Goal: Task Accomplishment & Management: Manage account settings

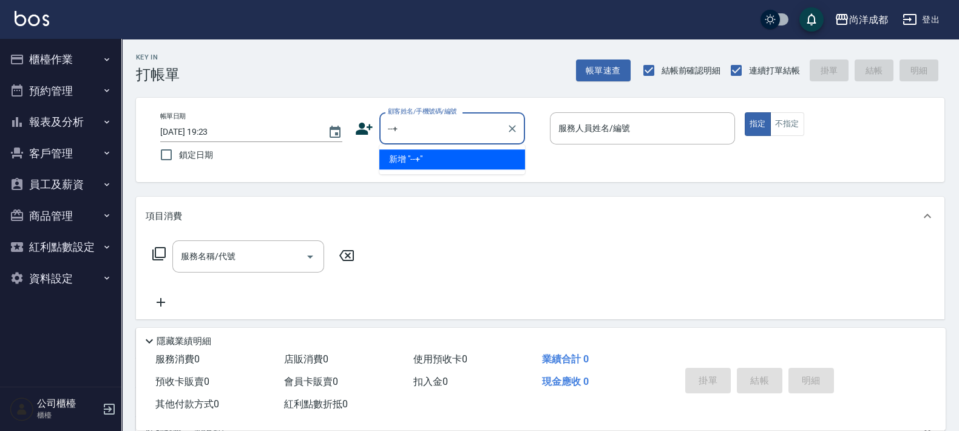
type input "--+"
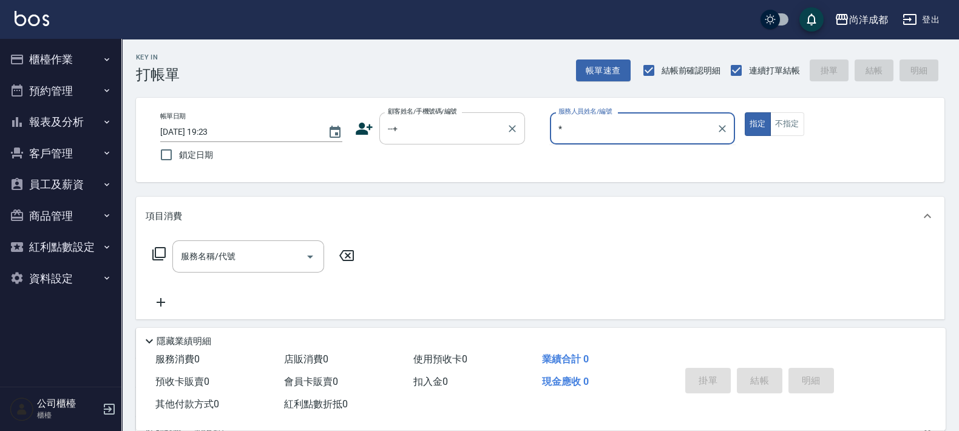
type input "*"
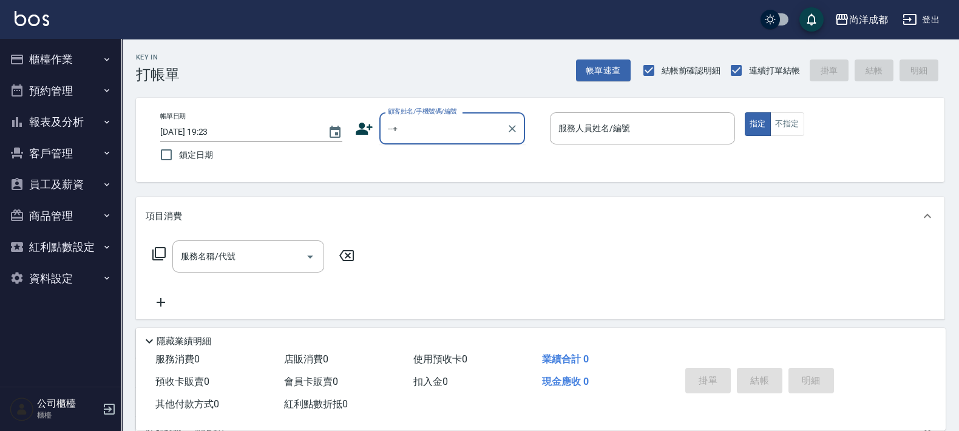
click at [429, 124] on input "--+" at bounding box center [443, 128] width 117 height 21
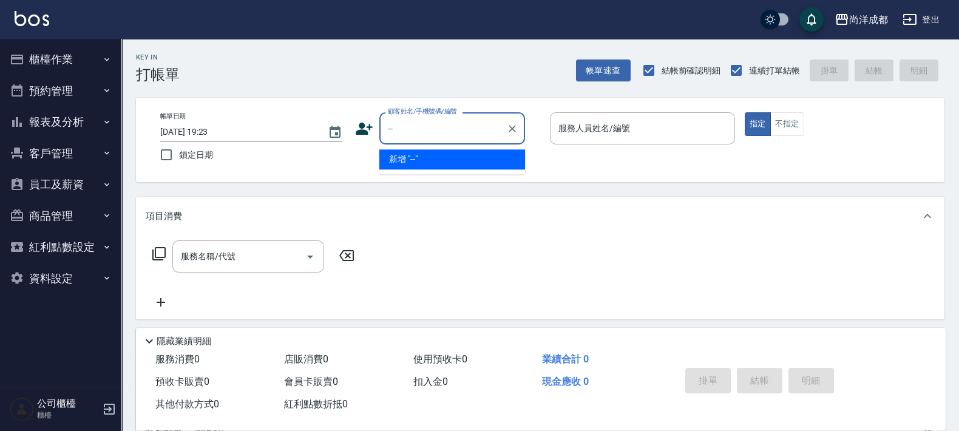
type input "-"
type input "01"
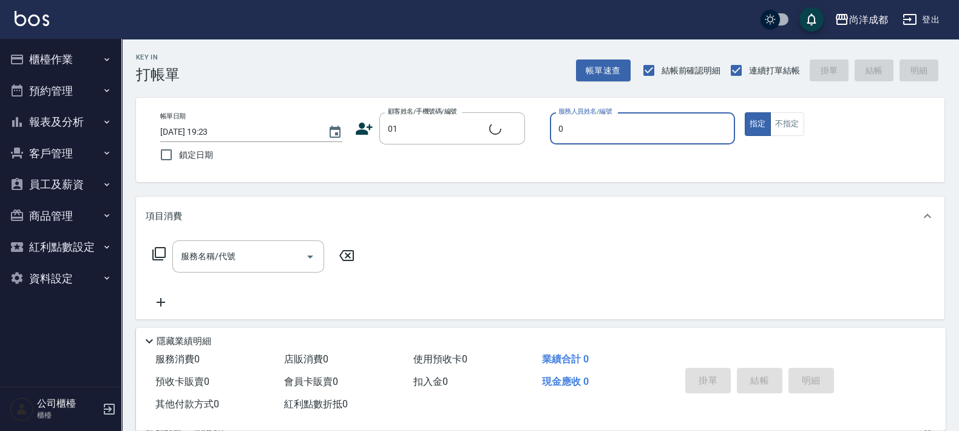
type input "02"
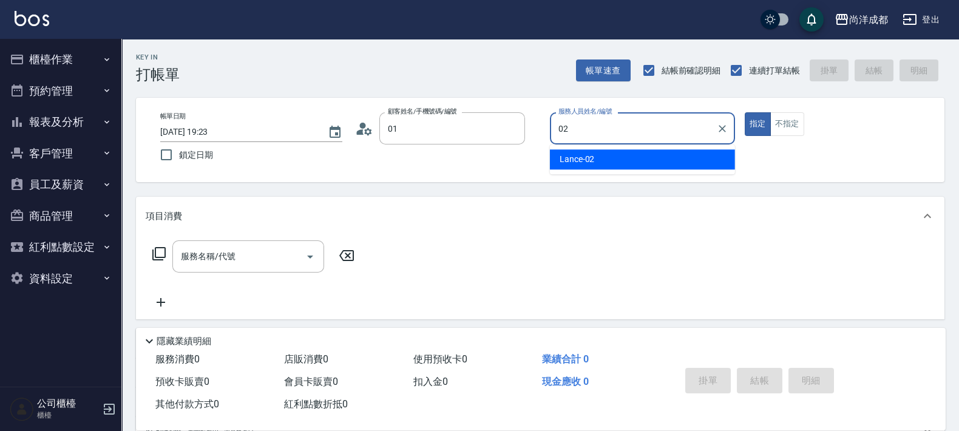
type input "不留客資/01/"
type input "Lance-02"
type button "true"
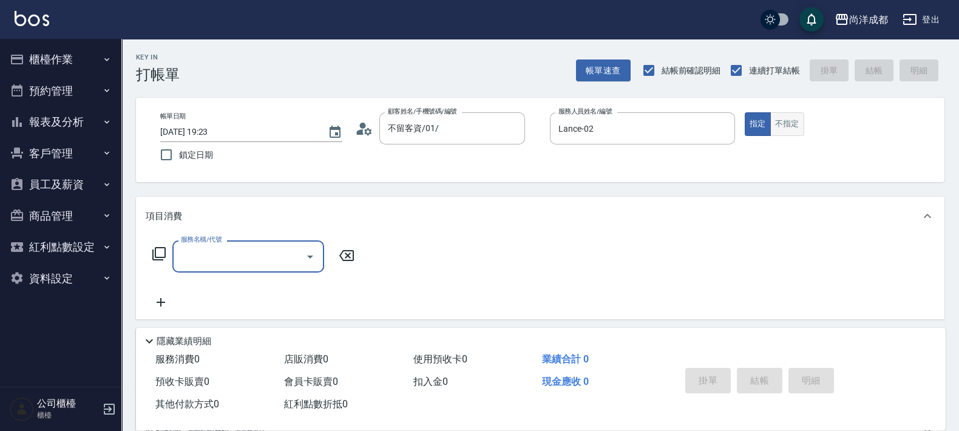
click at [794, 127] on button "不指定" at bounding box center [787, 124] width 34 height 24
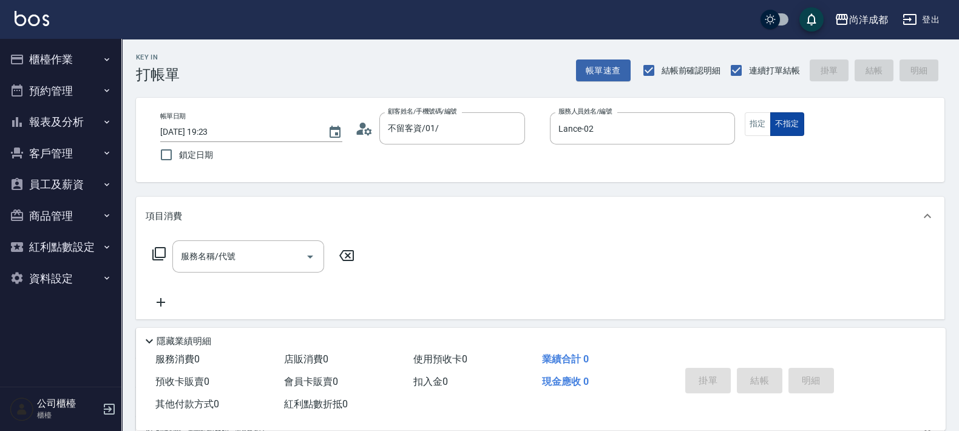
type button "false"
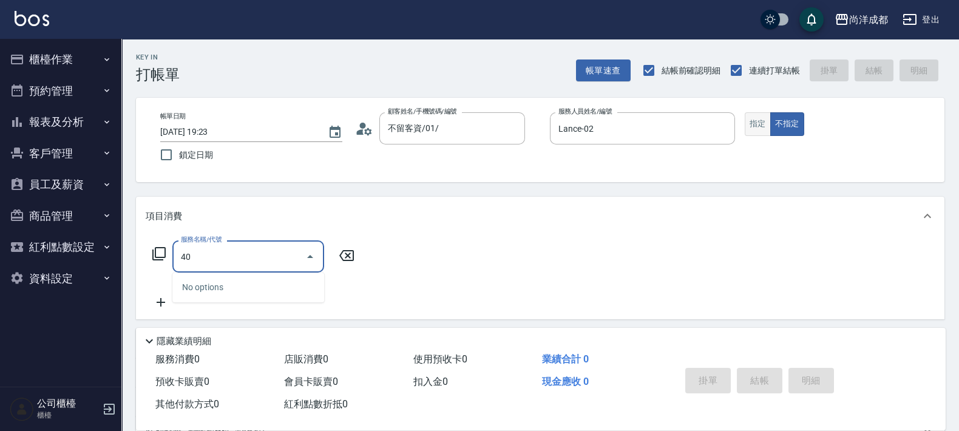
type input "401"
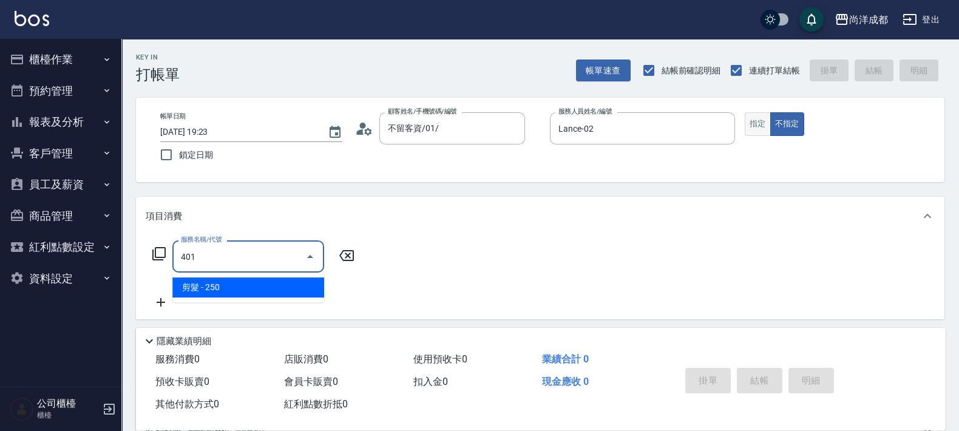
type input "20"
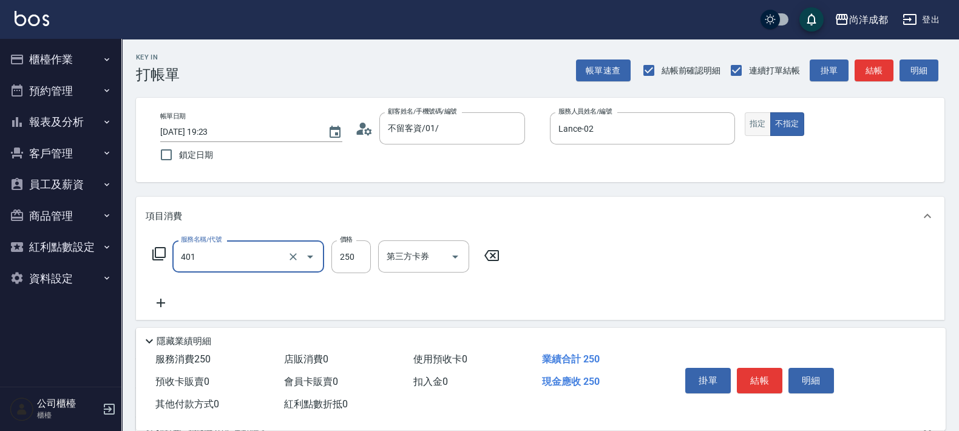
type input "剪髮(401)"
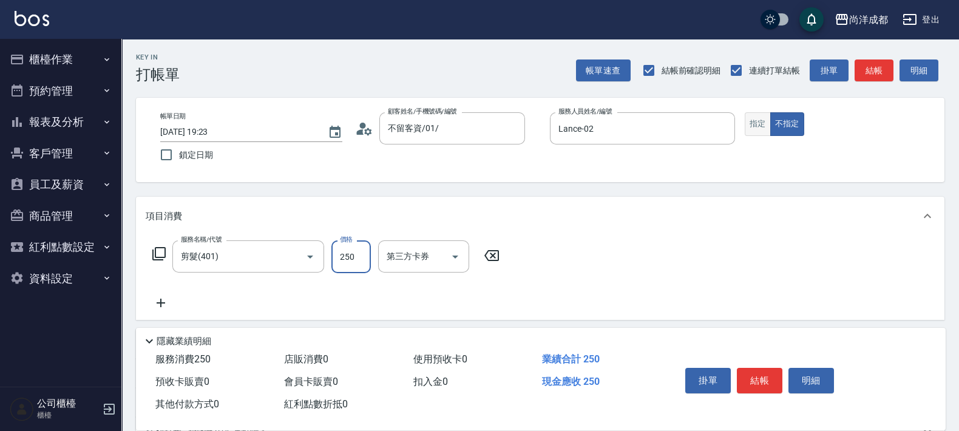
type input "0"
type input "60"
type input "600"
click at [223, 259] on input "剪髮(401)" at bounding box center [231, 256] width 107 height 21
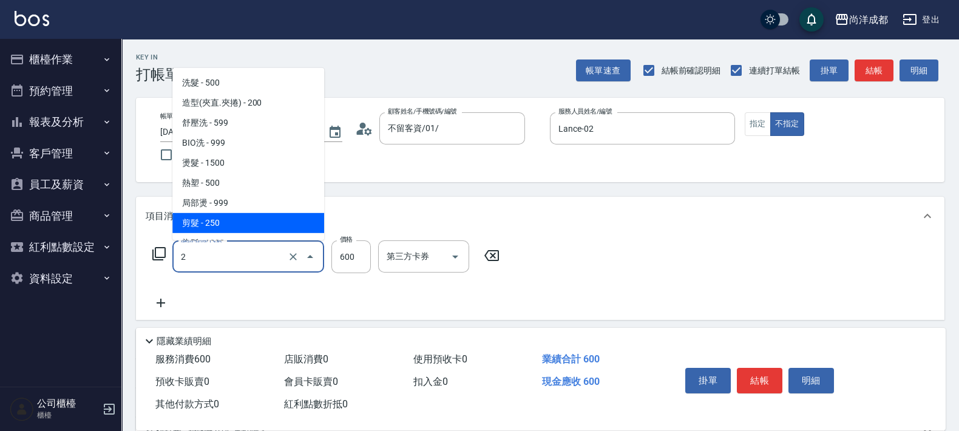
type input "20"
type input "0"
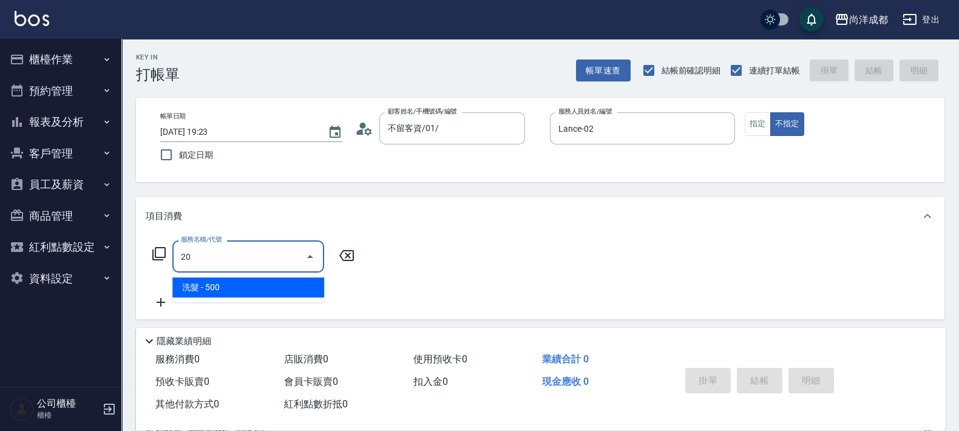
type input "201"
type input "50"
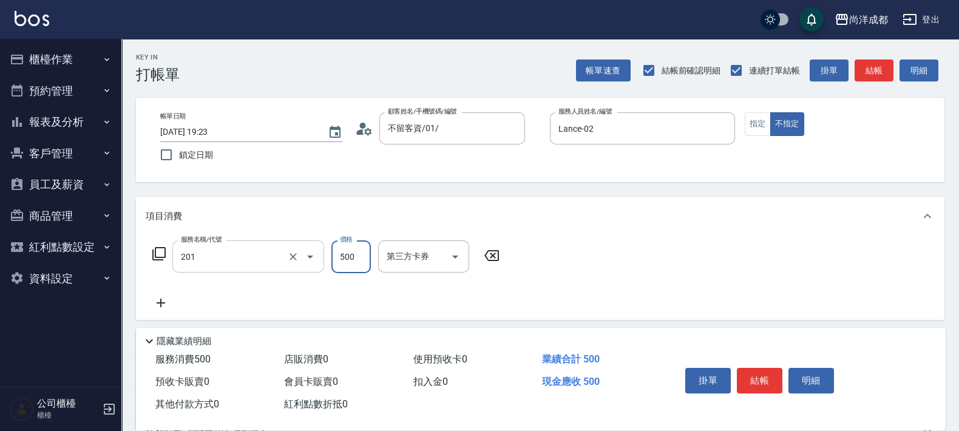
type input "洗髮(201)"
type input "0"
type input "60"
type input "600"
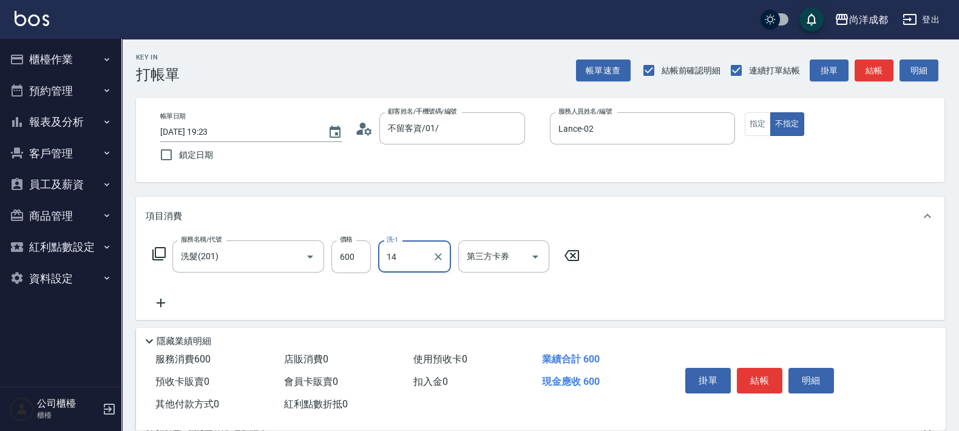
type input "Emma-14"
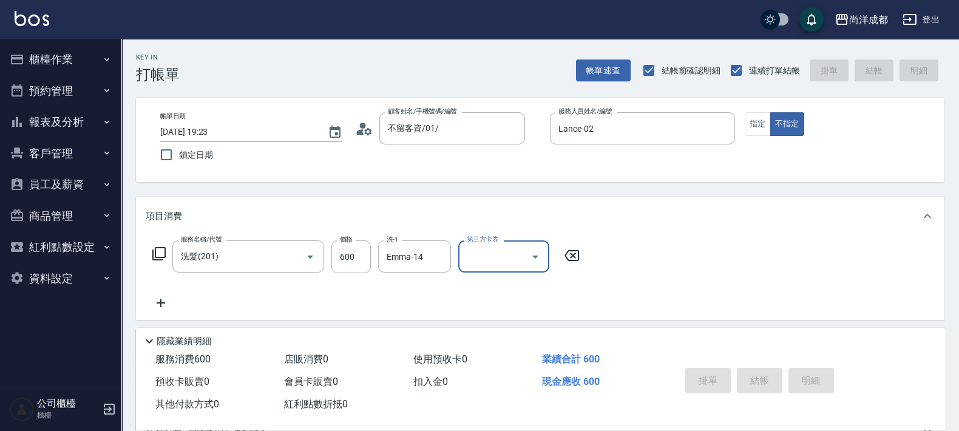
type input "2025/08/20 19:24"
type input "0"
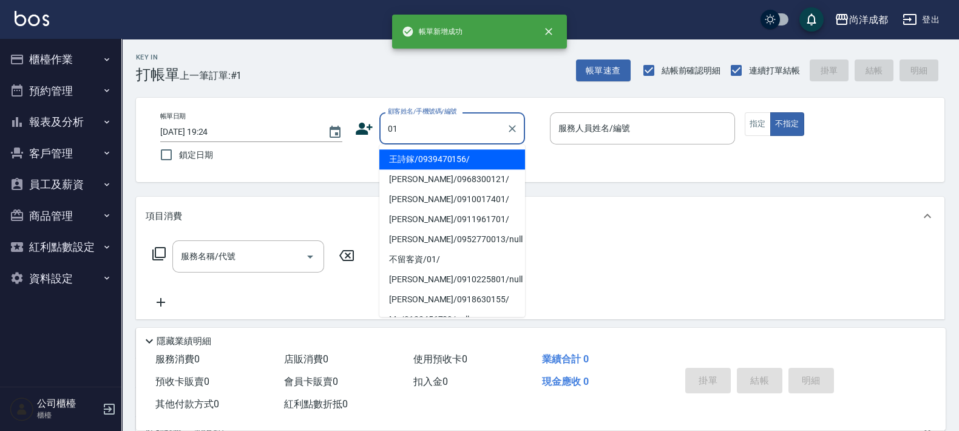
type input "王詩鎵/0939470156/"
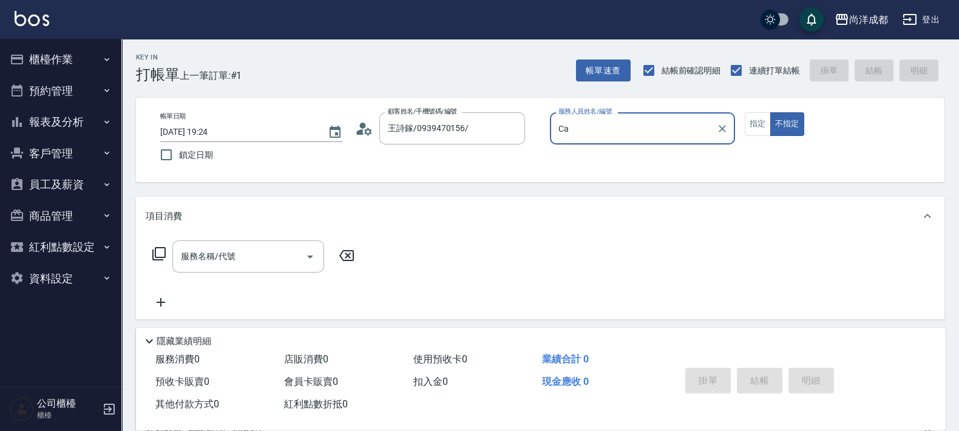
type input "C"
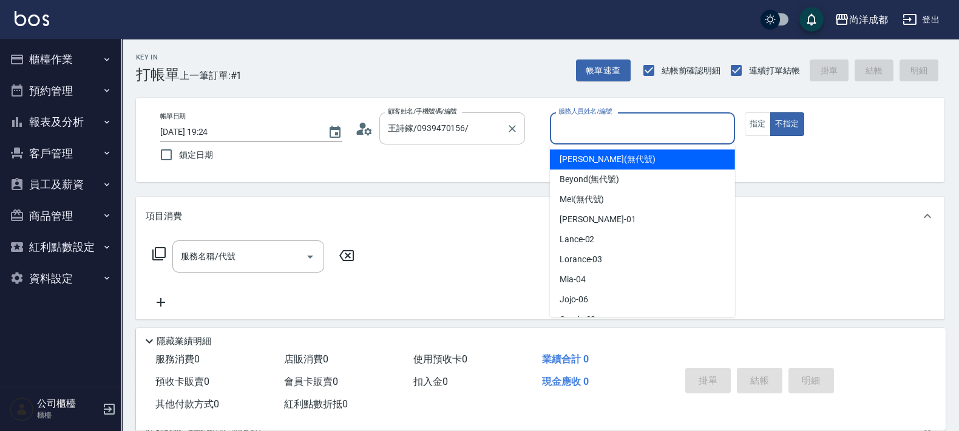
click at [517, 115] on div at bounding box center [512, 128] width 16 height 32
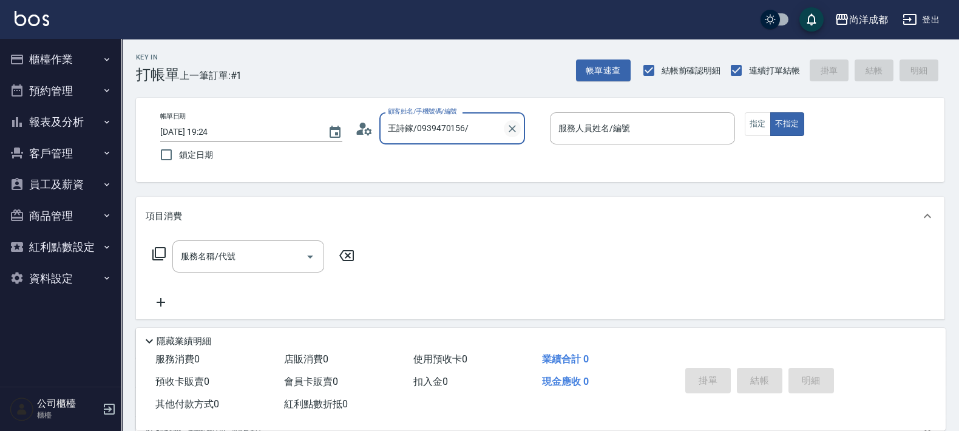
click at [515, 127] on icon "Clear" at bounding box center [512, 129] width 12 height 12
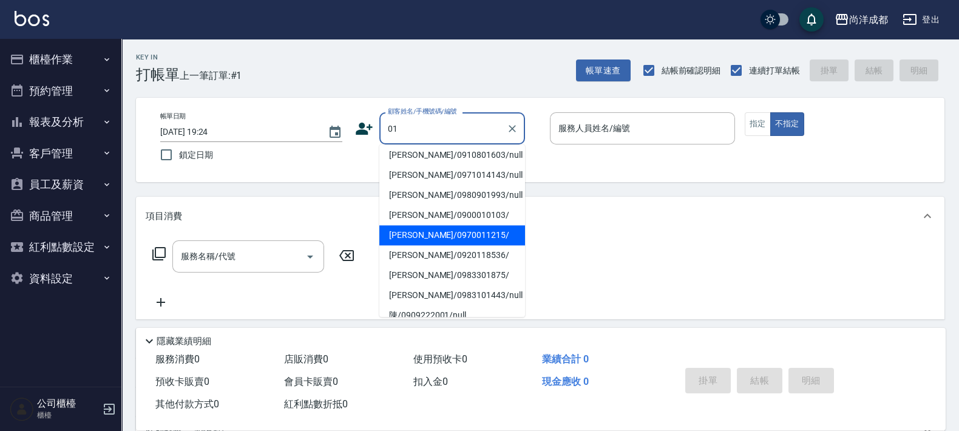
scroll to position [4, 0]
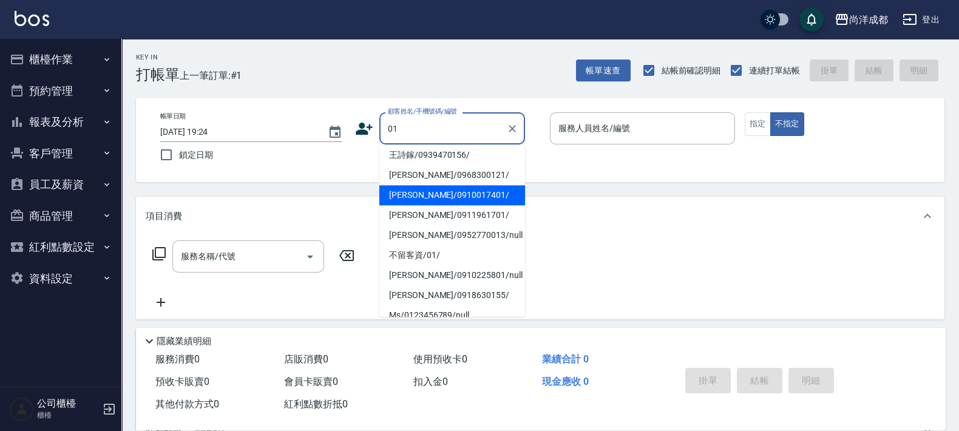
type input "01"
click at [683, 212] on div "項目消費" at bounding box center [533, 216] width 774 height 13
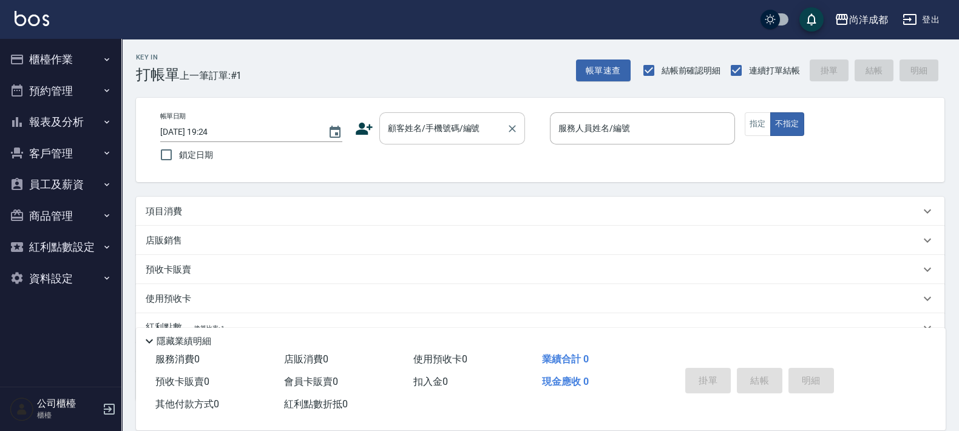
click at [414, 125] on input "顧客姓名/手機號碼/編號" at bounding box center [443, 128] width 117 height 21
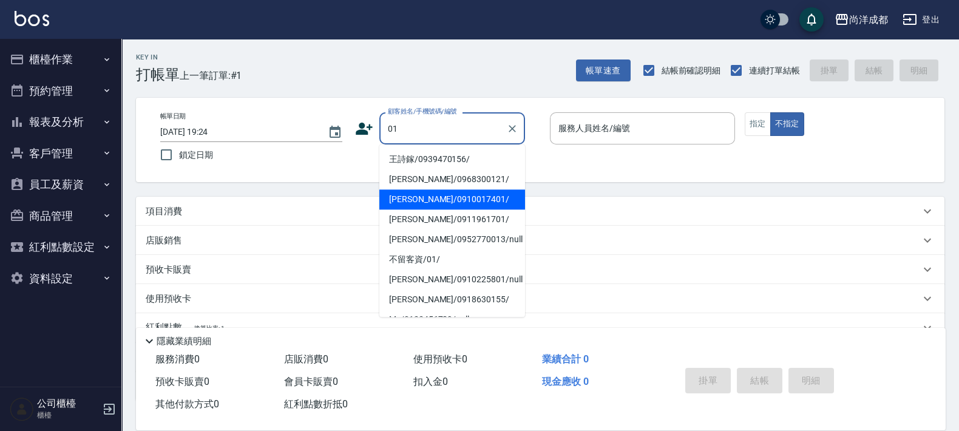
scroll to position [75, 0]
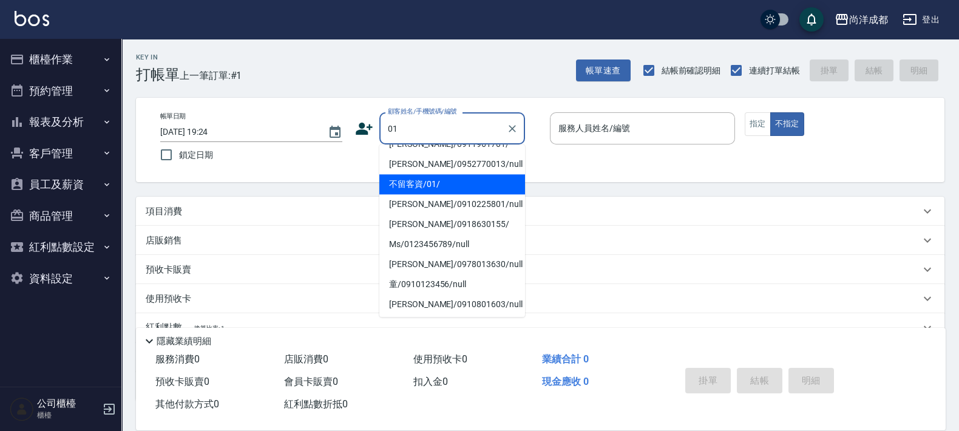
click at [469, 184] on li "不留客資/01/" at bounding box center [452, 184] width 146 height 20
type input "不留客資/01/"
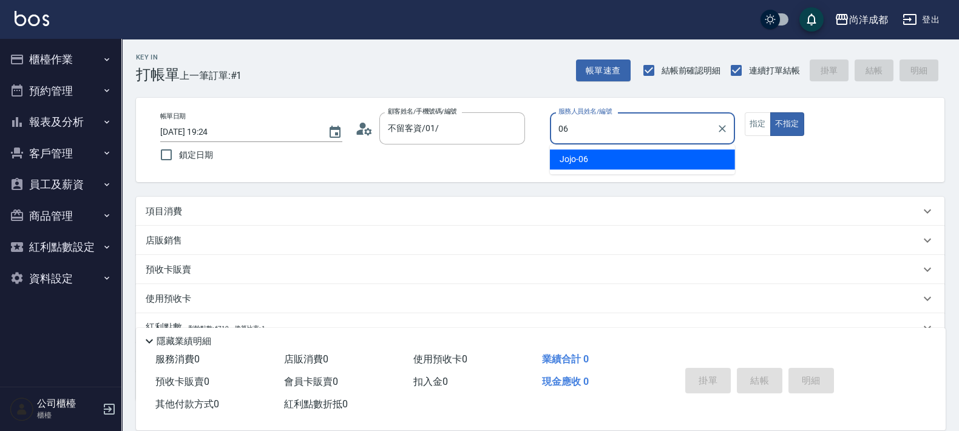
type input "Jojo-06"
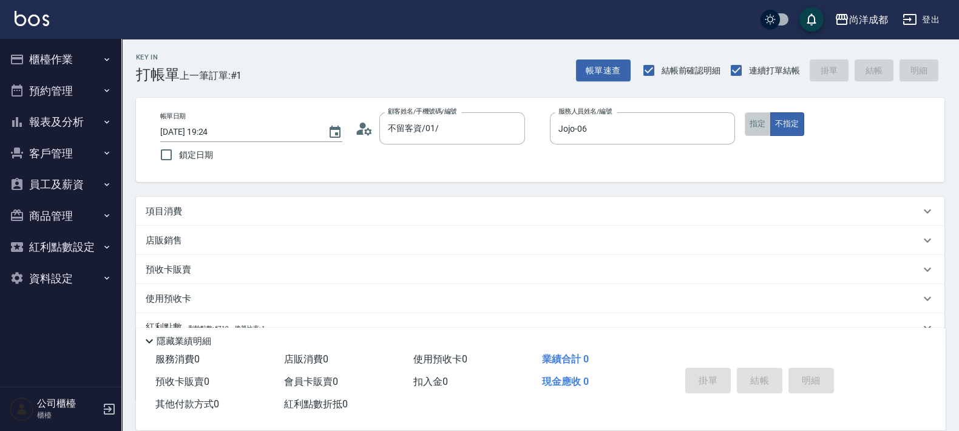
click at [745, 134] on button "指定" at bounding box center [758, 124] width 26 height 24
click at [745, 112] on button "指定" at bounding box center [758, 124] width 26 height 24
click at [376, 206] on div "項目消費" at bounding box center [533, 211] width 774 height 13
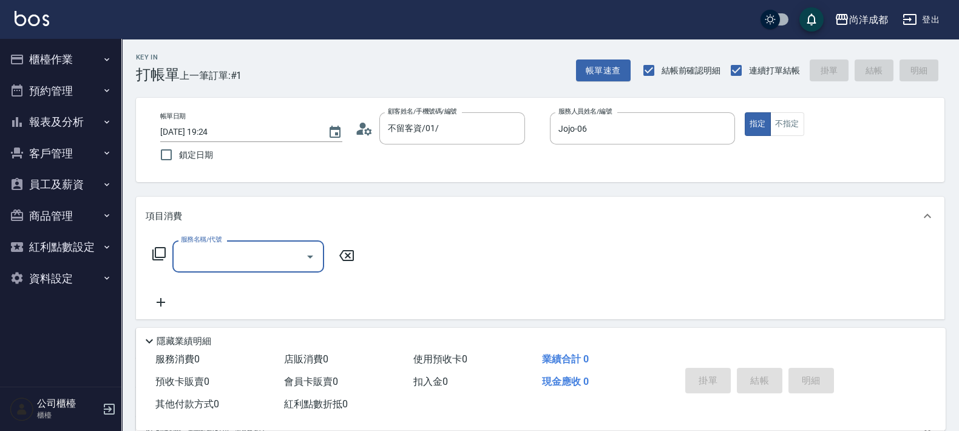
scroll to position [0, 0]
type input "401"
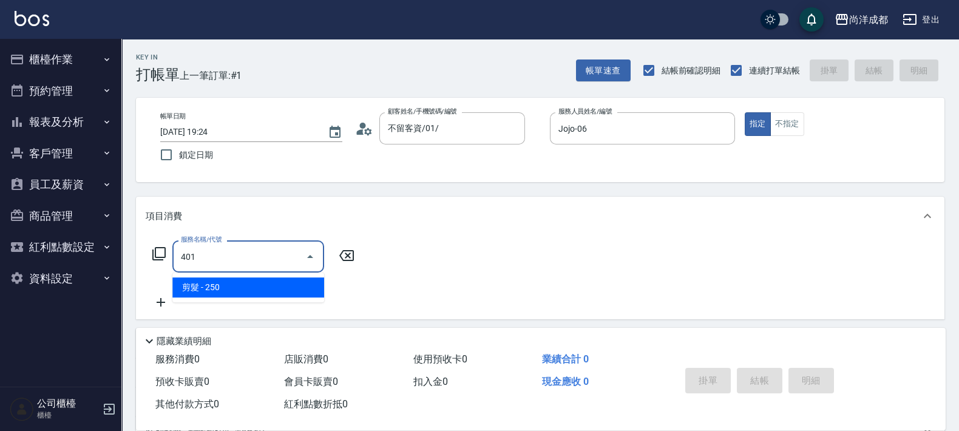
type input "20"
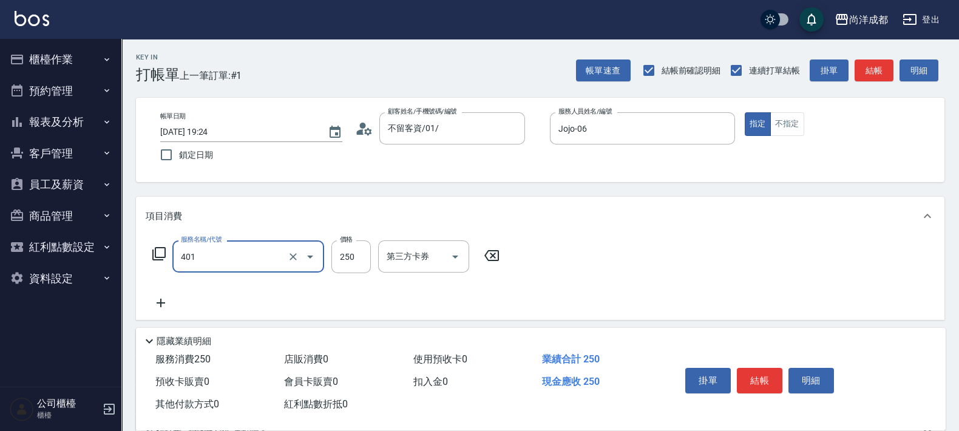
type input "剪髮(401)"
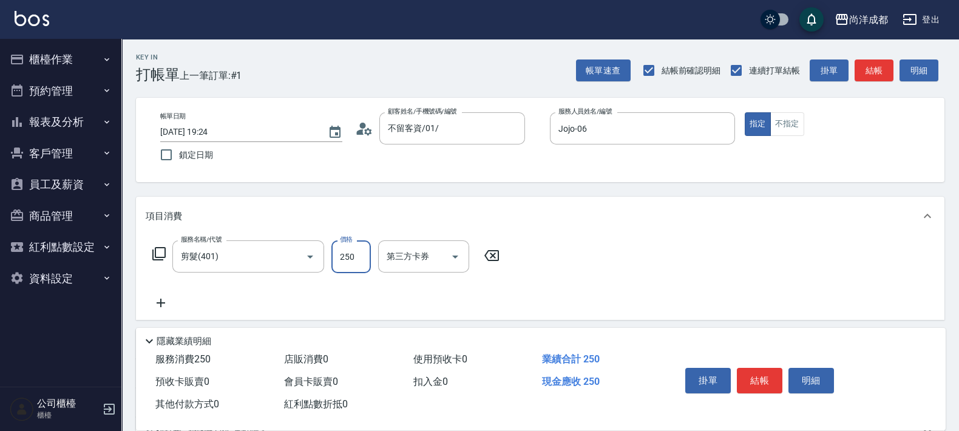
type input "0"
type input "80"
type input "800"
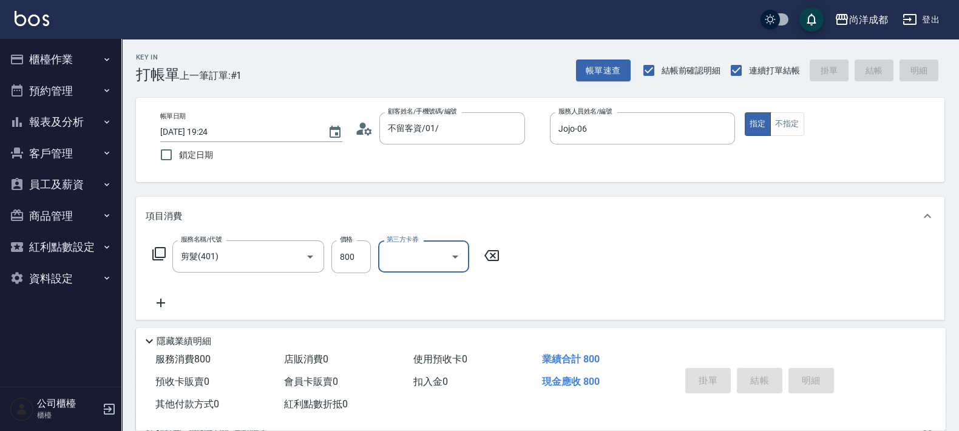
type input "0"
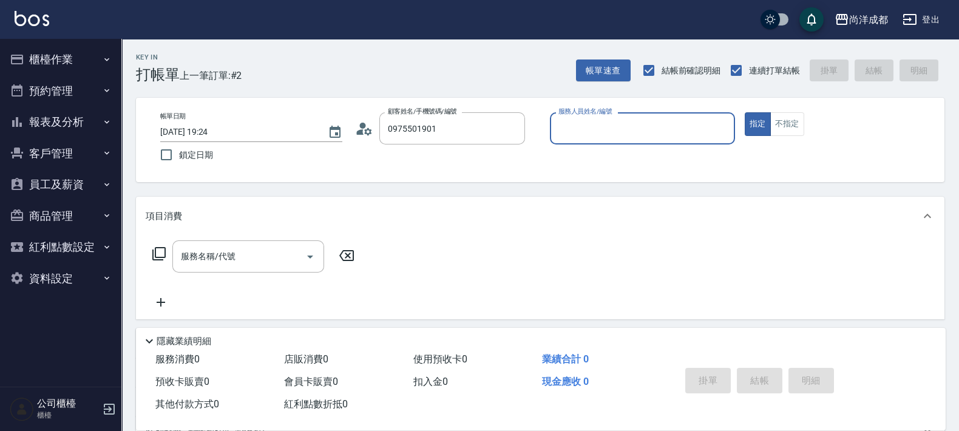
type input "陳毅霖/0975501901/"
type input "Benny-01"
click at [745, 112] on button "指定" at bounding box center [758, 124] width 26 height 24
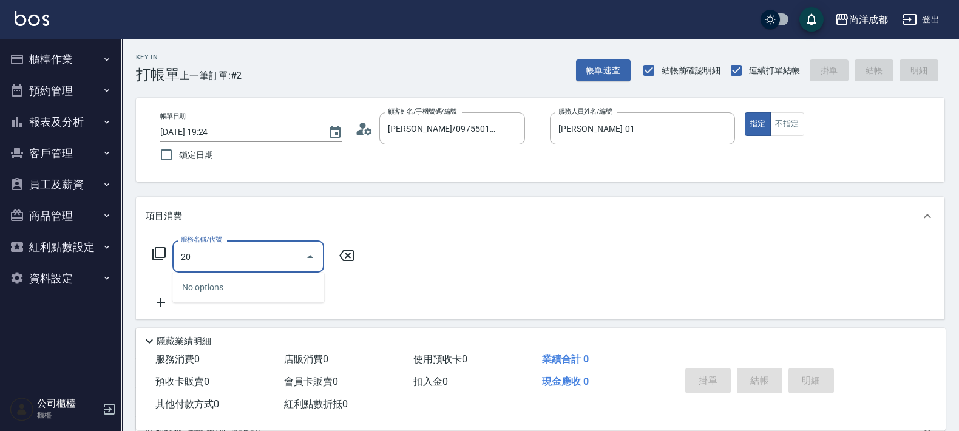
type input "201"
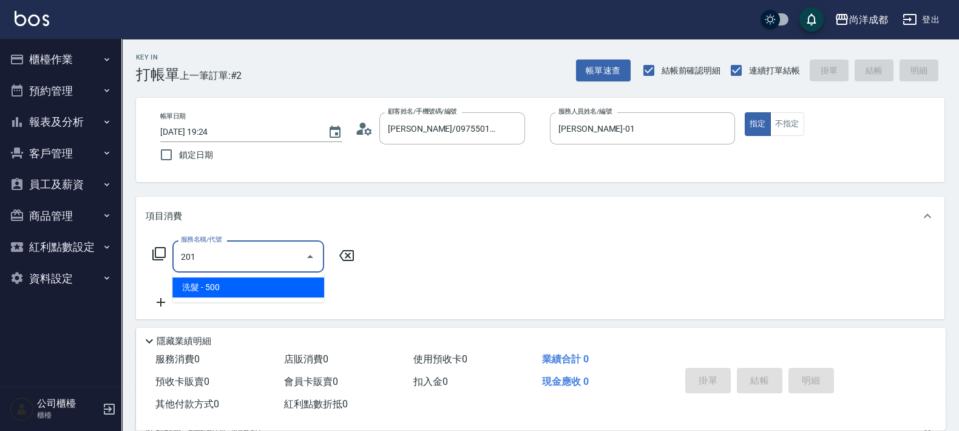
type input "50"
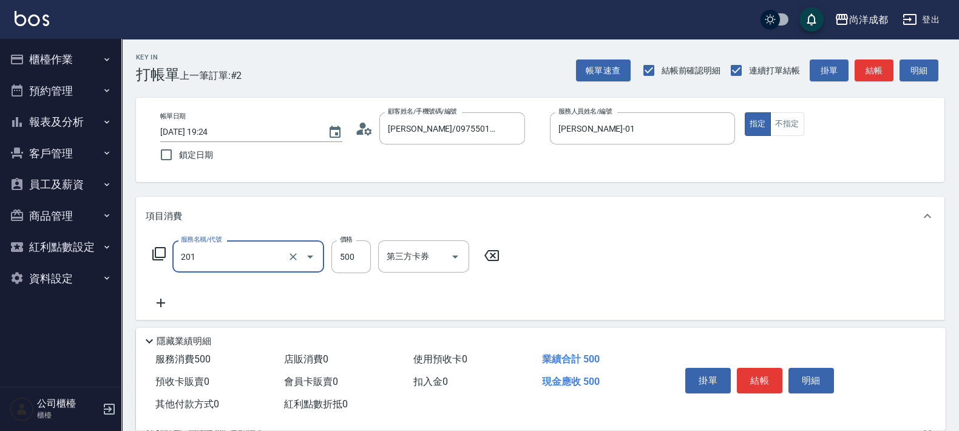
type input "洗髮(201)"
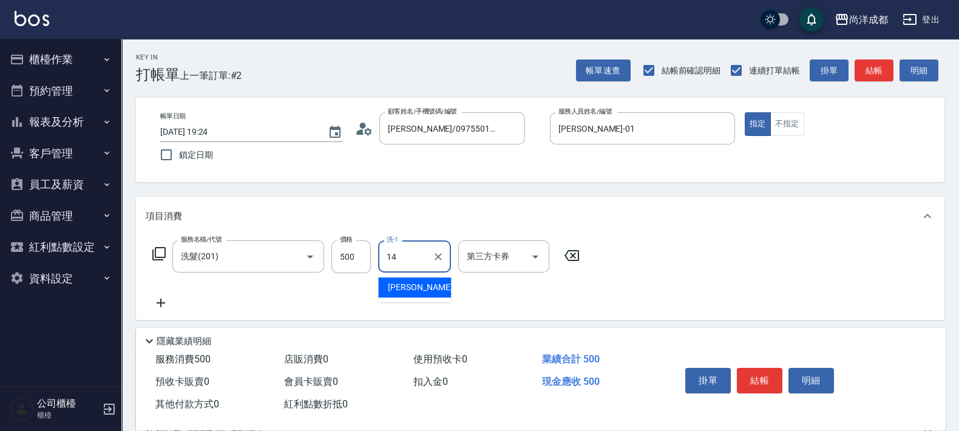
type input "Emma-14"
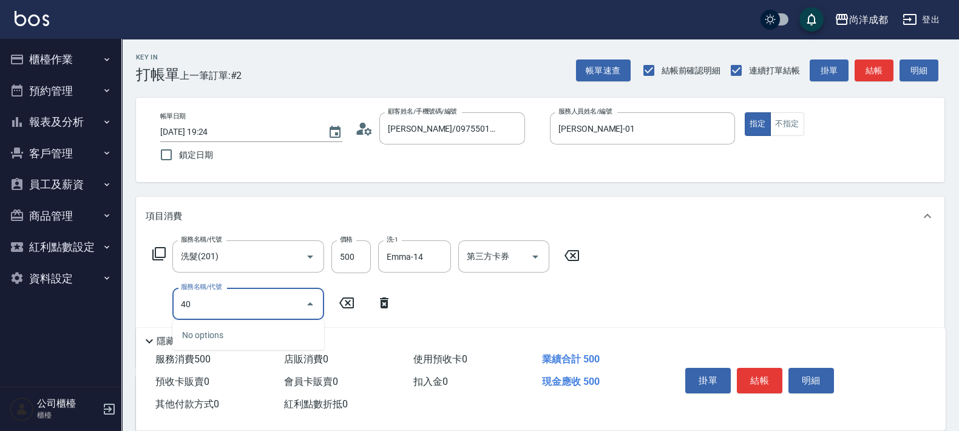
type input "401"
type input "70"
type input "剪髮(401)"
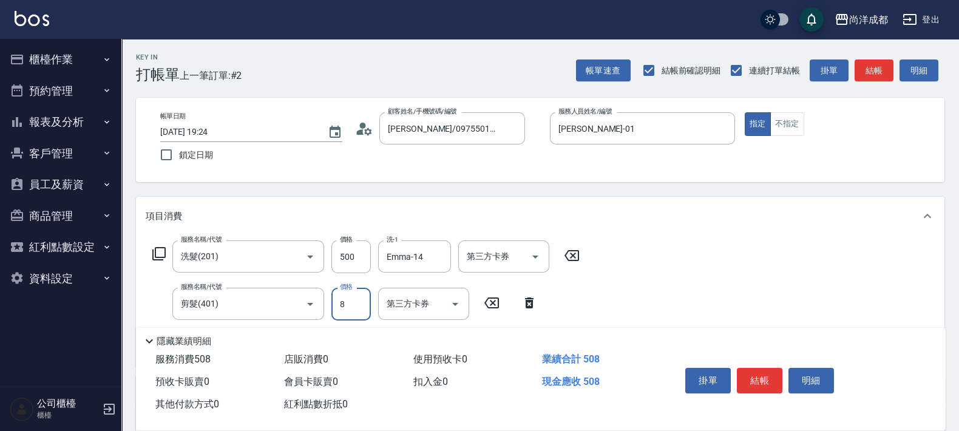
type input "50"
type input "80"
type input "130"
type input "800"
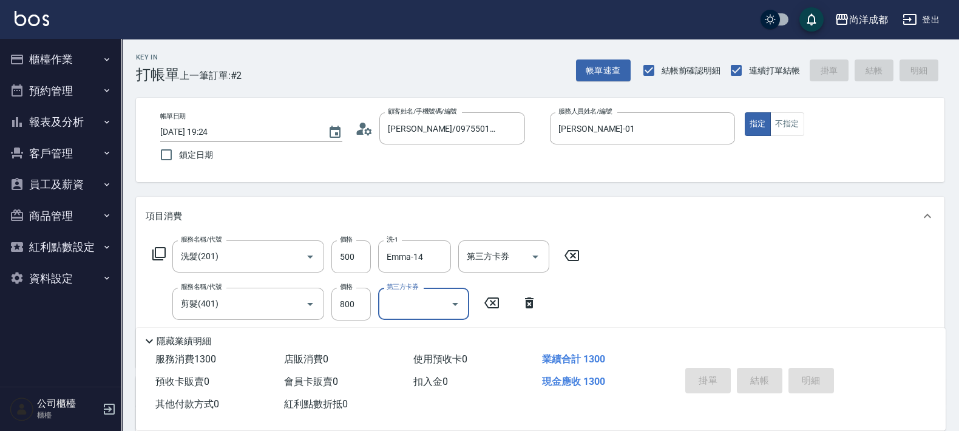
type input "0"
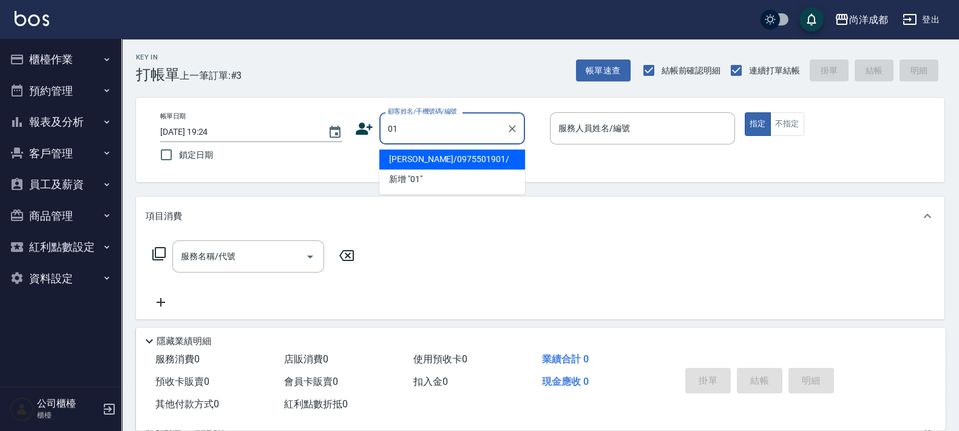
type input "陳毅霖/0975501901/"
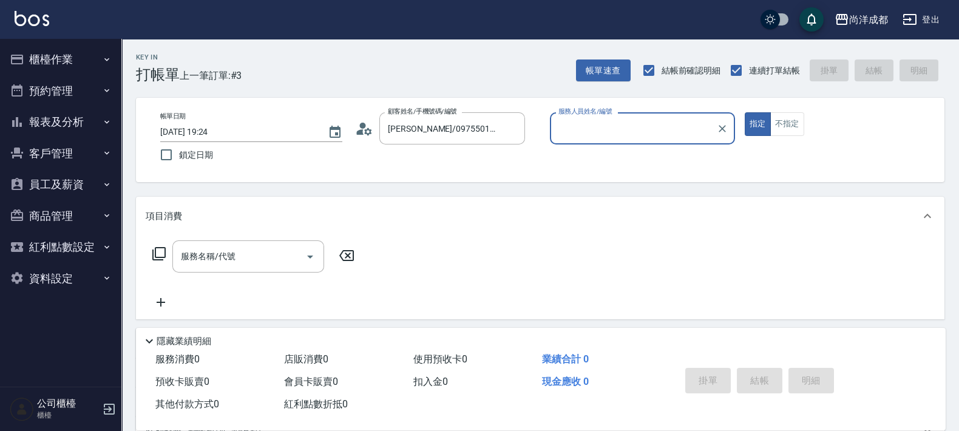
type input "Benny-01"
type input "不留客資/01/"
click at [745, 112] on button "指定" at bounding box center [758, 124] width 26 height 24
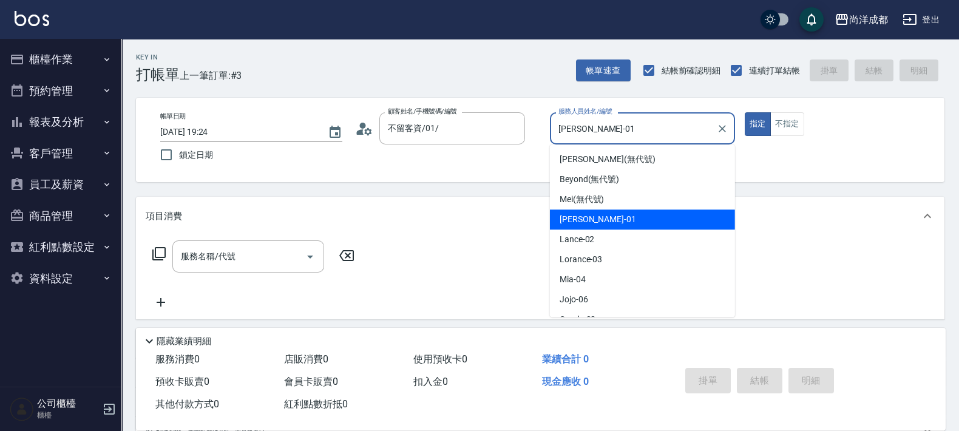
drag, startPoint x: 598, startPoint y: 121, endPoint x: 432, endPoint y: 159, distance: 170.6
click at [432, 159] on div "帳單日期 2025/08/20 19:24 鎖定日期 顧客姓名/手機號碼/編號 不留客資/01/ 顧客姓名/手機號碼/編號 服務人員姓名/編號 Benny-0…" at bounding box center [540, 139] width 779 height 55
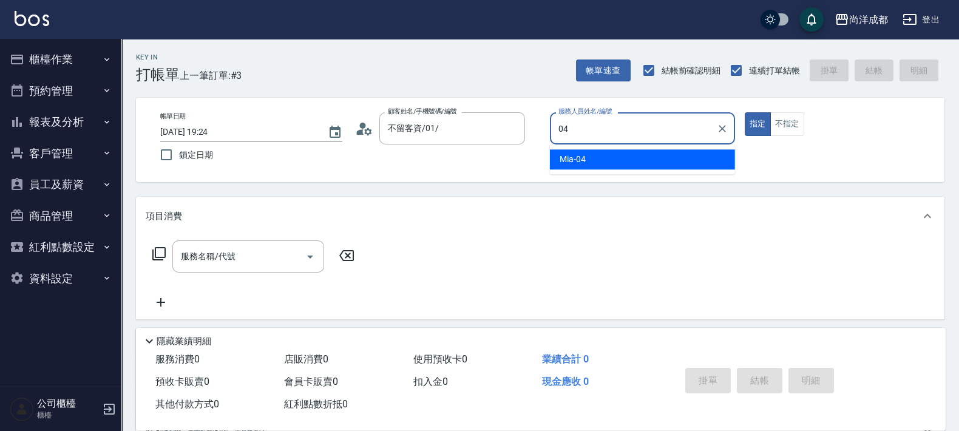
type input "Mia-04"
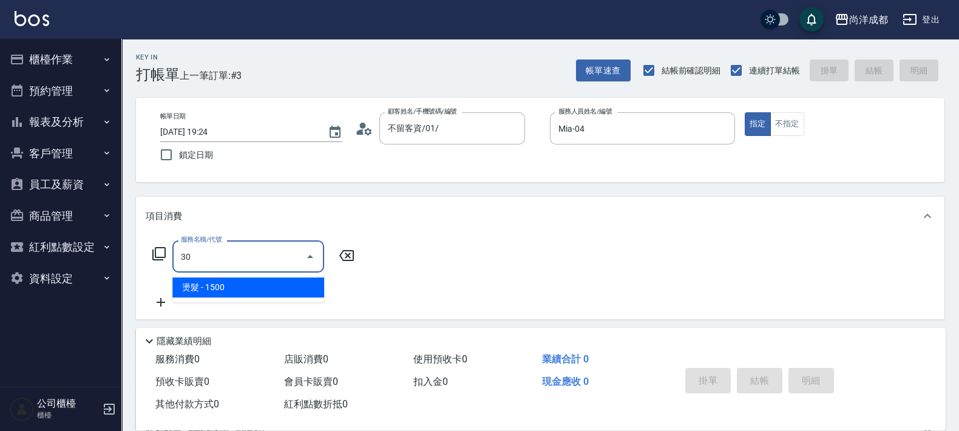
type input "301"
type input "150"
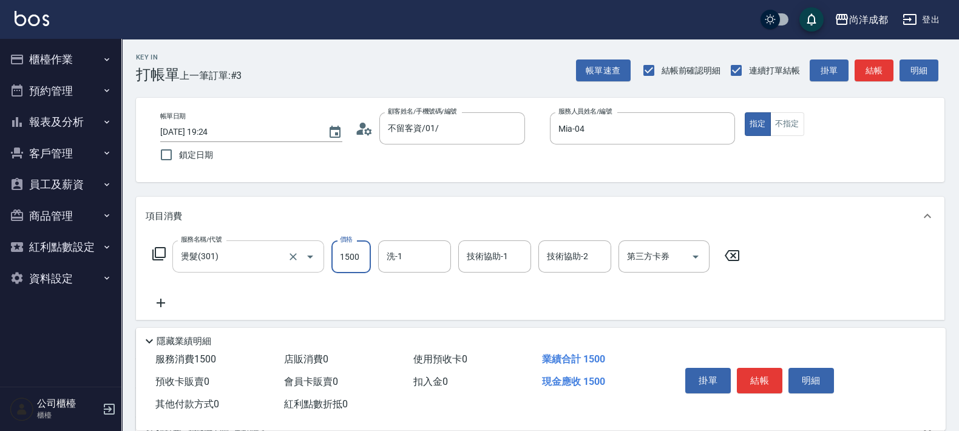
click at [285, 267] on div at bounding box center [302, 256] width 34 height 32
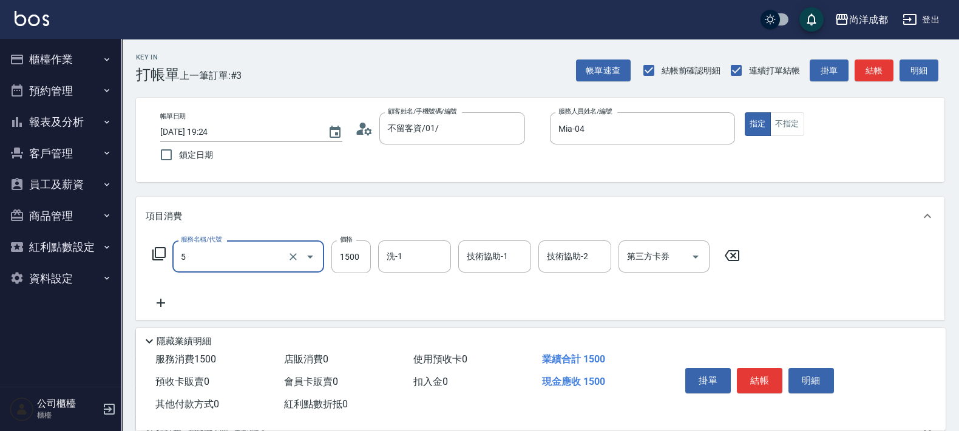
type input "50"
type input "0"
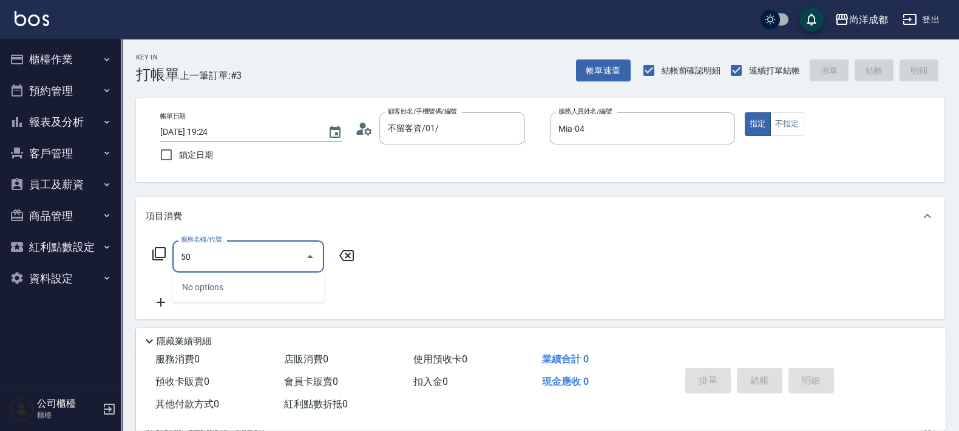
type input "501"
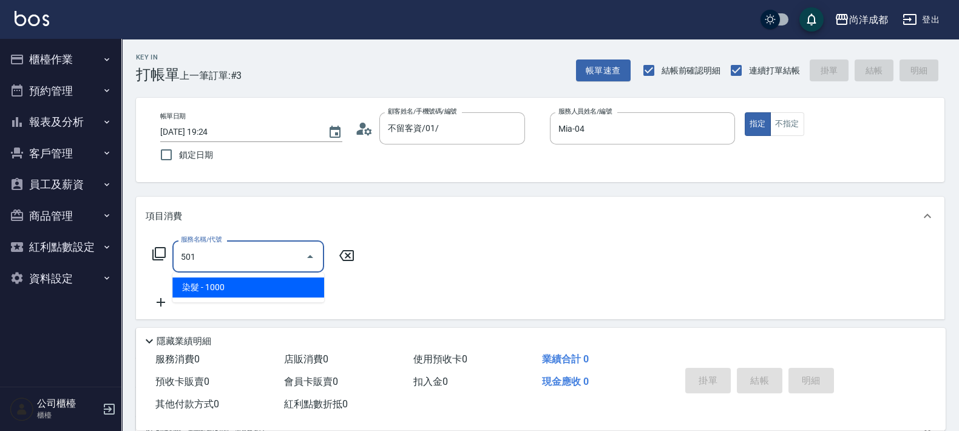
type input "100"
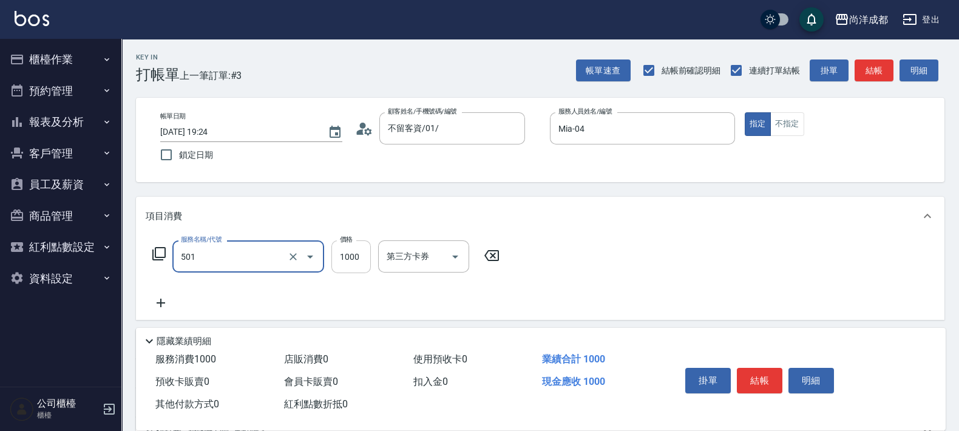
type input "染髮(501)"
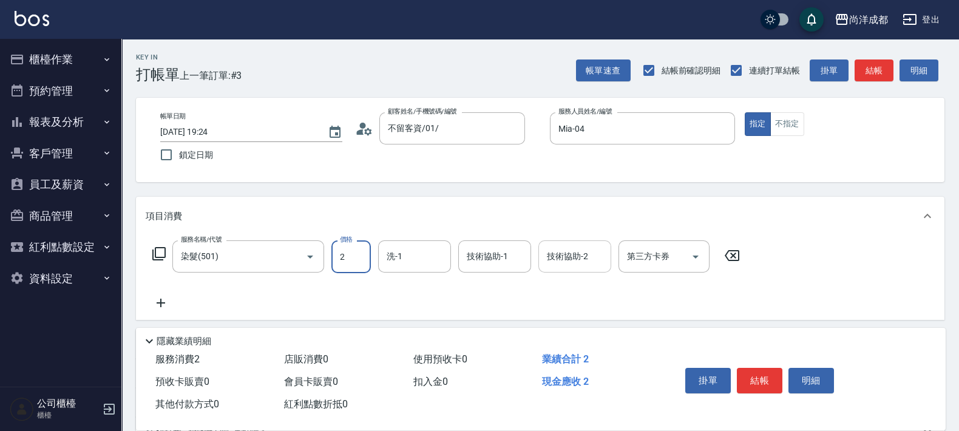
type input "0"
type input "230"
type input "2300"
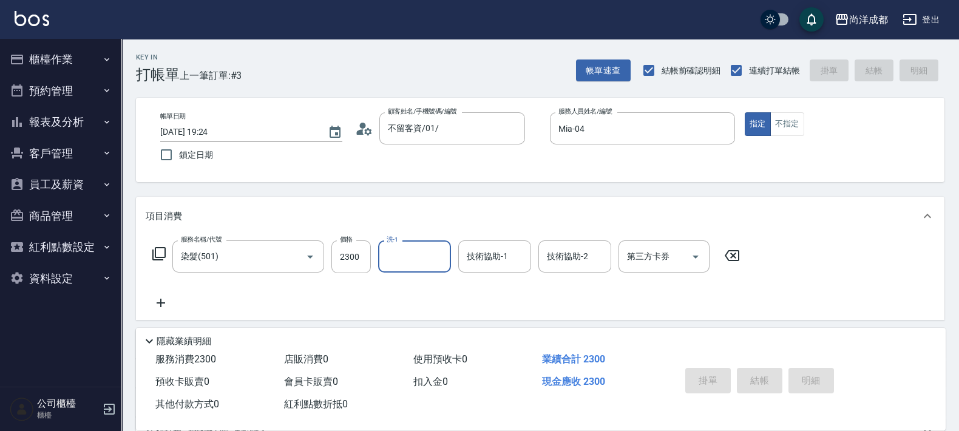
type input "2025/08/20 19:25"
type input "0"
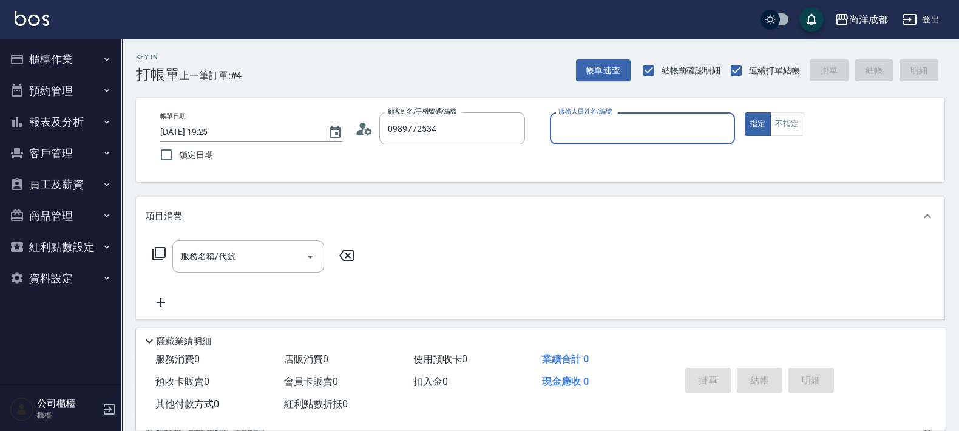
type input "古欣卉/0989772534/null"
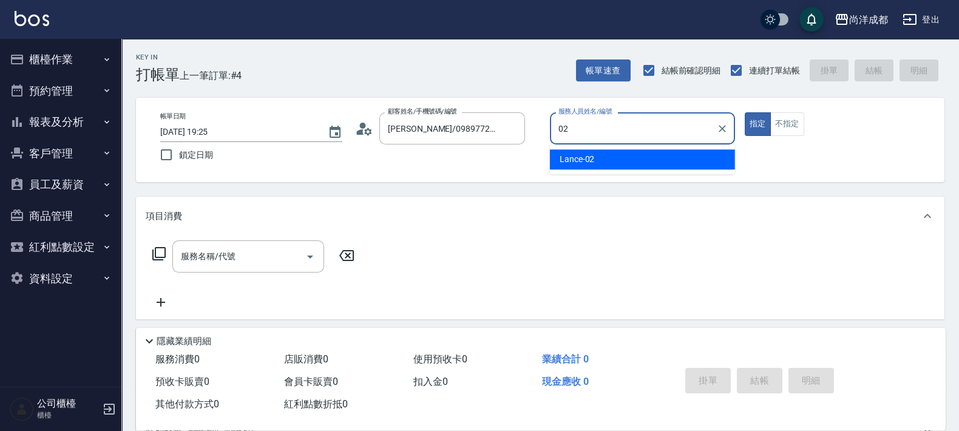
type input "Lance-02"
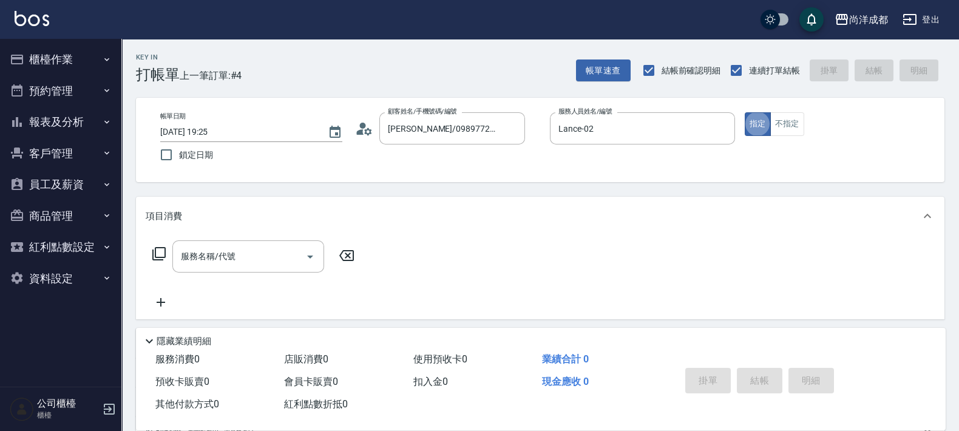
click at [360, 124] on circle at bounding box center [363, 126] width 6 height 6
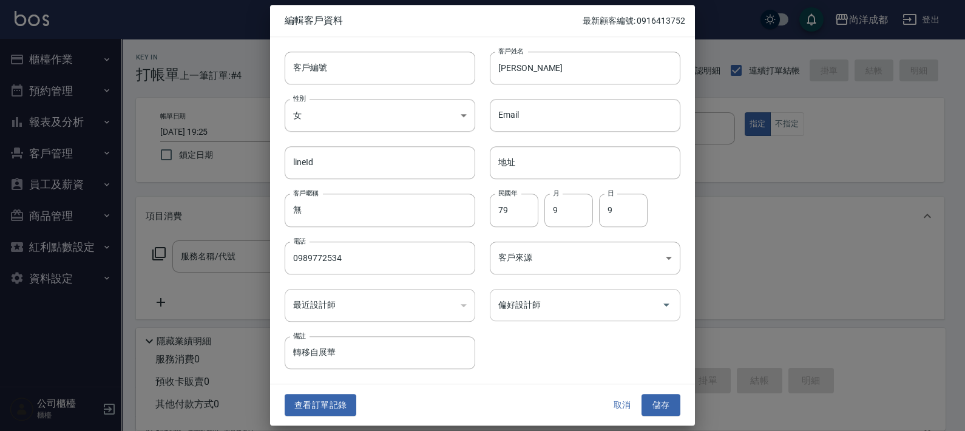
click at [522, 311] on input "偏好設計師" at bounding box center [575, 304] width 161 height 21
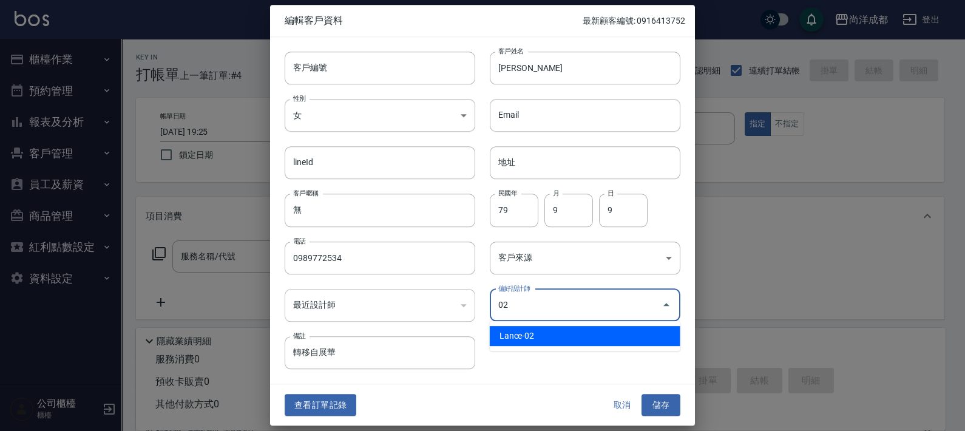
type input "Lance"
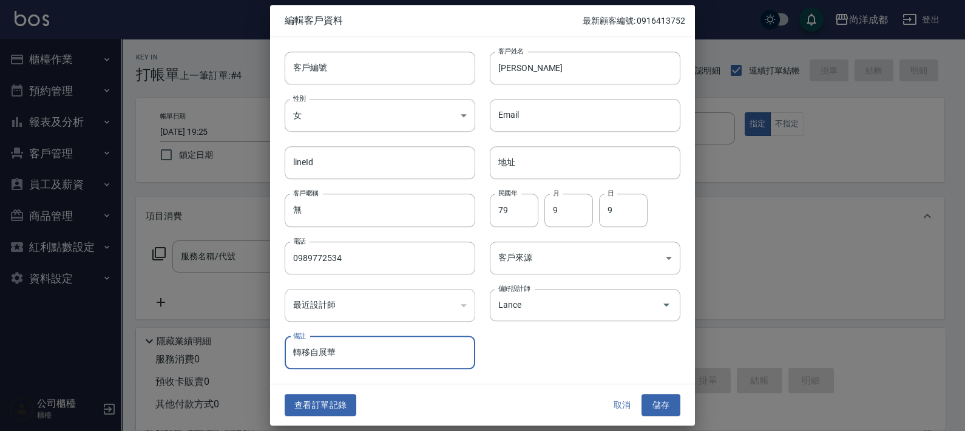
click at [776, 227] on div at bounding box center [482, 215] width 965 height 431
drag, startPoint x: 649, startPoint y: 396, endPoint x: 623, endPoint y: 373, distance: 34.9
click at [649, 394] on button "儲存" at bounding box center [660, 405] width 39 height 22
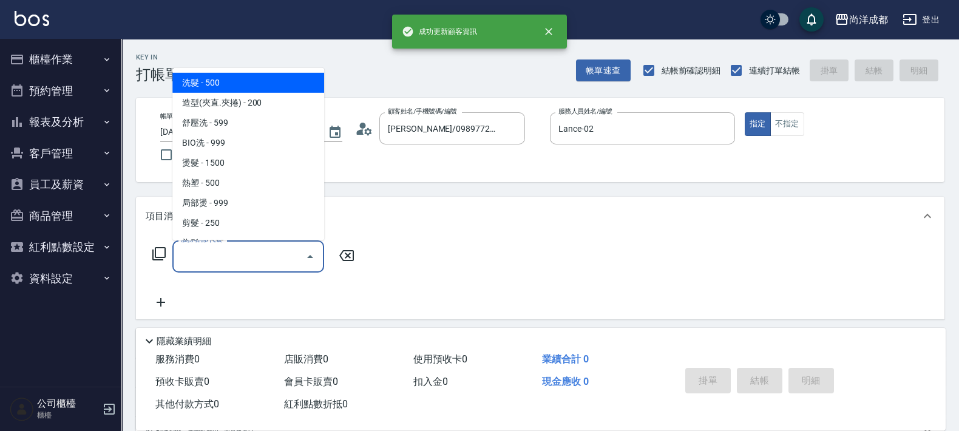
click at [259, 262] on input "服務名稱/代號" at bounding box center [239, 256] width 123 height 21
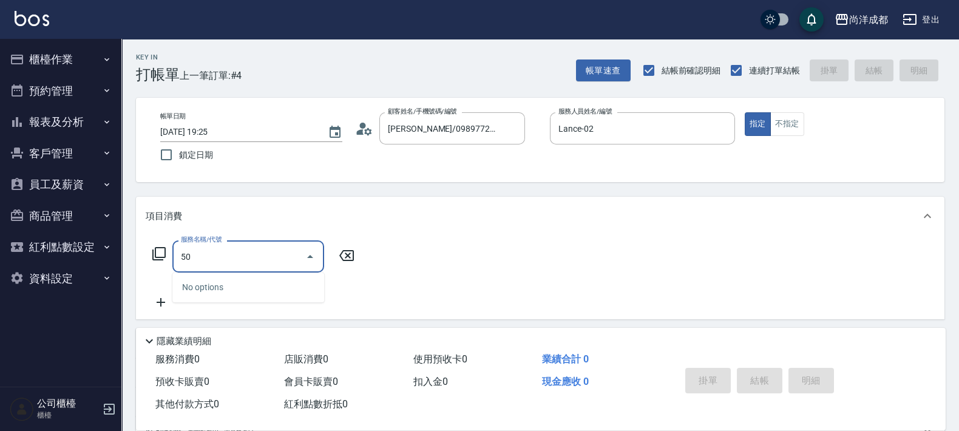
type input "501"
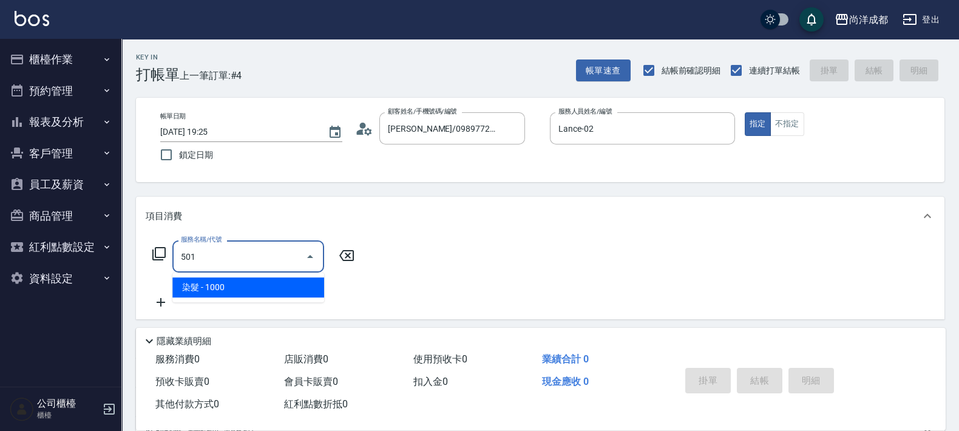
type input "100"
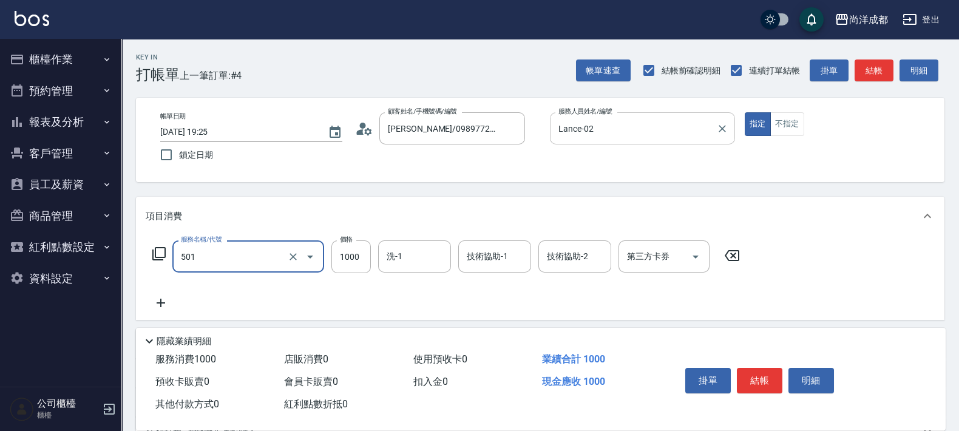
type input "染髮(501)"
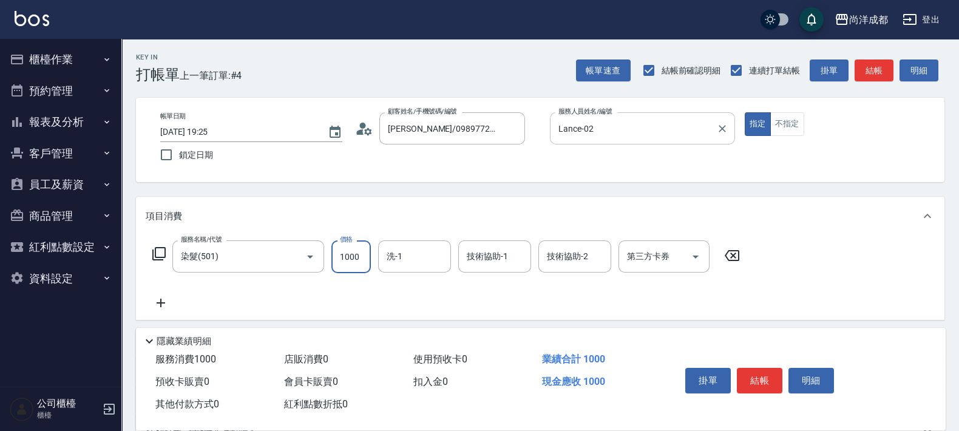
type input "0"
type input "200"
type input "2000"
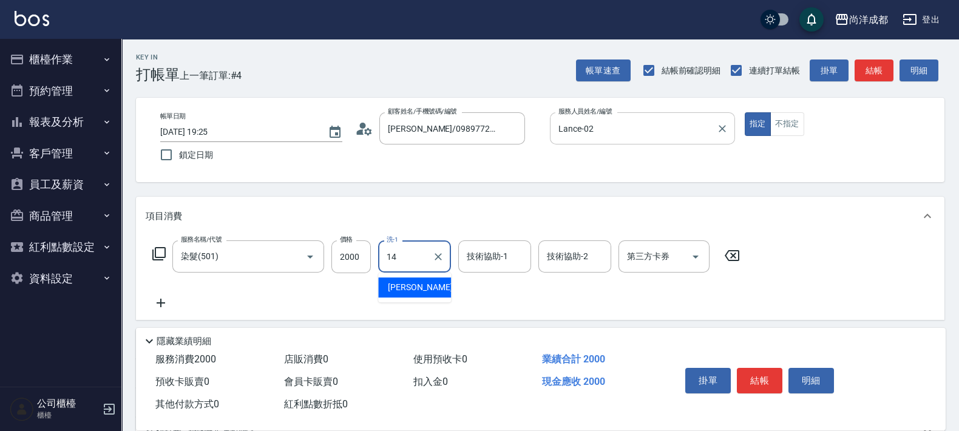
type input "Emma-14"
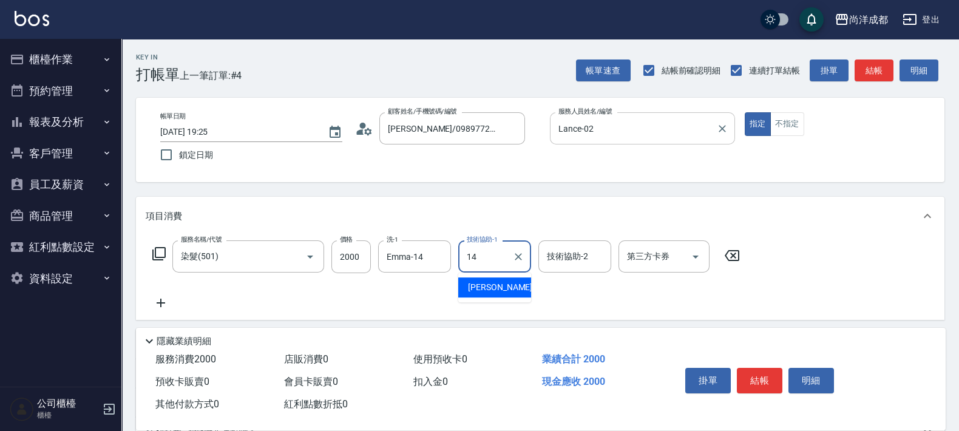
type input "Emma-14"
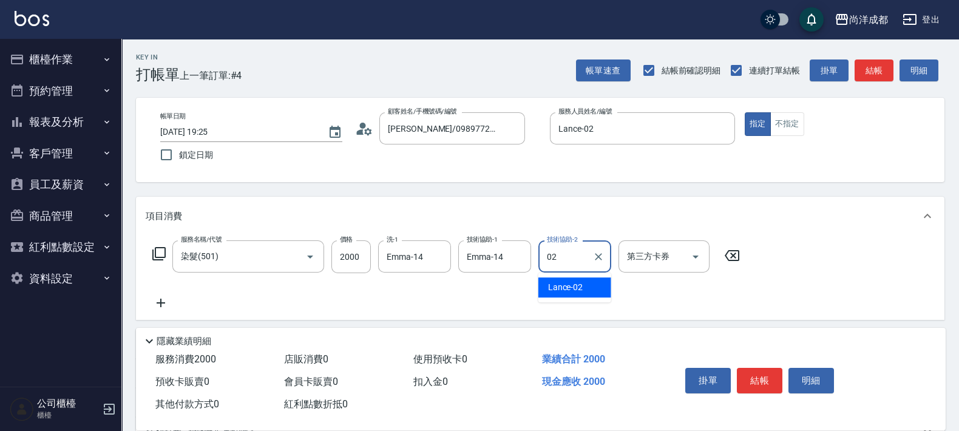
type input "Lance-02"
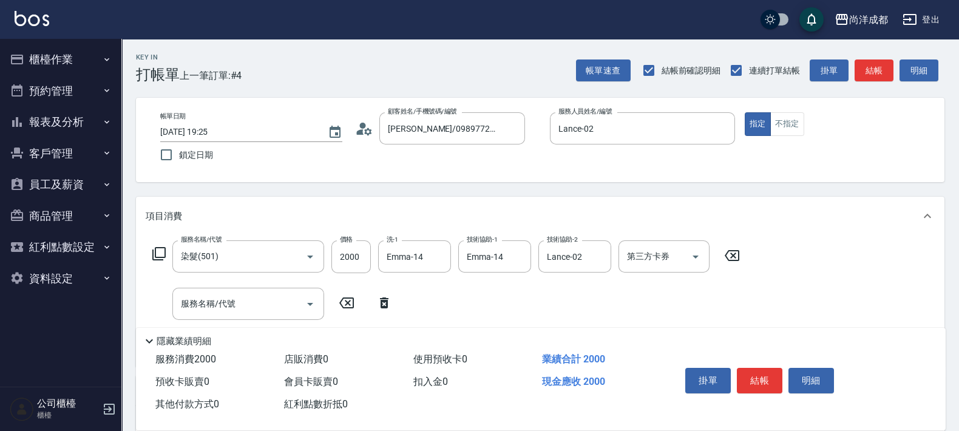
click at [384, 303] on icon at bounding box center [384, 303] width 30 height 15
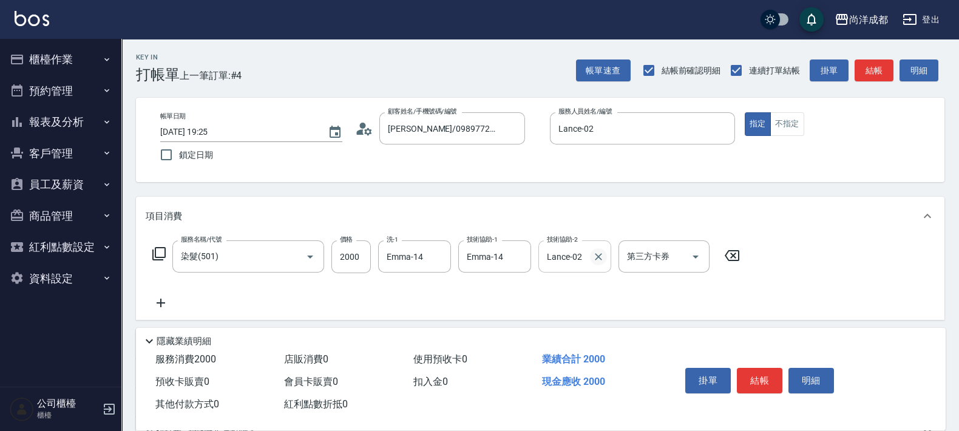
click at [598, 255] on icon "Clear" at bounding box center [598, 257] width 12 height 12
click at [405, 251] on input "Emma-14" at bounding box center [406, 256] width 44 height 21
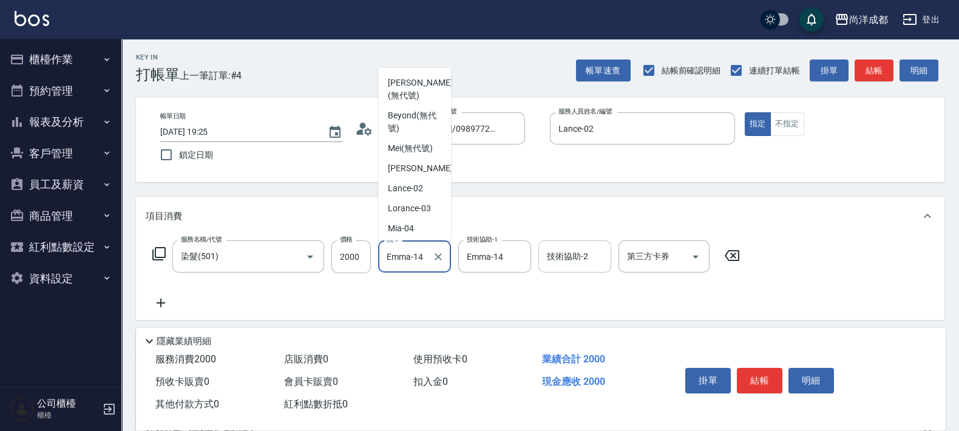
scroll to position [118, 0]
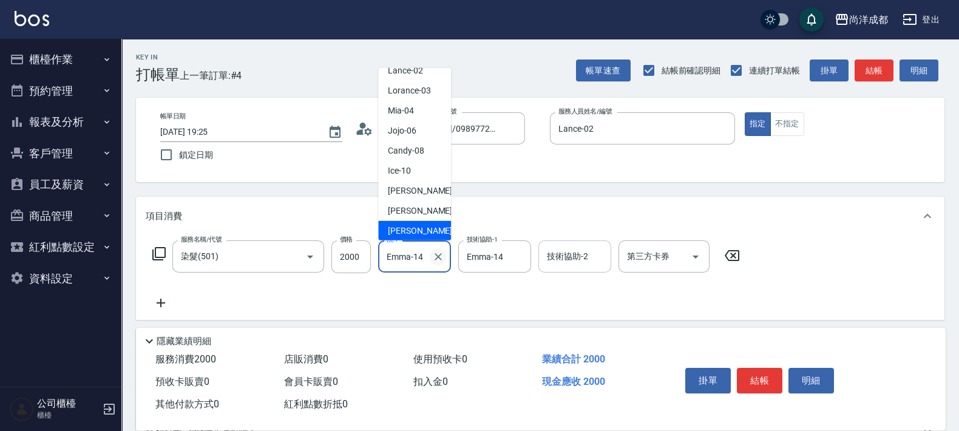
click at [437, 256] on icon "Clear" at bounding box center [438, 256] width 7 height 7
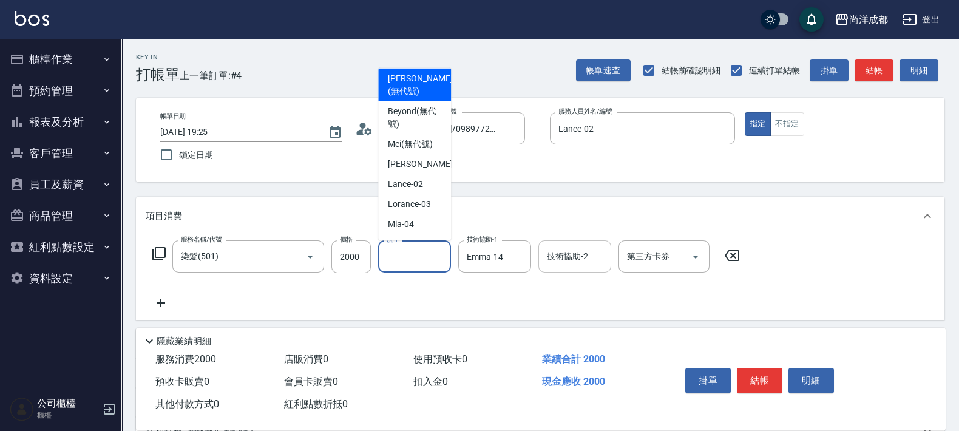
click at [454, 293] on div "服務名稱/代號 染髮(501) 服務名稱/代號 價格 2000 價格 洗-1 洗-1 技術協助-1 Emma-14 技術協助-1 技術協助-2 技術協助-2 …" at bounding box center [446, 275] width 601 height 70
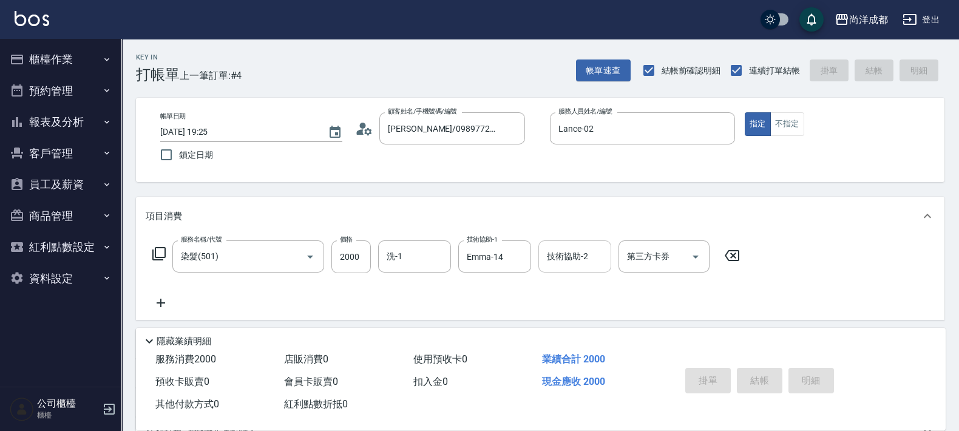
type input "2025/08/20 19:26"
type input "0"
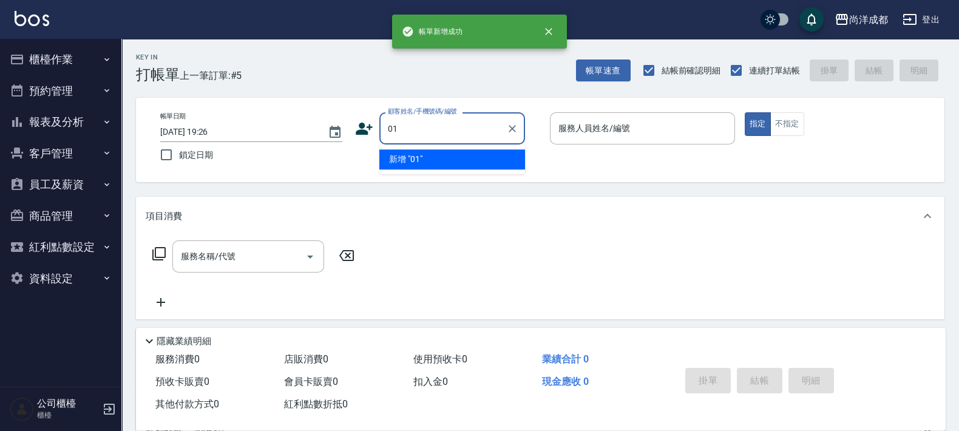
type input "01"
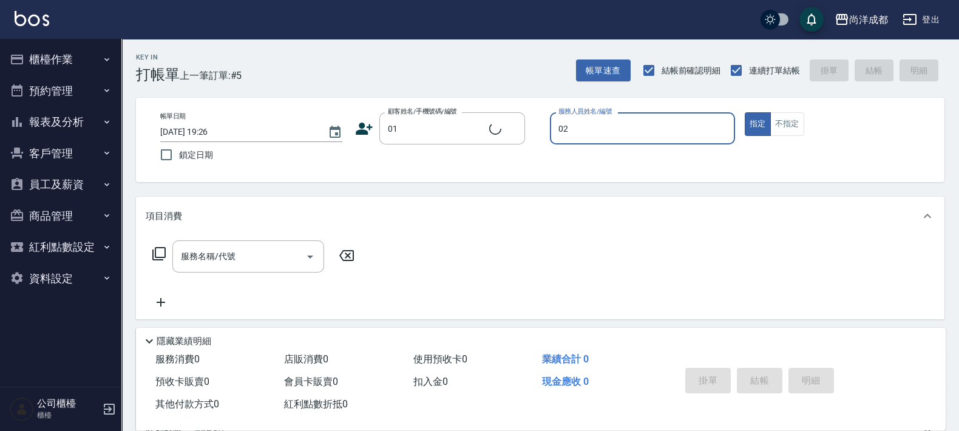
type input "02"
type input "不留客資/01/"
type input "Lance-02"
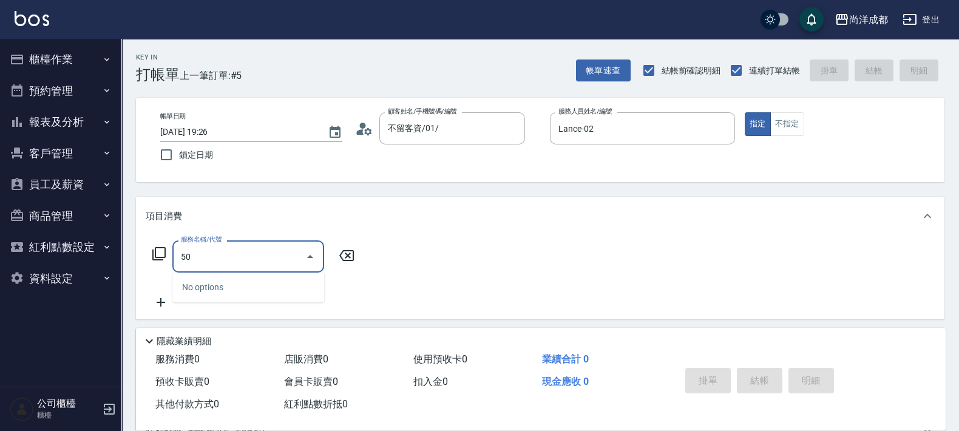
type input "501"
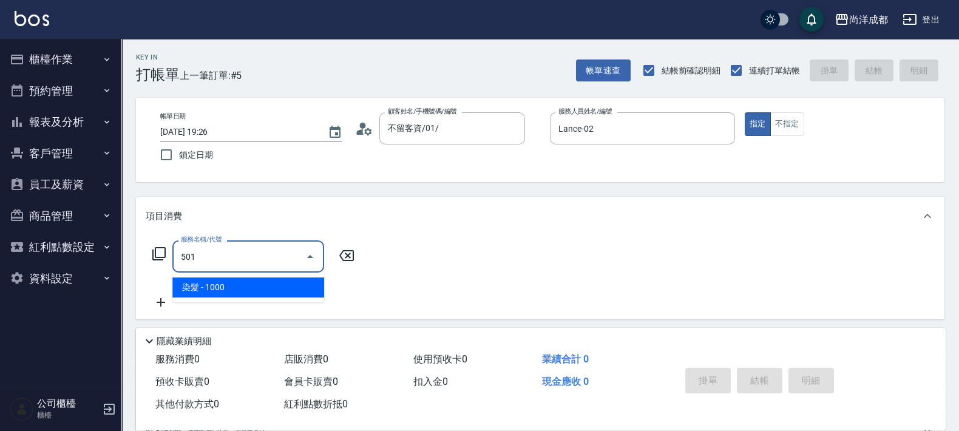
type input "100"
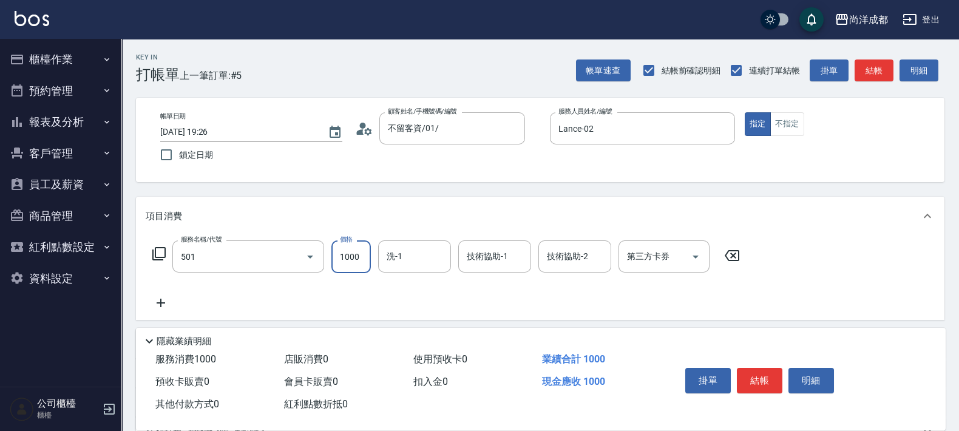
type input "染髮(501)"
type input "0"
type input "300"
type input "3000"
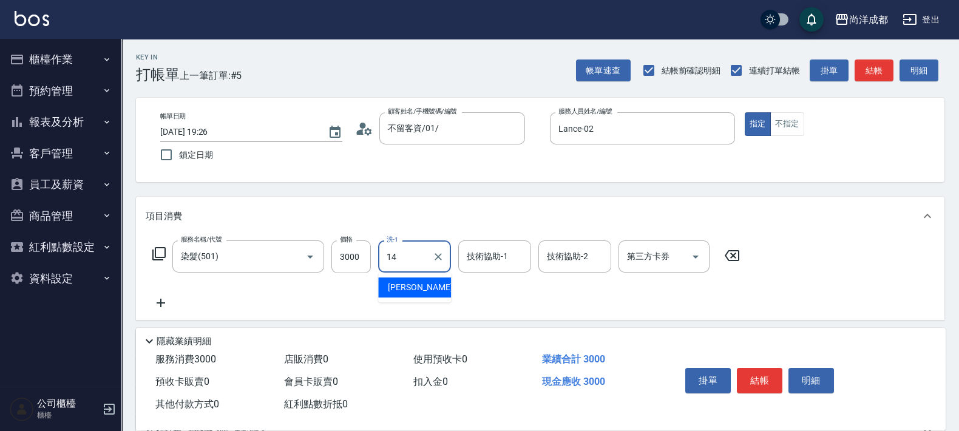
type input "Emma-14"
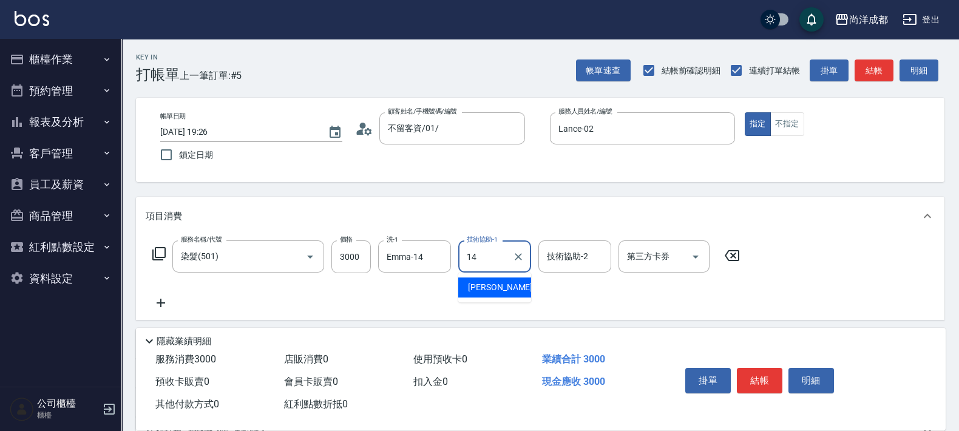
type input "Emma-14"
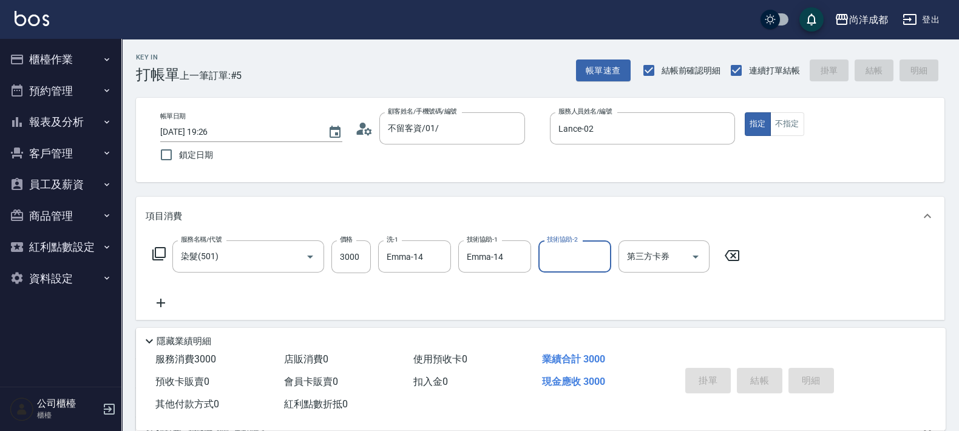
type input "0"
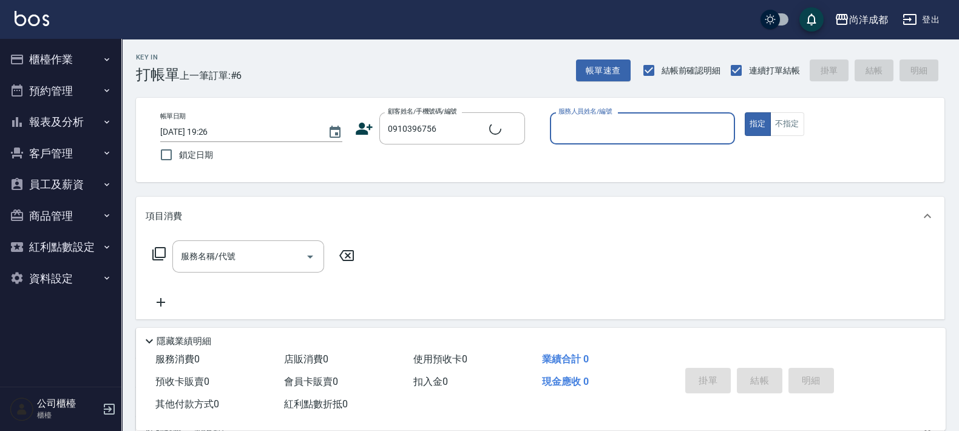
type input "陳彥志/0910396756/null"
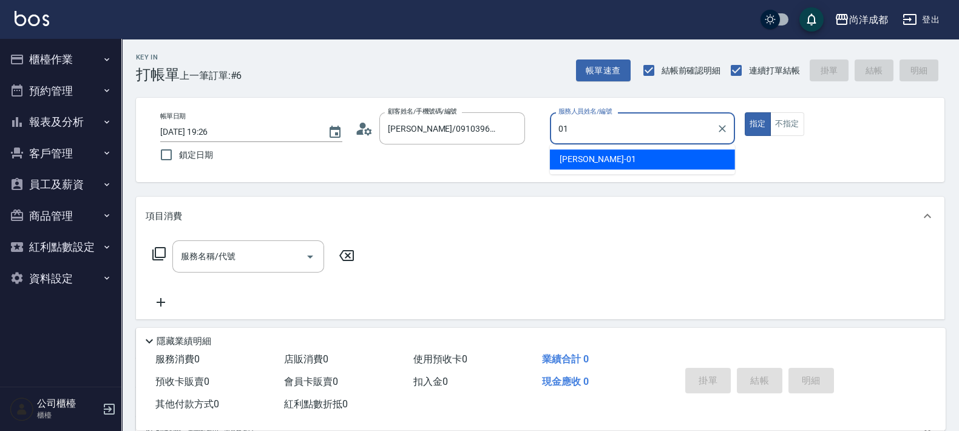
type input "Benny-01"
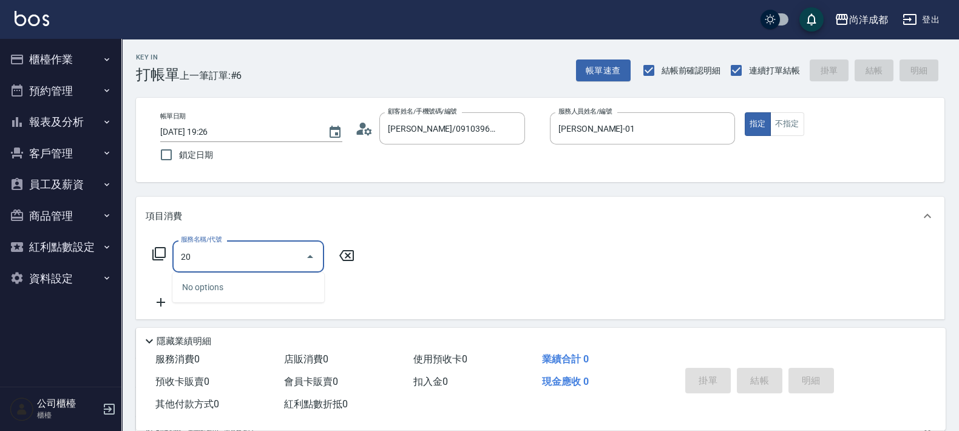
type input "201"
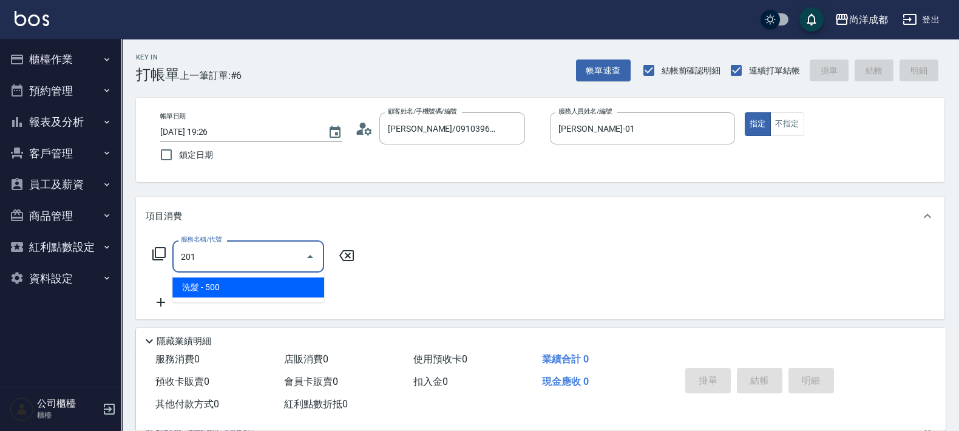
type input "50"
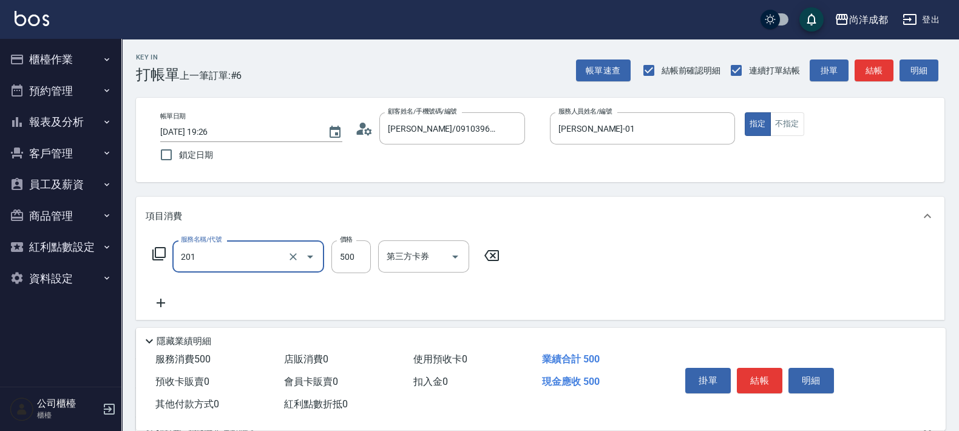
type input "洗髮(201)"
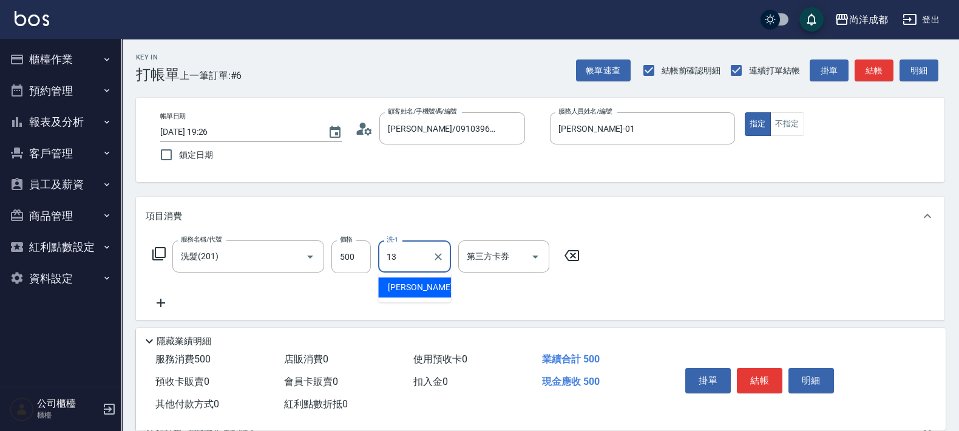
type input "Peggy-13"
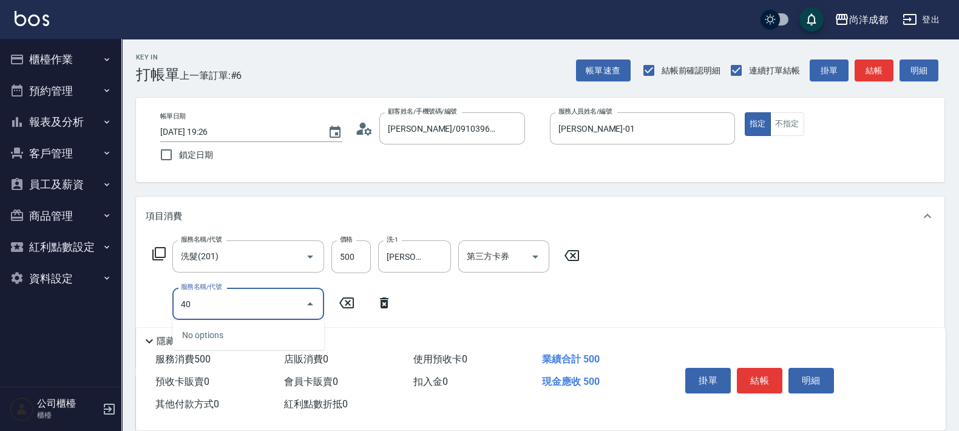
type input "401"
type input "70"
type input "剪髮(401)"
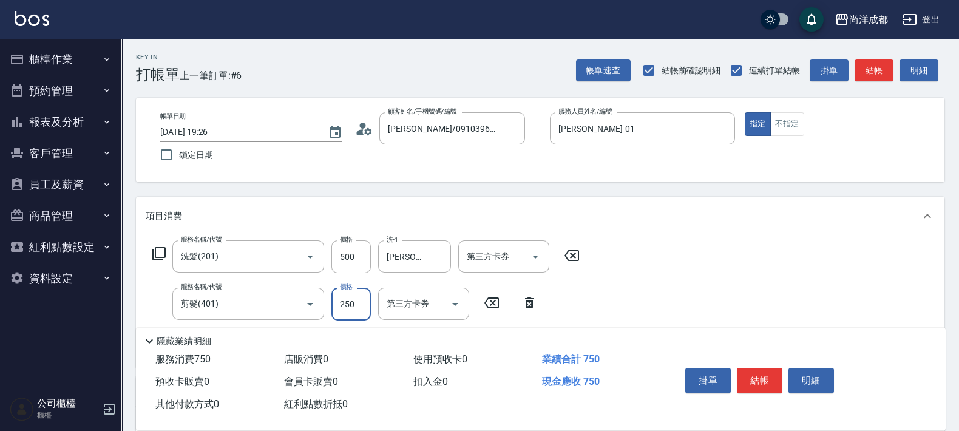
type input "50"
type input "800"
type input "850"
type input "8000"
type input "130"
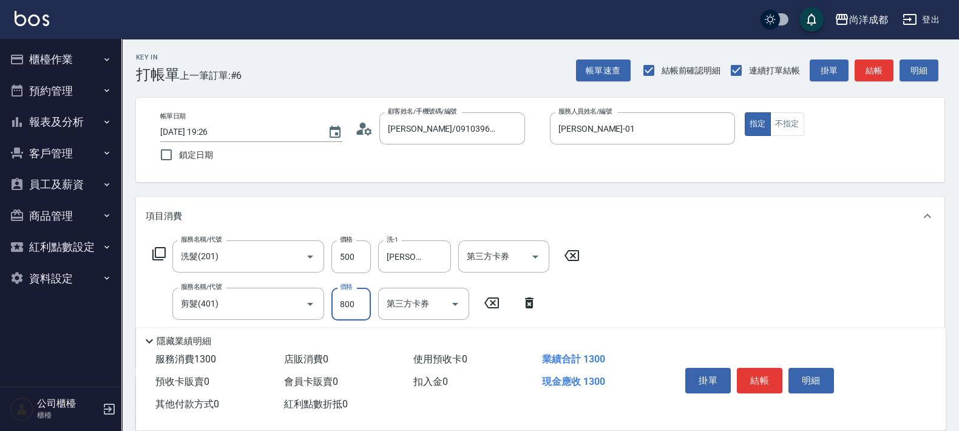
type input "800"
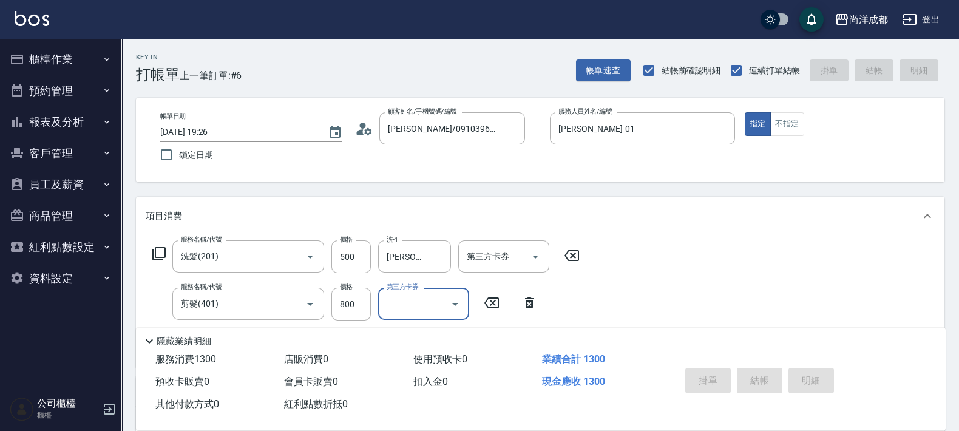
type input "2025/08/20 19:27"
type input "0"
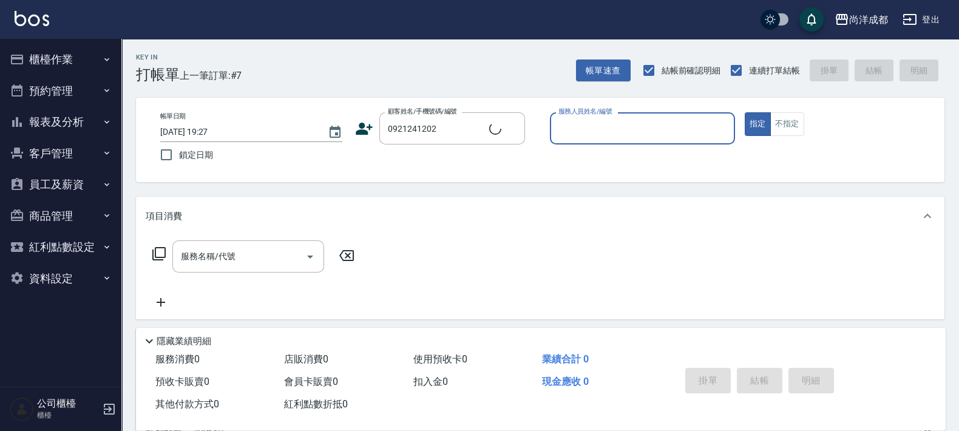
type input "楊宗原/0921241202/"
type input "Benny-01"
click at [745, 112] on button "指定" at bounding box center [758, 124] width 26 height 24
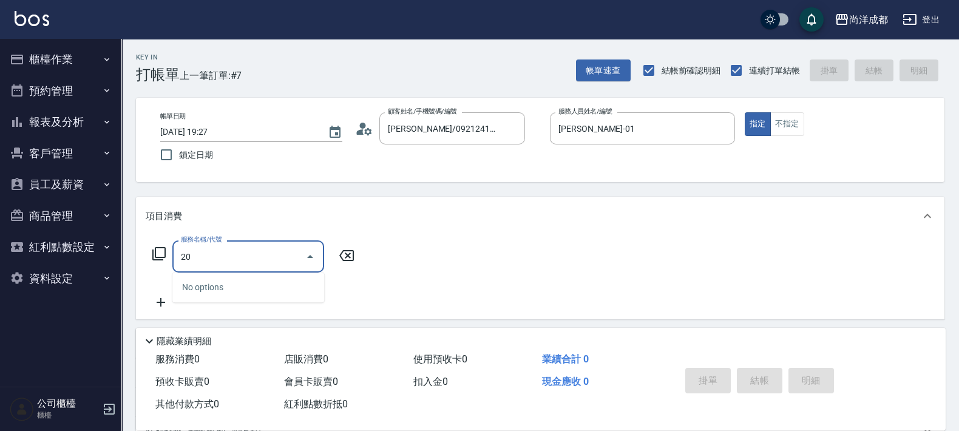
type input "201"
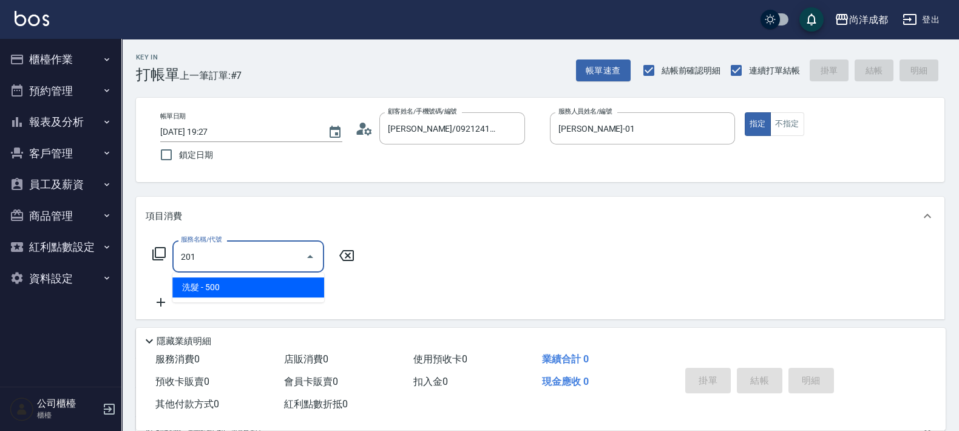
type input "50"
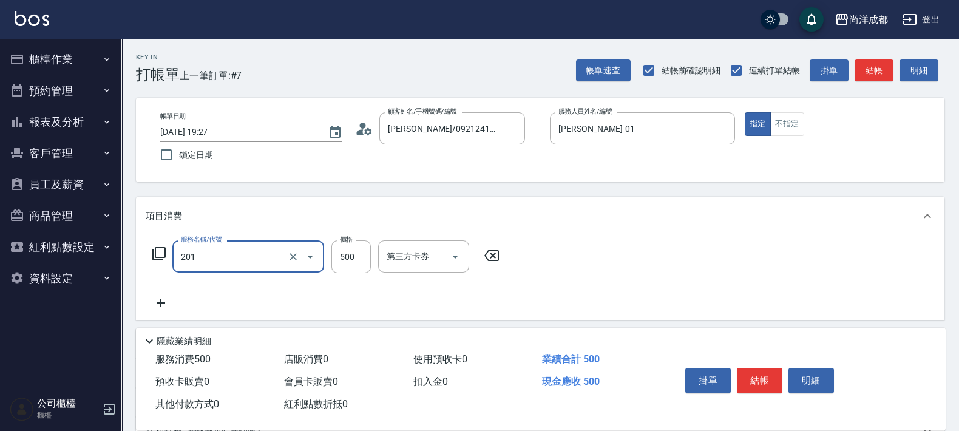
type input "洗髮(201)"
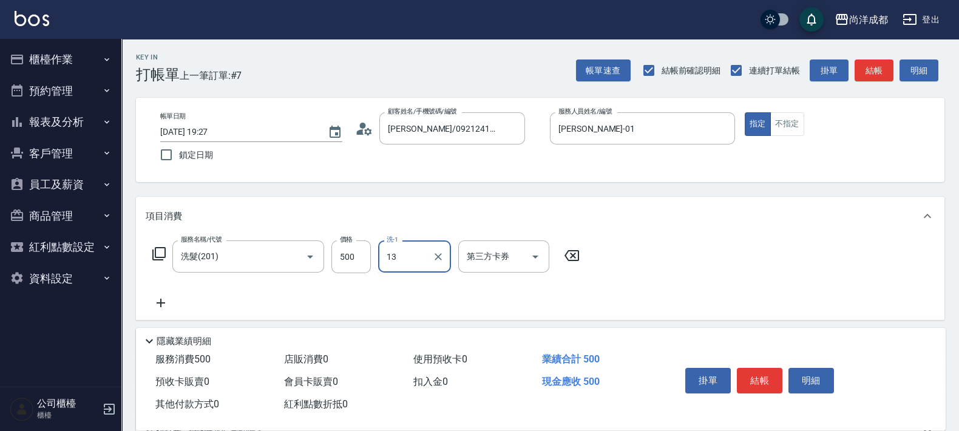
type input "Peggy-13"
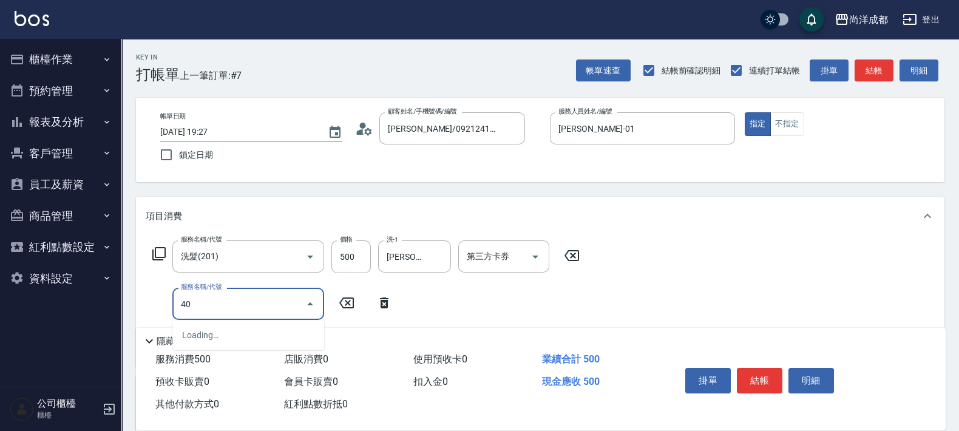
type input "401"
type input "70"
type input "剪髮(401)"
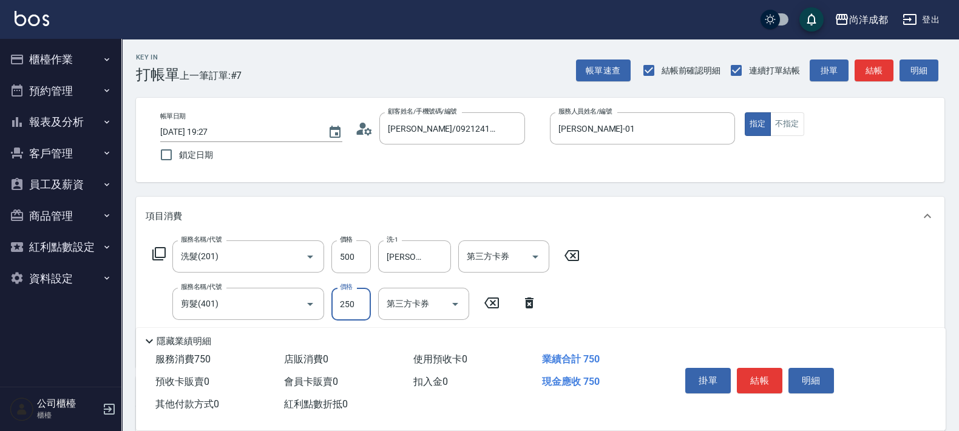
type input "50"
type input "80"
type input "130"
type input "800"
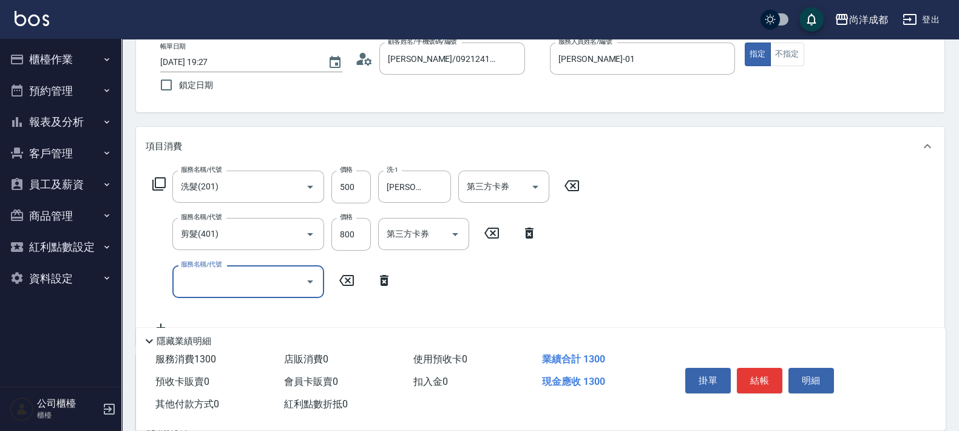
scroll to position [151, 0]
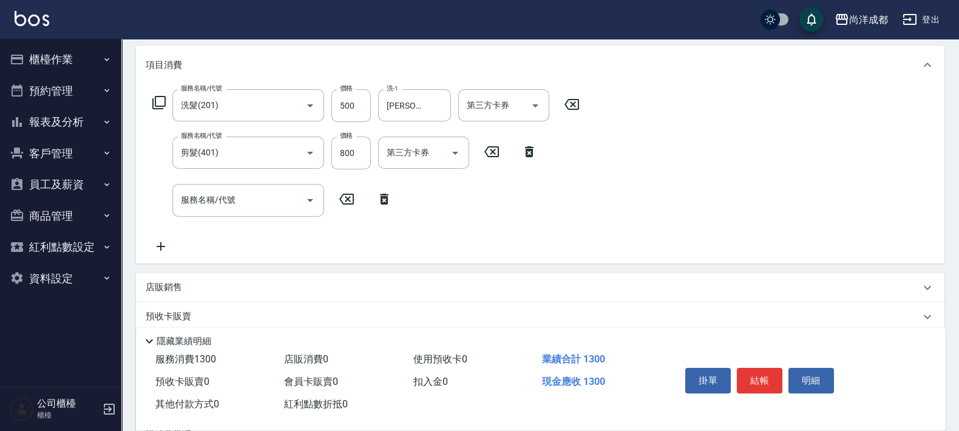
click at [382, 200] on icon at bounding box center [384, 199] width 8 height 11
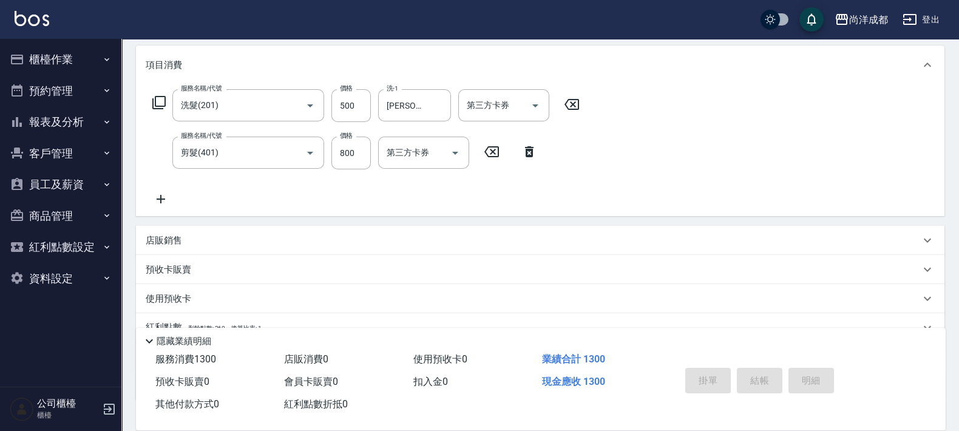
type input "0"
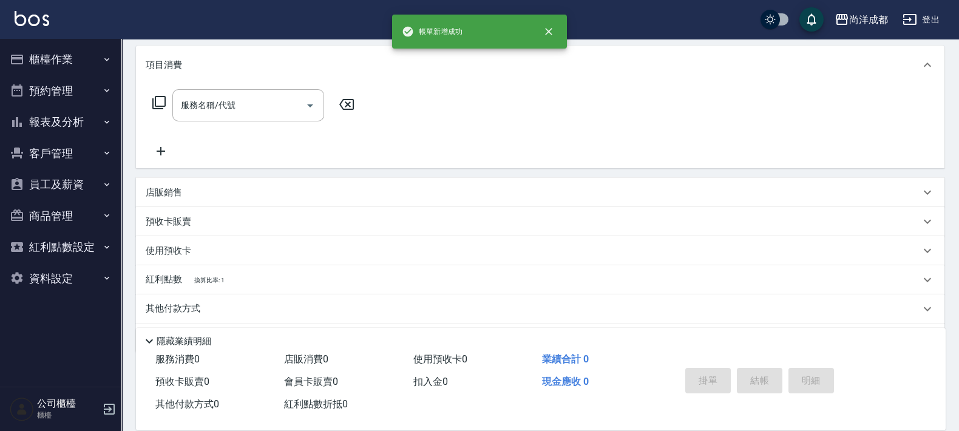
scroll to position [0, 0]
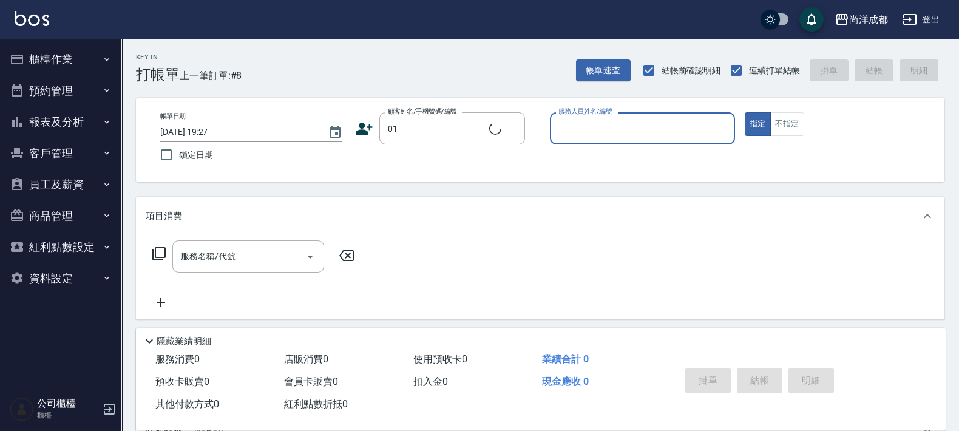
type input "不留客資/01/"
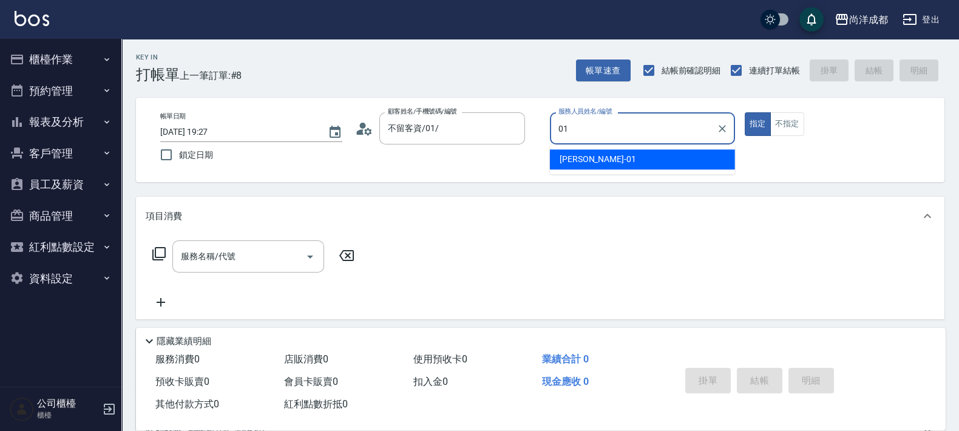
type input "Benny-01"
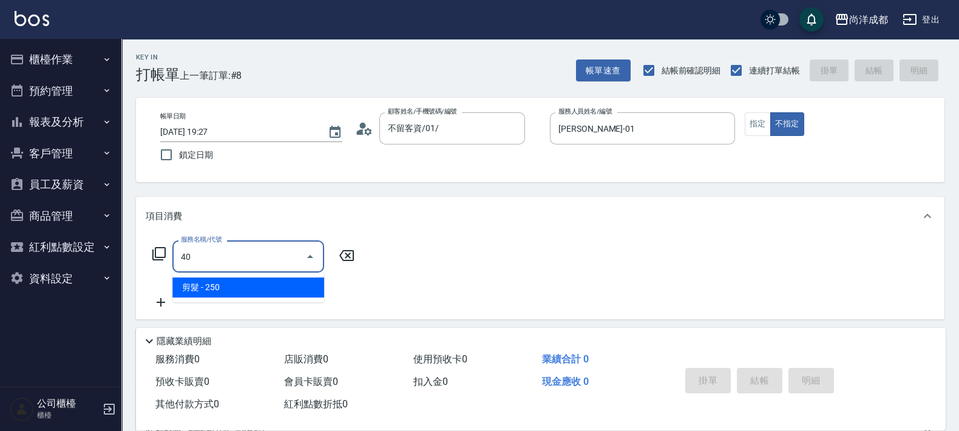
type input "4"
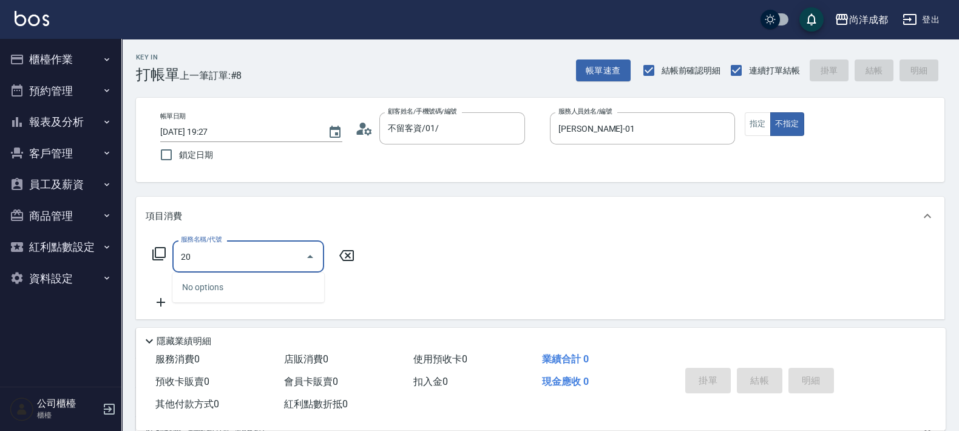
type input "201"
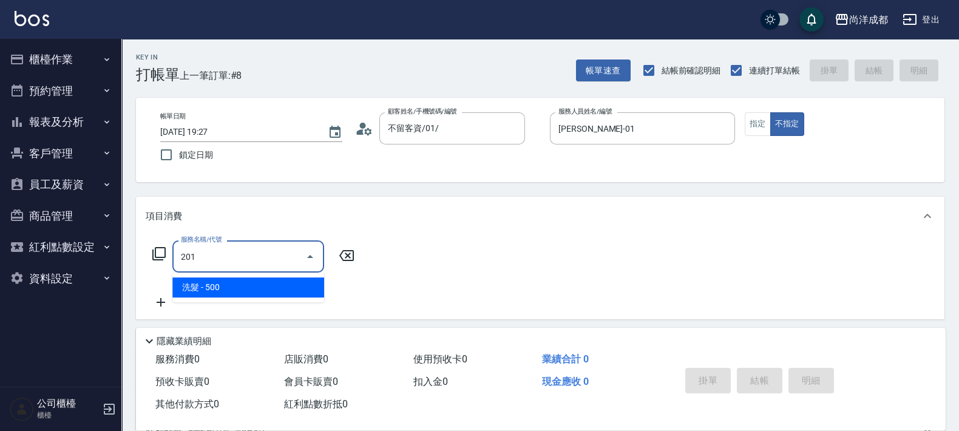
type input "50"
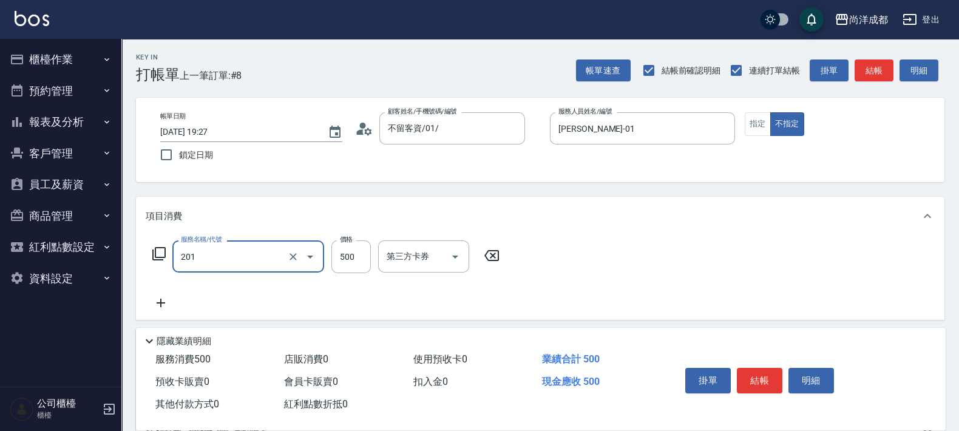
type input "洗髮(201)"
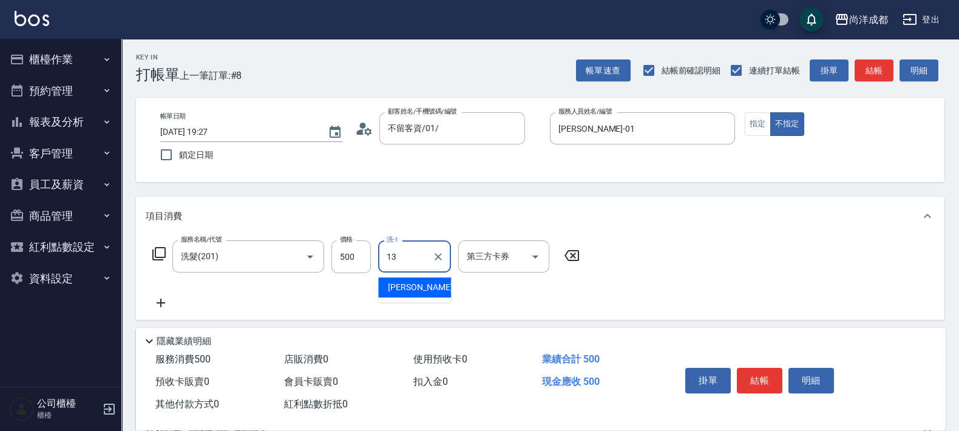
type input "Peggy-13"
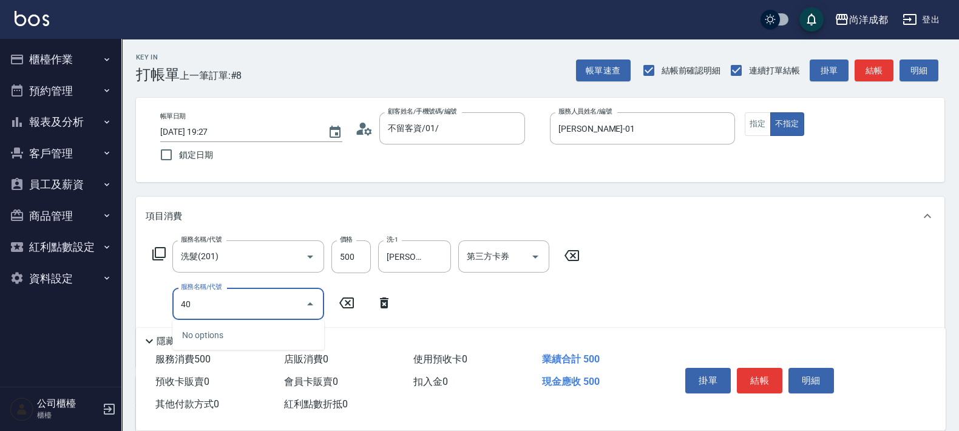
type input "401"
type input "70"
type input "剪髮(401)"
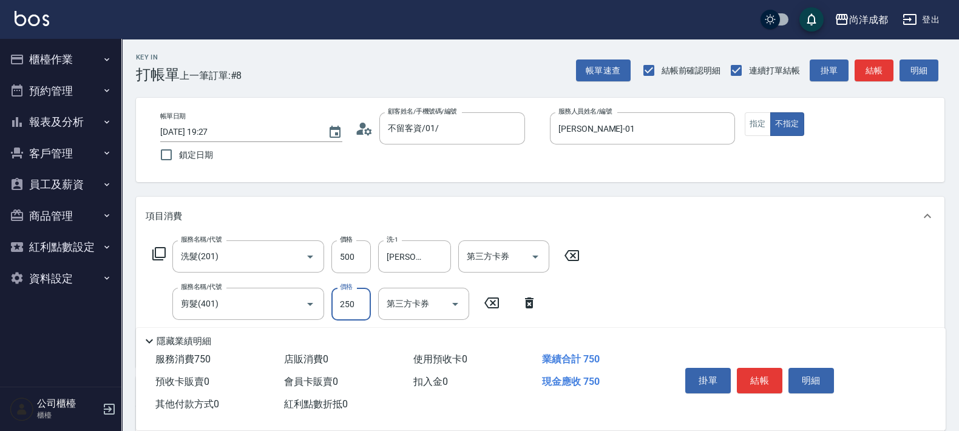
type input "50"
type input "30"
type input "80"
type input "300"
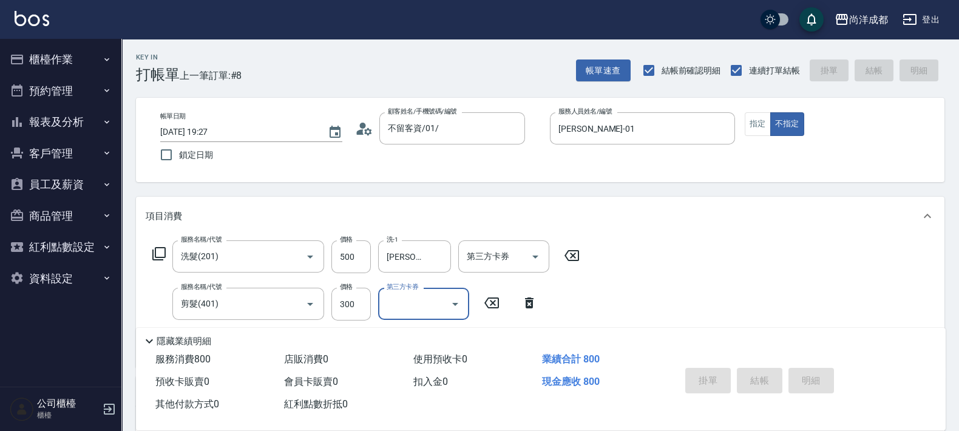
type input "0"
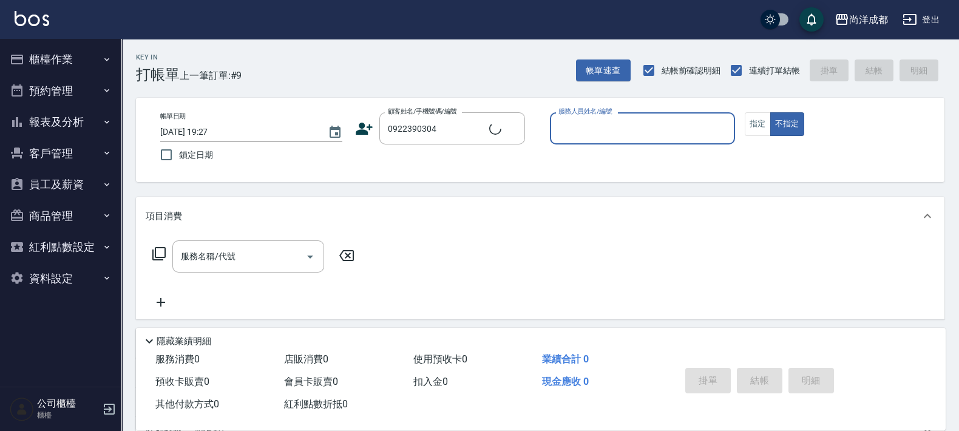
type input "廖柏智/0922390304/null"
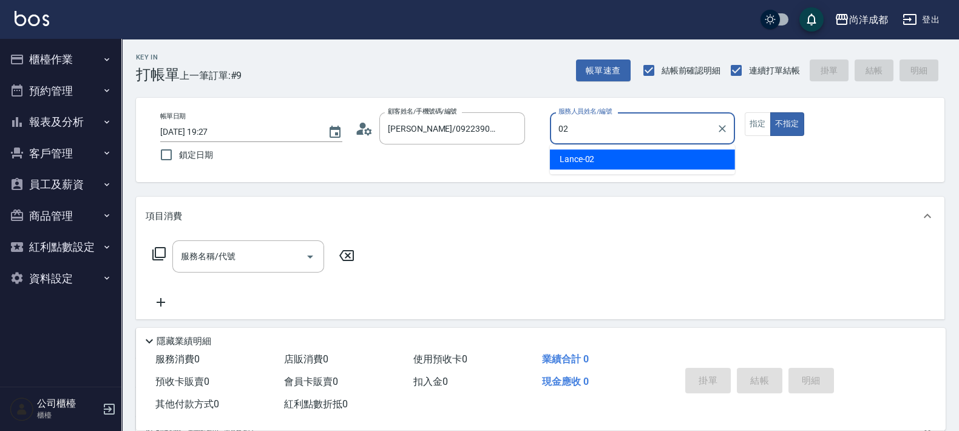
type input "Lance-02"
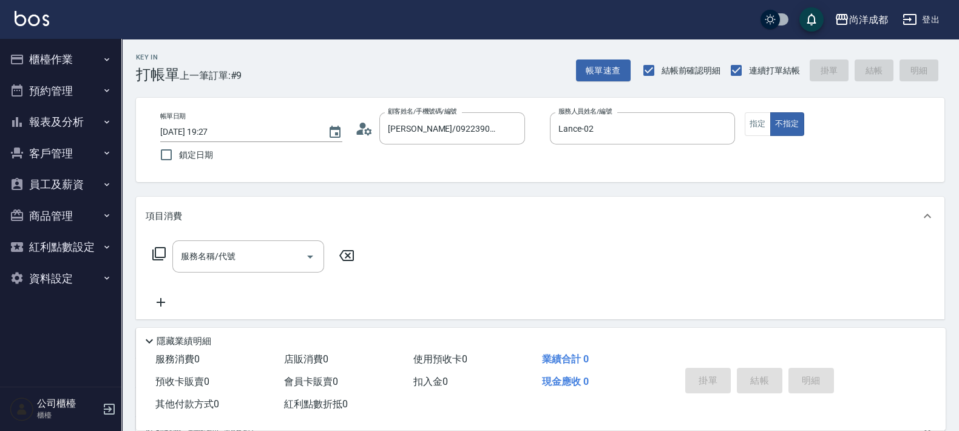
click at [359, 134] on icon at bounding box center [360, 131] width 7 height 5
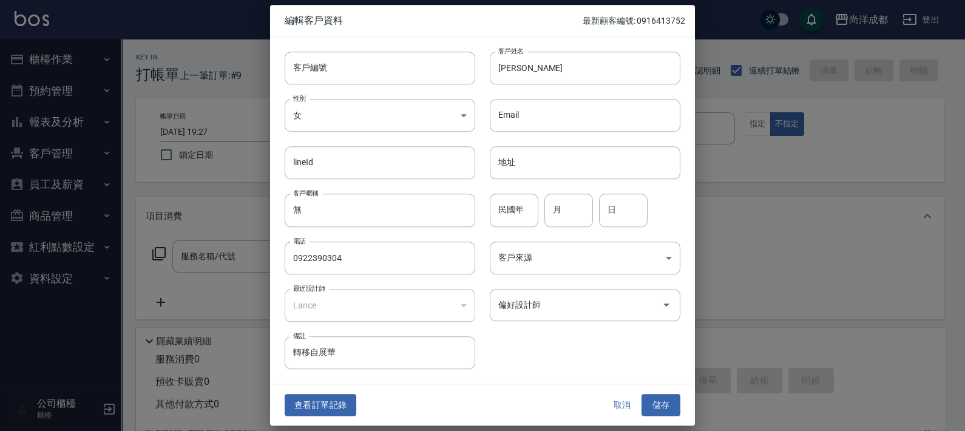
click at [531, 328] on div "客戶編號 客戶編號 客戶姓名 廖柏智 客戶姓名 性別 女 FEMALE 性別 Email Email lineId lineId 地址 地址 客戶暱稱 無 客…" at bounding box center [475, 203] width 410 height 332
click at [529, 303] on input "偏好設計師" at bounding box center [575, 304] width 161 height 21
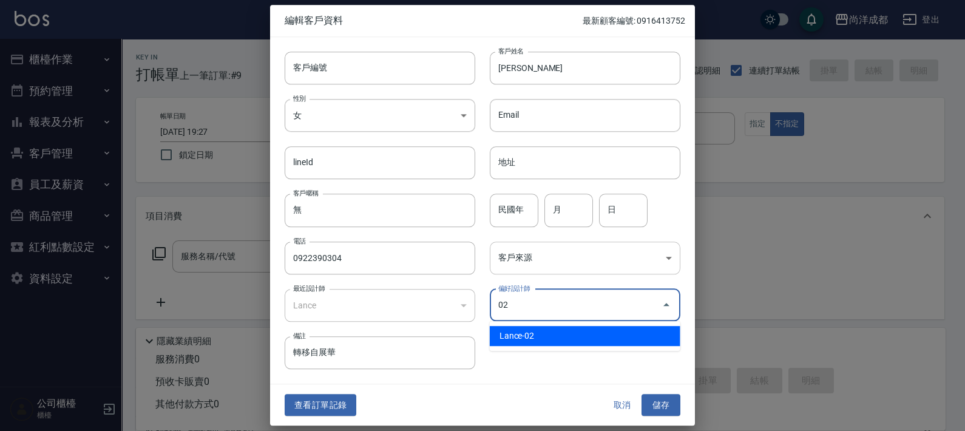
type input "Lance"
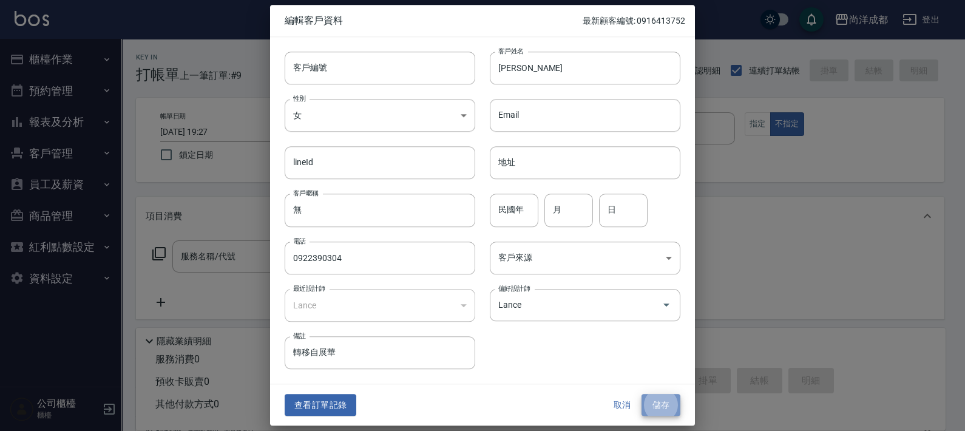
click at [674, 401] on button "儲存" at bounding box center [660, 405] width 39 height 22
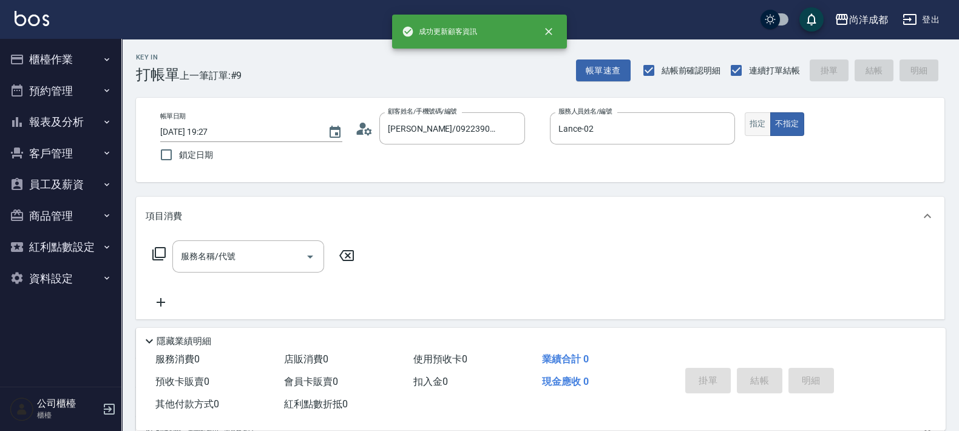
click at [760, 125] on button "指定" at bounding box center [758, 124] width 26 height 24
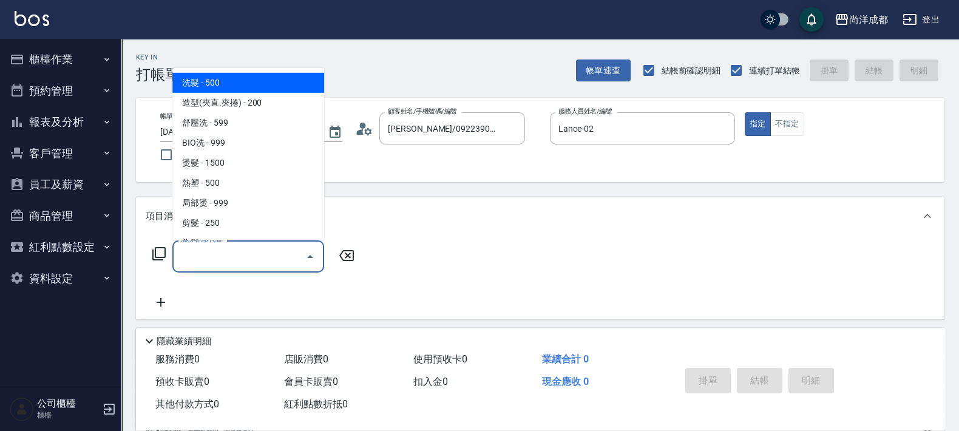
click at [275, 249] on input "服務名稱/代號" at bounding box center [239, 256] width 123 height 21
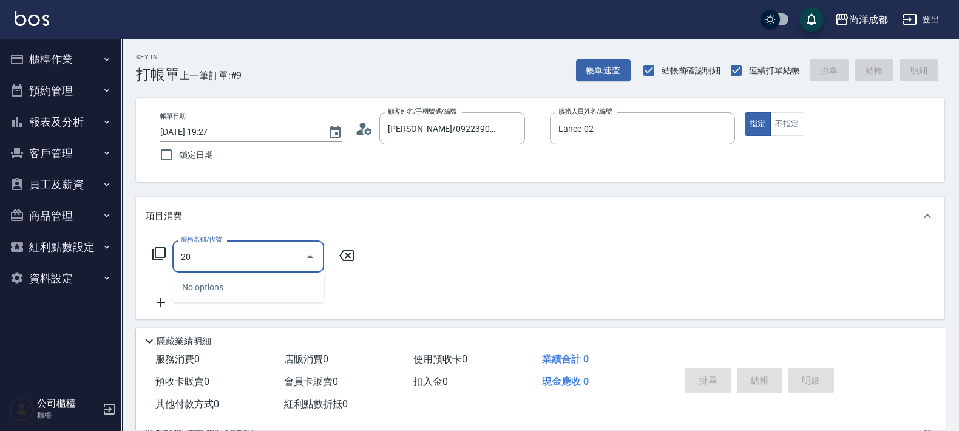
type input "201"
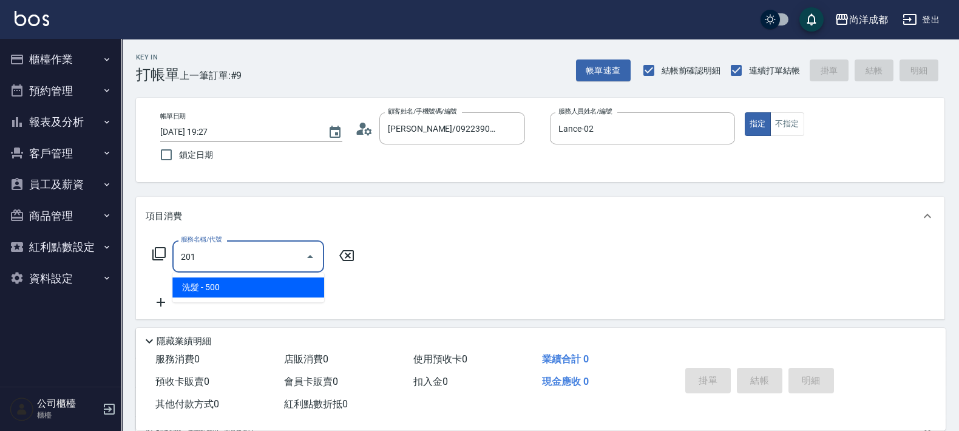
type input "50"
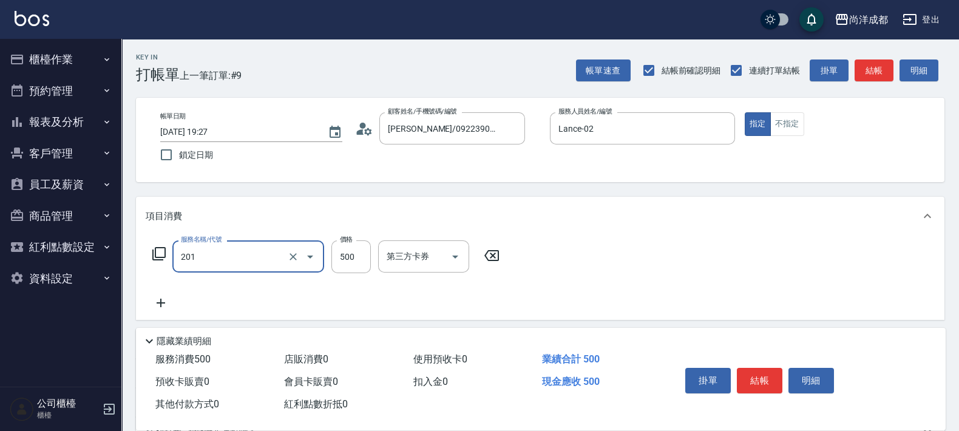
type input "洗髮(201)"
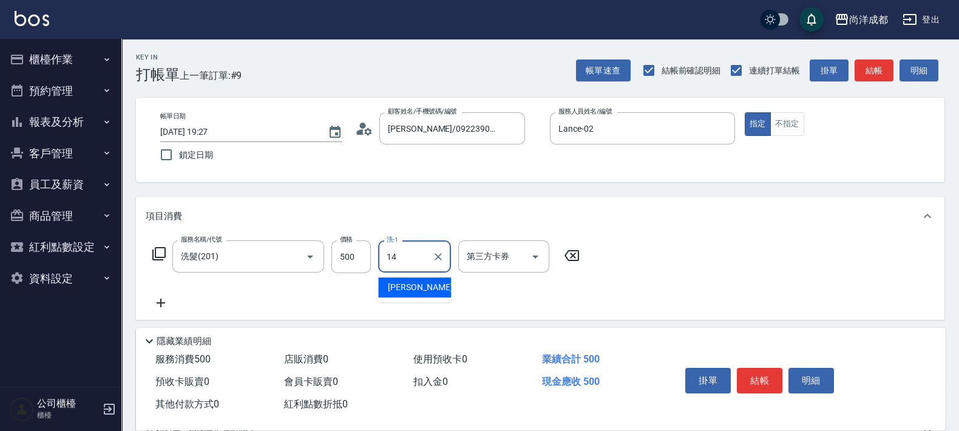
type input "Emma-14"
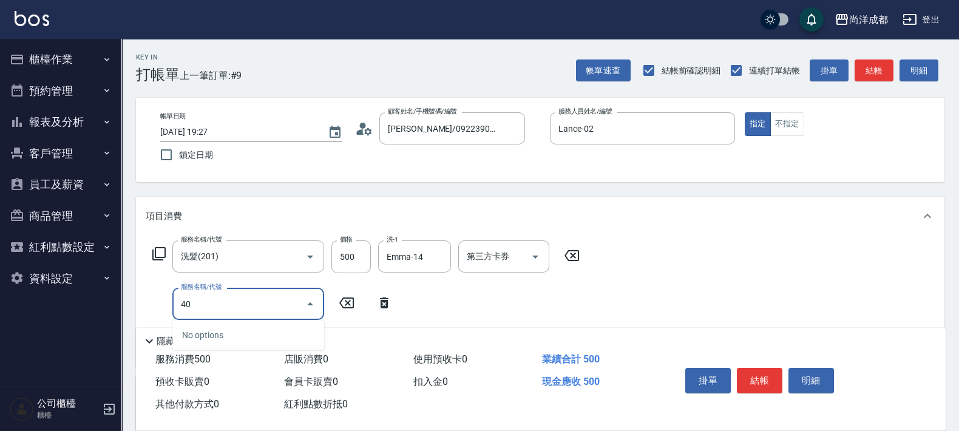
type input "401"
type input "70"
type input "剪髮(401)"
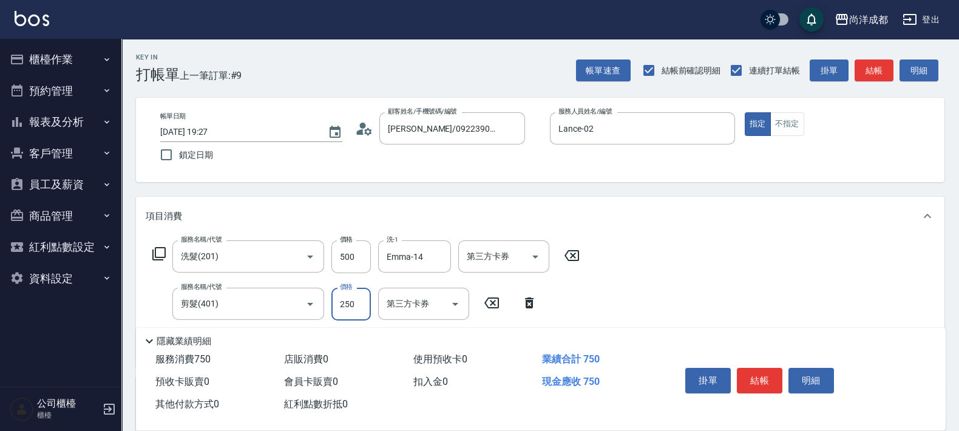
type input "50"
type input "40"
type input "90"
type input "400"
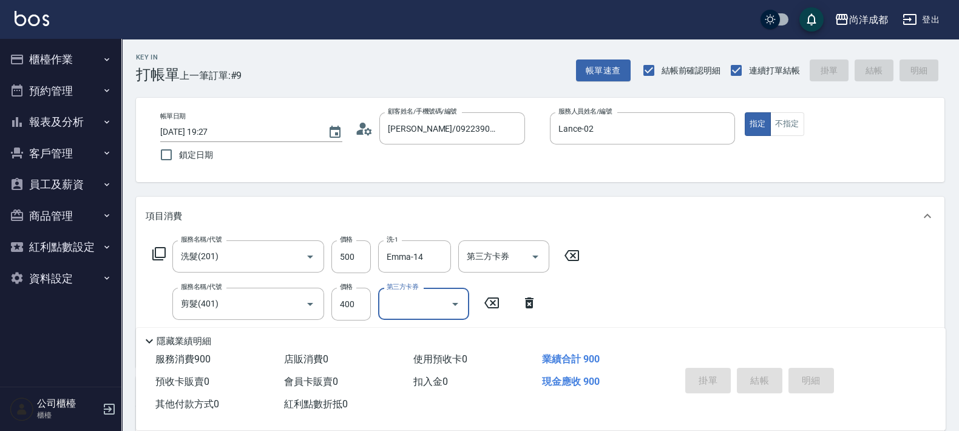
type input "2025/08/20 19:28"
type input "0"
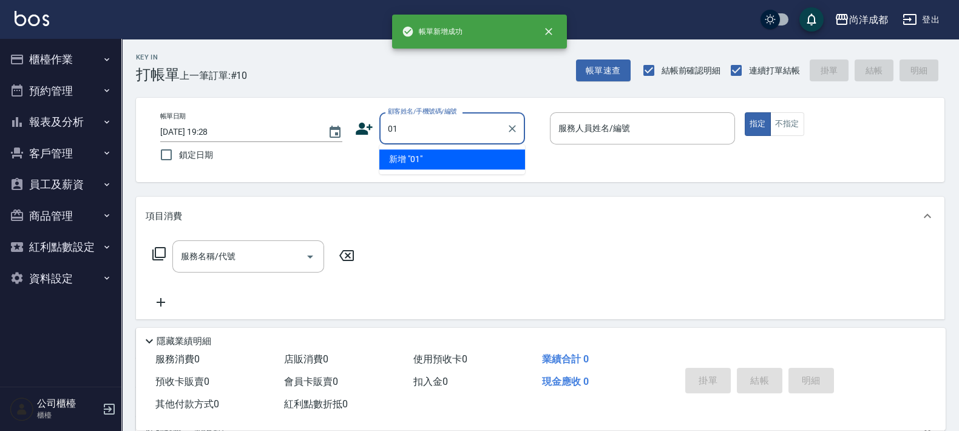
type input "01"
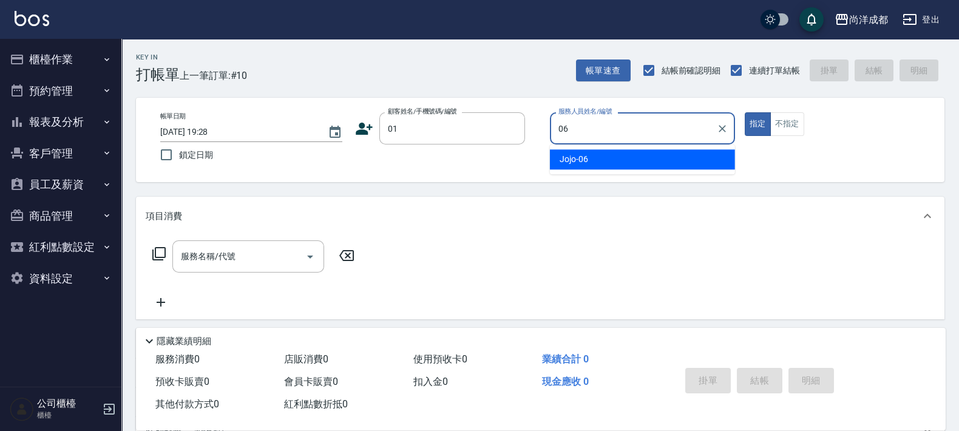
type input "Jojo-06"
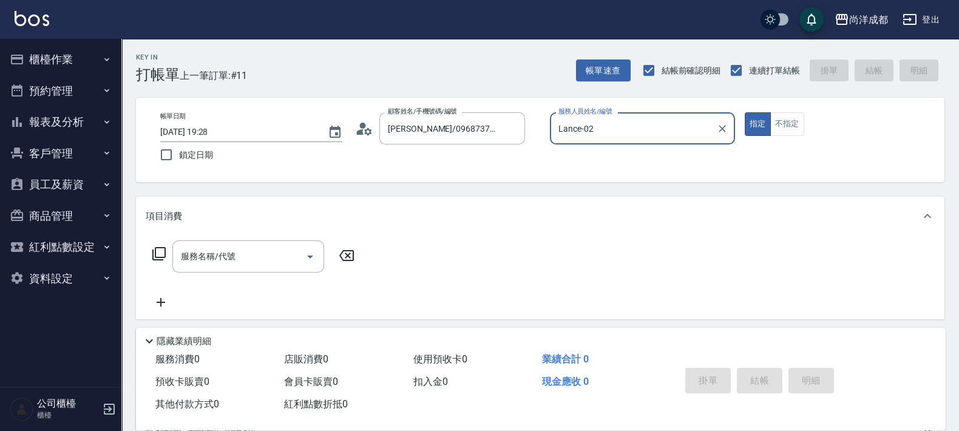
click at [745, 112] on button "指定" at bounding box center [758, 124] width 26 height 24
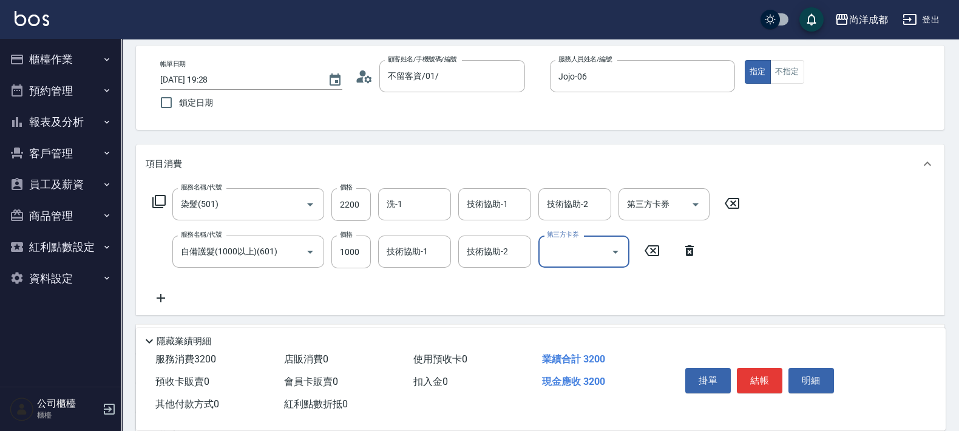
scroll to position [75, 0]
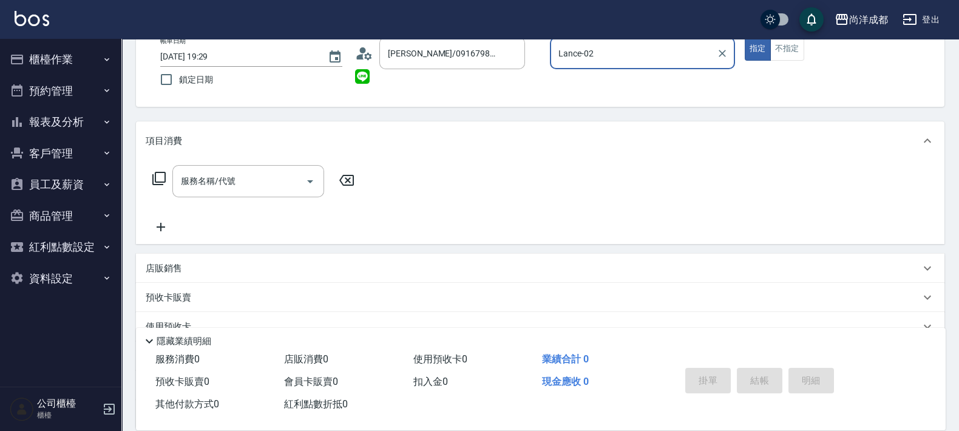
click at [745, 37] on button "指定" at bounding box center [758, 49] width 26 height 24
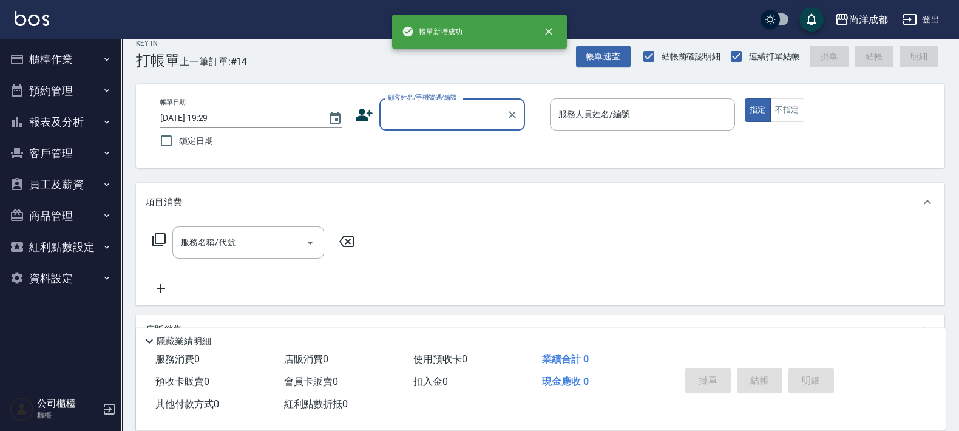
scroll to position [0, 0]
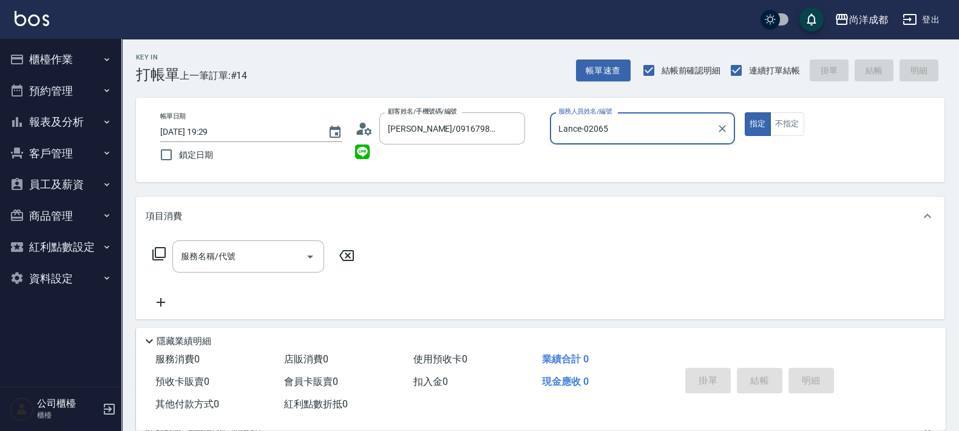
click at [745, 112] on button "指定" at bounding box center [758, 124] width 26 height 24
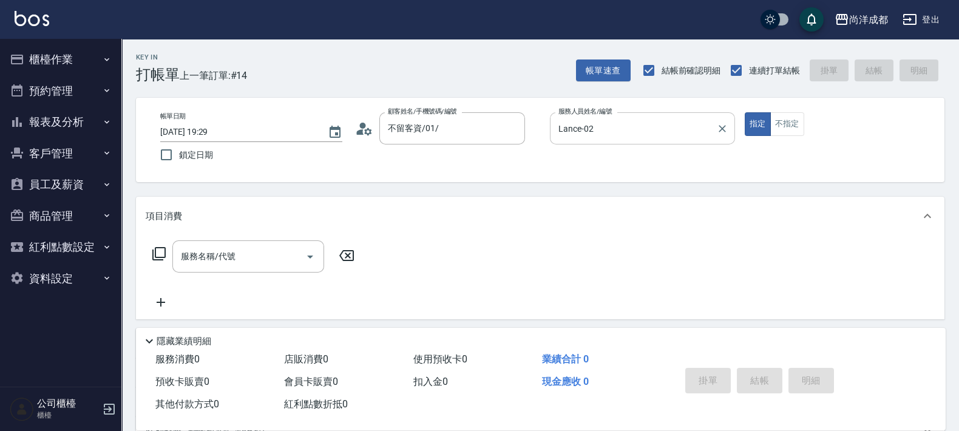
drag, startPoint x: 646, startPoint y: 109, endPoint x: 607, endPoint y: 121, distance: 40.7
click at [607, 121] on div "帳單日期 2025/08/20 19:29 鎖定日期 顧客姓名/手機號碼/編號 不留客資/01/ 顧客姓名/手機號碼/編號 服務人員姓名/編號 Lance-0…" at bounding box center [540, 140] width 808 height 84
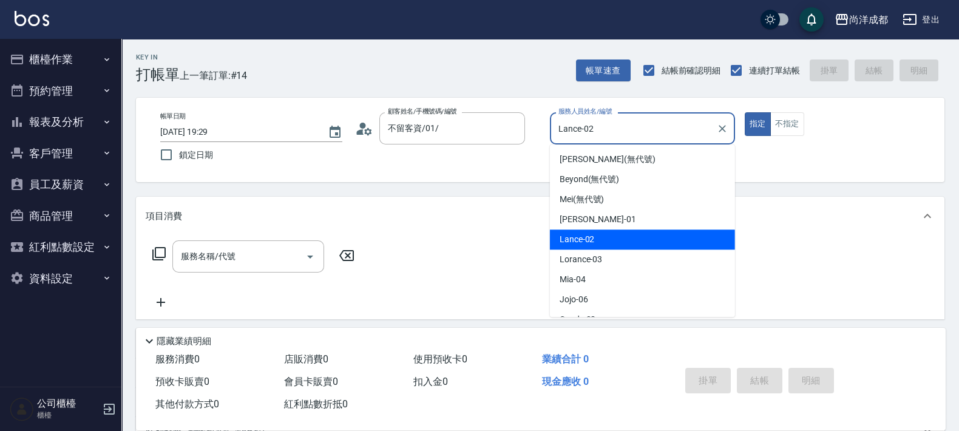
drag, startPoint x: 605, startPoint y: 132, endPoint x: 436, endPoint y: 166, distance: 172.8
click at [436, 166] on div "帳單日期 2025/08/20 19:29 鎖定日期 顧客姓名/手機號碼/編號 不留客資/01/ 顧客姓名/手機號碼/編號 服務人員姓名/編號 Lance-0…" at bounding box center [540, 139] width 779 height 55
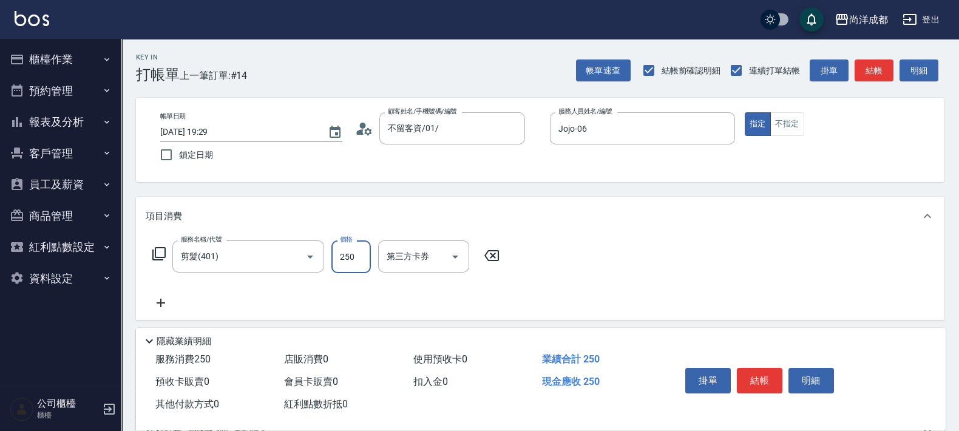
click at [363, 256] on input "250" at bounding box center [350, 256] width 39 height 33
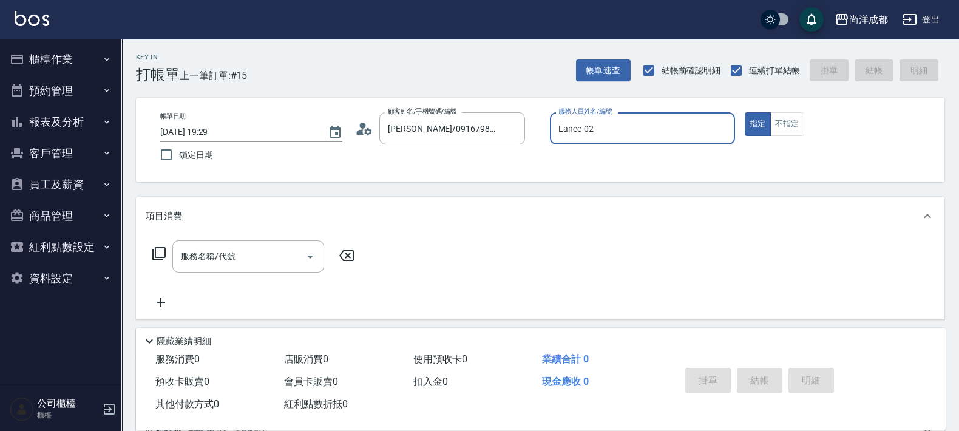
click at [745, 112] on button "指定" at bounding box center [758, 124] width 26 height 24
click at [483, 121] on input "蔡銘宸/0916798601/" at bounding box center [443, 128] width 117 height 21
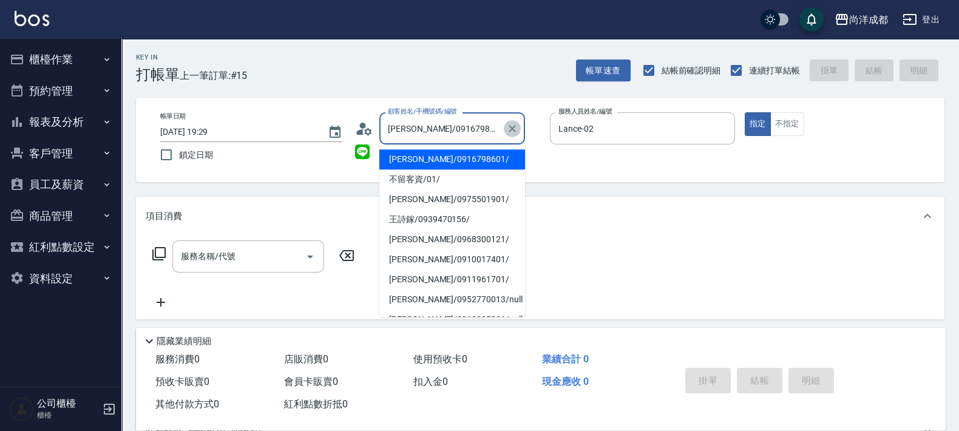
click at [509, 129] on icon "Clear" at bounding box center [512, 129] width 12 height 12
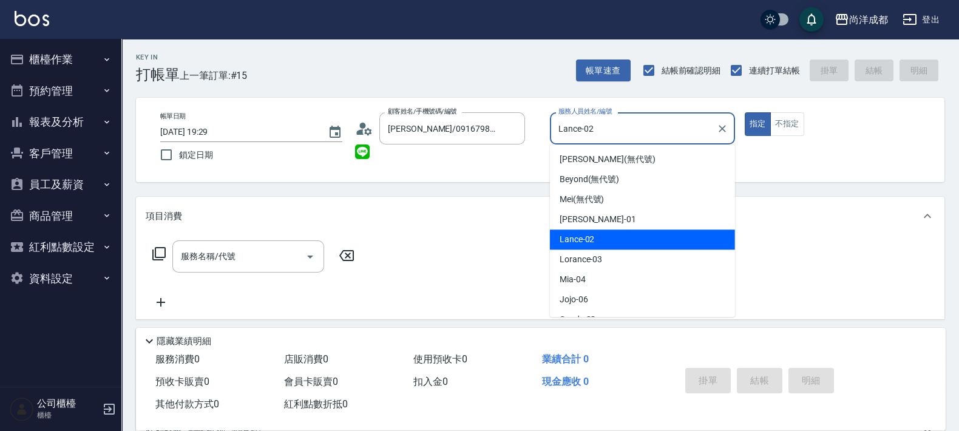
drag, startPoint x: 598, startPoint y: 125, endPoint x: 488, endPoint y: 155, distance: 114.4
click at [488, 155] on div "帳單日期 2025/08/20 19:29 鎖定日期 顧客姓名/手機號碼/編號 蔡銘宸/0916798601/ 顧客姓名/手機號碼/編號 服務人員姓名/編號 …" at bounding box center [540, 139] width 779 height 55
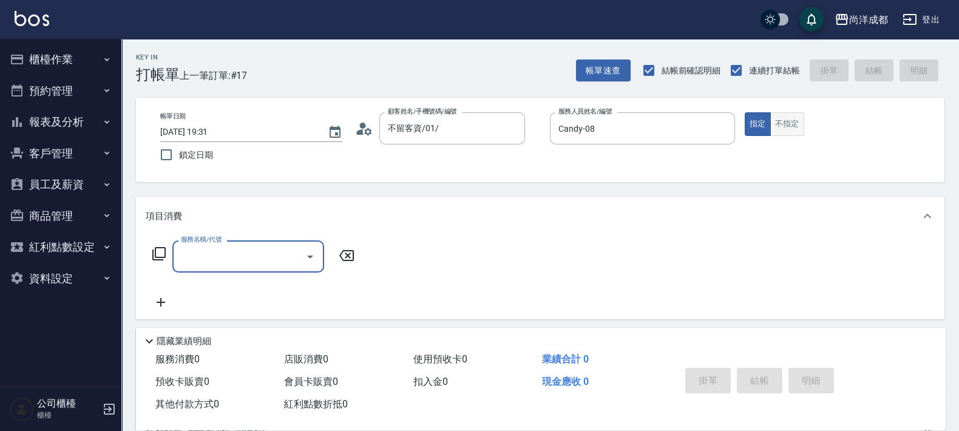
click at [780, 120] on button "不指定" at bounding box center [787, 124] width 34 height 24
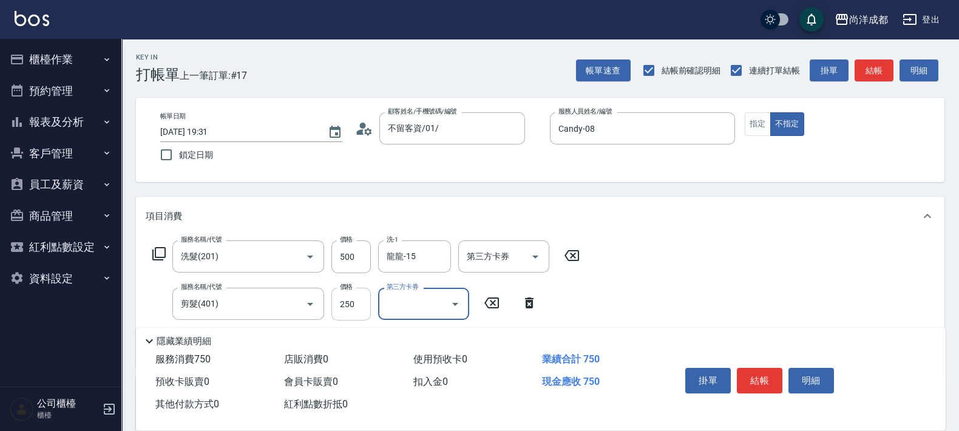
click at [357, 303] on input "250" at bounding box center [350, 304] width 39 height 33
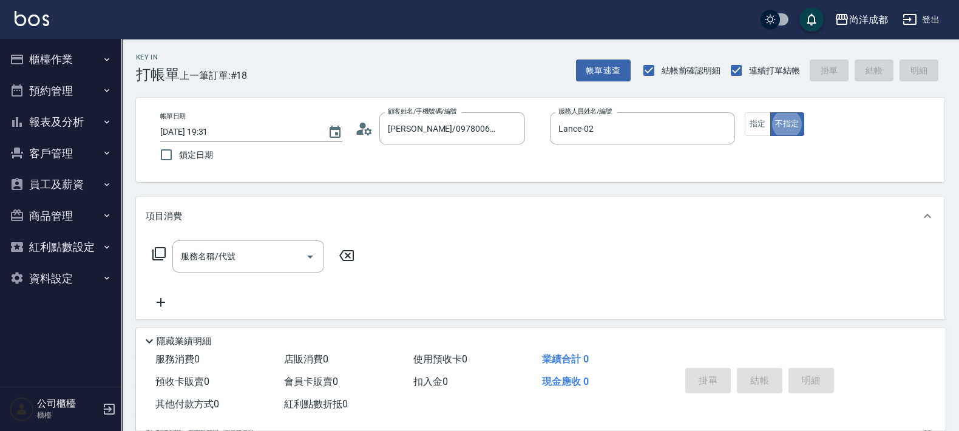
drag, startPoint x: 355, startPoint y: 145, endPoint x: 360, endPoint y: 140, distance: 7.3
click at [358, 143] on div "帳單日期 2025/08/20 19:31 鎖定日期 顧客姓名/手機號碼/編號 許育豪/0978006906/null 顧客姓名/手機號碼/編號 服務人員姓名…" at bounding box center [540, 139] width 779 height 55
click at [370, 129] on icon at bounding box center [364, 129] width 18 height 18
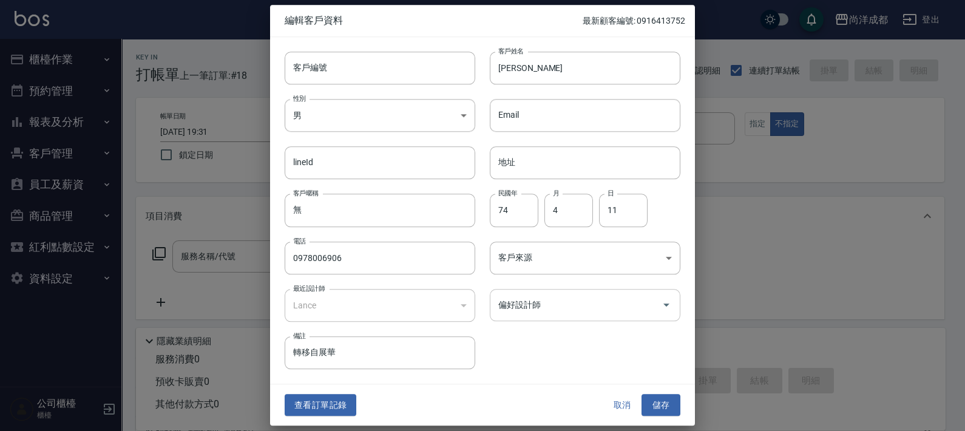
click at [553, 303] on input "偏好設計師" at bounding box center [575, 304] width 161 height 21
click at [658, 397] on button "儲存" at bounding box center [660, 405] width 39 height 22
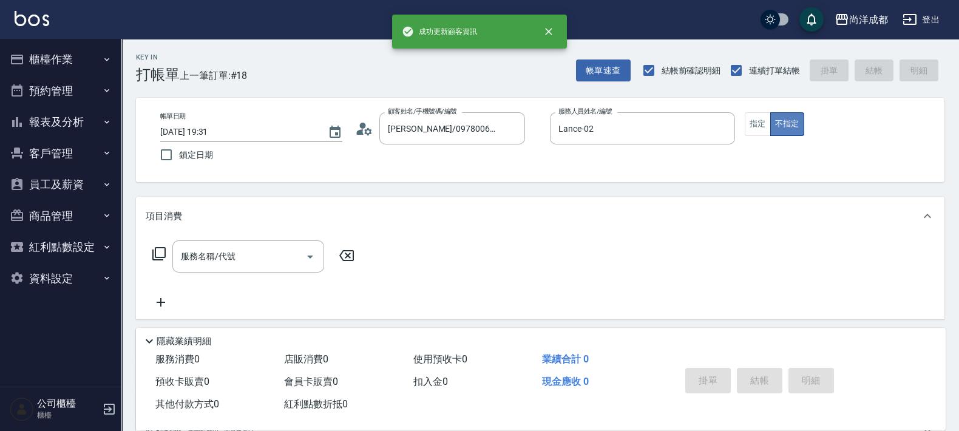
click at [770, 124] on button "不指定" at bounding box center [787, 124] width 34 height 24
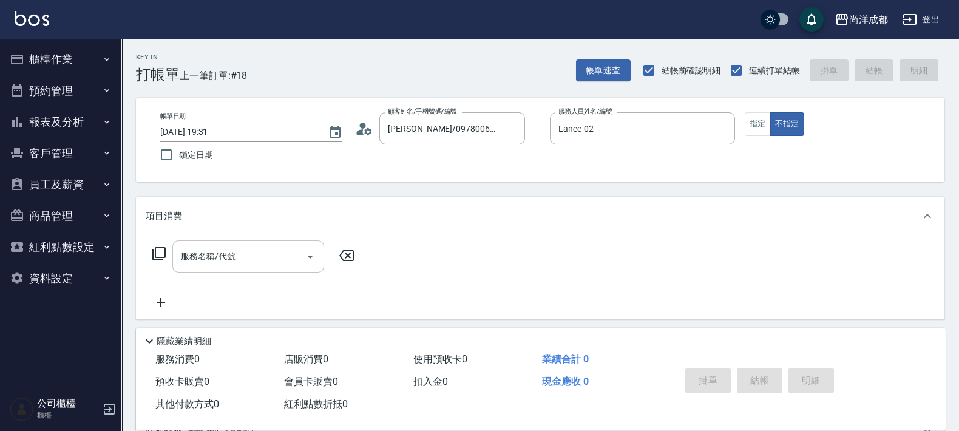
click at [263, 267] on div "服務名稱/代號" at bounding box center [248, 256] width 152 height 32
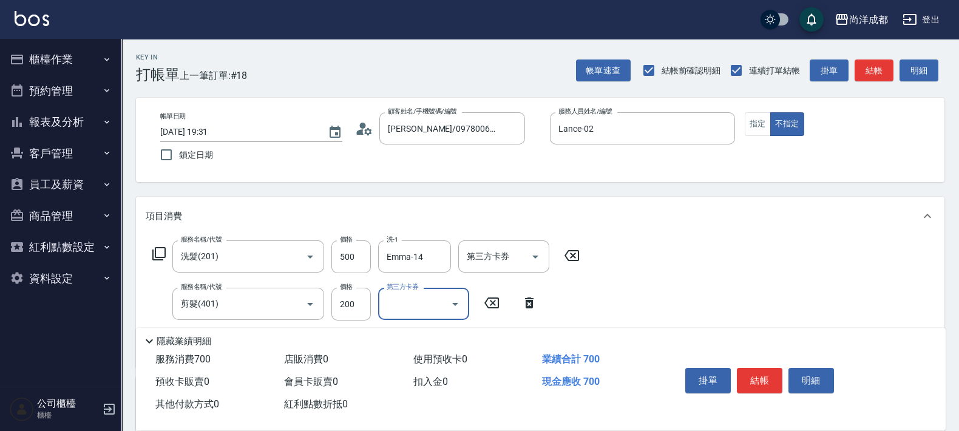
click at [449, 300] on icon "Open" at bounding box center [455, 304] width 15 height 15
click at [546, 304] on div "服務名稱/代號 洗髮(201) 服務名稱/代號 價格 500 價格 洗-1 Emma-14 洗-1 第三方卡券 第三方卡券 服務名稱/代號 剪髮(401) 服…" at bounding box center [366, 298] width 441 height 117
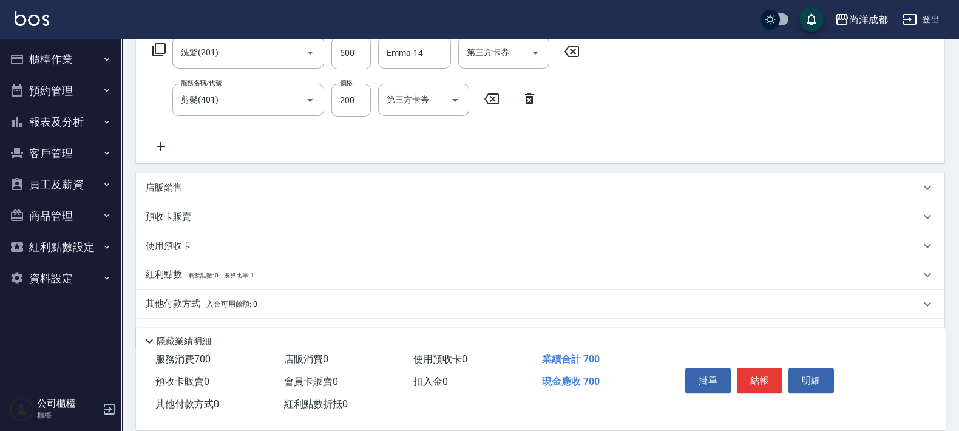
scroll to position [228, 0]
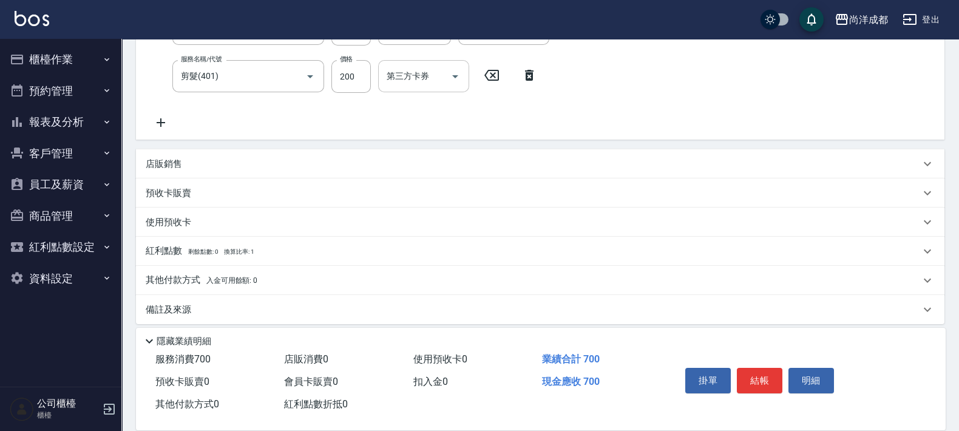
click at [458, 90] on div at bounding box center [454, 76] width 18 height 32
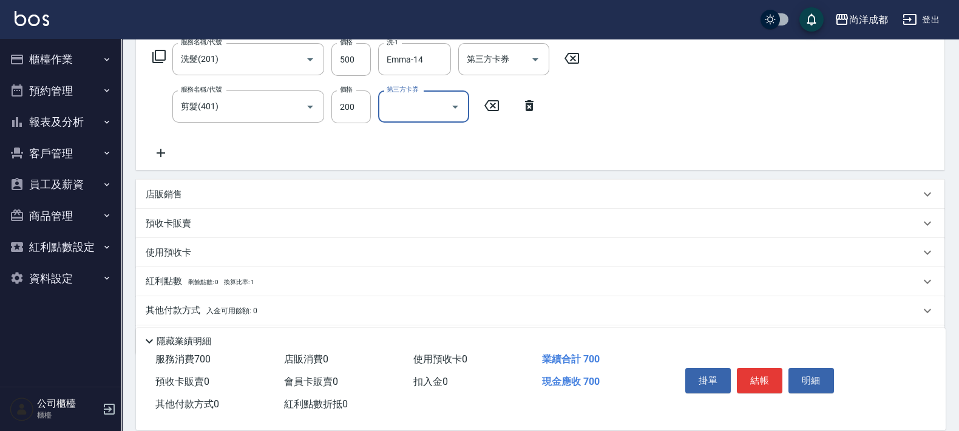
scroll to position [151, 0]
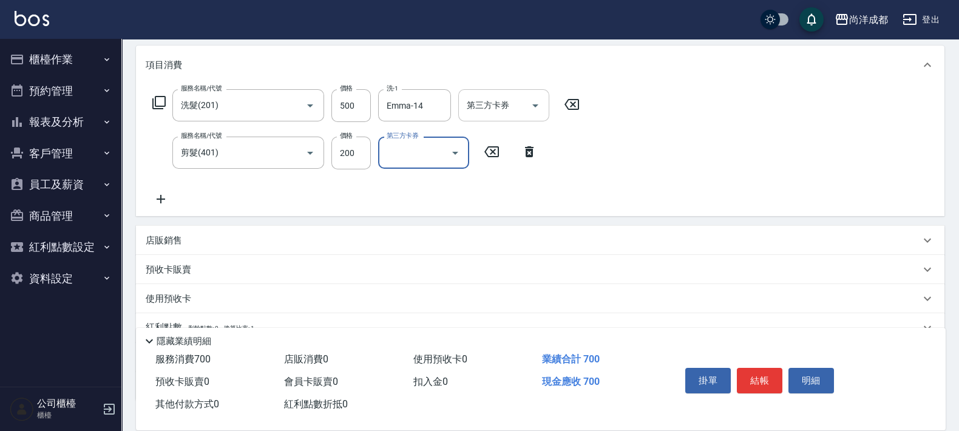
click at [535, 101] on icon "Open" at bounding box center [535, 105] width 15 height 15
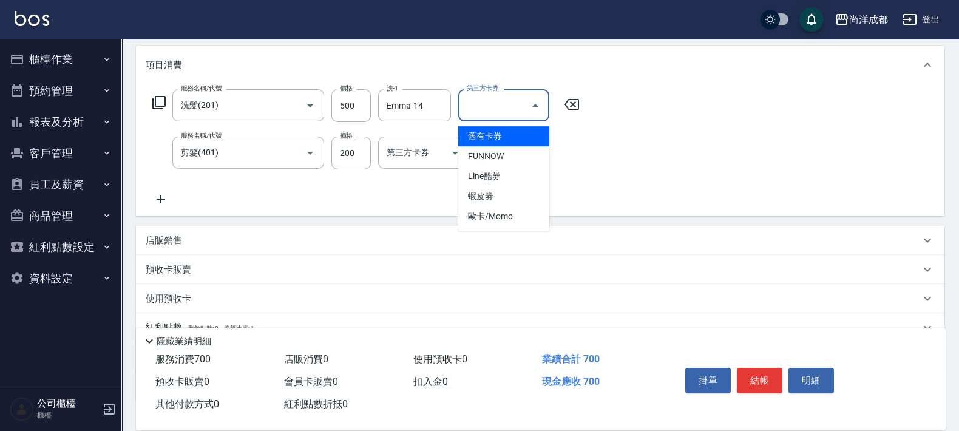
click at [501, 141] on span "舊有卡券" at bounding box center [503, 136] width 91 height 20
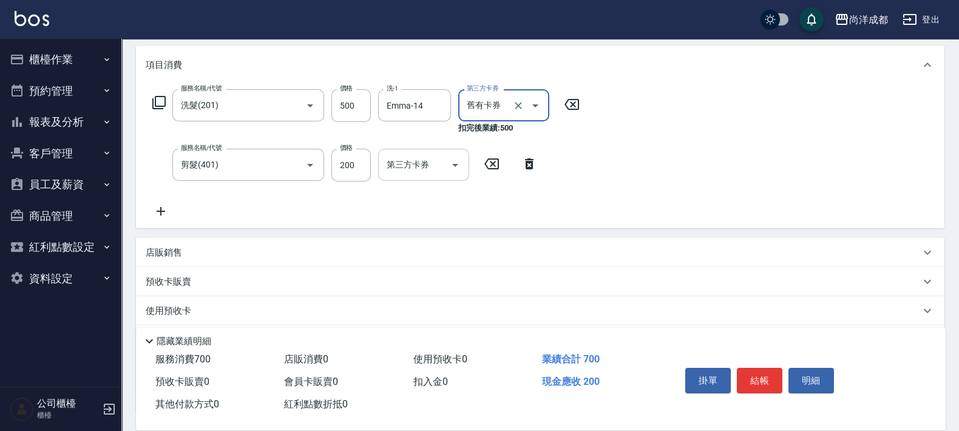
click at [461, 168] on icon "Open" at bounding box center [455, 165] width 15 height 15
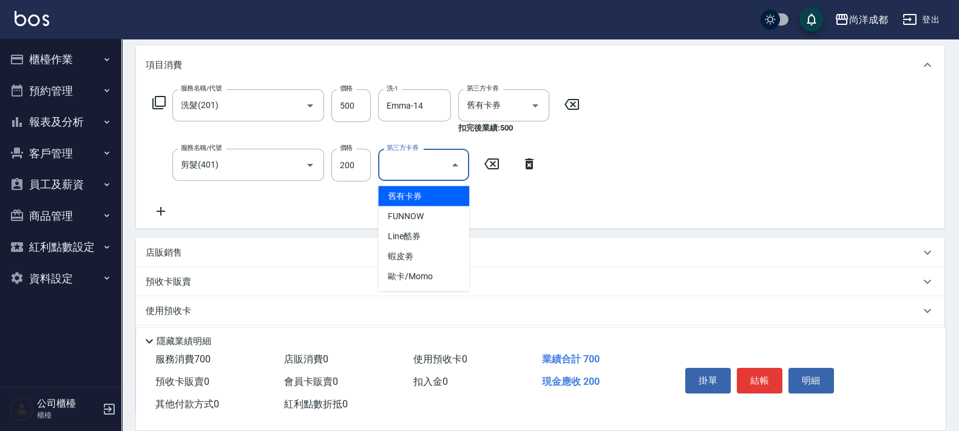
click at [399, 197] on span "舊有卡券" at bounding box center [423, 196] width 91 height 20
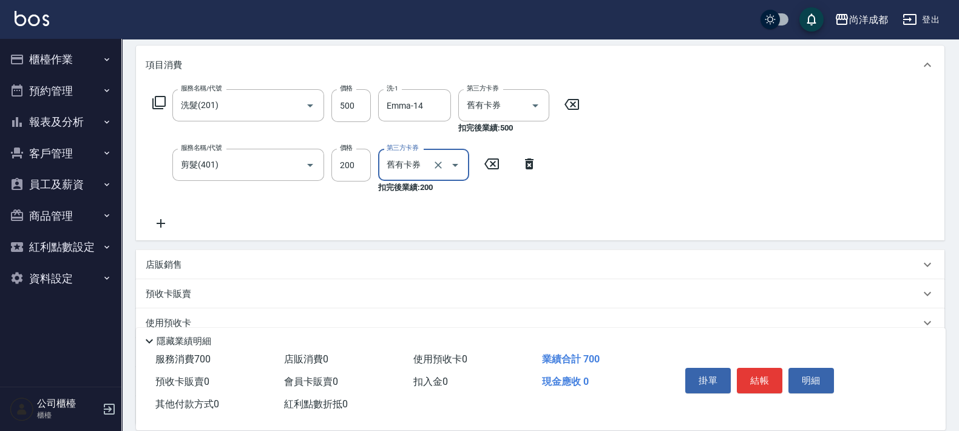
click at [562, 173] on div "服務名稱/代號 洗髮(201) 服務名稱/代號 價格 500 價格 洗-1 Emma-14 洗-1 第三方卡券 舊有卡券 第三方卡券 扣完後業績: 500 服…" at bounding box center [366, 159] width 441 height 141
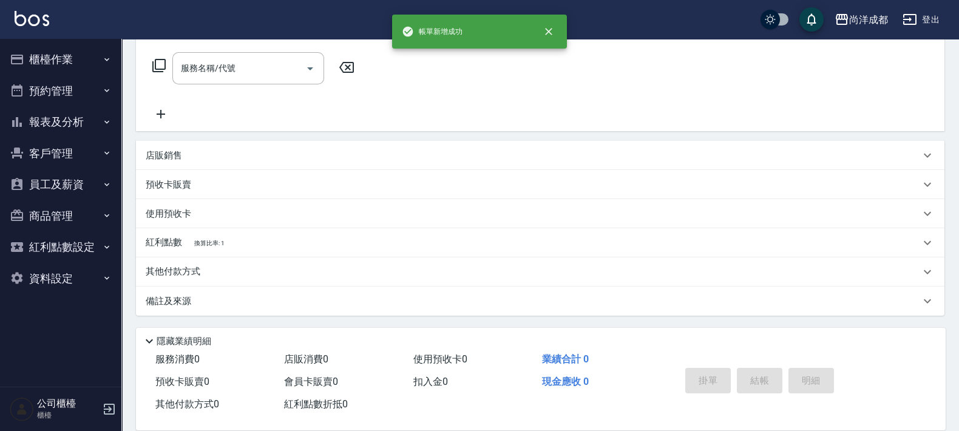
scroll to position [0, 0]
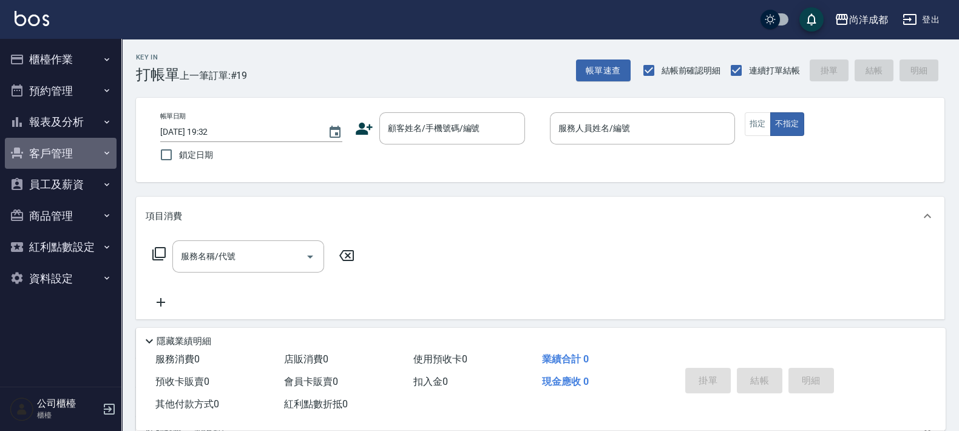
click at [54, 155] on button "客戶管理" at bounding box center [61, 154] width 112 height 32
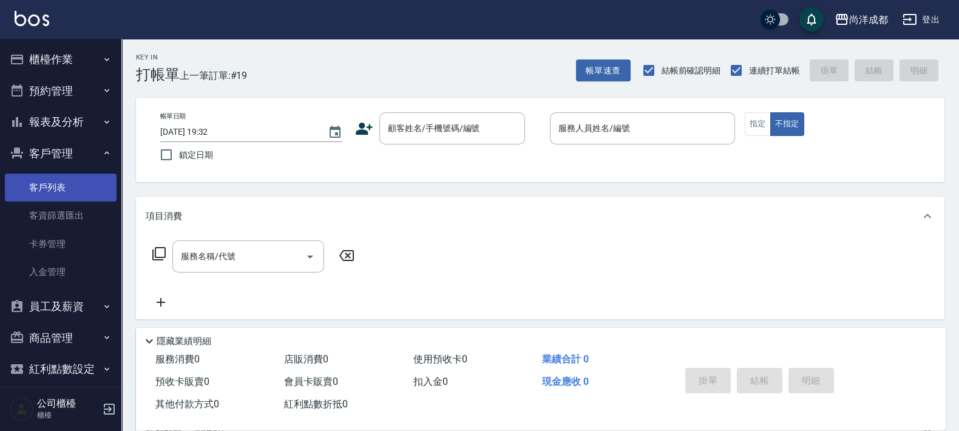
click at [40, 181] on link "客戶列表" at bounding box center [61, 188] width 112 height 28
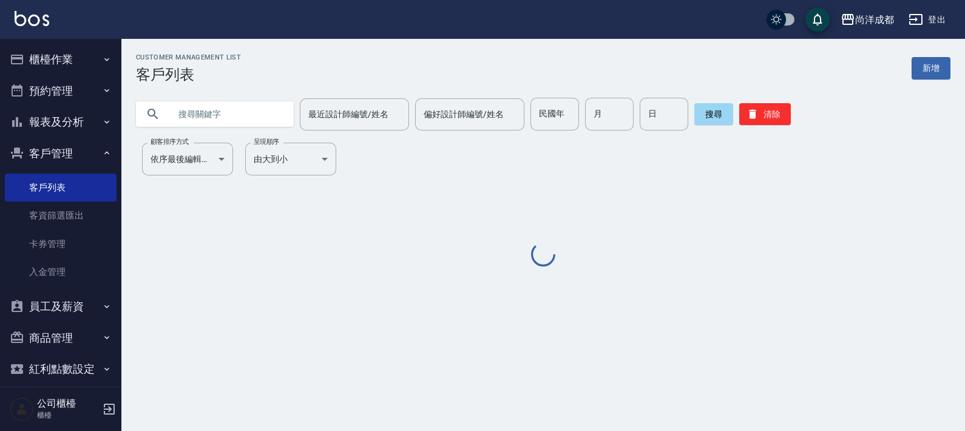
drag, startPoint x: 197, startPoint y: 109, endPoint x: 188, endPoint y: 112, distance: 9.6
click at [194, 109] on input "text" at bounding box center [227, 114] width 114 height 33
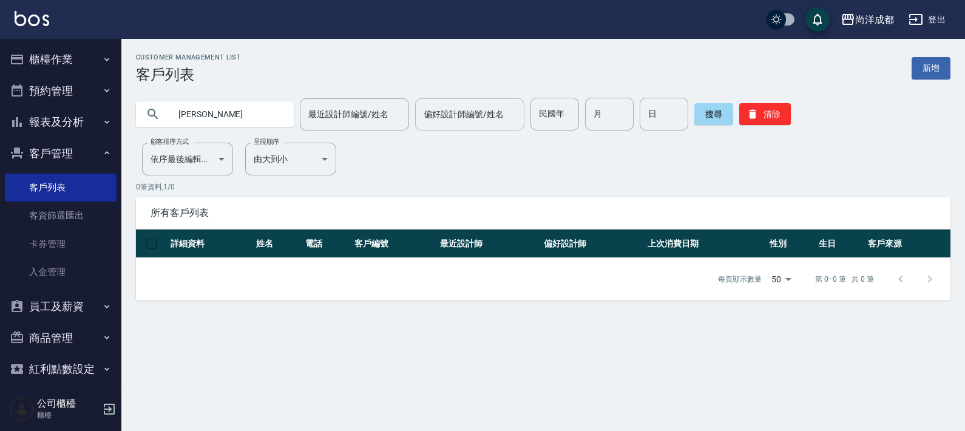
drag, startPoint x: 406, startPoint y: 158, endPoint x: 422, endPoint y: 118, distance: 43.1
click at [405, 148] on div "Customer Management List 客戶列表 新增 徐子 最近設計師編號/姓名 最近設計師編號/姓名 偏好設計師編號/姓名 偏好設計師編號/姓名…" at bounding box center [543, 176] width 844 height 247
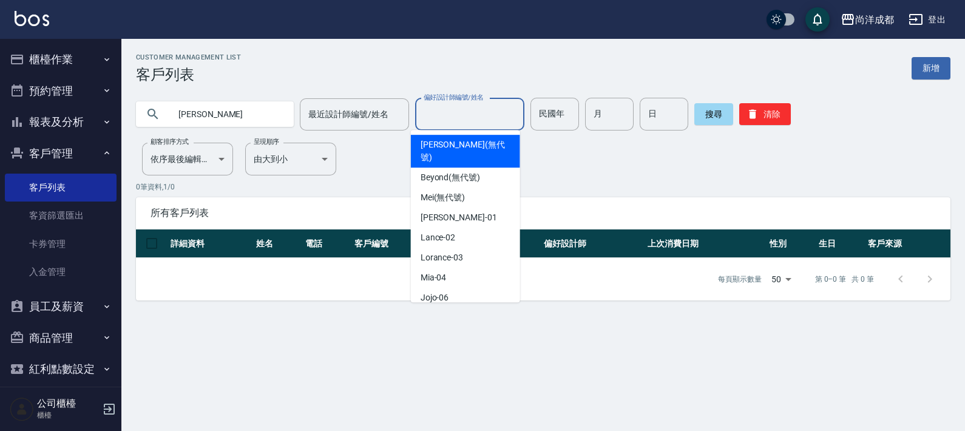
click at [423, 115] on input "偏好設計師編號/姓名" at bounding box center [470, 114] width 98 height 21
click at [350, 121] on input "最近設計師編號/姓名" at bounding box center [354, 114] width 98 height 21
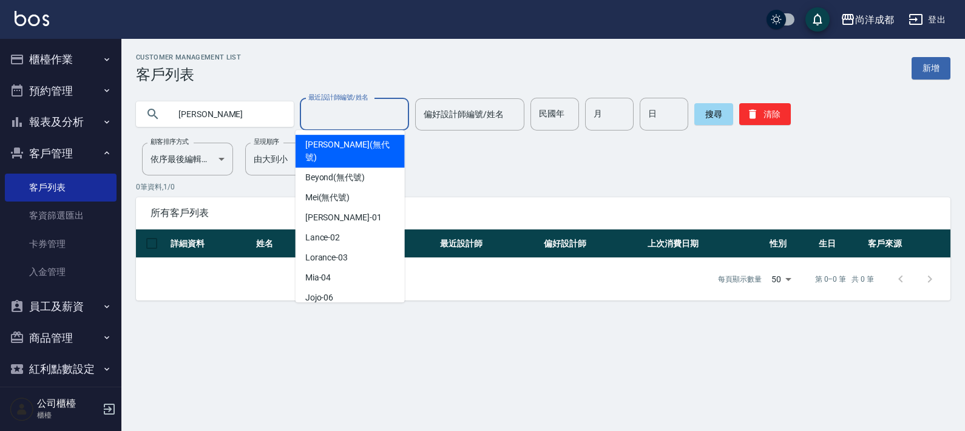
click at [478, 182] on p "0 筆資料, 1 / 0" at bounding box center [543, 186] width 814 height 11
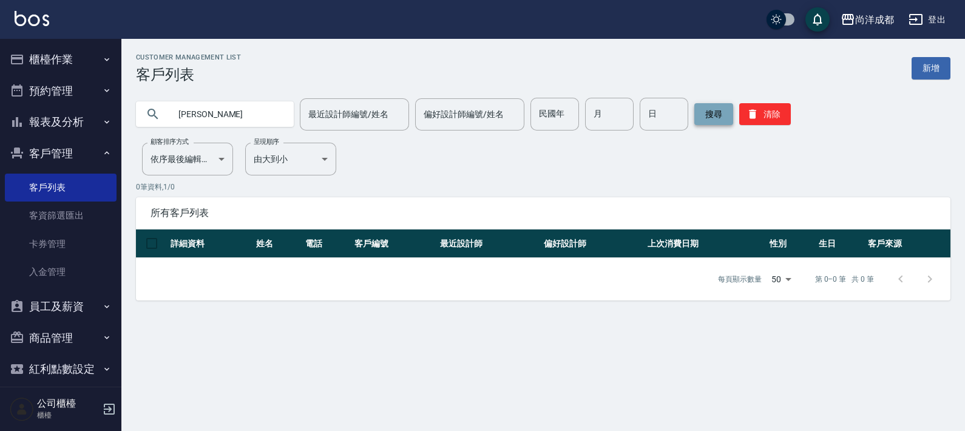
click at [714, 117] on button "搜尋" at bounding box center [713, 114] width 39 height 22
click at [206, 121] on input "徐子" at bounding box center [227, 114] width 114 height 33
click at [388, 109] on input "最近設計師編號/姓名" at bounding box center [354, 114] width 98 height 21
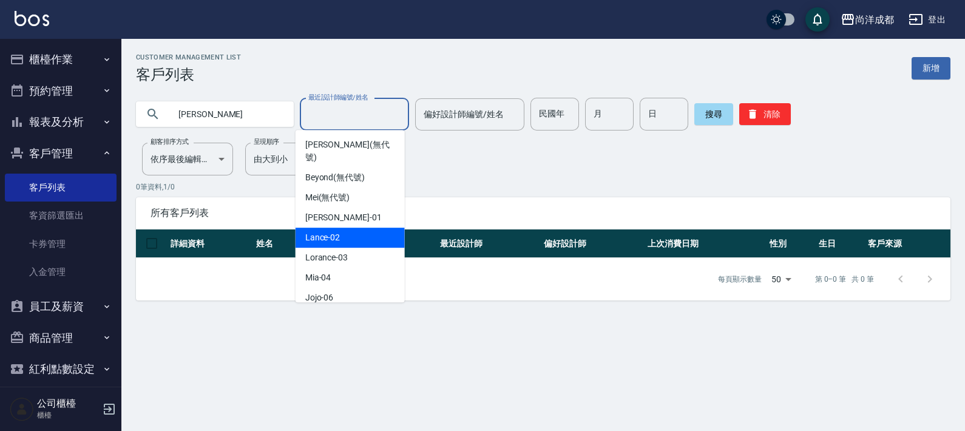
click at [356, 228] on div "Lance -02" at bounding box center [350, 238] width 109 height 20
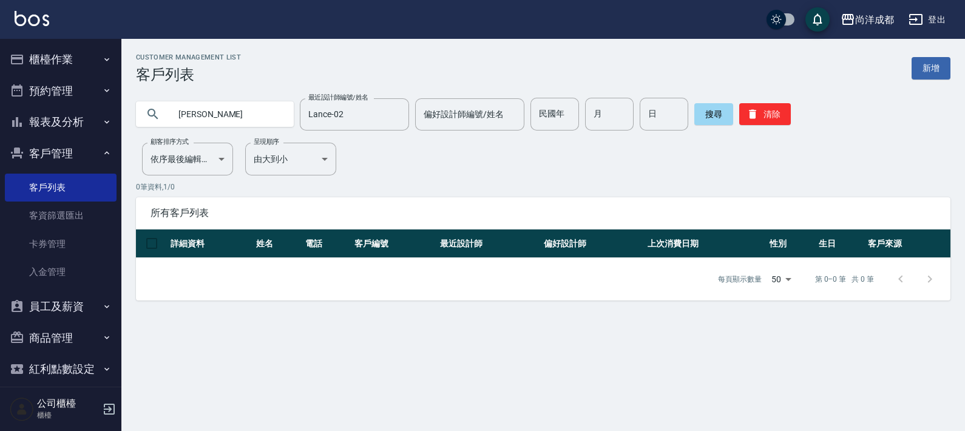
click at [387, 166] on div "Customer Management List 客戶列表 新增 徐子 最近設計師編號/姓名 Lance-02 最近設計師編號/姓名 偏好設計師編號/姓名 偏…" at bounding box center [543, 176] width 844 height 247
click at [710, 121] on button "搜尋" at bounding box center [713, 114] width 39 height 22
drag, startPoint x: 209, startPoint y: 115, endPoint x: 205, endPoint y: 100, distance: 15.9
click at [209, 112] on input "徐子" at bounding box center [227, 114] width 114 height 33
click at [712, 118] on button "搜尋" at bounding box center [713, 114] width 39 height 22
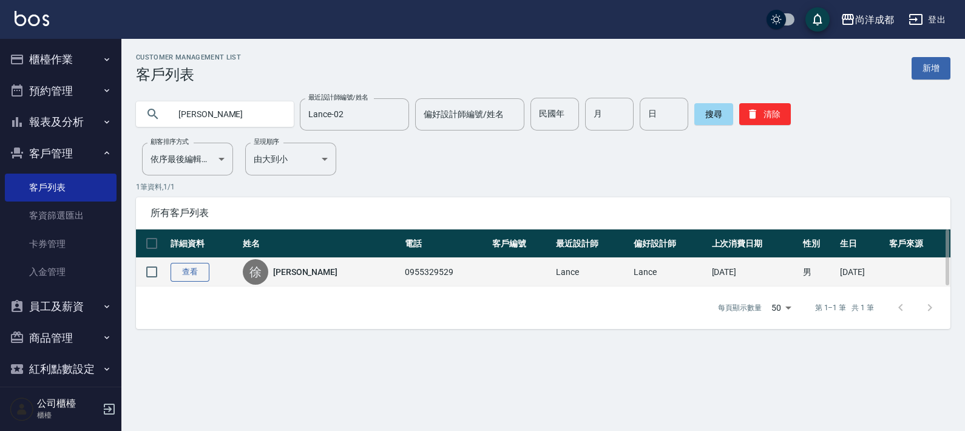
click at [197, 275] on link "查看" at bounding box center [190, 272] width 39 height 19
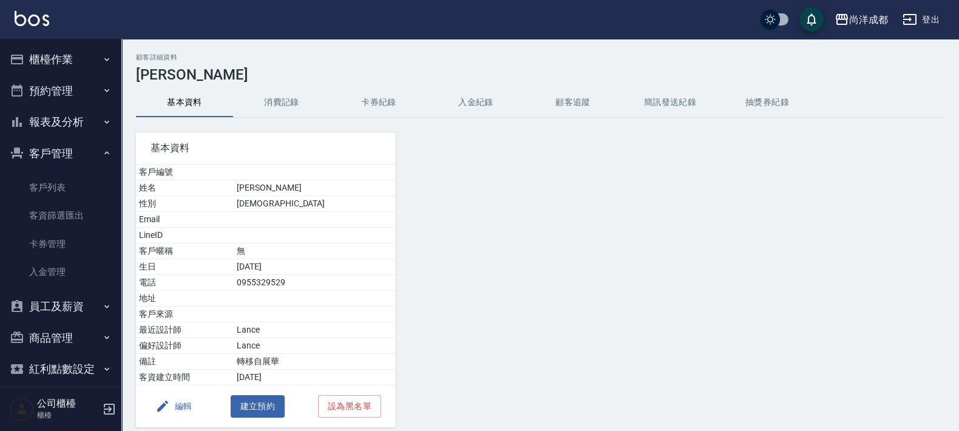
click at [274, 100] on button "消費記錄" at bounding box center [281, 102] width 97 height 29
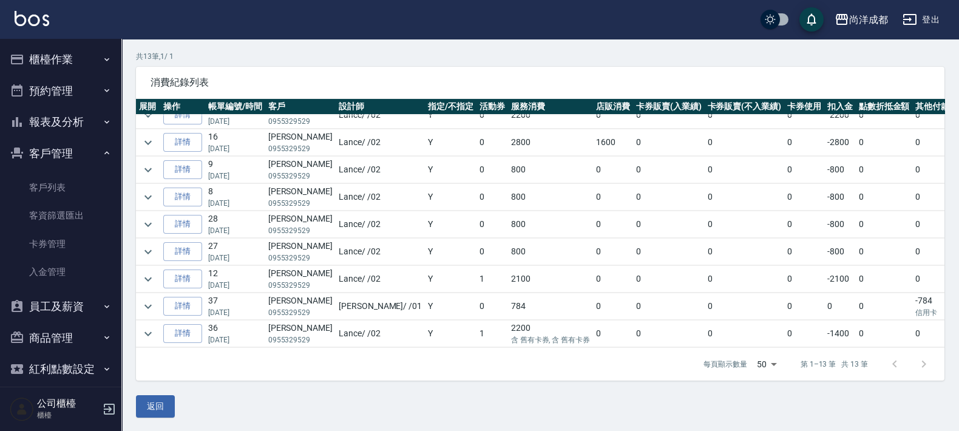
scroll to position [82, 0]
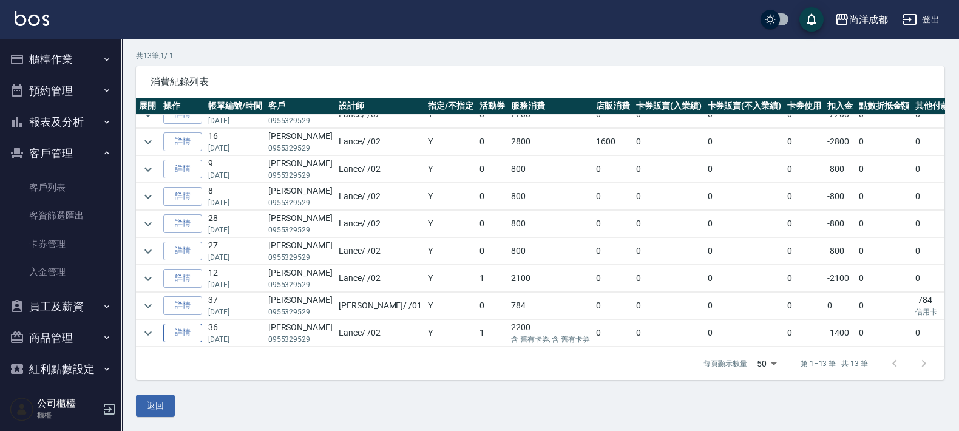
click at [177, 323] on link "詳情" at bounding box center [182, 332] width 39 height 19
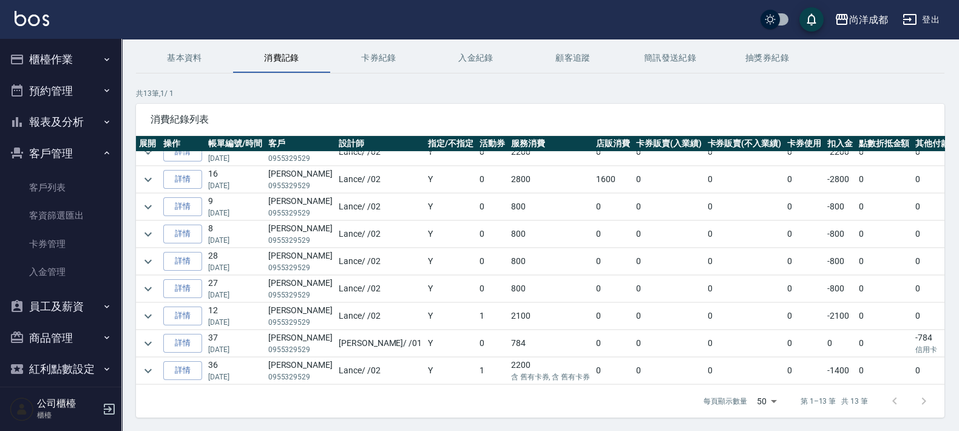
scroll to position [82, 0]
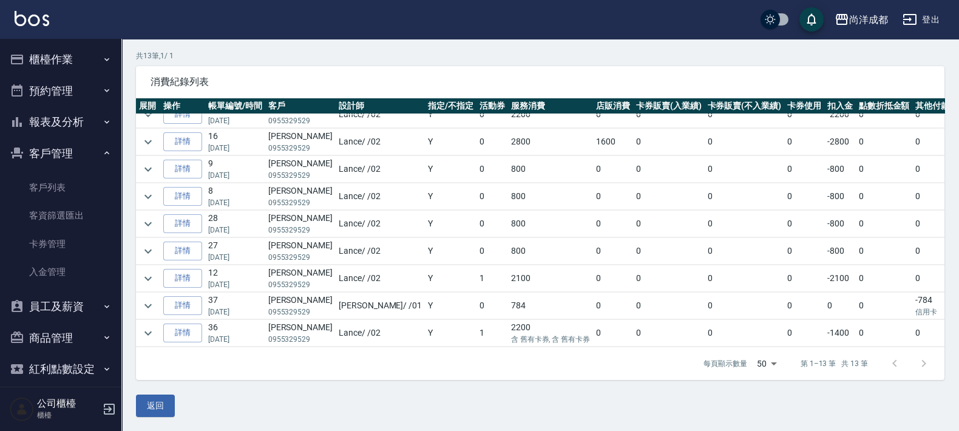
click at [922, 367] on div at bounding box center [909, 363] width 58 height 29
click at [185, 296] on link "詳情" at bounding box center [182, 305] width 39 height 19
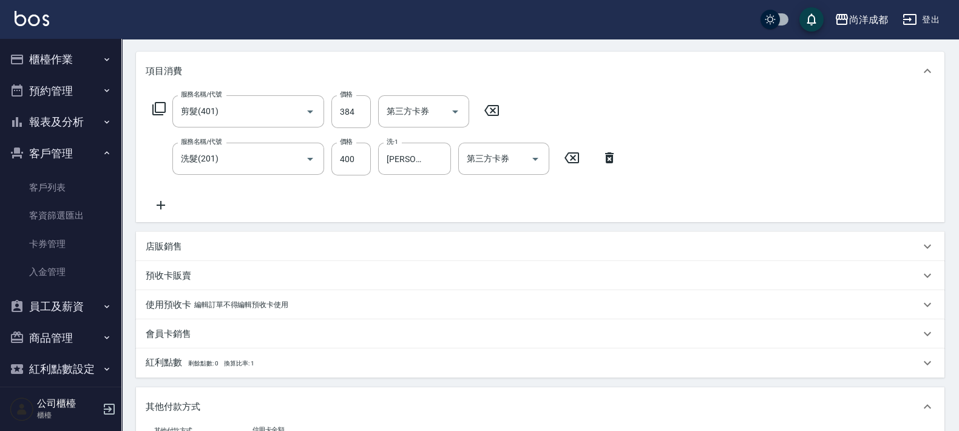
scroll to position [63, 0]
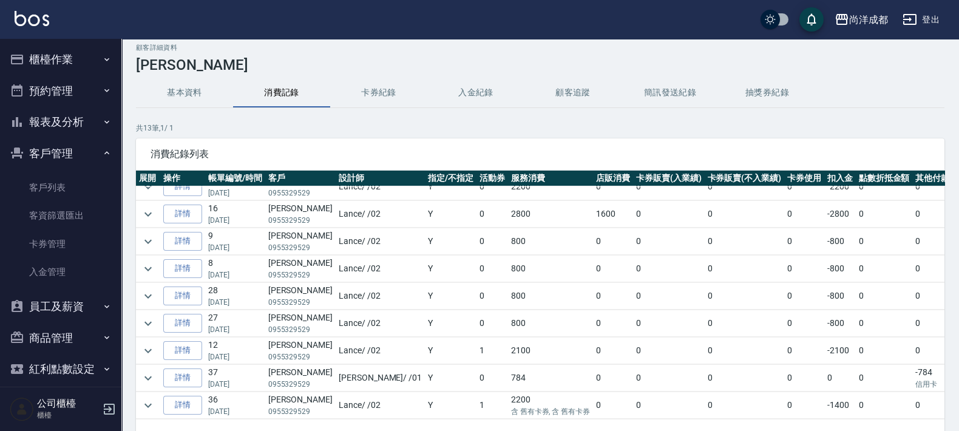
scroll to position [82, 0]
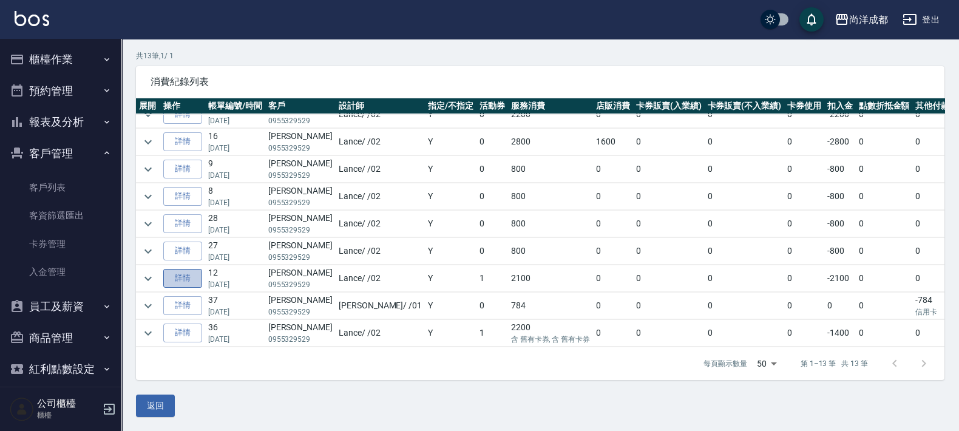
click at [186, 269] on link "詳情" at bounding box center [182, 278] width 39 height 19
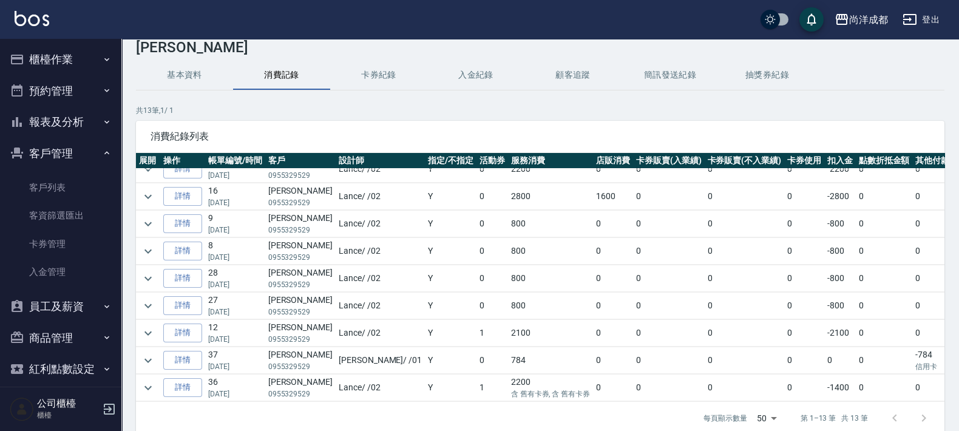
scroll to position [82, 0]
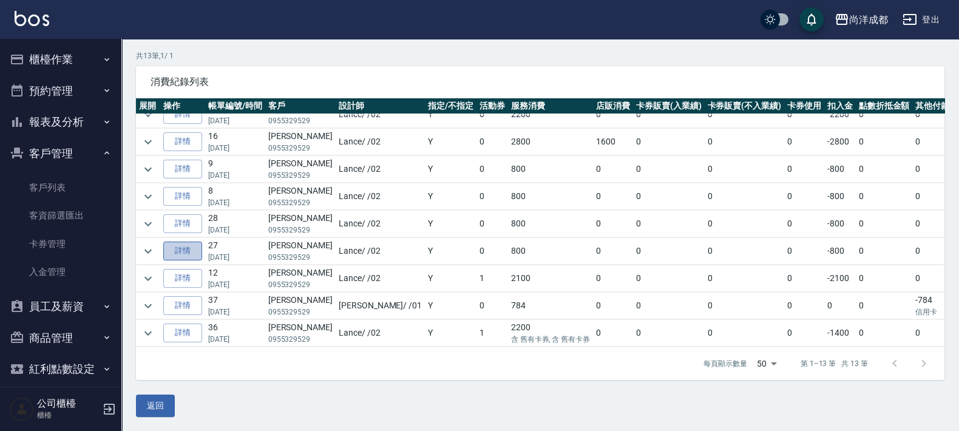
click at [179, 242] on link "詳情" at bounding box center [182, 251] width 39 height 19
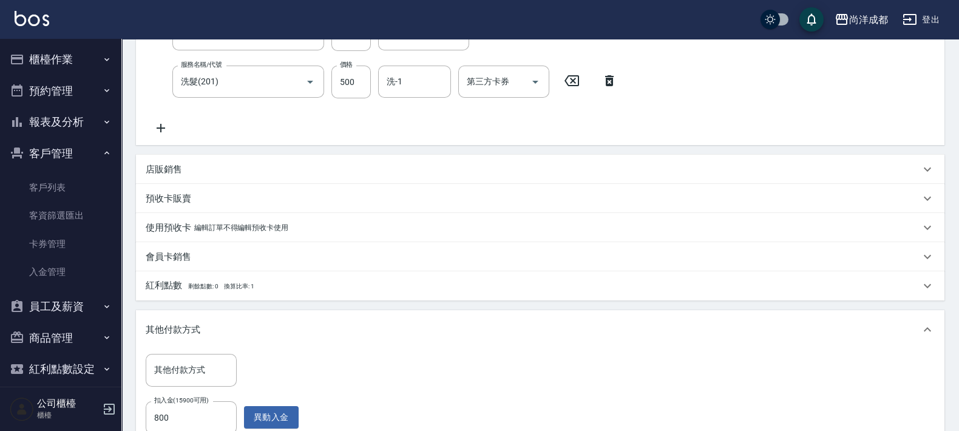
scroll to position [151, 0]
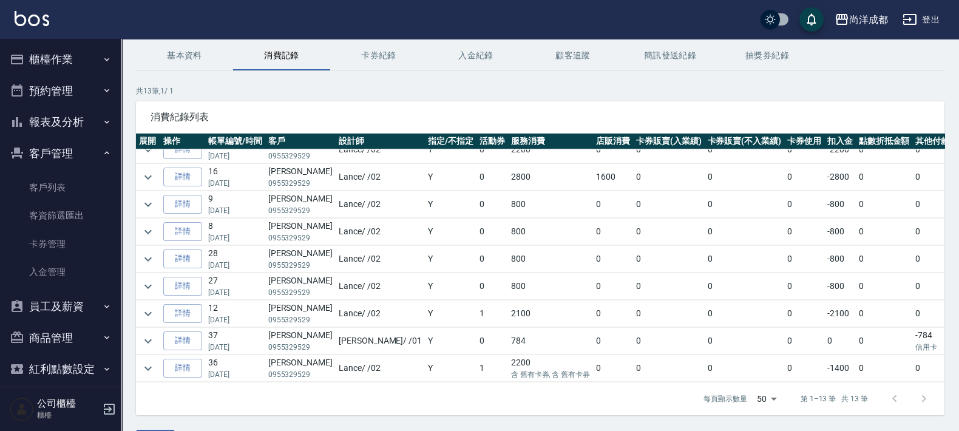
scroll to position [82, 0]
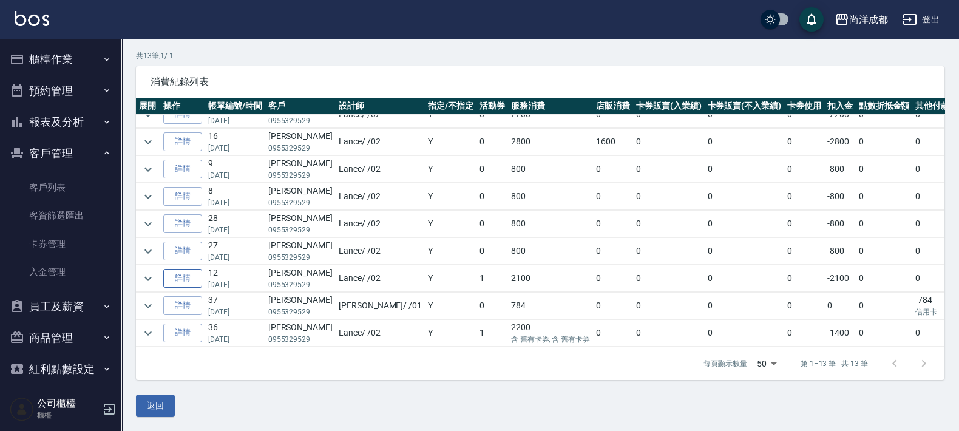
click at [195, 269] on link "詳情" at bounding box center [182, 278] width 39 height 19
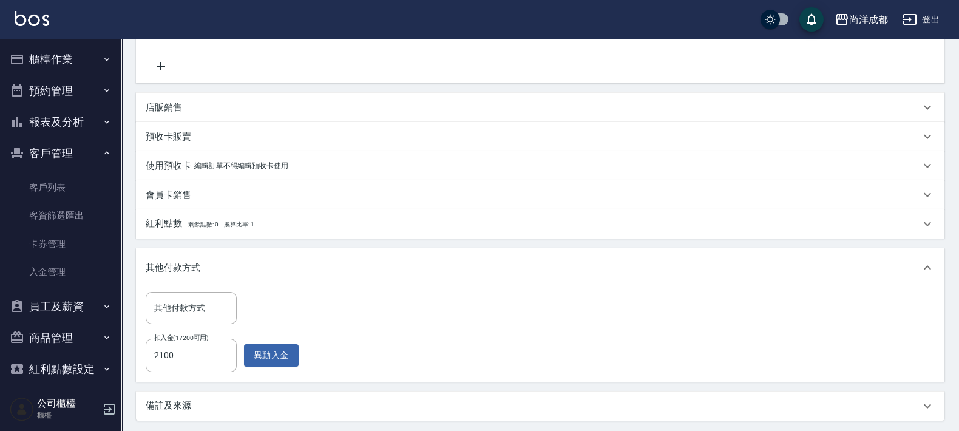
scroll to position [358, 0]
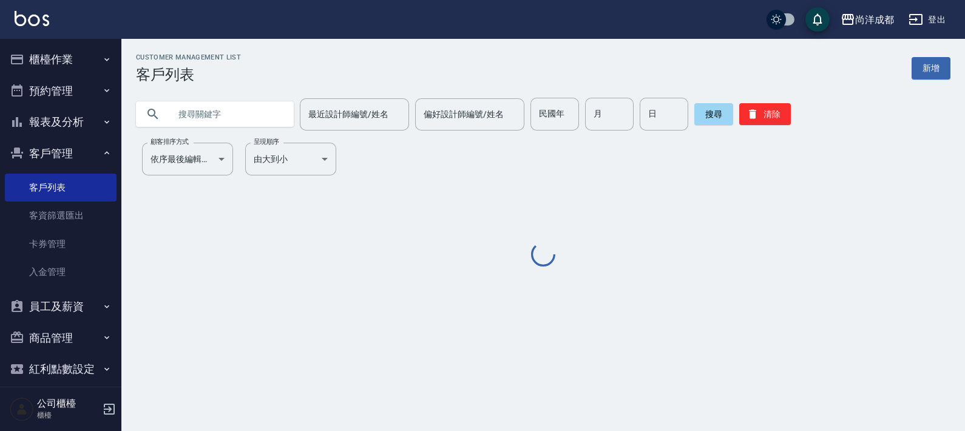
click at [209, 118] on input "text" at bounding box center [227, 114] width 114 height 33
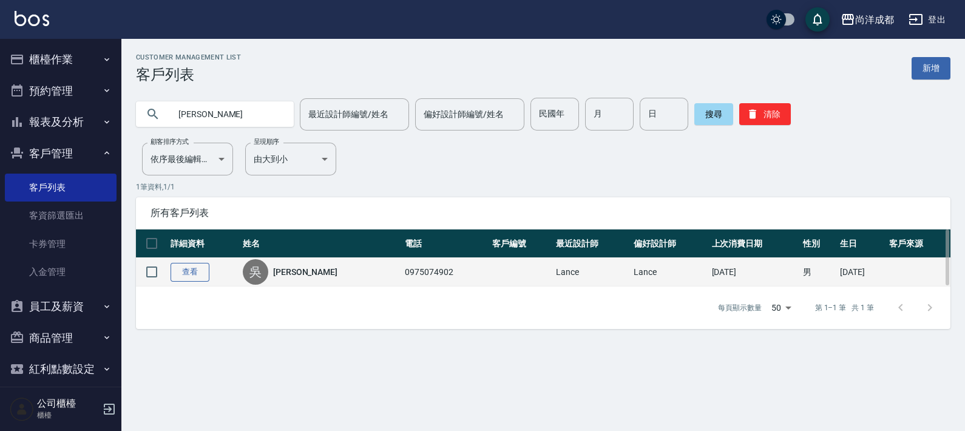
click at [203, 267] on link "查看" at bounding box center [190, 272] width 39 height 19
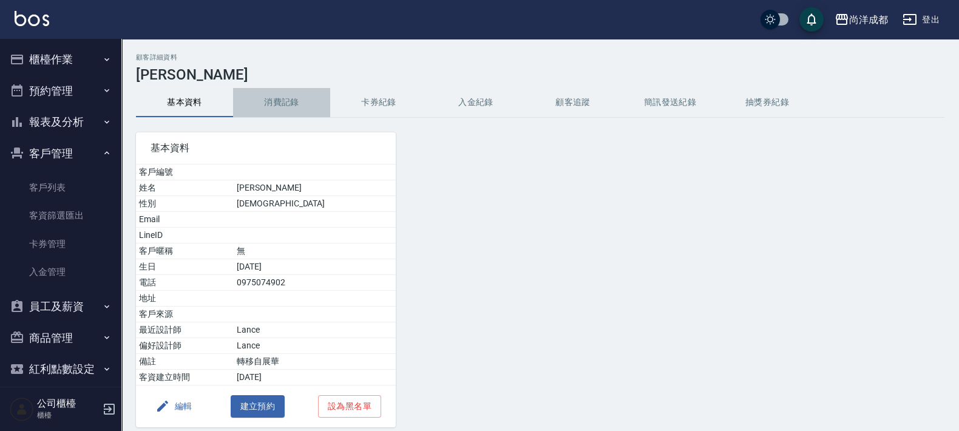
click at [291, 104] on button "消費記錄" at bounding box center [281, 102] width 97 height 29
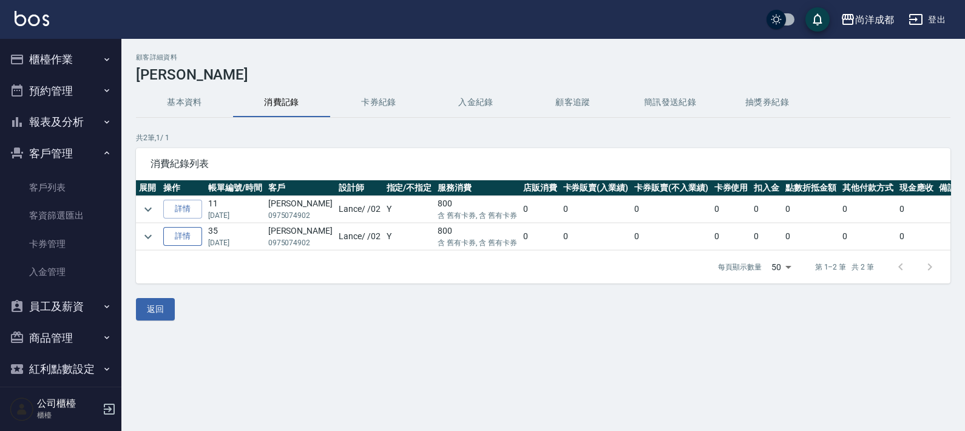
click at [183, 232] on link "詳情" at bounding box center [182, 236] width 39 height 19
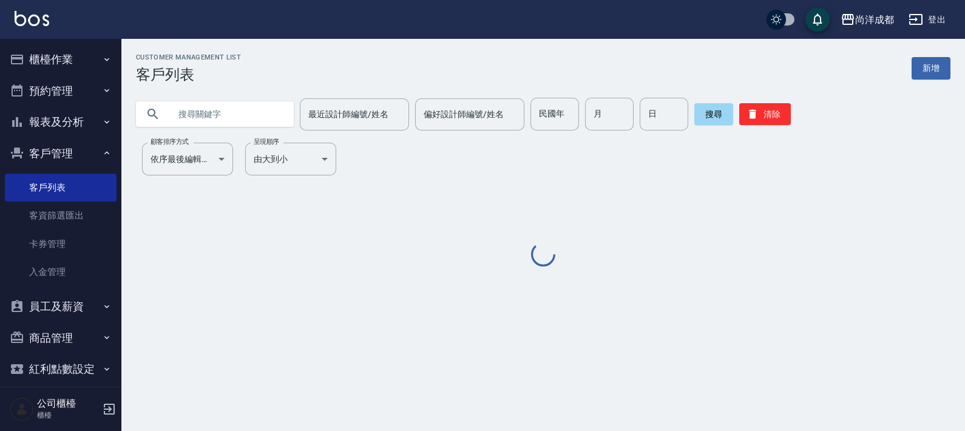
click at [188, 116] on input "text" at bounding box center [227, 114] width 114 height 33
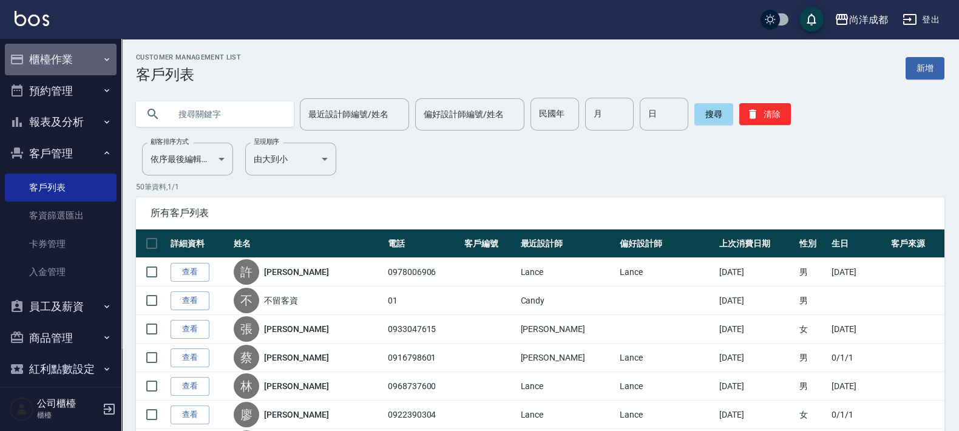
click at [81, 55] on button "櫃檯作業" at bounding box center [61, 60] width 112 height 32
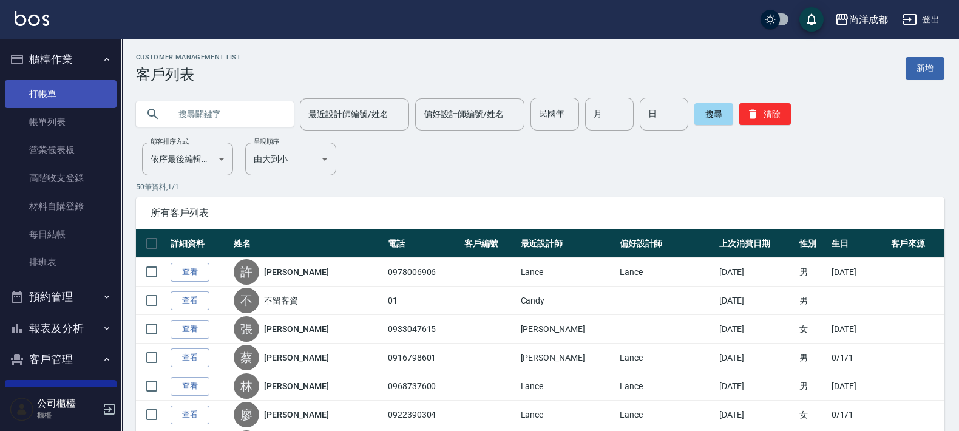
click at [50, 81] on link "打帳單" at bounding box center [61, 94] width 112 height 28
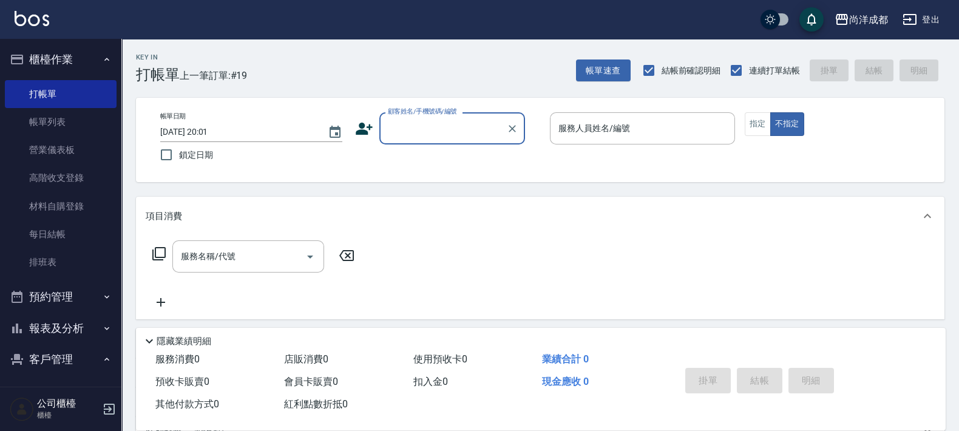
click at [458, 134] on input "顧客姓名/手機號碼/編號" at bounding box center [443, 128] width 117 height 21
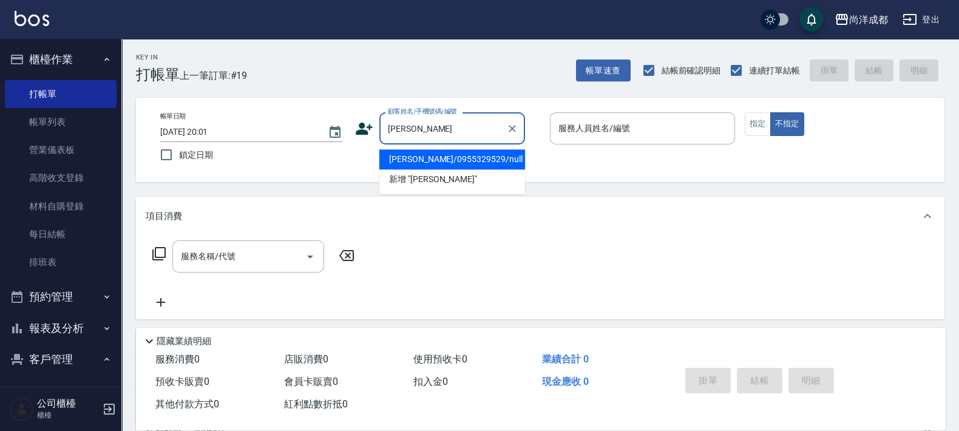
click at [477, 155] on li "徐子翔/0955329529/null" at bounding box center [452, 159] width 146 height 20
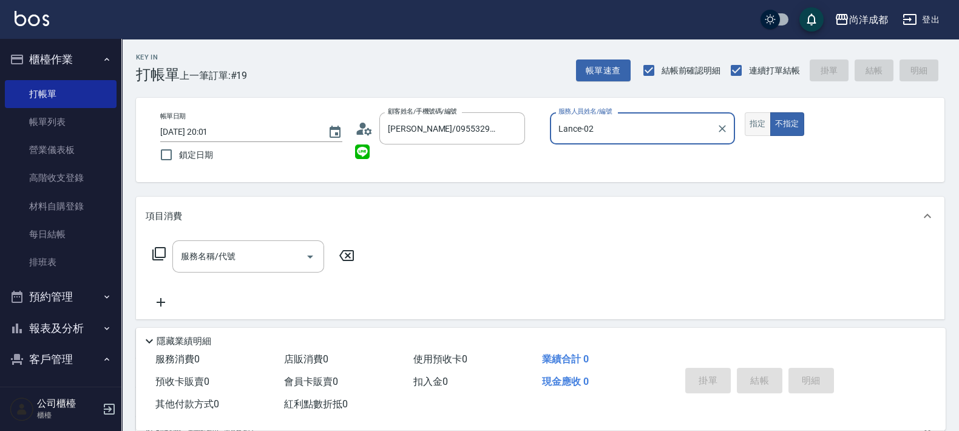
drag, startPoint x: 758, startPoint y: 123, endPoint x: 649, endPoint y: 158, distance: 114.2
click at [757, 123] on button "指定" at bounding box center [758, 124] width 26 height 24
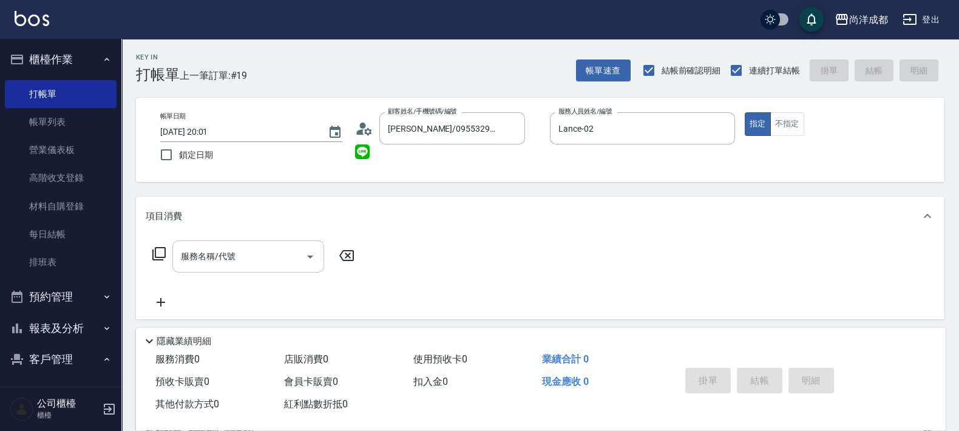
click at [245, 269] on div "服務名稱/代號" at bounding box center [248, 256] width 152 height 32
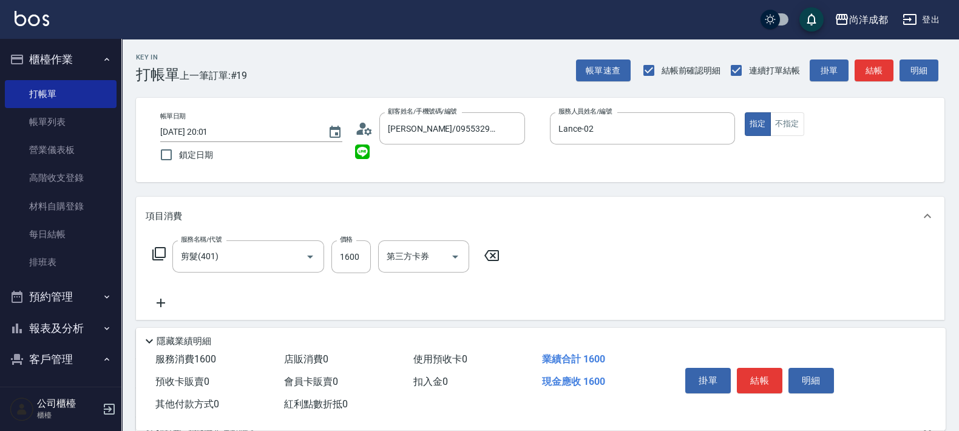
click at [557, 233] on div "項目消費" at bounding box center [540, 216] width 808 height 39
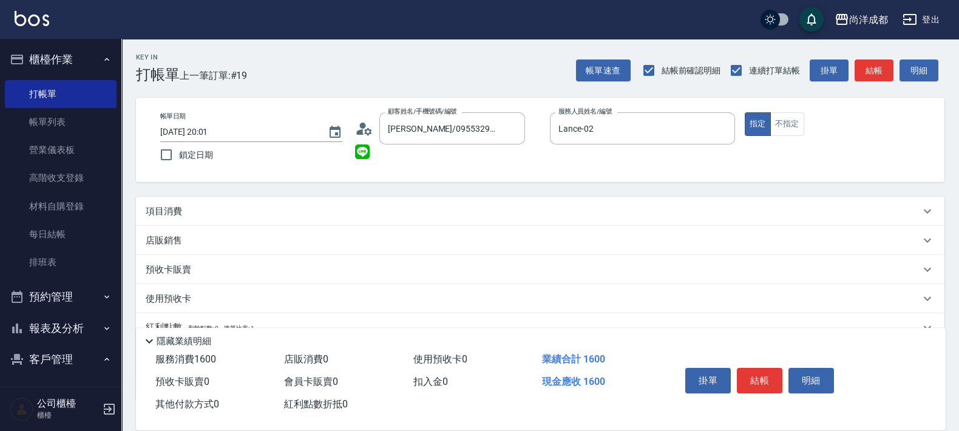
click at [436, 217] on div "項目消費" at bounding box center [533, 211] width 774 height 13
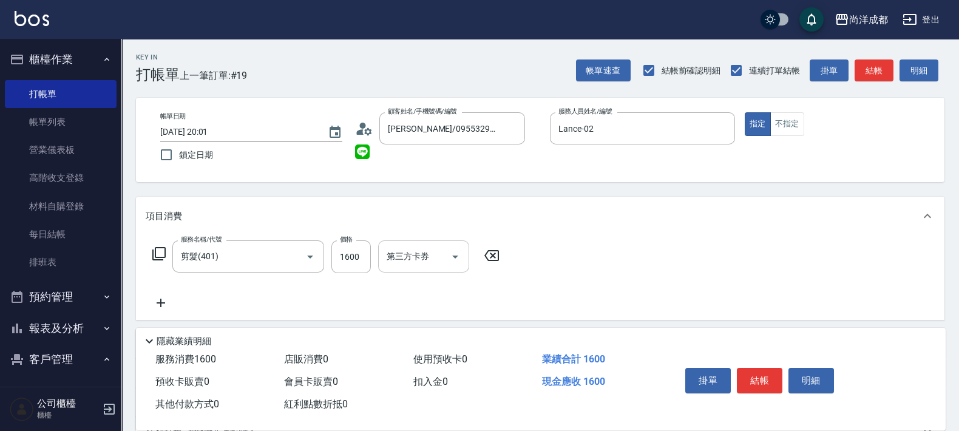
click at [427, 255] on input "第三方卡券" at bounding box center [415, 256] width 62 height 21
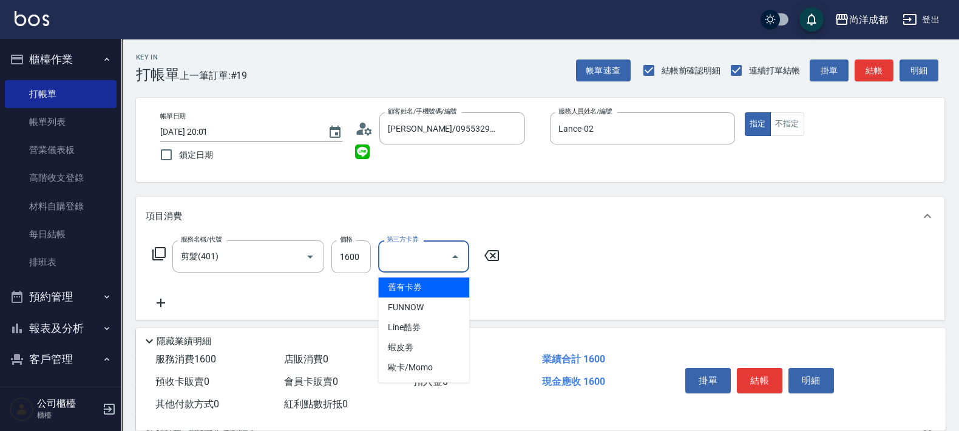
click at [414, 289] on span "舊有卡券" at bounding box center [423, 287] width 91 height 20
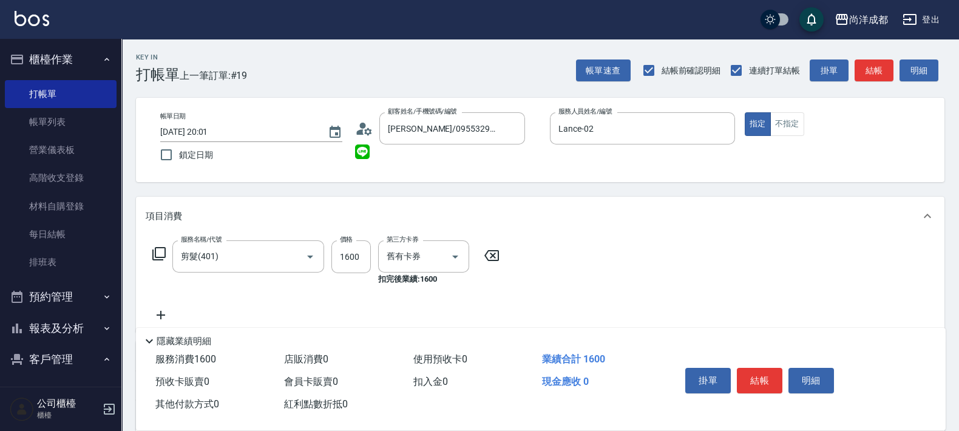
click at [591, 241] on div "服務名稱/代號 剪髮(401) 服務名稱/代號 價格 1600 價格 第三方卡券 舊有卡券 第三方卡券 扣完後業績: 1600" at bounding box center [540, 283] width 808 height 96
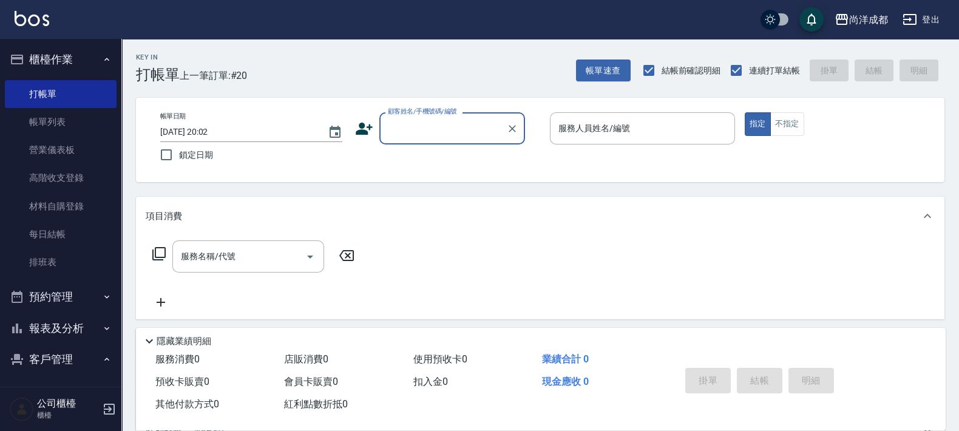
click at [73, 353] on button "客戶管理" at bounding box center [61, 360] width 112 height 32
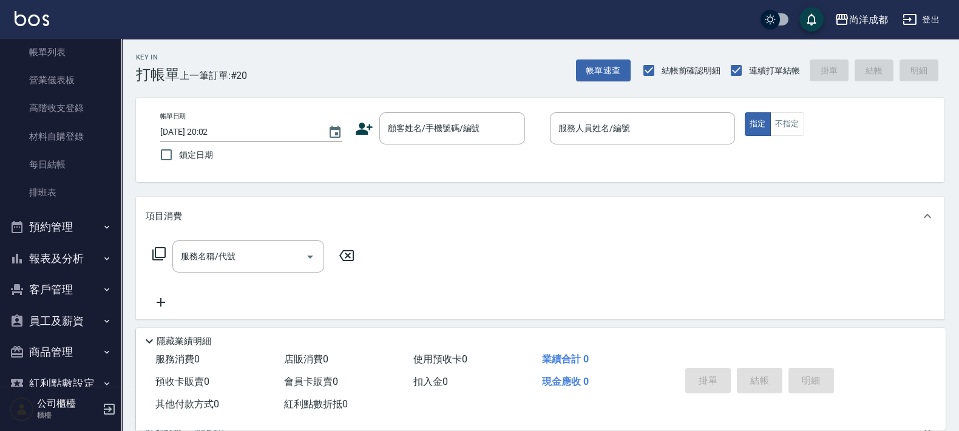
scroll to position [127, 0]
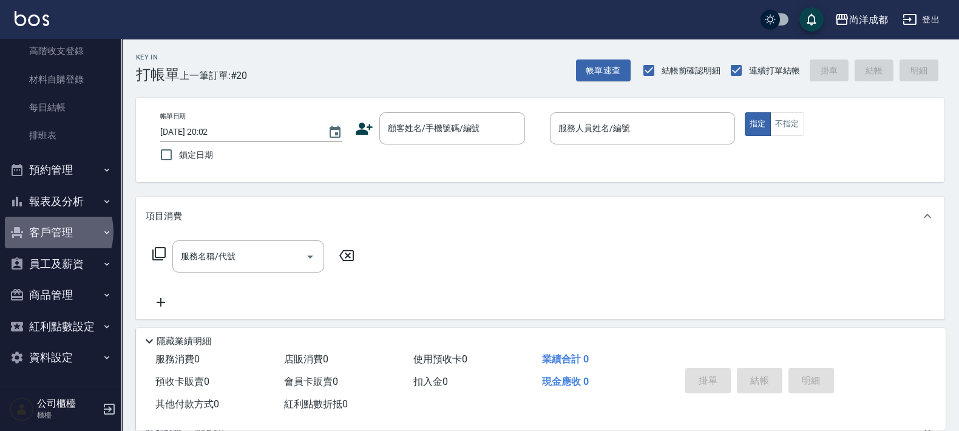
click at [47, 231] on button "客戶管理" at bounding box center [61, 233] width 112 height 32
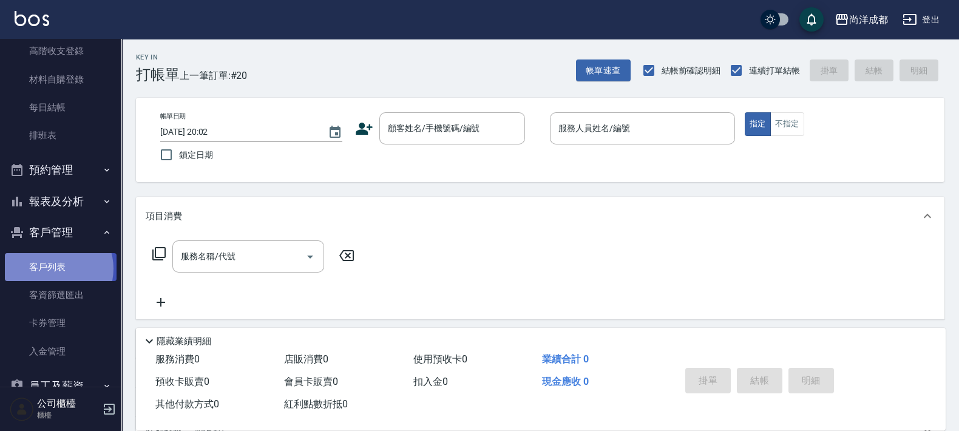
click at [53, 268] on link "客戶列表" at bounding box center [61, 267] width 112 height 28
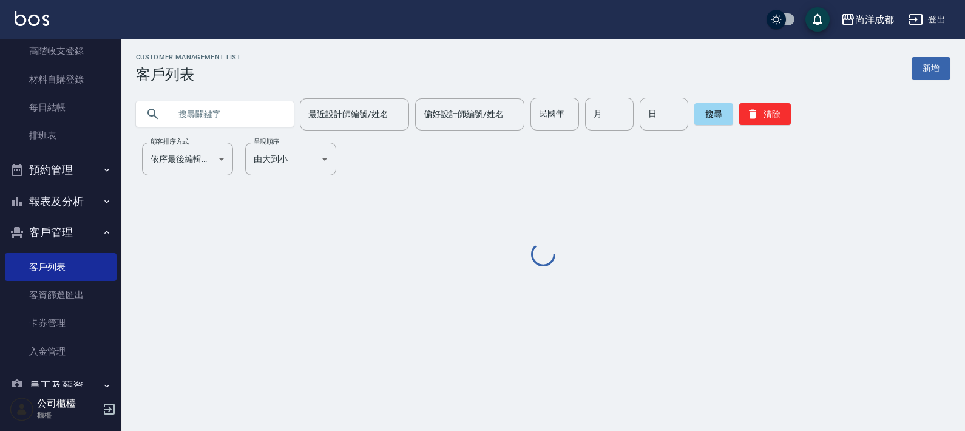
click at [252, 112] on input "text" at bounding box center [227, 114] width 114 height 33
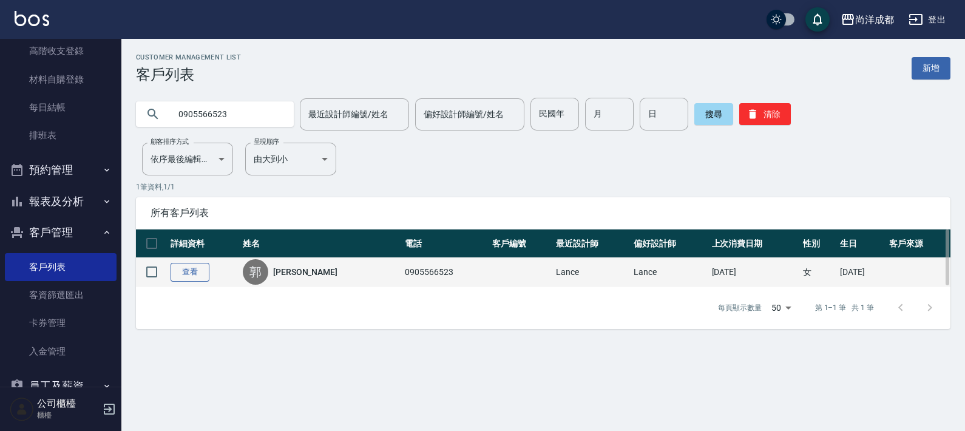
click at [197, 272] on link "查看" at bounding box center [190, 272] width 39 height 19
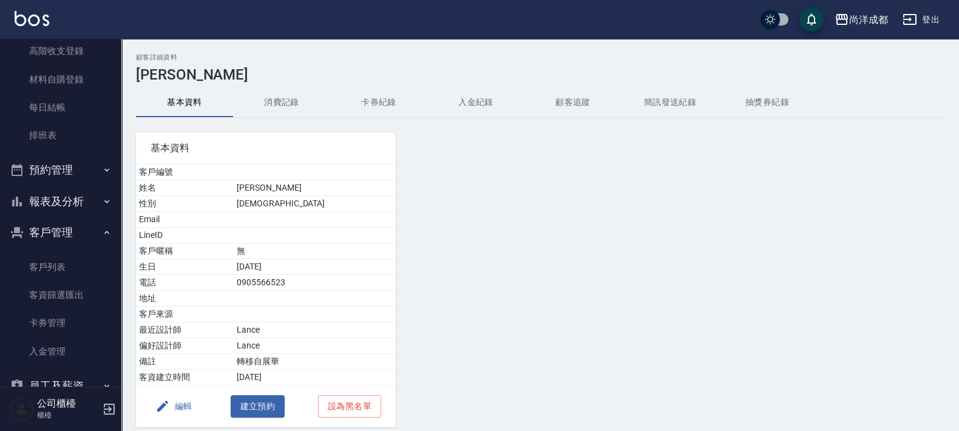
click at [280, 110] on button "消費記錄" at bounding box center [281, 102] width 97 height 29
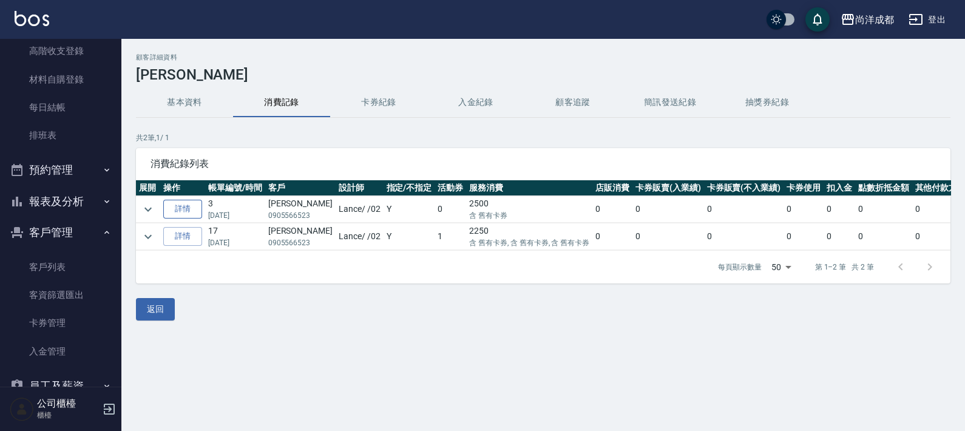
click at [189, 212] on link "詳情" at bounding box center [182, 209] width 39 height 19
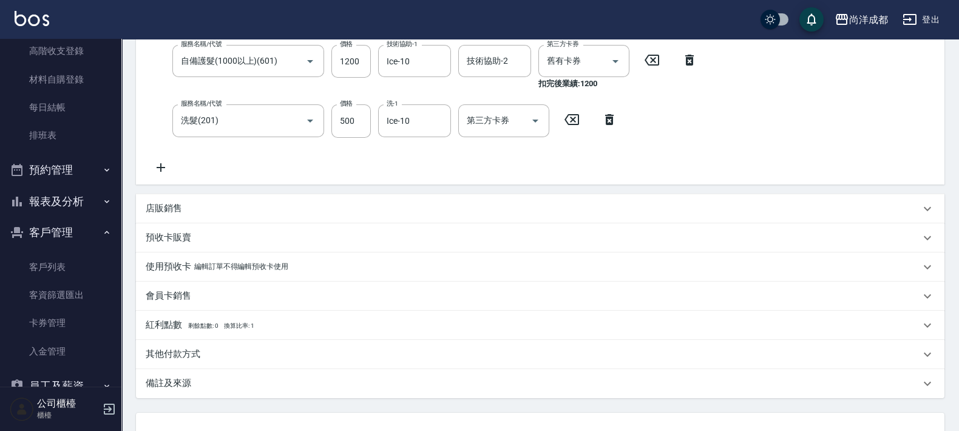
scroll to position [151, 0]
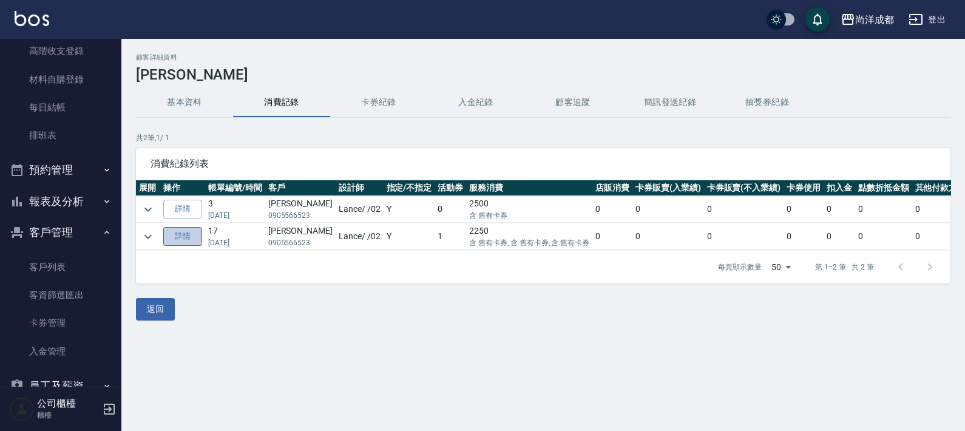
click at [179, 239] on link "詳情" at bounding box center [182, 236] width 39 height 19
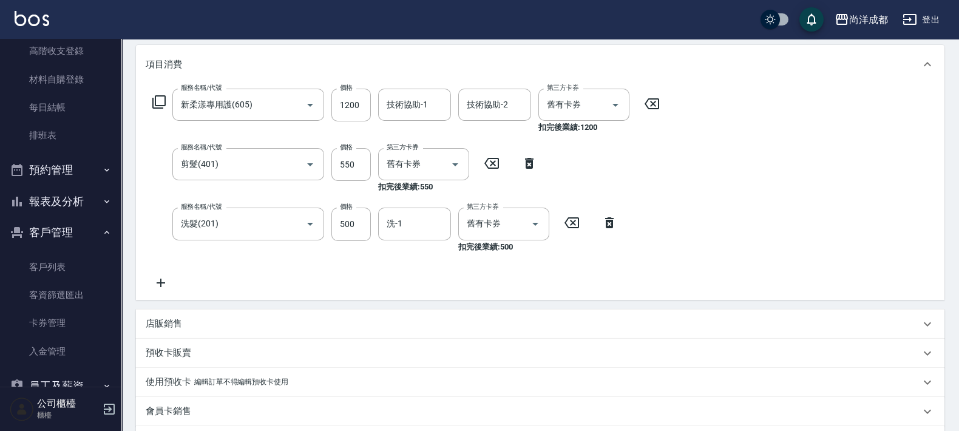
scroll to position [138, 0]
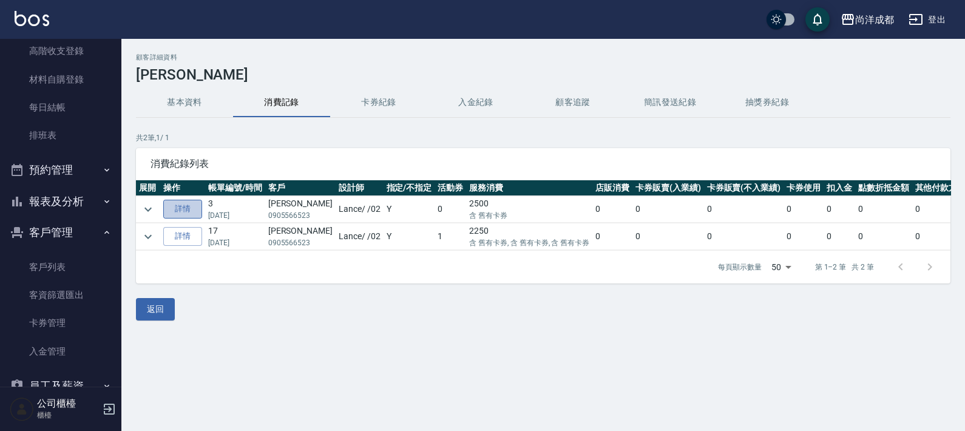
click at [185, 206] on link "詳情" at bounding box center [182, 209] width 39 height 19
click at [185, 202] on link "詳情" at bounding box center [182, 209] width 39 height 19
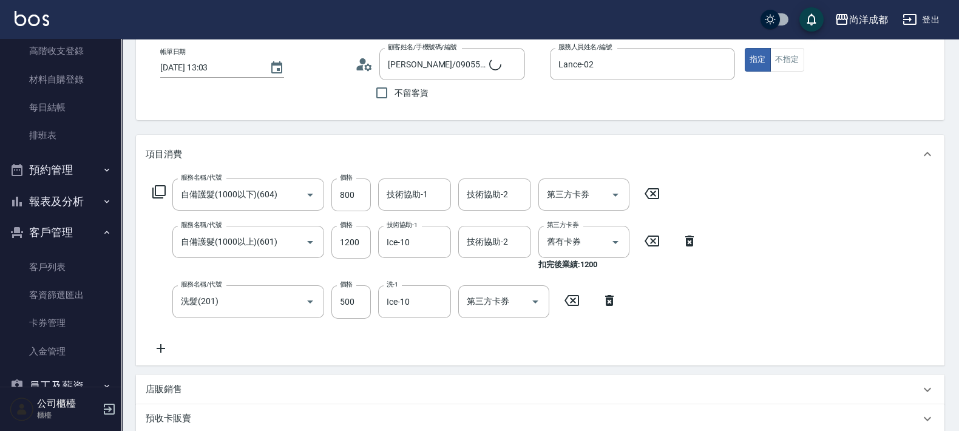
scroll to position [151, 0]
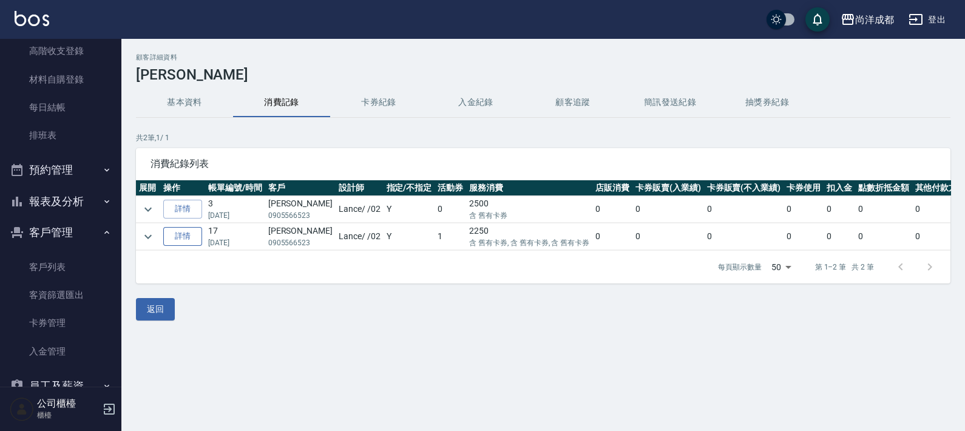
click at [197, 228] on link "詳情" at bounding box center [182, 236] width 39 height 19
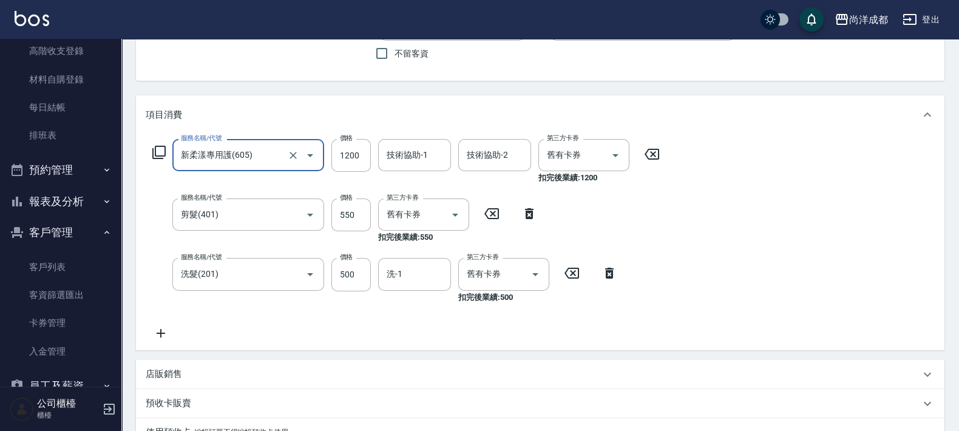
scroll to position [151, 0]
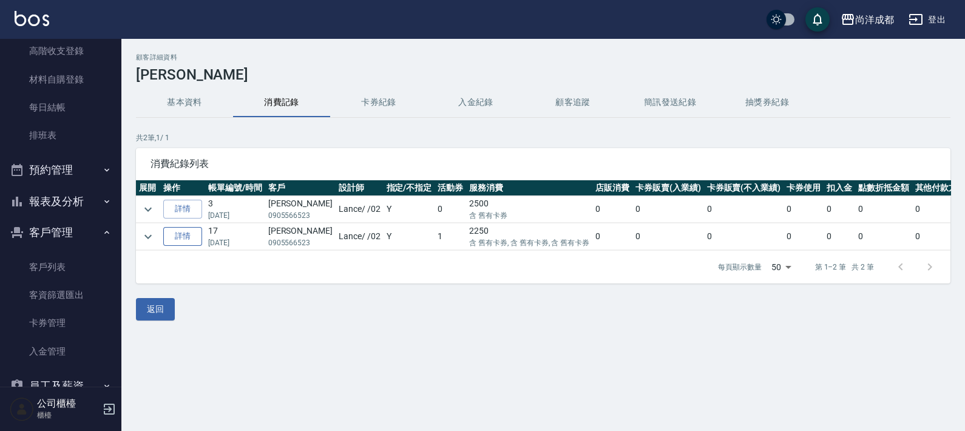
click at [190, 236] on link "詳情" at bounding box center [182, 236] width 39 height 19
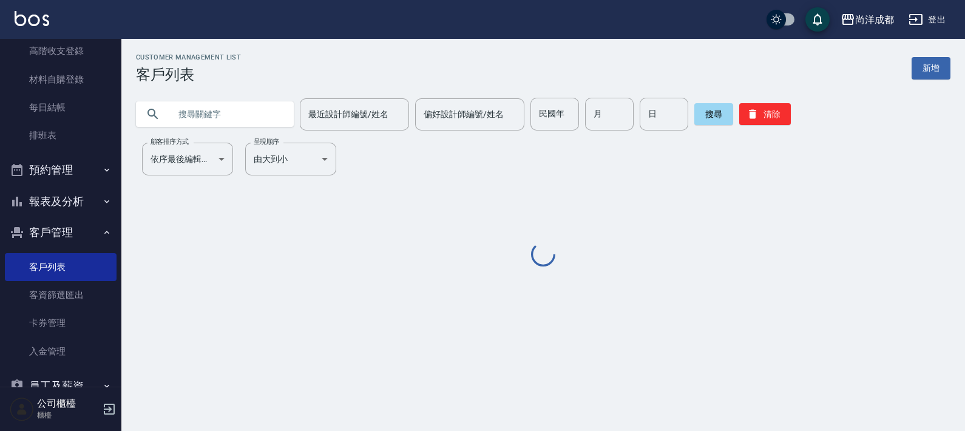
click at [218, 106] on input "text" at bounding box center [227, 114] width 114 height 33
click at [212, 121] on input "text" at bounding box center [227, 114] width 114 height 33
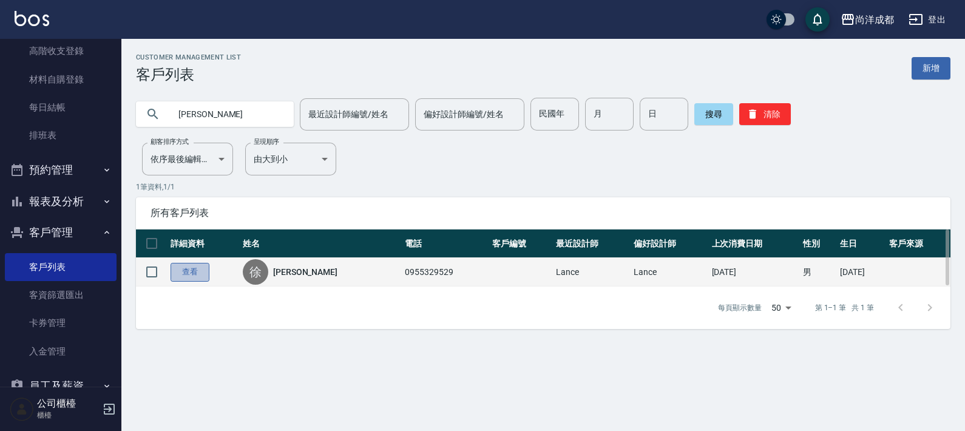
click at [189, 270] on link "查看" at bounding box center [190, 272] width 39 height 19
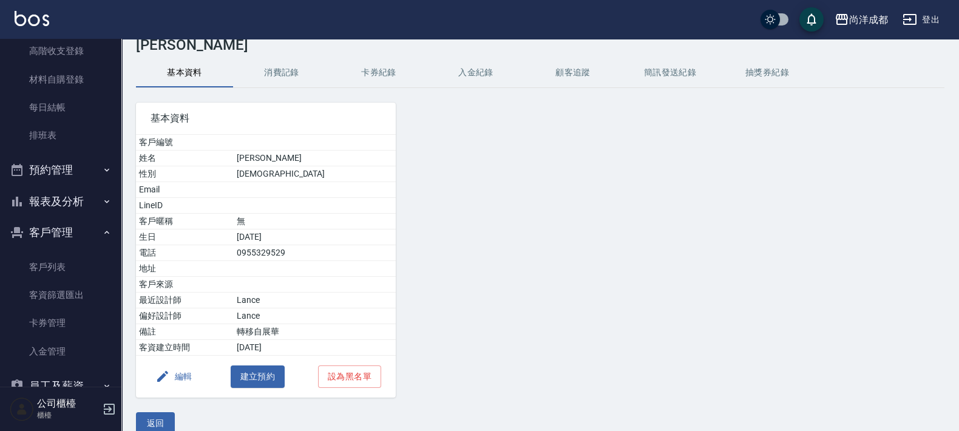
scroll to position [46, 0]
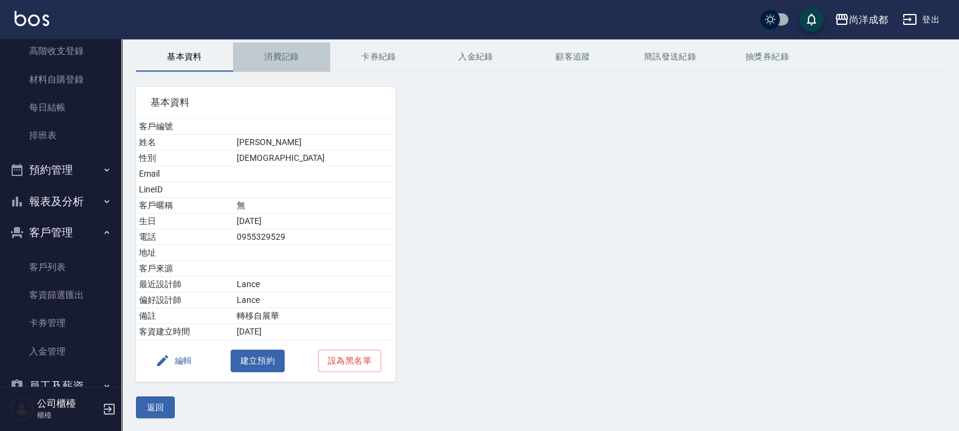
click at [276, 61] on button "消費記錄" at bounding box center [281, 56] width 97 height 29
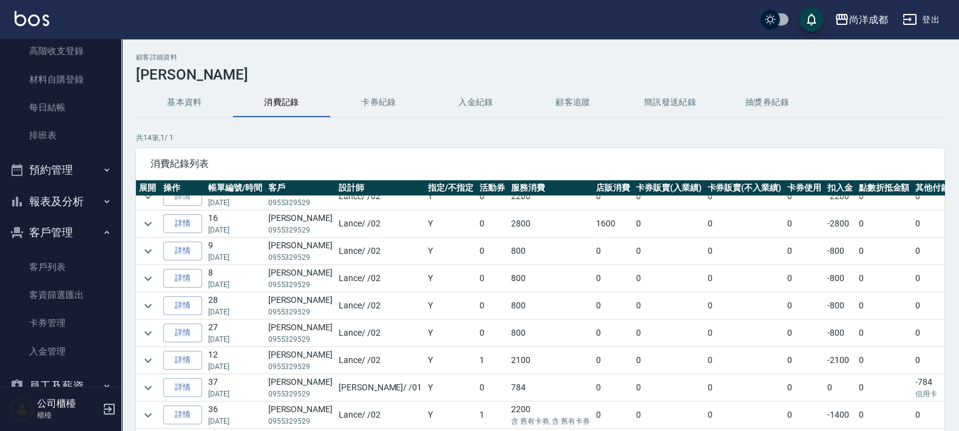
scroll to position [82, 0]
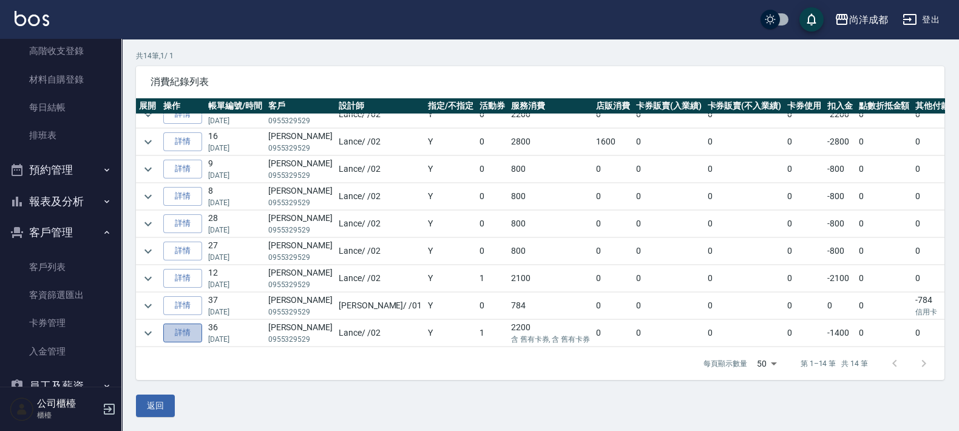
click at [176, 323] on link "詳情" at bounding box center [182, 332] width 39 height 19
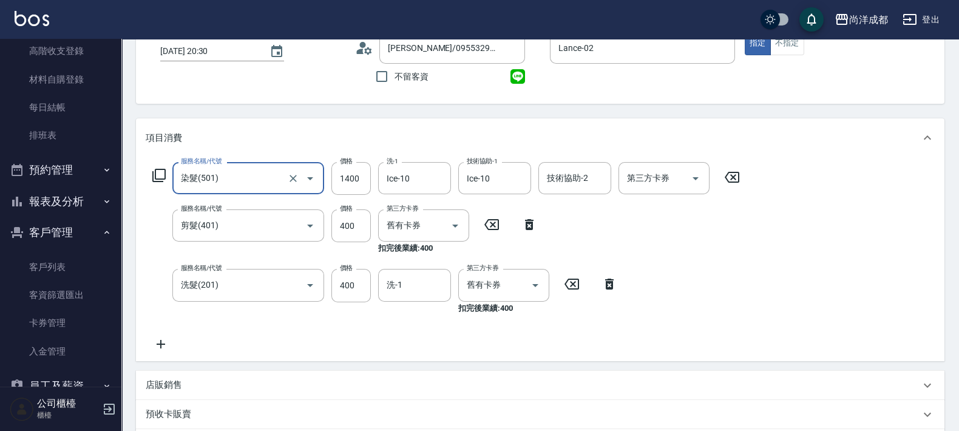
scroll to position [151, 0]
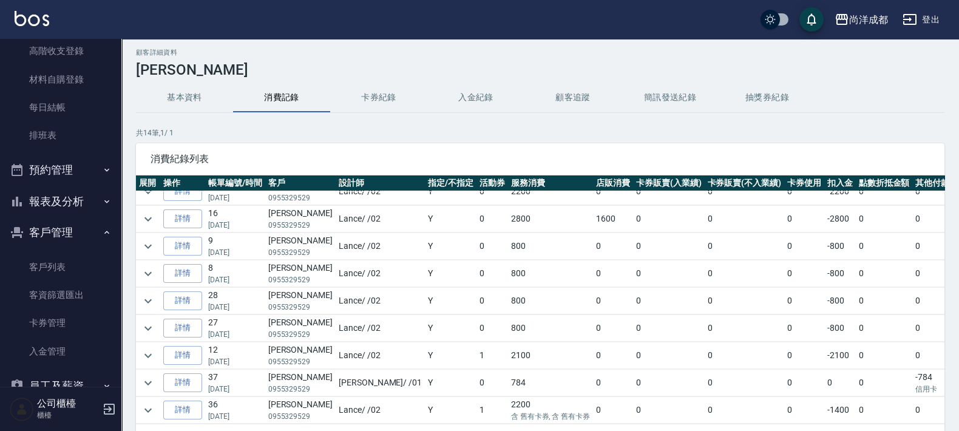
scroll to position [82, 0]
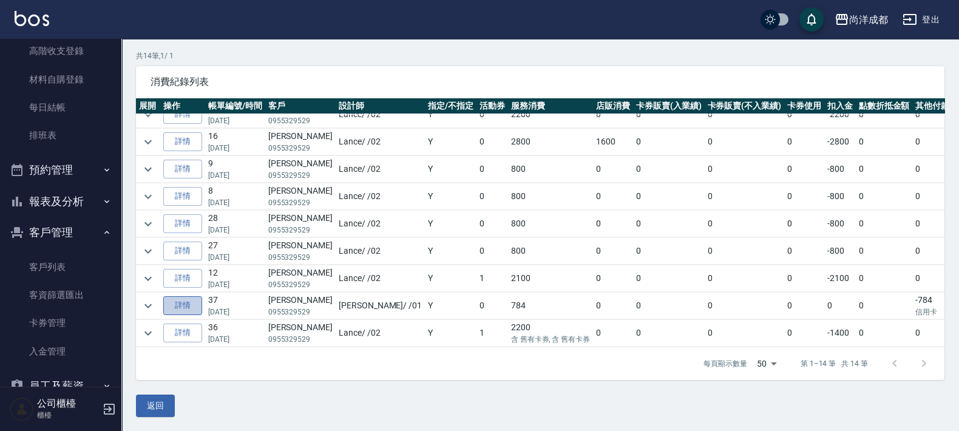
click at [192, 296] on link "詳情" at bounding box center [182, 305] width 39 height 19
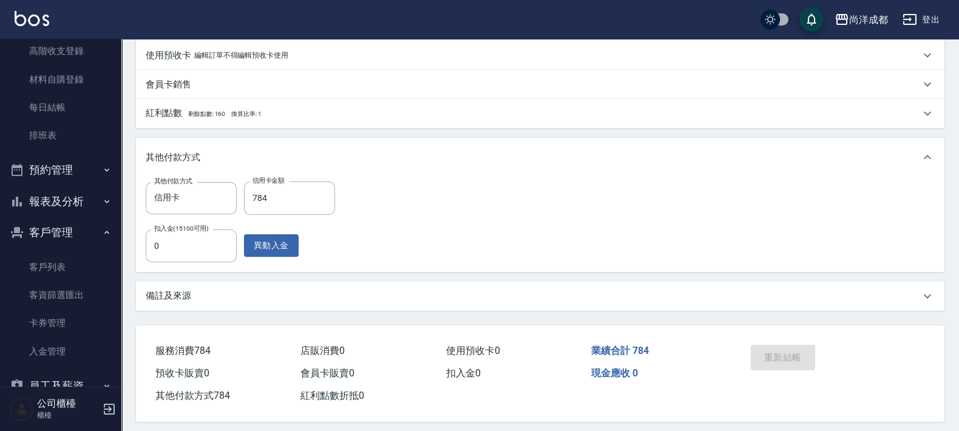
scroll to position [406, 0]
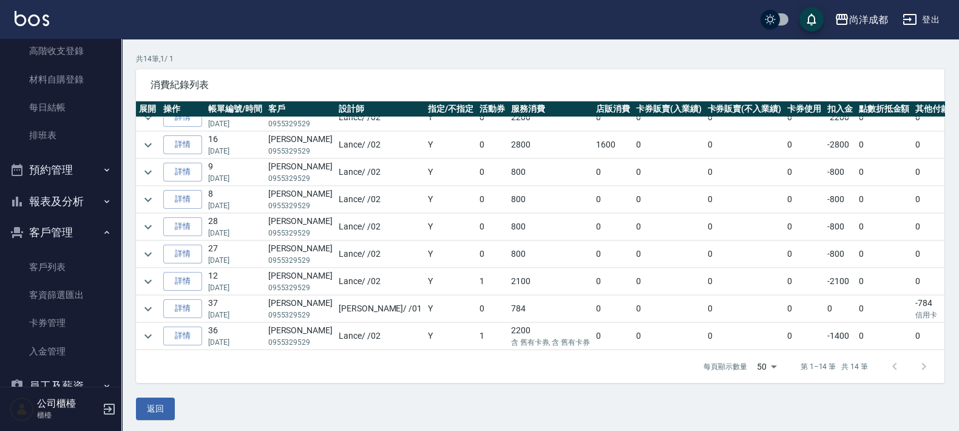
scroll to position [82, 0]
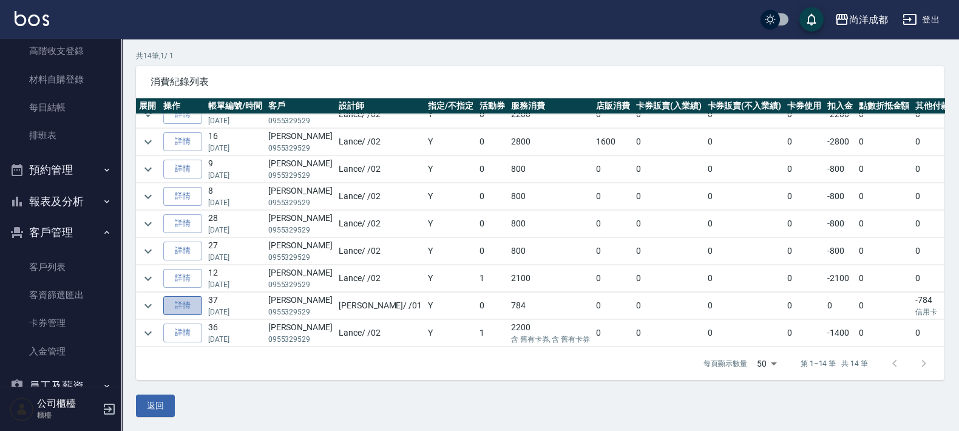
click at [178, 296] on link "詳情" at bounding box center [182, 305] width 39 height 19
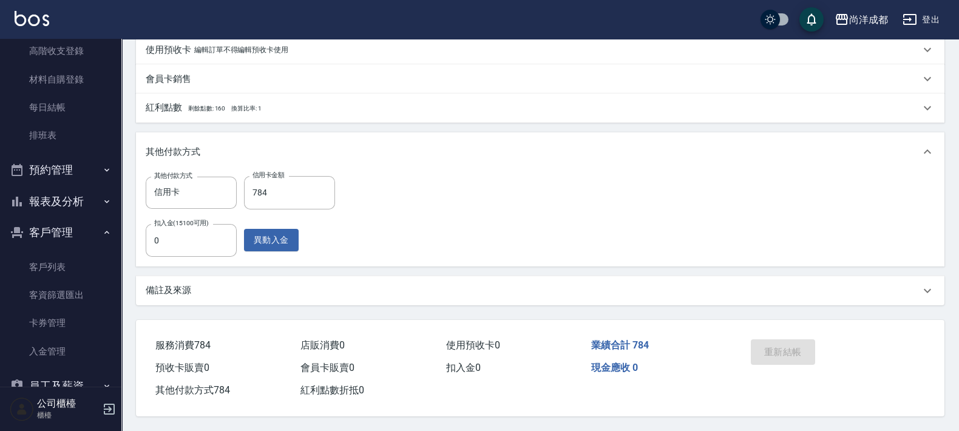
scroll to position [406, 0]
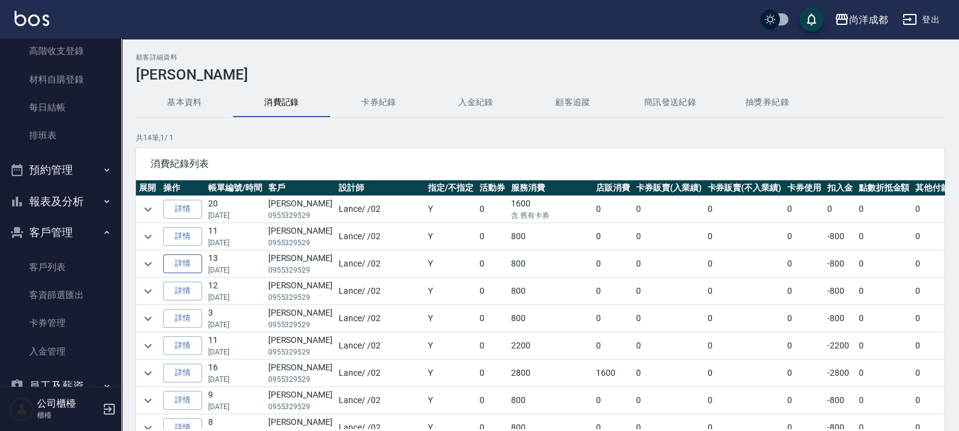
click at [180, 256] on link "詳情" at bounding box center [182, 263] width 39 height 19
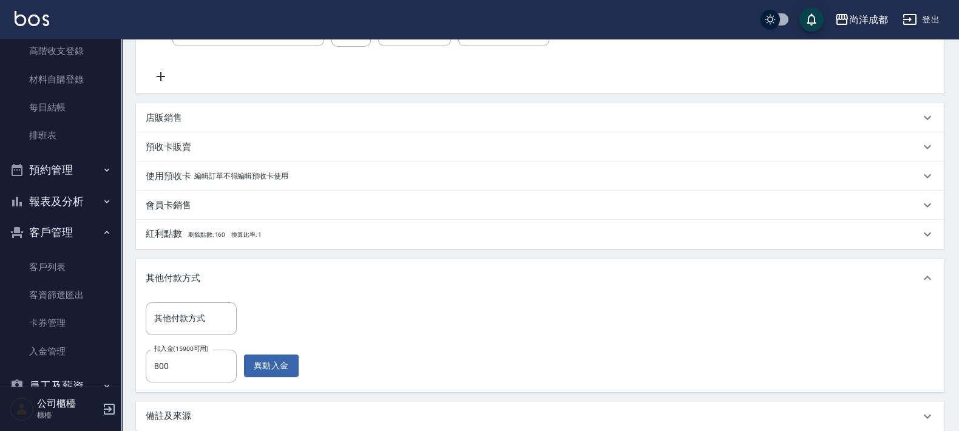
scroll to position [300, 0]
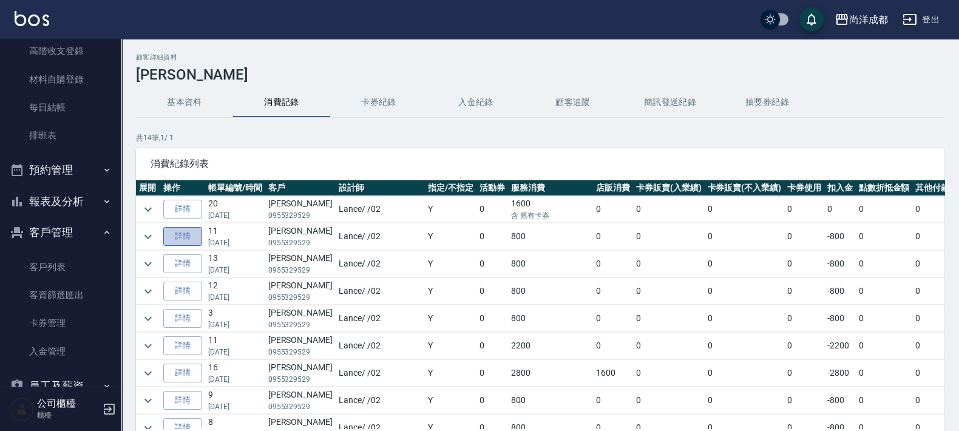
click at [179, 228] on link "詳情" at bounding box center [182, 236] width 39 height 19
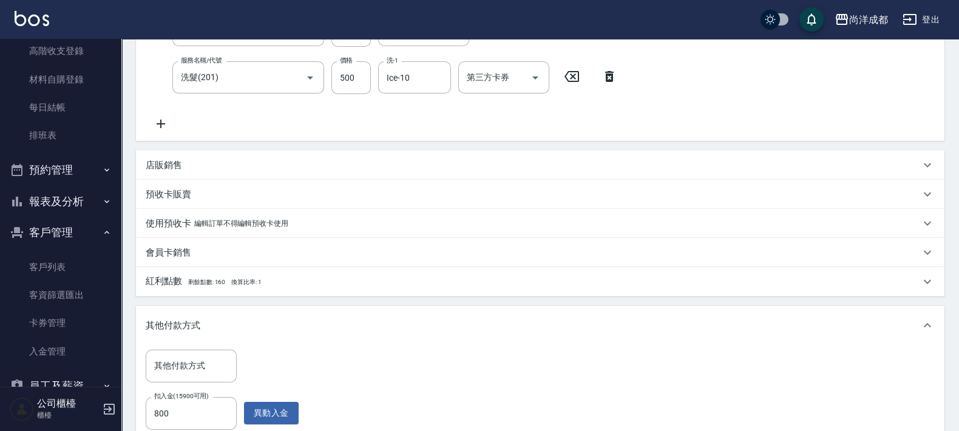
scroll to position [358, 0]
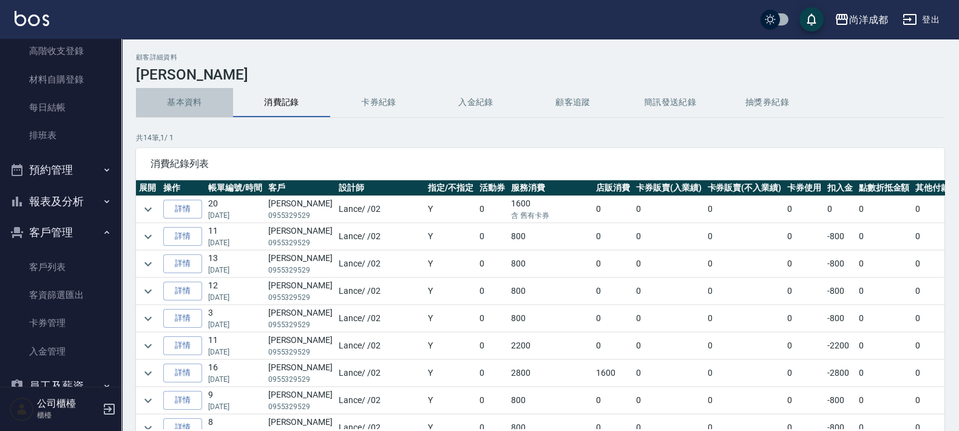
click at [172, 103] on button "基本資料" at bounding box center [184, 102] width 97 height 29
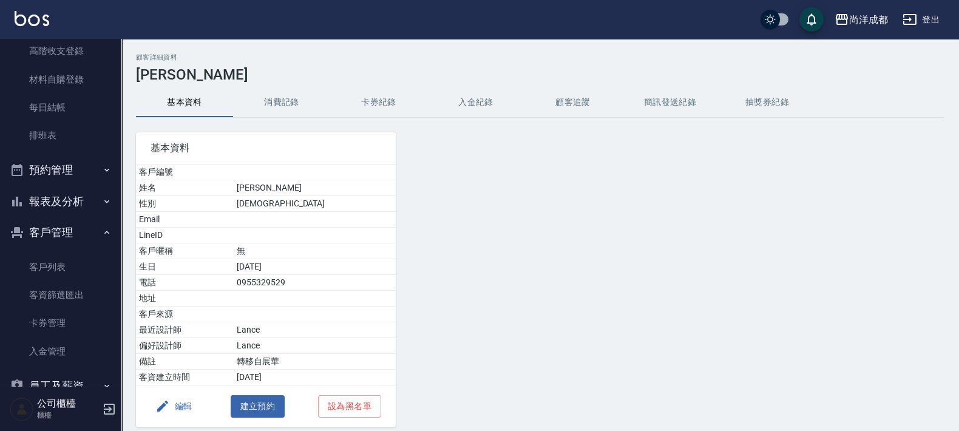
scroll to position [46, 0]
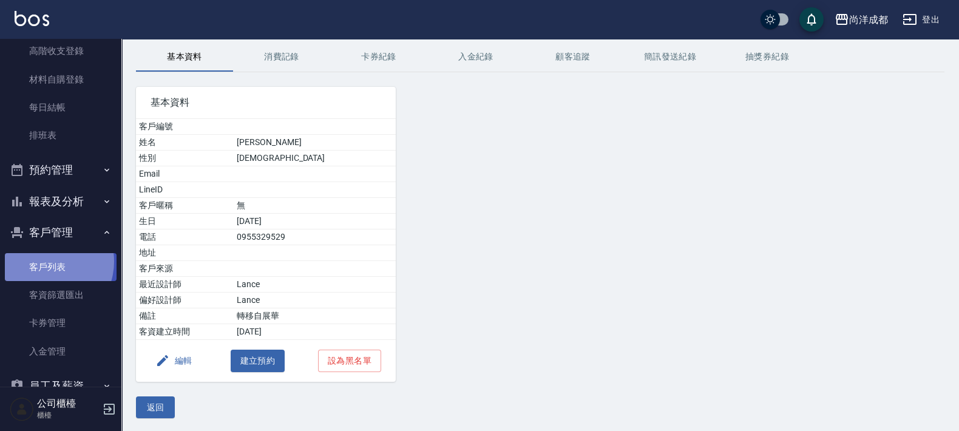
click at [46, 261] on link "客戶列表" at bounding box center [61, 267] width 112 height 28
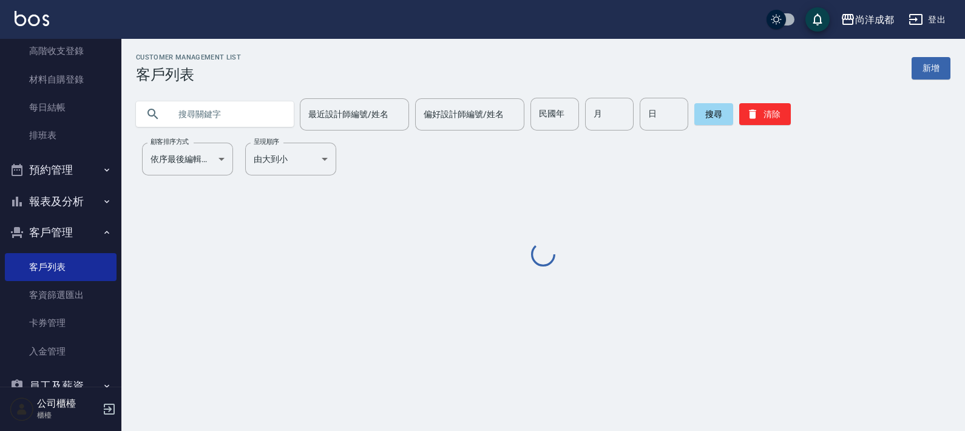
click at [255, 108] on input "text" at bounding box center [227, 114] width 114 height 33
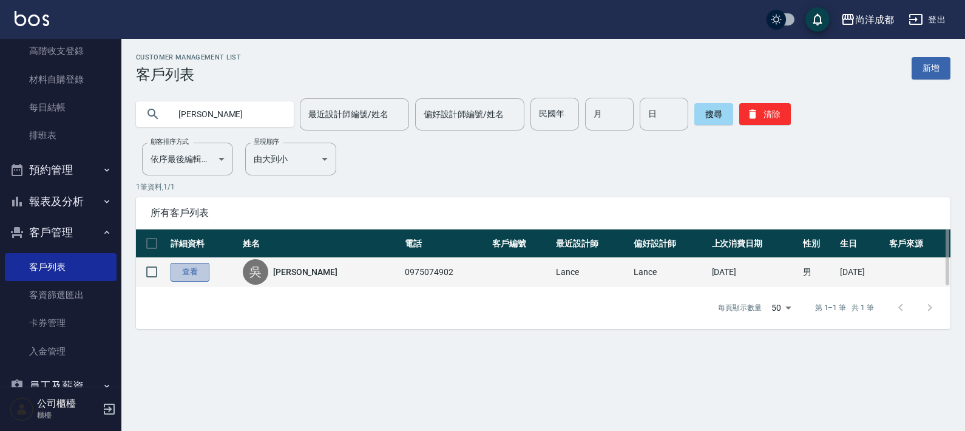
click at [199, 277] on link "查看" at bounding box center [190, 272] width 39 height 19
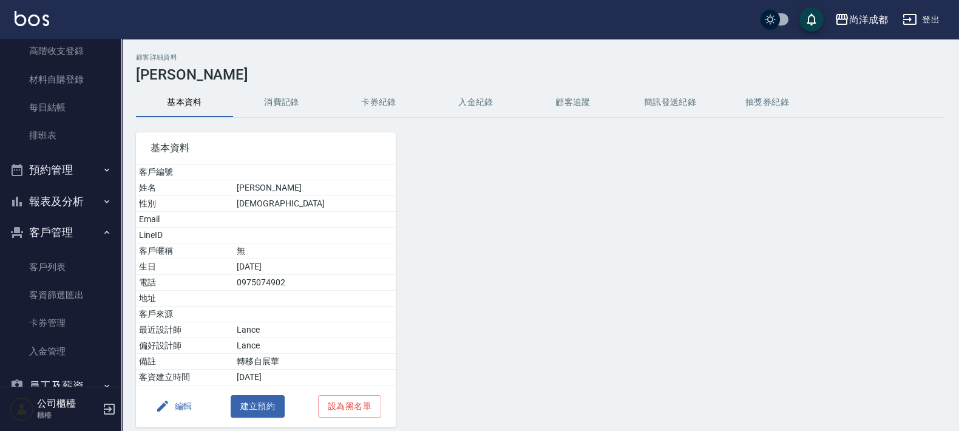
click at [262, 100] on button "消費記錄" at bounding box center [281, 102] width 97 height 29
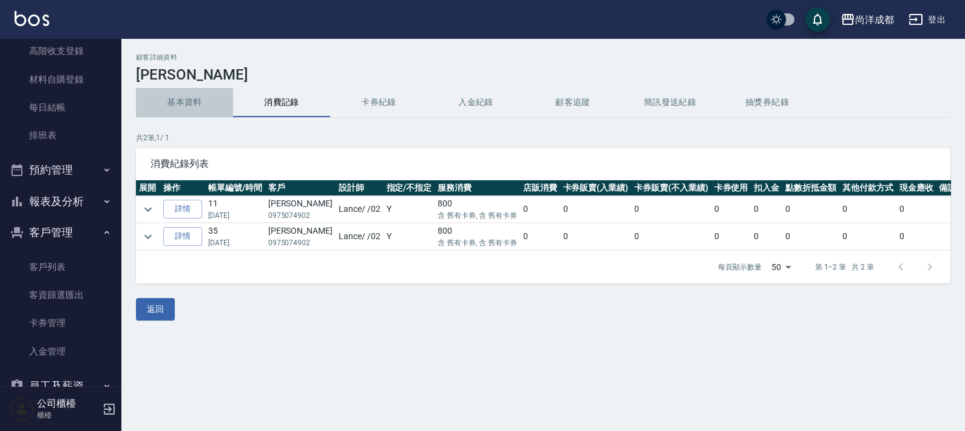
click at [186, 100] on button "基本資料" at bounding box center [184, 102] width 97 height 29
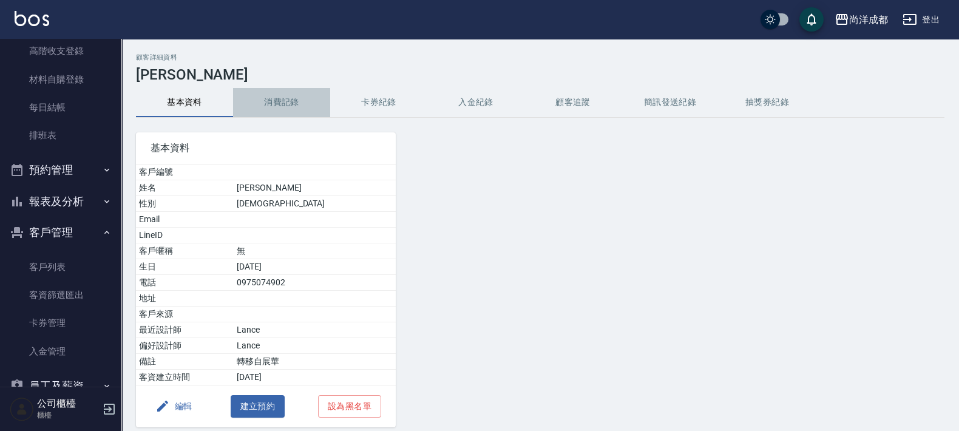
click at [283, 103] on button "消費記錄" at bounding box center [281, 102] width 97 height 29
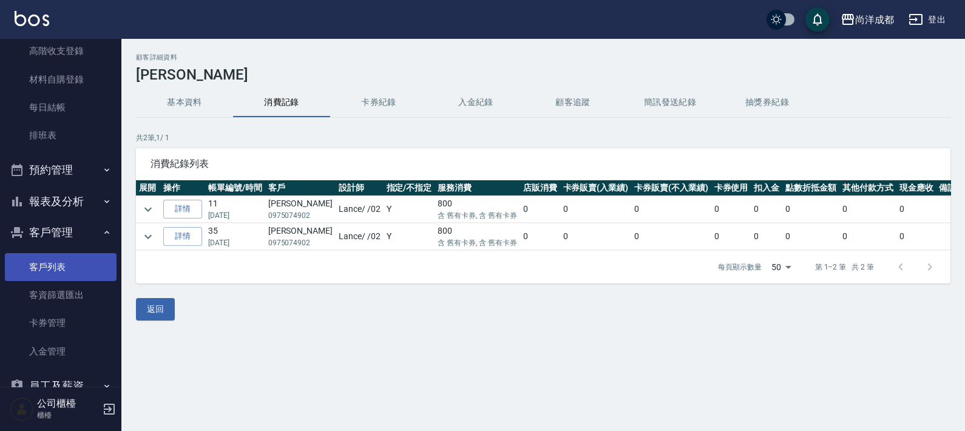
click at [41, 260] on link "客戶列表" at bounding box center [61, 267] width 112 height 28
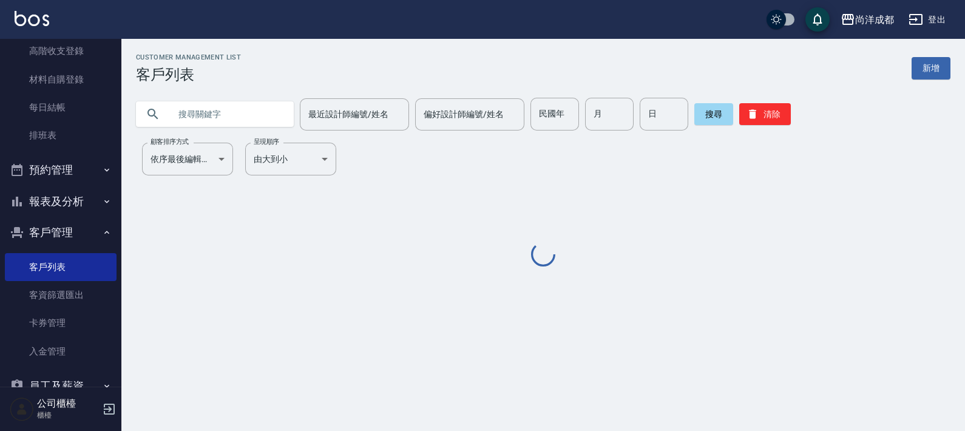
click at [239, 111] on input "text" at bounding box center [227, 114] width 114 height 33
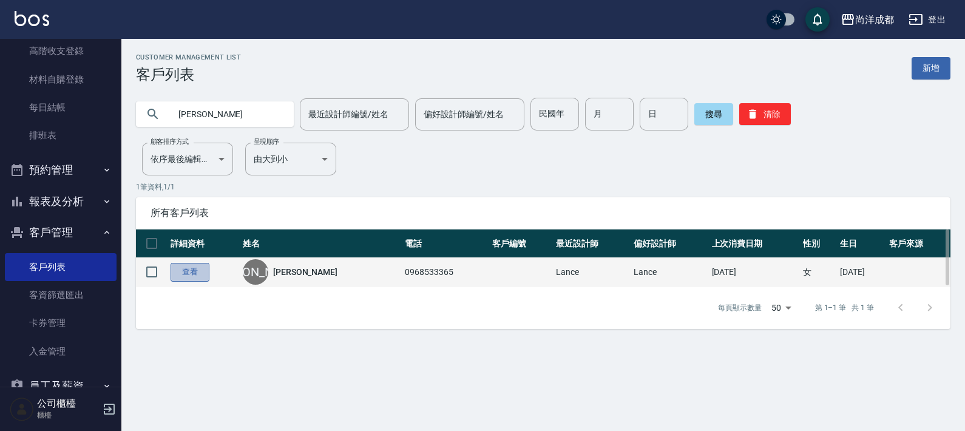
click at [187, 279] on link "查看" at bounding box center [190, 272] width 39 height 19
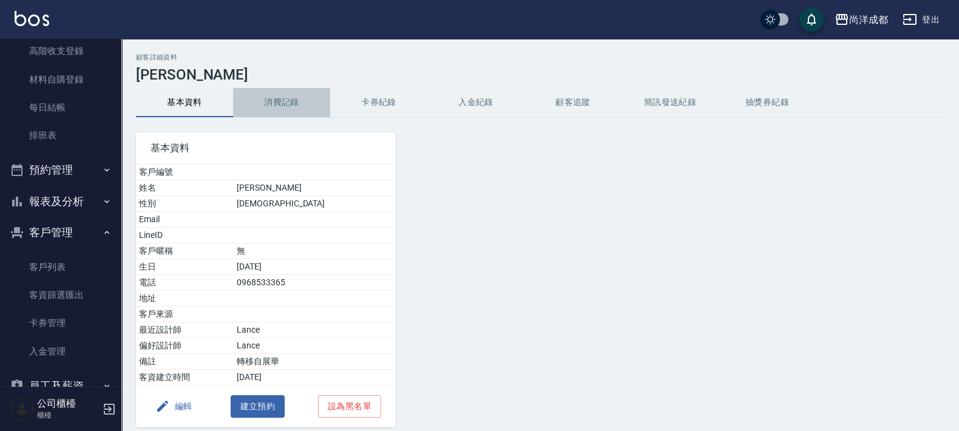
click at [297, 96] on button "消費記錄" at bounding box center [281, 102] width 97 height 29
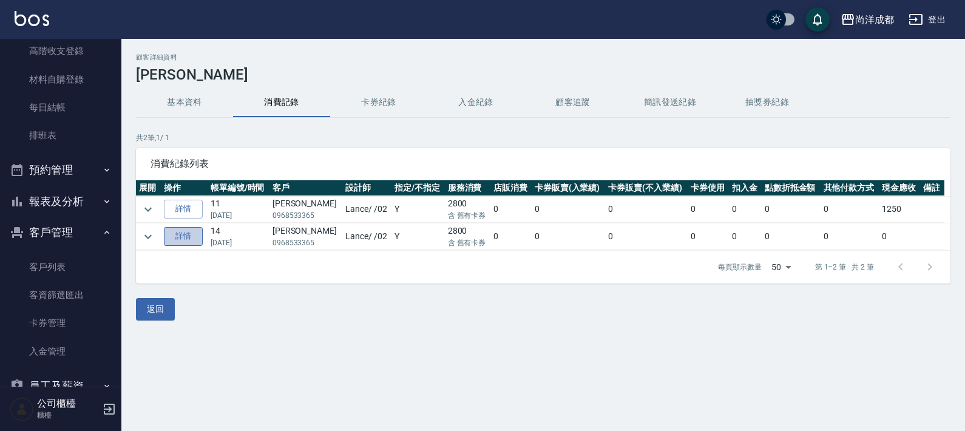
click at [185, 232] on link "詳情" at bounding box center [183, 236] width 39 height 19
click at [184, 233] on link "詳情" at bounding box center [183, 236] width 39 height 19
click at [184, 209] on link "詳情" at bounding box center [183, 209] width 39 height 19
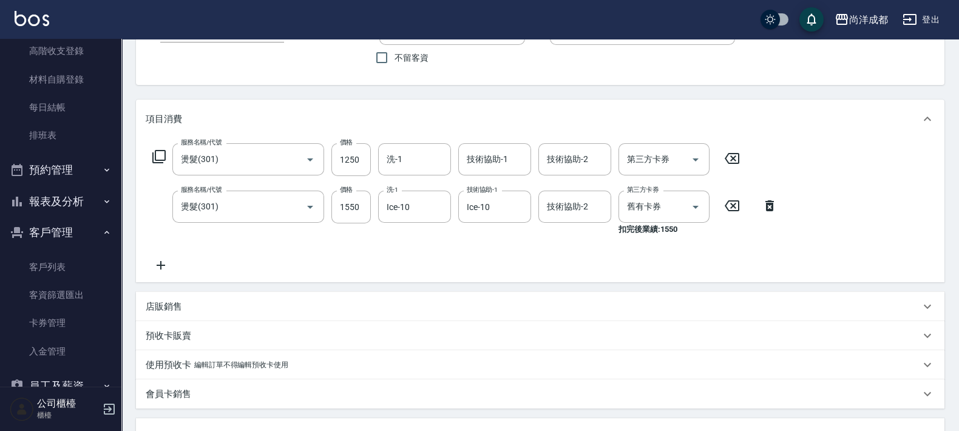
scroll to position [75, 0]
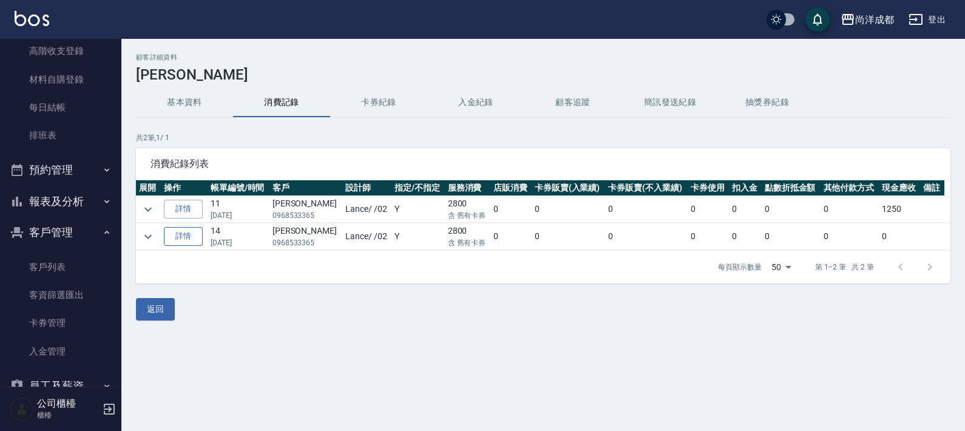
click at [196, 236] on link "詳情" at bounding box center [183, 236] width 39 height 19
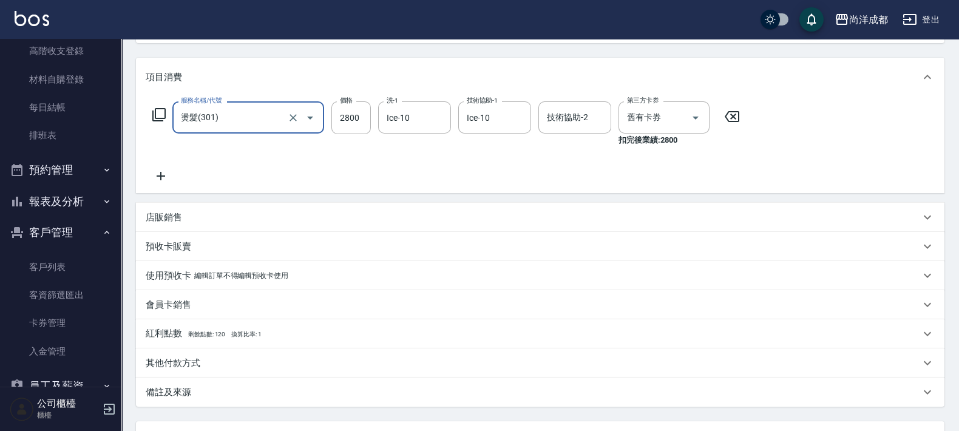
scroll to position [151, 0]
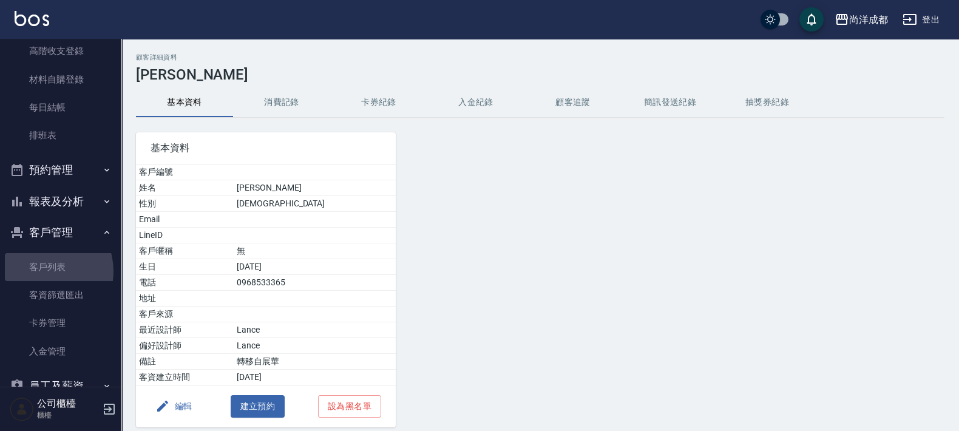
drag, startPoint x: 41, startPoint y: 271, endPoint x: 110, endPoint y: 229, distance: 80.9
click at [40, 269] on link "客戶列表" at bounding box center [61, 267] width 112 height 28
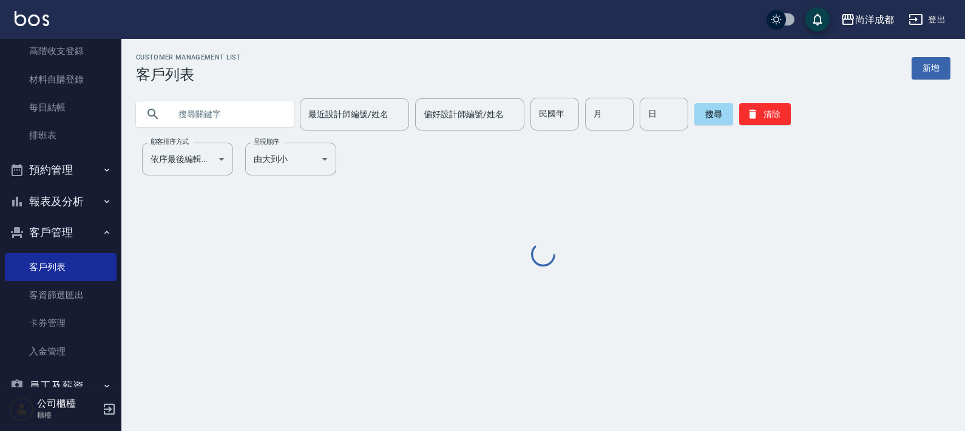
click at [232, 108] on input "text" at bounding box center [227, 114] width 114 height 33
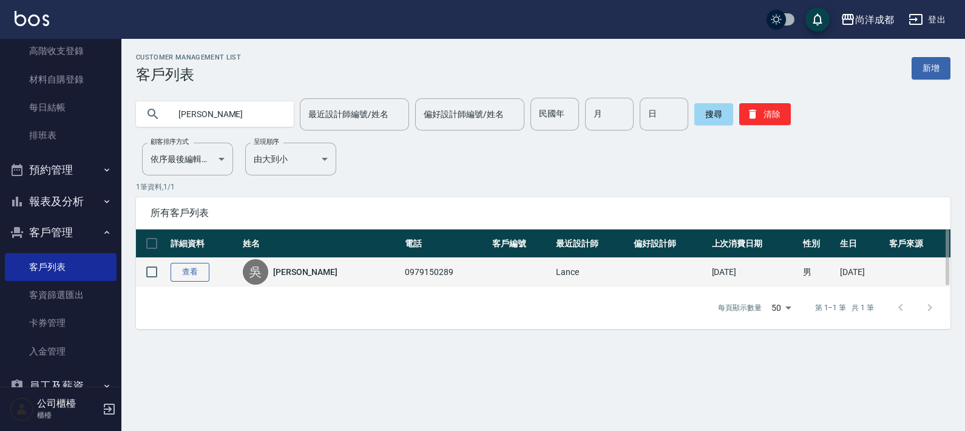
click at [191, 264] on link "查看" at bounding box center [190, 272] width 39 height 19
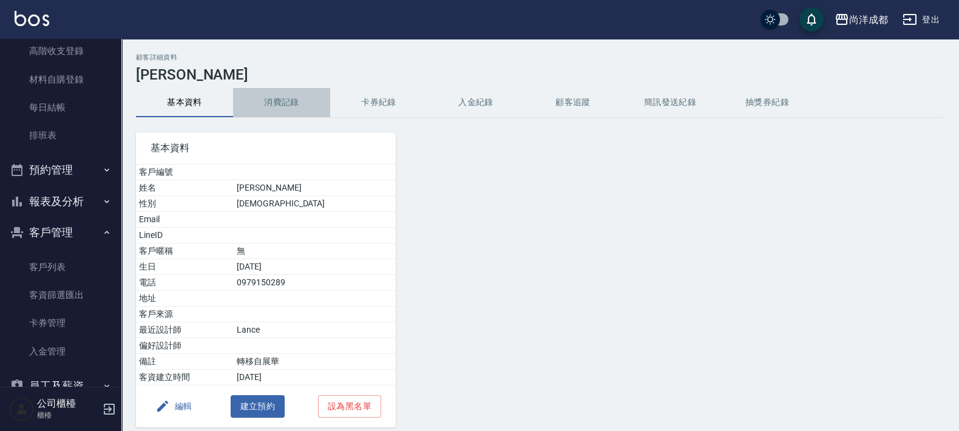
click at [291, 103] on button "消費記錄" at bounding box center [281, 102] width 97 height 29
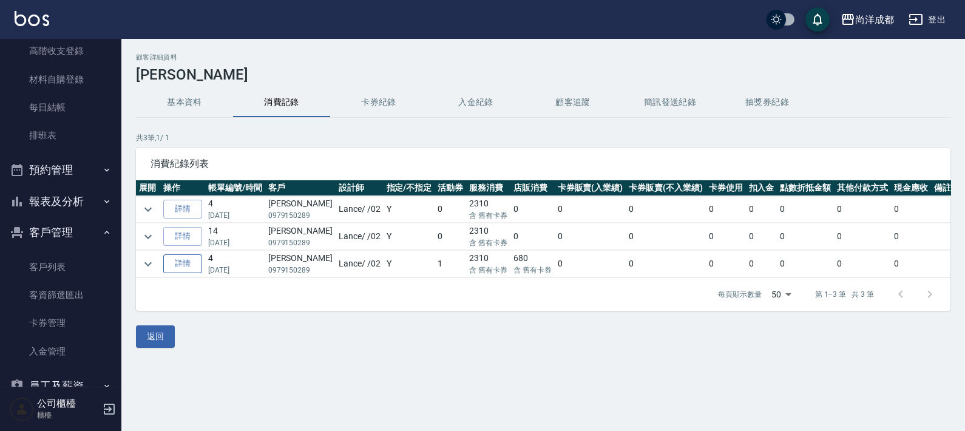
click at [191, 263] on link "詳情" at bounding box center [182, 263] width 39 height 19
click at [36, 270] on link "客戶列表" at bounding box center [61, 267] width 112 height 28
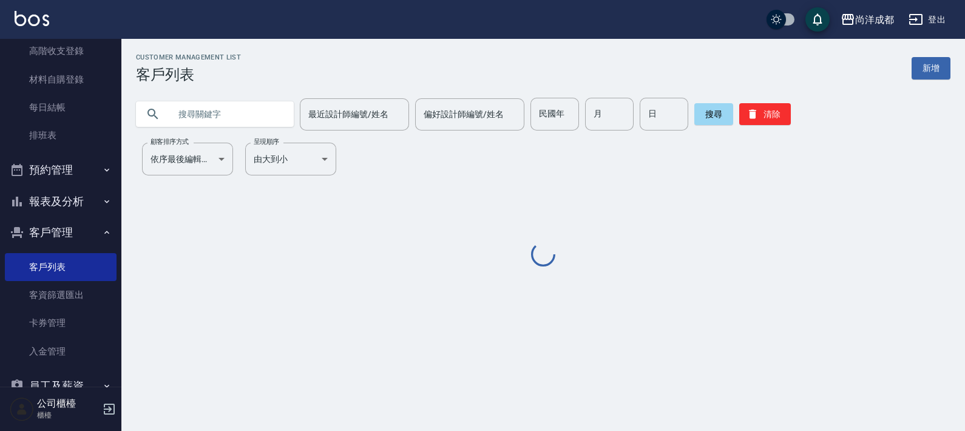
click at [209, 101] on input "text" at bounding box center [227, 114] width 114 height 33
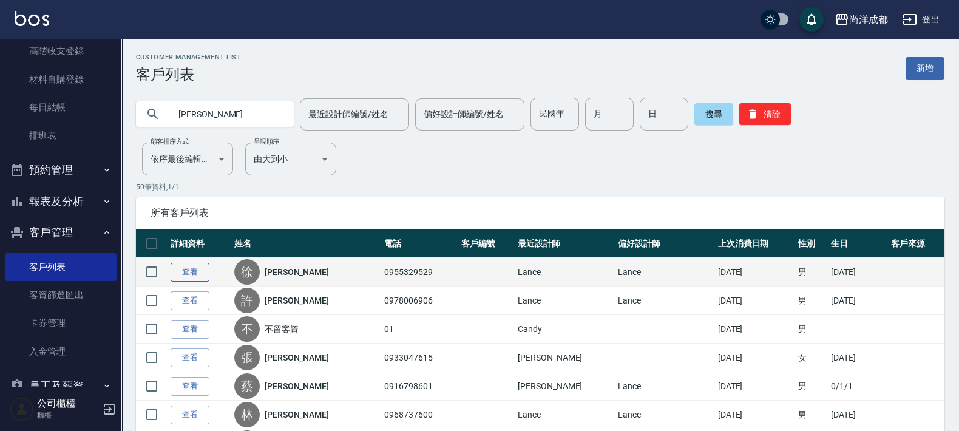
click at [200, 271] on link "查看" at bounding box center [190, 272] width 39 height 19
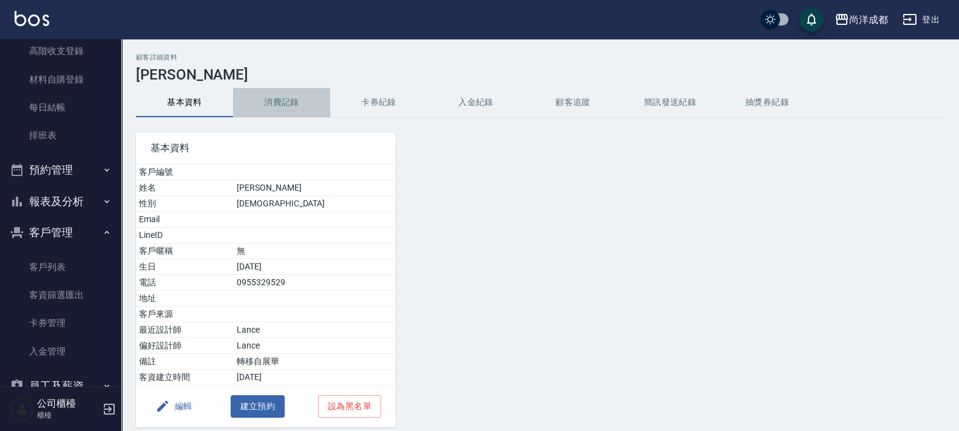
click at [275, 103] on button "消費記錄" at bounding box center [281, 102] width 97 height 29
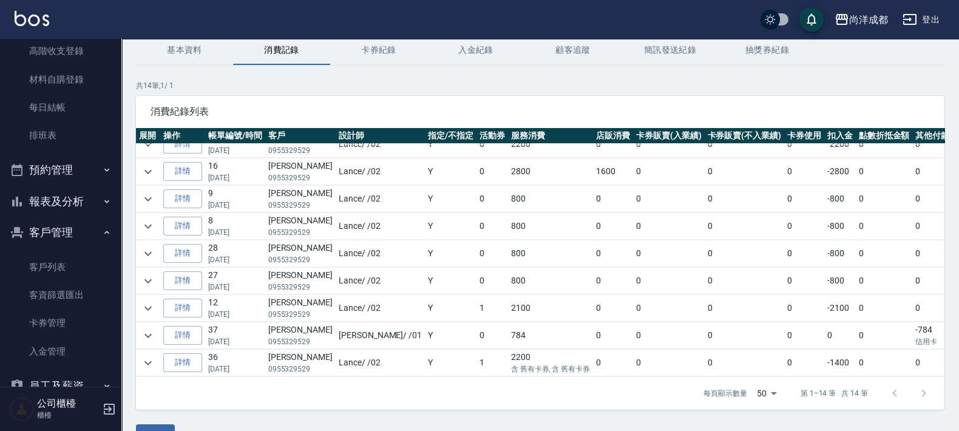
scroll to position [75, 0]
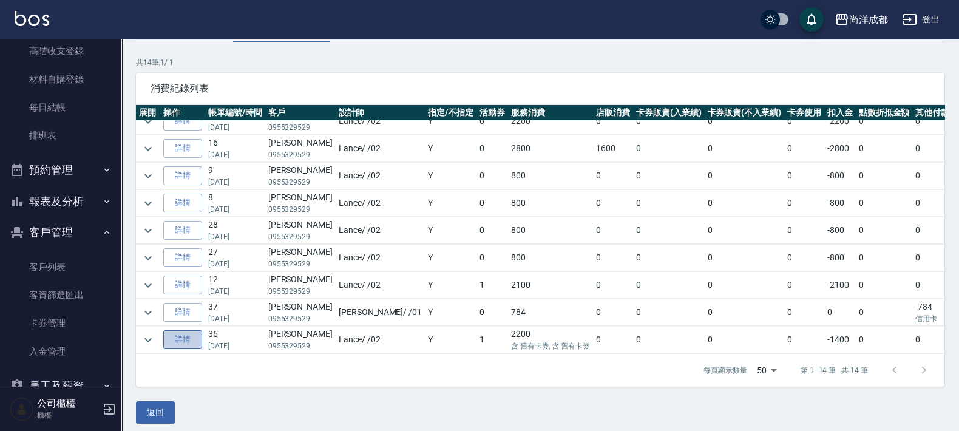
click at [195, 330] on link "詳情" at bounding box center [182, 339] width 39 height 19
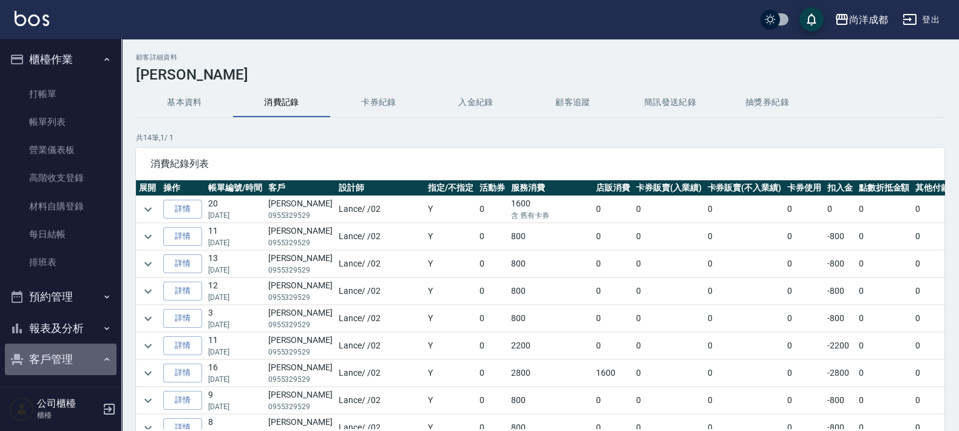
click at [91, 361] on button "客戶管理" at bounding box center [61, 360] width 112 height 32
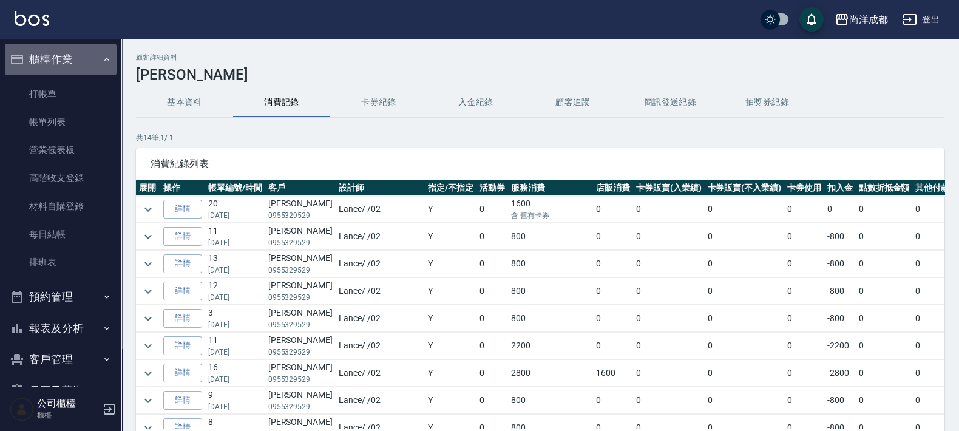
click at [80, 59] on button "櫃檯作業" at bounding box center [61, 60] width 112 height 32
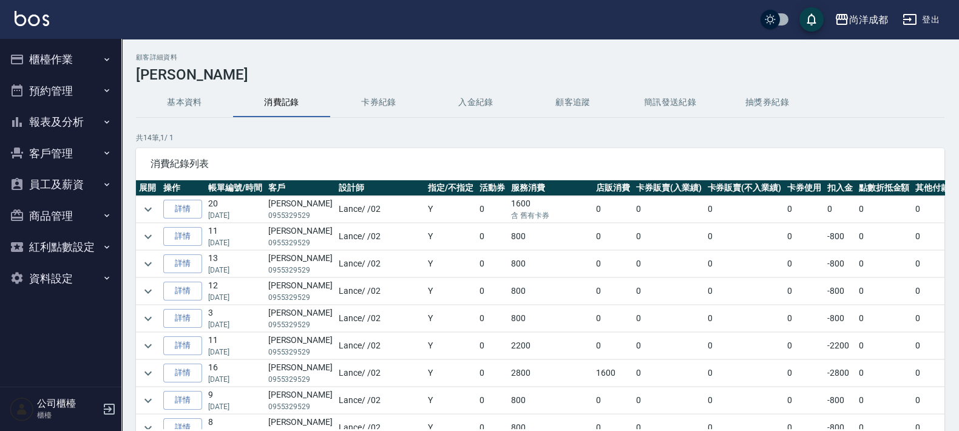
click at [69, 58] on button "櫃檯作業" at bounding box center [61, 60] width 112 height 32
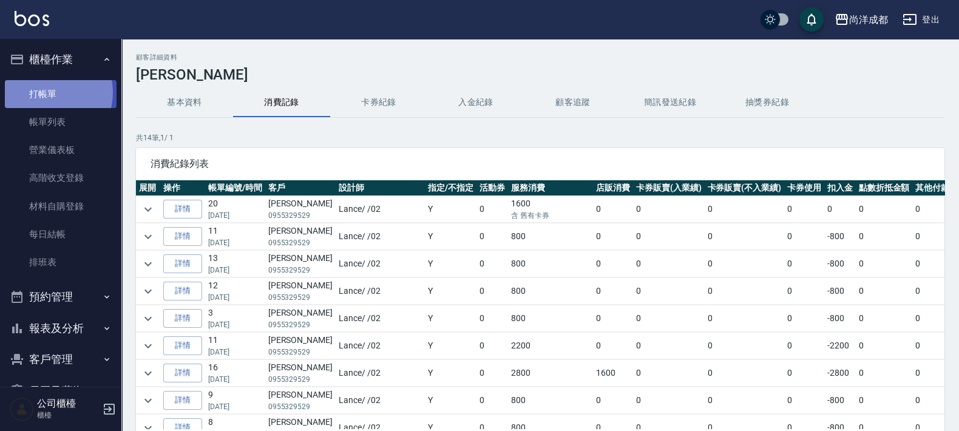
click at [48, 92] on link "打帳單" at bounding box center [61, 94] width 112 height 28
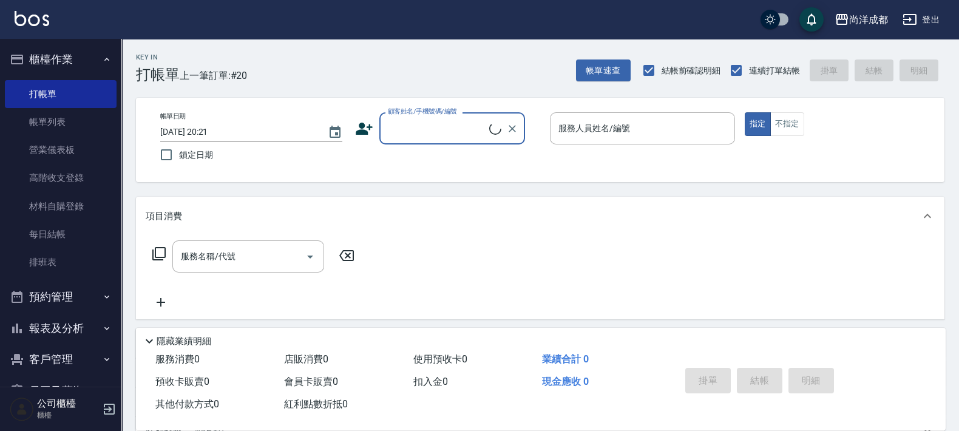
click at [464, 141] on div "顧客姓名/手機號碼/編號" at bounding box center [452, 128] width 146 height 32
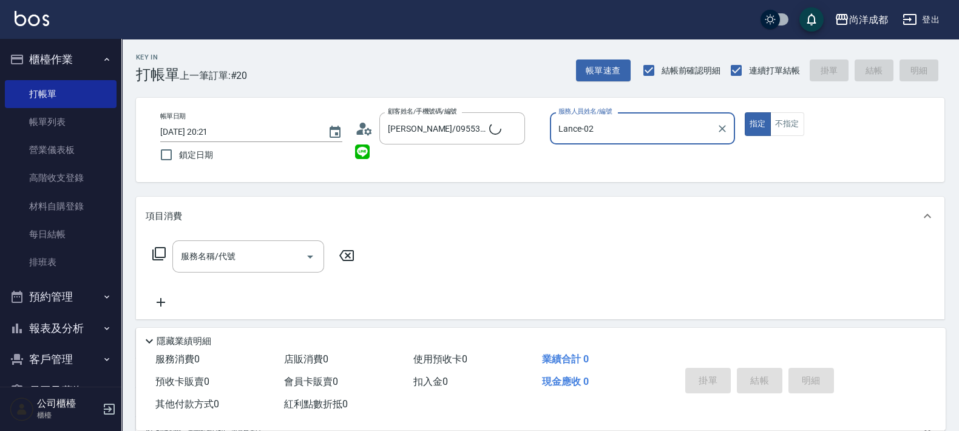
click at [745, 112] on button "指定" at bounding box center [758, 124] width 26 height 24
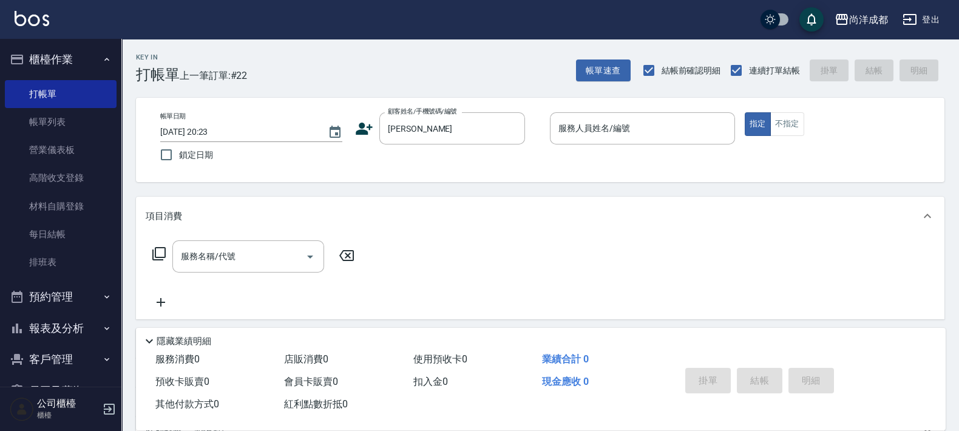
click at [359, 129] on icon at bounding box center [364, 129] width 18 height 18
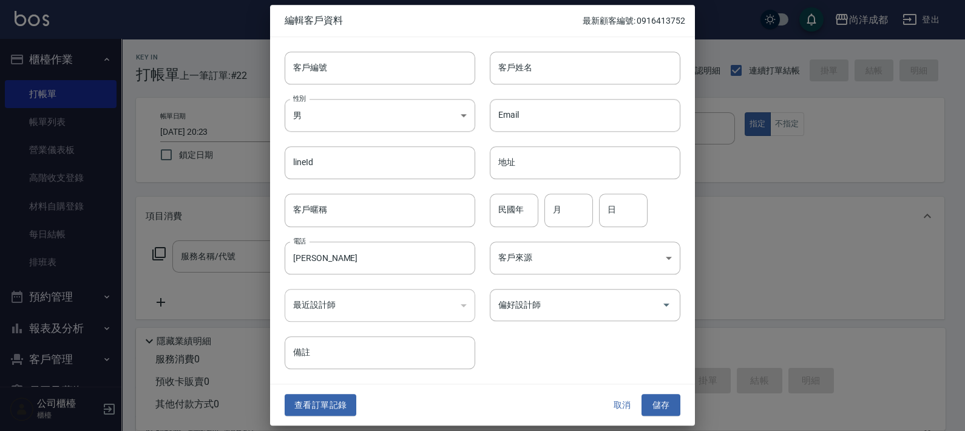
click at [215, 209] on div at bounding box center [482, 215] width 965 height 431
drag, startPoint x: 634, startPoint y: 409, endPoint x: 560, endPoint y: 310, distance: 123.2
click at [629, 405] on button "取消" at bounding box center [622, 405] width 39 height 22
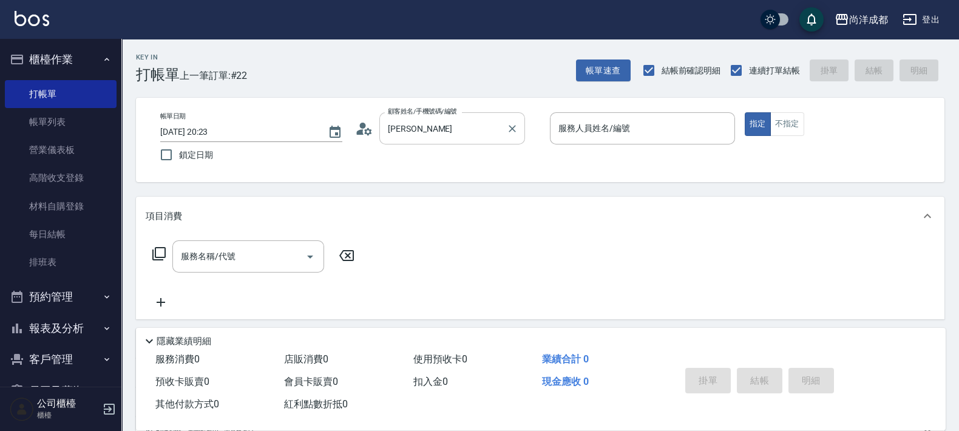
click at [418, 135] on input "梁柏堯" at bounding box center [443, 128] width 117 height 21
drag, startPoint x: 401, startPoint y: 135, endPoint x: 490, endPoint y: 142, distance: 89.5
click at [402, 135] on input "梁柏堯" at bounding box center [443, 128] width 117 height 21
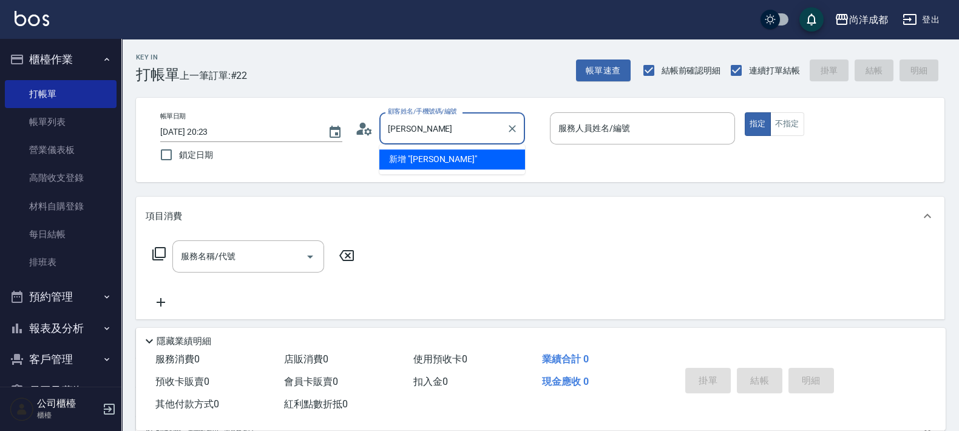
click at [635, 207] on div "項目消費" at bounding box center [540, 216] width 808 height 39
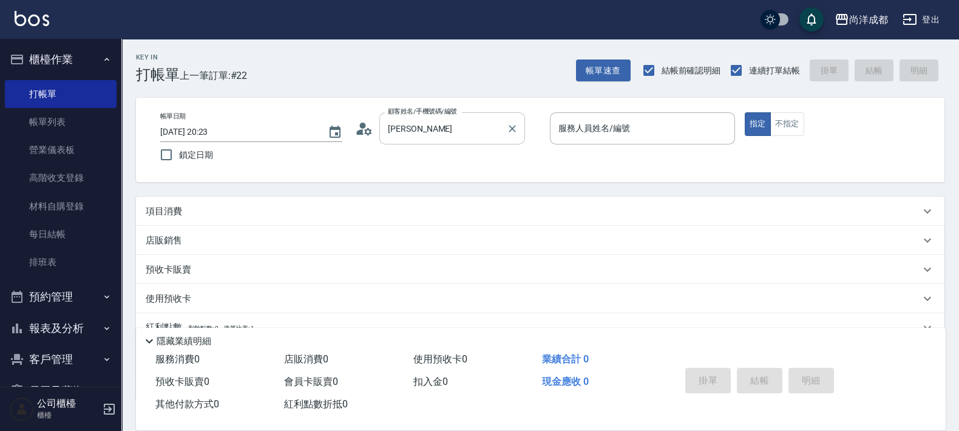
click at [407, 119] on input "梁柏堯" at bounding box center [443, 128] width 117 height 21
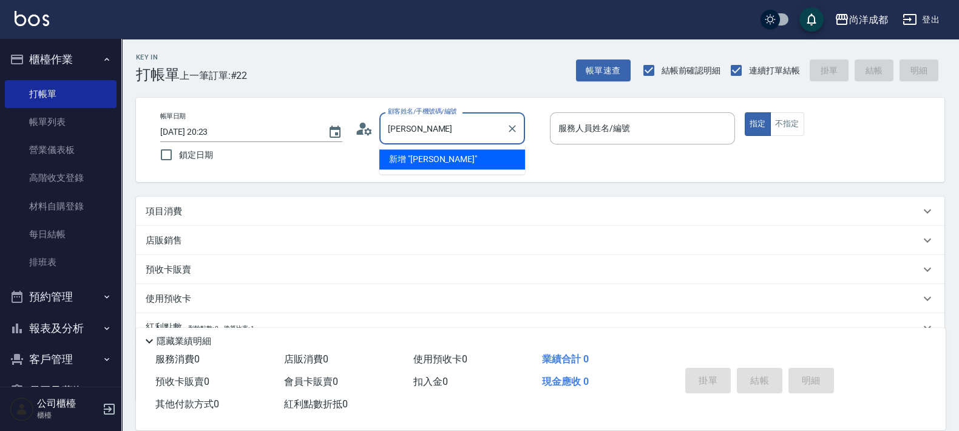
click at [425, 124] on input "梁博堯" at bounding box center [443, 128] width 117 height 21
drag, startPoint x: 413, startPoint y: 122, endPoint x: 368, endPoint y: 130, distance: 45.1
click at [368, 130] on div "顧客姓名/手機號碼/編號 梁博堯 顧客姓名/手機號碼/編號" at bounding box center [447, 128] width 185 height 32
click at [489, 62] on div "Key In 打帳單 上一筆訂單:#22 帳單速查 結帳前確認明細 連續打單結帳 掛單 結帳 明細" at bounding box center [532, 61] width 823 height 44
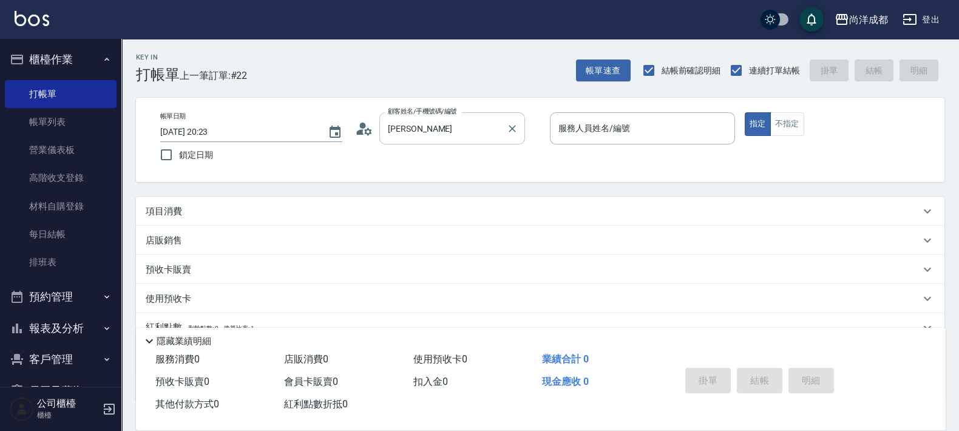
click at [446, 137] on input "梁柏堯" at bounding box center [443, 128] width 117 height 21
drag, startPoint x: 442, startPoint y: 130, endPoint x: 261, endPoint y: 123, distance: 181.6
click at [261, 123] on div "帳單日期 2025/08/20 20:23 鎖定日期 顧客姓名/手機號碼/編號 梁柏堯 顧客姓名/手機號碼/編號 服務人員姓名/編號 服務人員姓名/編號 指定…" at bounding box center [540, 139] width 779 height 55
click at [512, 127] on icon "Clear" at bounding box center [512, 129] width 12 height 12
click at [447, 127] on input "顧客姓名/手機號碼/編號" at bounding box center [443, 128] width 117 height 21
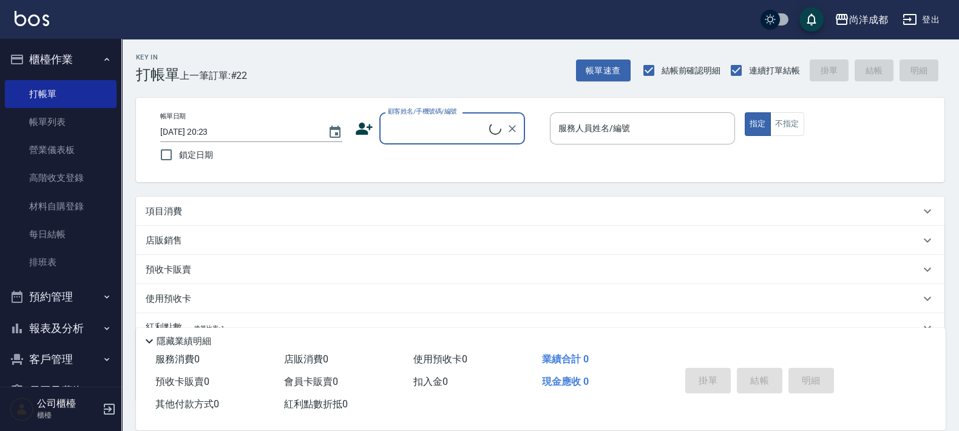
paste input "梁博堯"
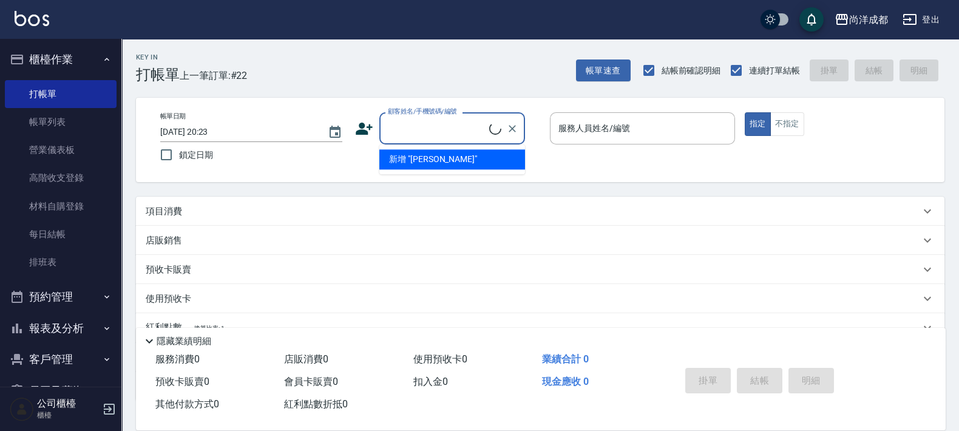
click at [491, 89] on div "Key In 打帳單 上一筆訂單:#22 帳單速查 結帳前確認明細 連續打單結帳 掛單 結帳 明細 帳單日期 2025/08/20 20:23 鎖定日期 顧客…" at bounding box center [540, 277] width 838 height 477
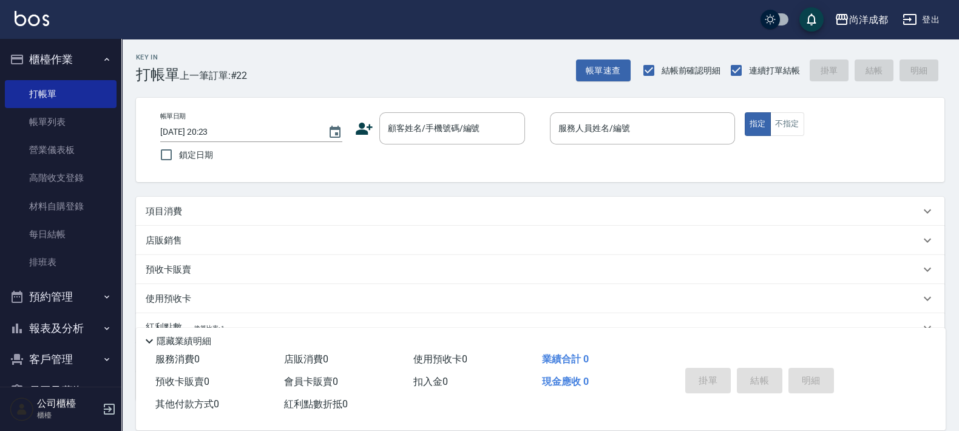
click at [58, 289] on button "預約管理" at bounding box center [61, 297] width 112 height 32
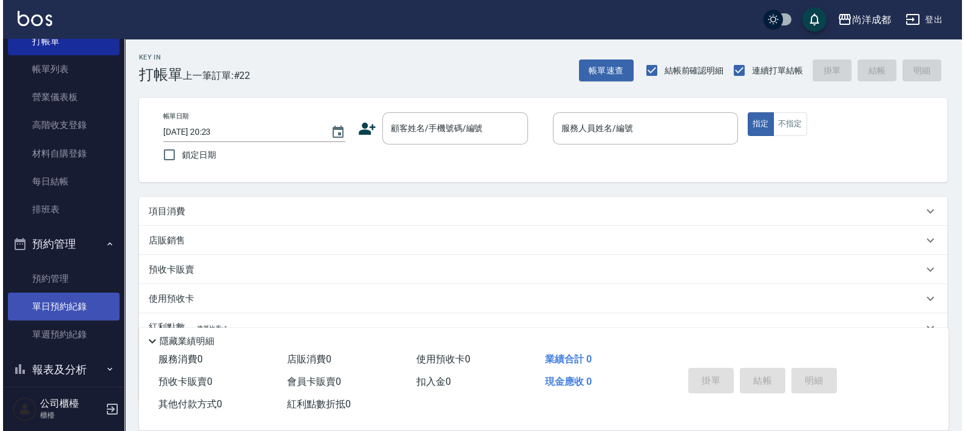
scroll to position [75, 0]
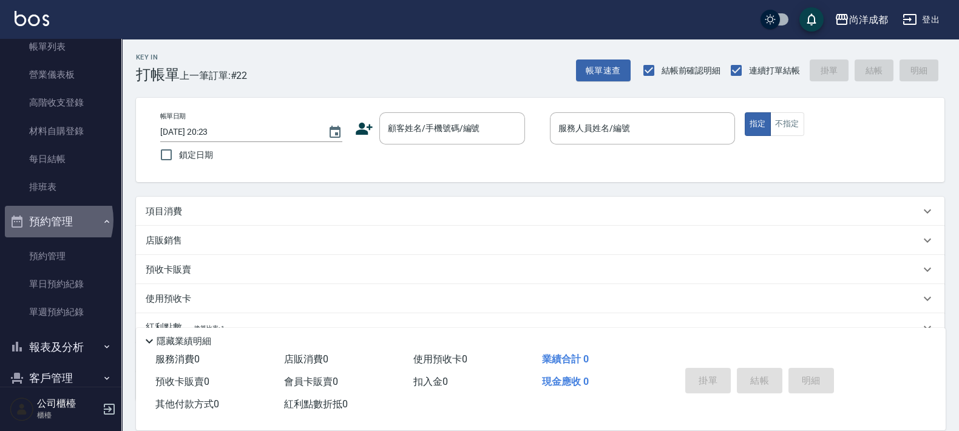
drag, startPoint x: 47, startPoint y: 219, endPoint x: 52, endPoint y: 231, distance: 12.8
click at [47, 219] on button "預約管理" at bounding box center [61, 222] width 112 height 32
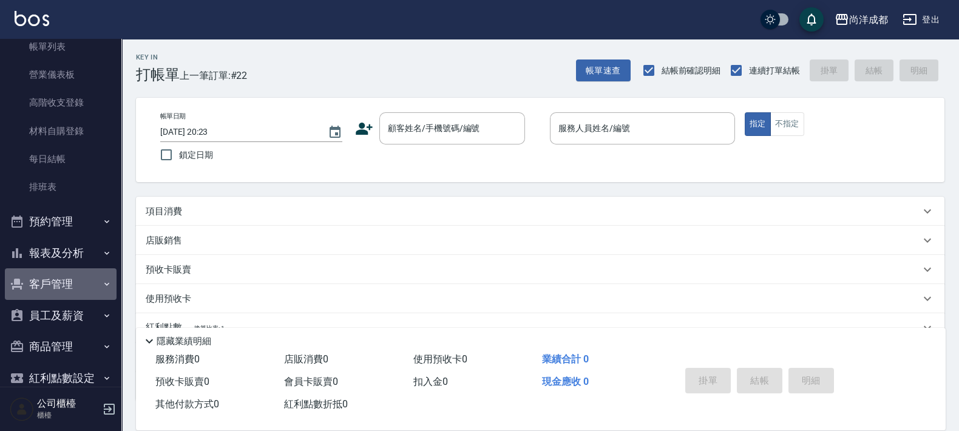
click at [74, 278] on button "客戶管理" at bounding box center [61, 284] width 112 height 32
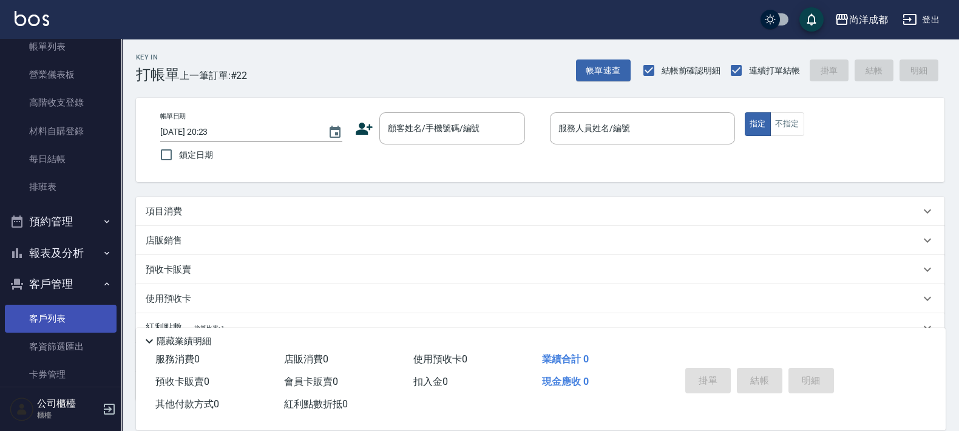
click at [46, 319] on link "客戶列表" at bounding box center [61, 319] width 112 height 28
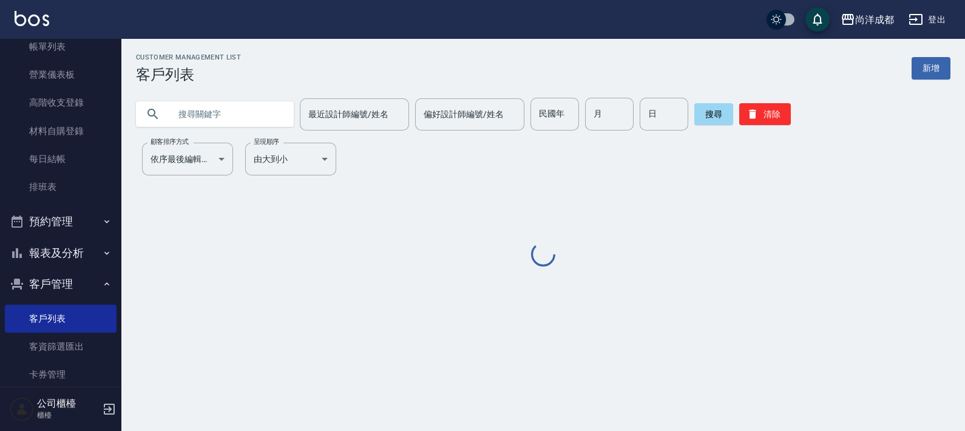
click at [249, 109] on input "text" at bounding box center [227, 114] width 114 height 33
paste input "梁博堯"
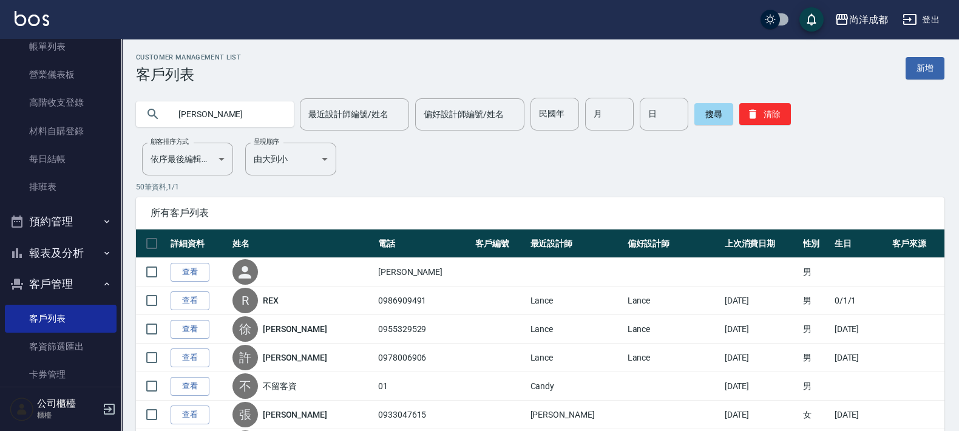
click at [254, 86] on div "梁博堯 最近設計師編號/姓名 最近設計師編號/姓名 偏好設計師編號/姓名 偏好設計師編號/姓名 民國年 民國年 月 月 日 日 搜尋 清除" at bounding box center [532, 106] width 823 height 47
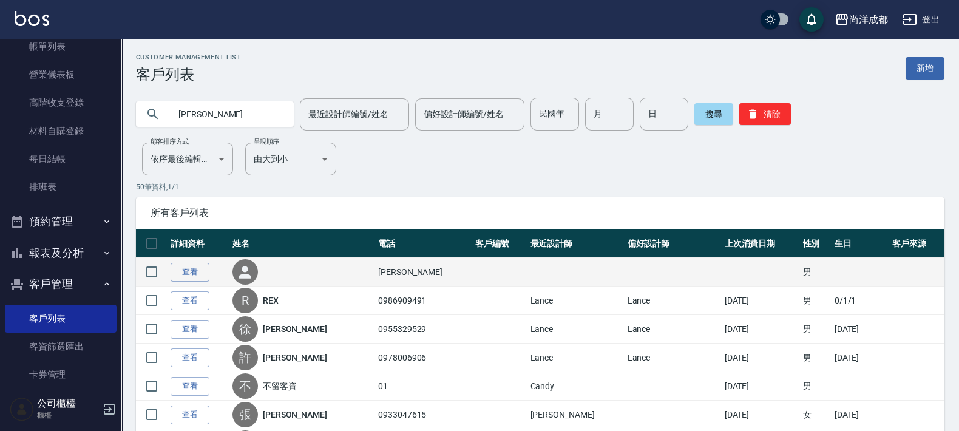
click at [168, 283] on td "查看" at bounding box center [199, 272] width 62 height 29
click at [197, 273] on link "查看" at bounding box center [190, 272] width 39 height 19
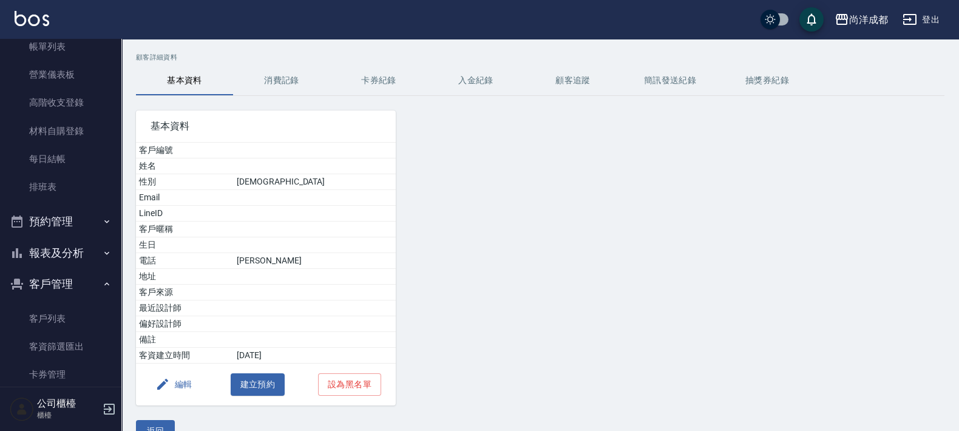
click at [276, 78] on button "消費記錄" at bounding box center [281, 80] width 97 height 29
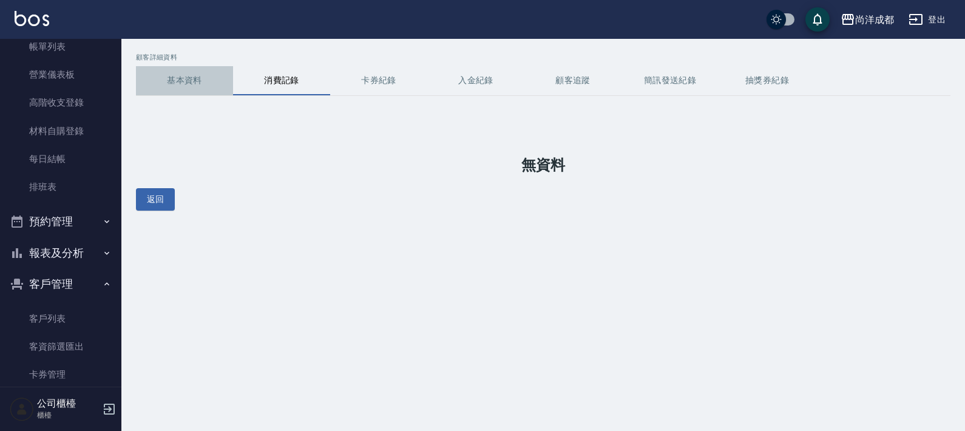
click at [196, 75] on button "基本資料" at bounding box center [184, 80] width 97 height 29
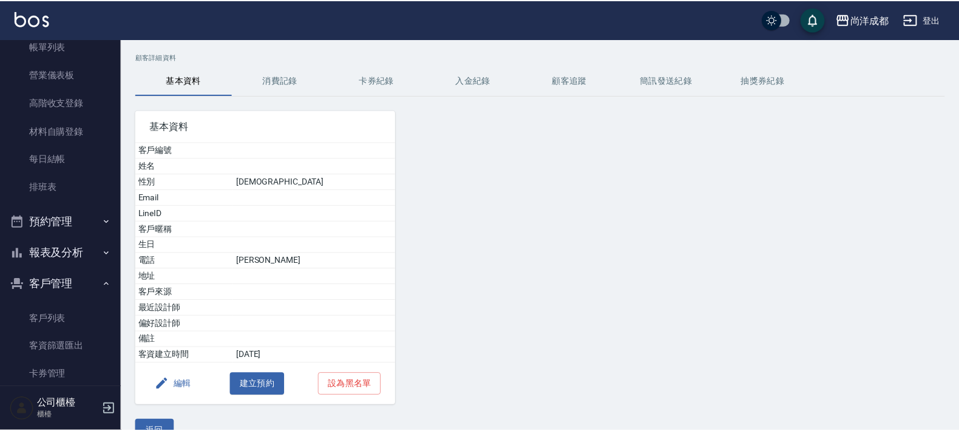
scroll to position [24, 0]
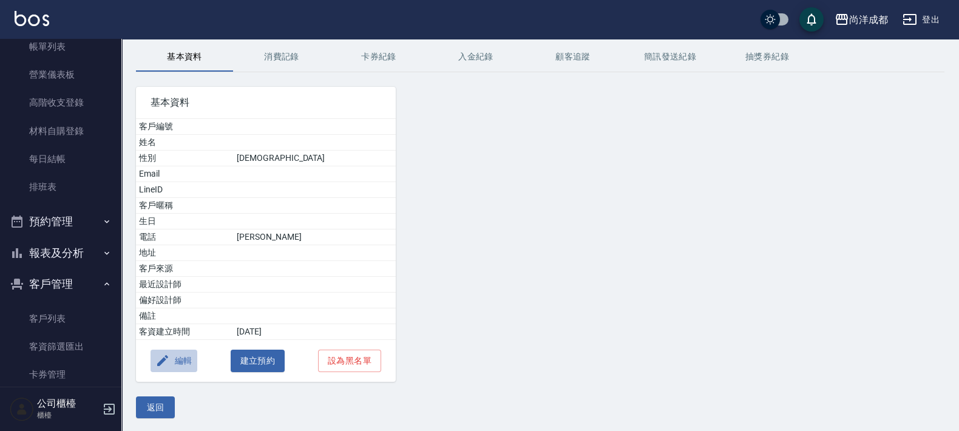
click at [176, 356] on button "編輯" at bounding box center [174, 361] width 47 height 22
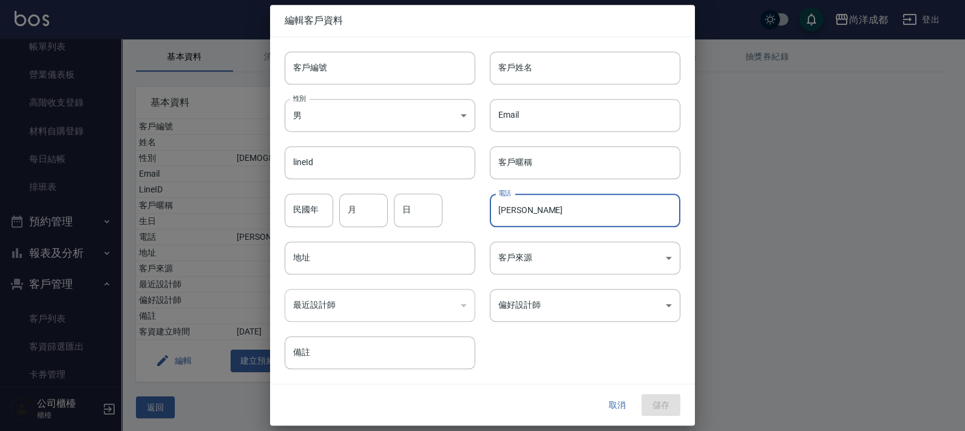
drag, startPoint x: 527, startPoint y: 209, endPoint x: 463, endPoint y: 214, distance: 64.5
click at [463, 214] on div "客戶編號 客戶編號 客戶姓名 客戶姓名 性別 男 MALE 性別 Email Email lineId lineId 客戶暱稱 客戶暱稱 民國年 民國年 月 …" at bounding box center [475, 203] width 410 height 332
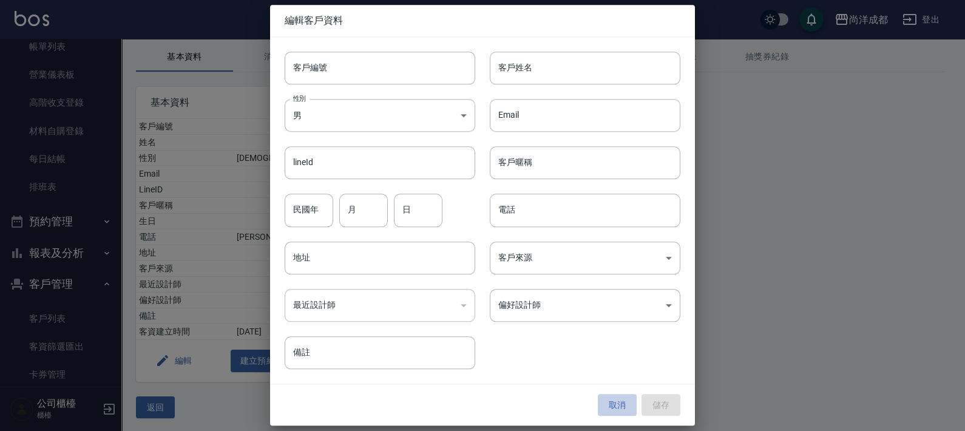
drag, startPoint x: 619, startPoint y: 404, endPoint x: 593, endPoint y: 371, distance: 41.9
click at [618, 401] on button "取消" at bounding box center [617, 405] width 39 height 22
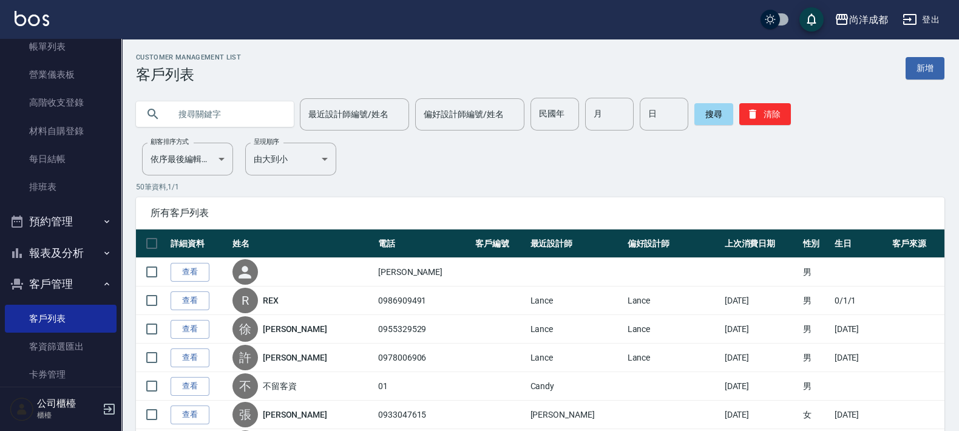
click at [260, 113] on input "text" at bounding box center [227, 114] width 114 height 33
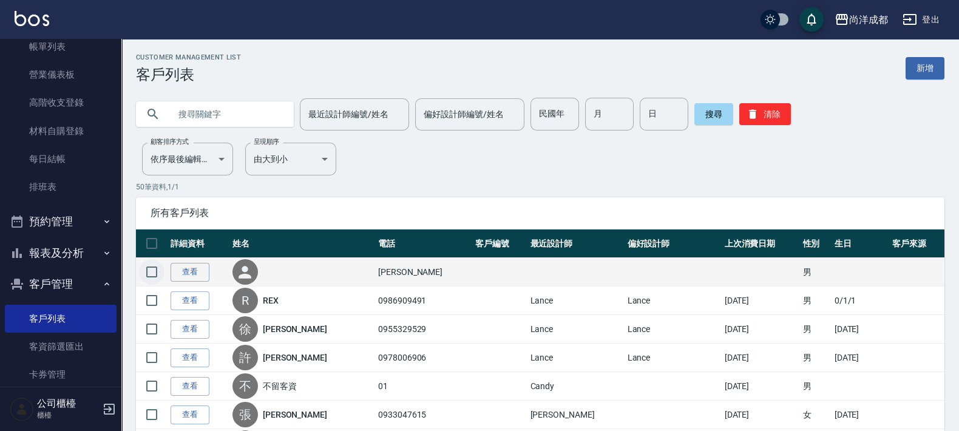
click at [147, 272] on input "checkbox" at bounding box center [151, 271] width 25 height 25
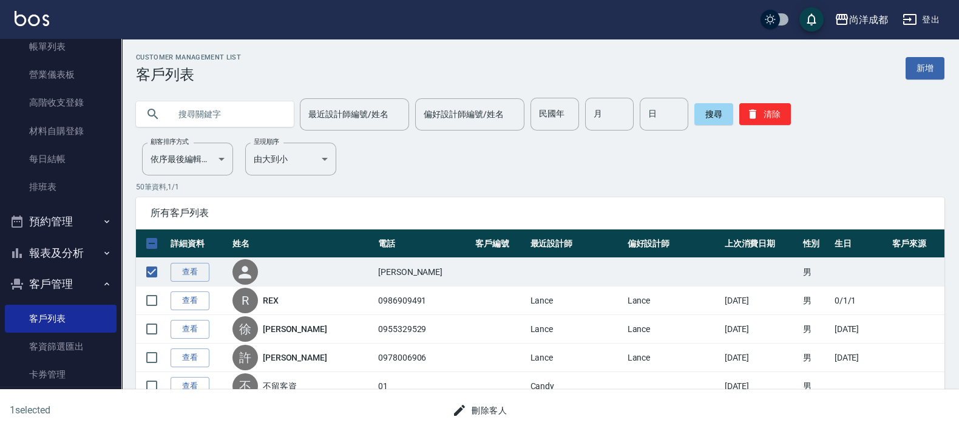
click at [482, 412] on button "刪除客人" at bounding box center [479, 410] width 64 height 22
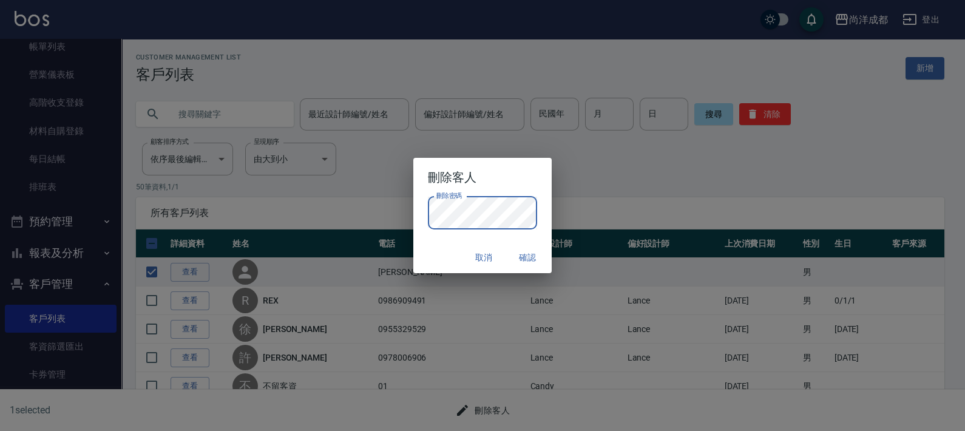
click at [530, 257] on button "確認" at bounding box center [527, 257] width 39 height 22
click at [486, 262] on button "取消" at bounding box center [483, 257] width 39 height 22
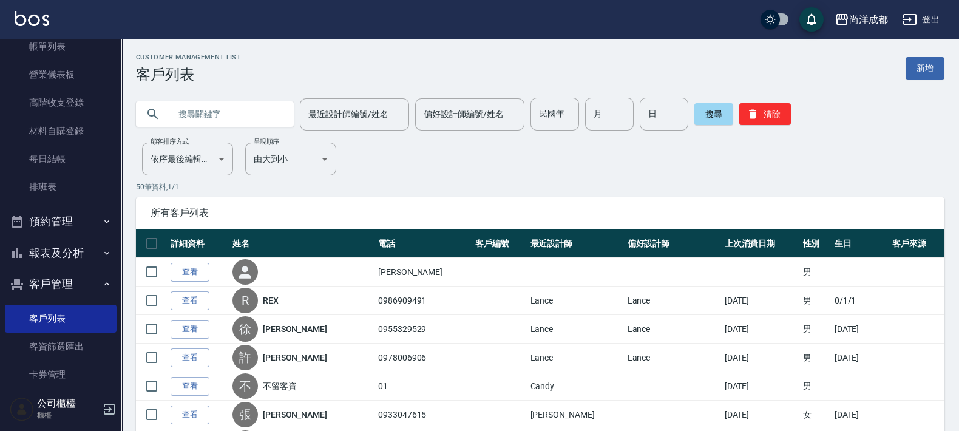
click at [394, 197] on div "所有客戶列表" at bounding box center [540, 213] width 808 height 32
click at [234, 112] on input "text" at bounding box center [227, 114] width 114 height 33
paste input "梁博堯"
click at [267, 84] on div "梁博堯 最近設計師編號/姓名 最近設計師編號/姓名 偏好設計師編號/姓名 偏好設計師編號/姓名 民國年 民國年 月 月 日 日 搜尋 清除" at bounding box center [532, 106] width 823 height 47
click at [182, 106] on input "梁博堯" at bounding box center [227, 114] width 114 height 33
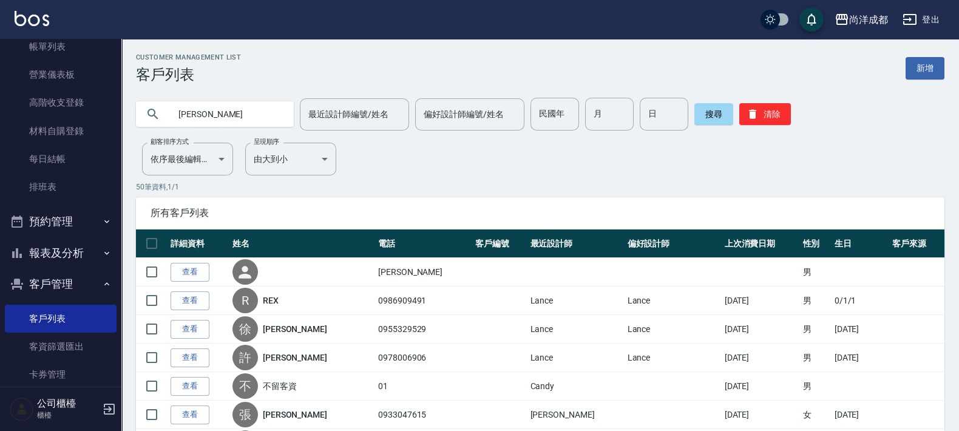
click at [211, 113] on input "梁博堯" at bounding box center [227, 114] width 114 height 33
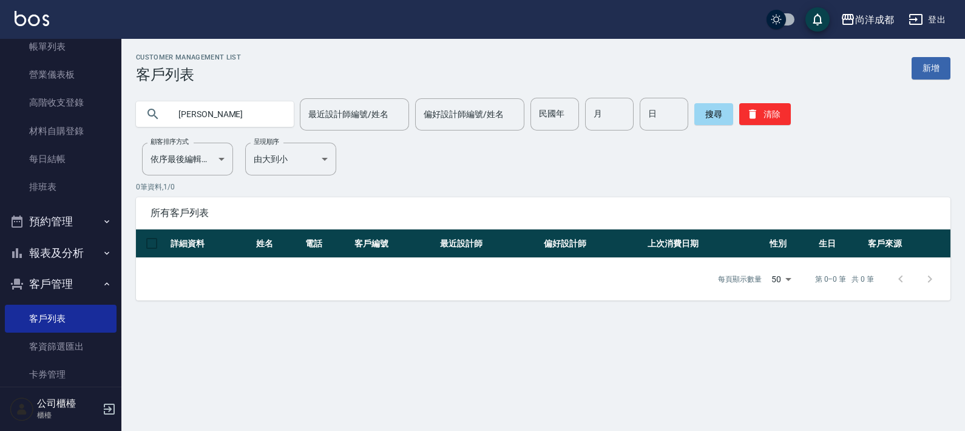
drag, startPoint x: 218, startPoint y: 104, endPoint x: 181, endPoint y: 90, distance: 39.6
click at [155, 98] on div "梁博堯" at bounding box center [215, 114] width 158 height 33
click at [51, 280] on button "客戶管理" at bounding box center [61, 284] width 112 height 32
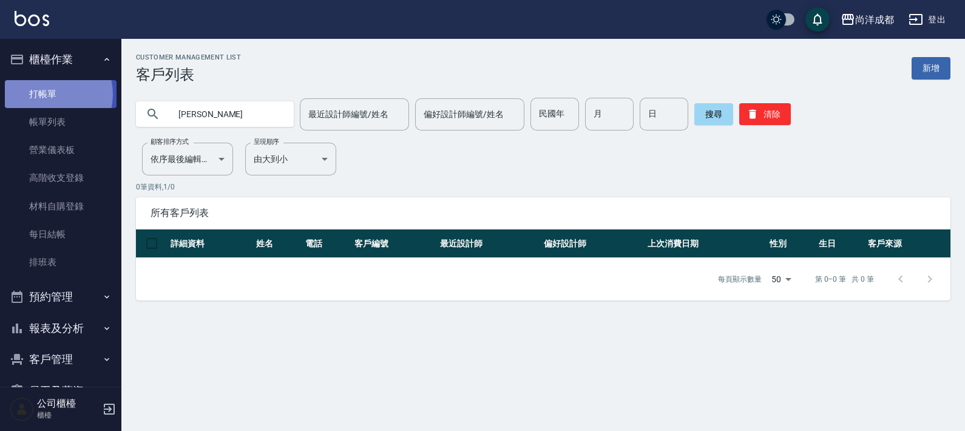
click at [47, 94] on link "打帳單" at bounding box center [61, 94] width 112 height 28
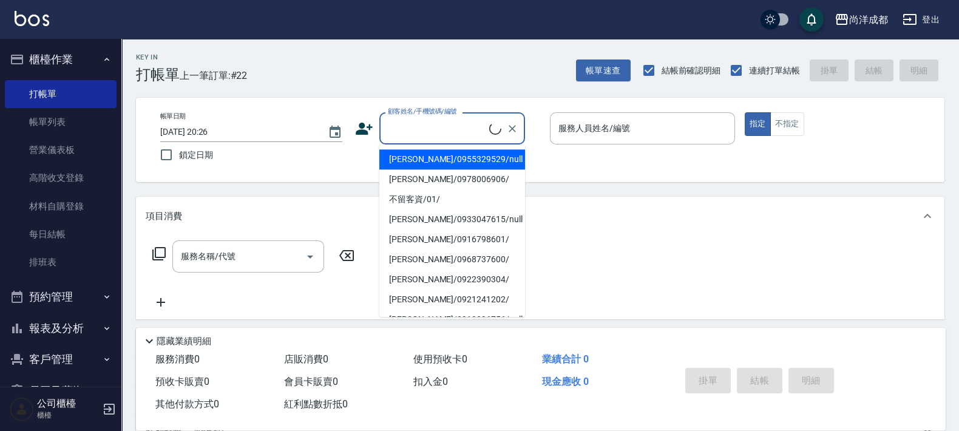
click at [410, 129] on input "顧客姓名/手機號碼/編號" at bounding box center [437, 128] width 104 height 21
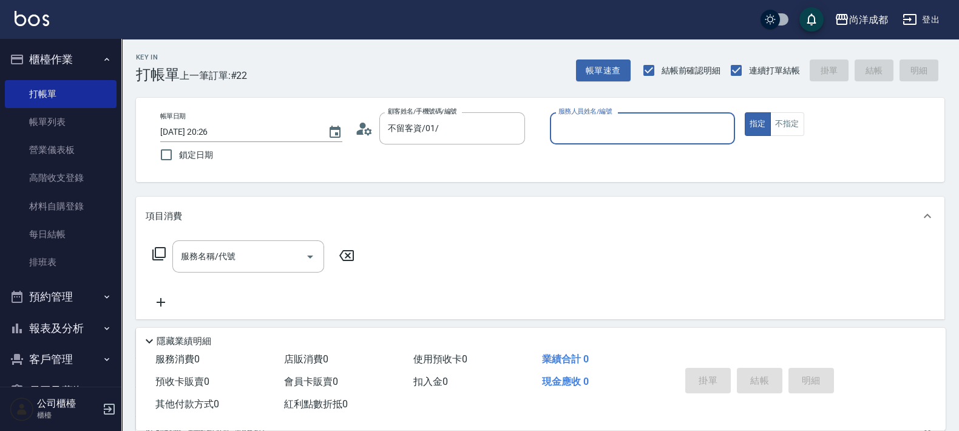
click at [622, 115] on div "服務人員姓名/編號" at bounding box center [642, 128] width 185 height 32
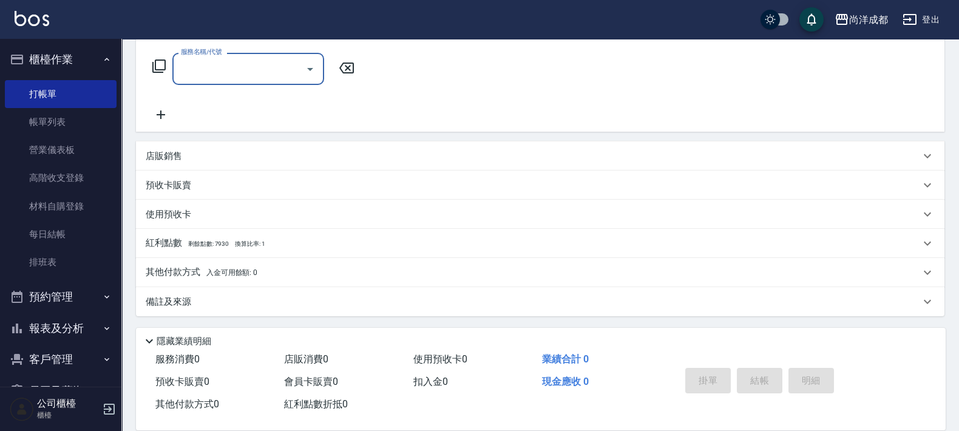
scroll to position [188, 0]
click at [161, 154] on p "店販銷售" at bounding box center [164, 155] width 36 height 13
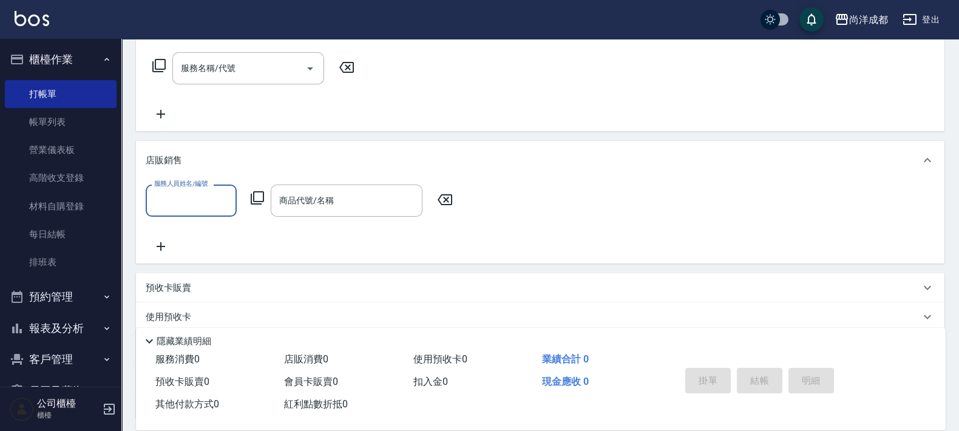
scroll to position [0, 0]
click at [299, 201] on div "商品代號/名稱 商品代號/名稱" at bounding box center [347, 200] width 152 height 32
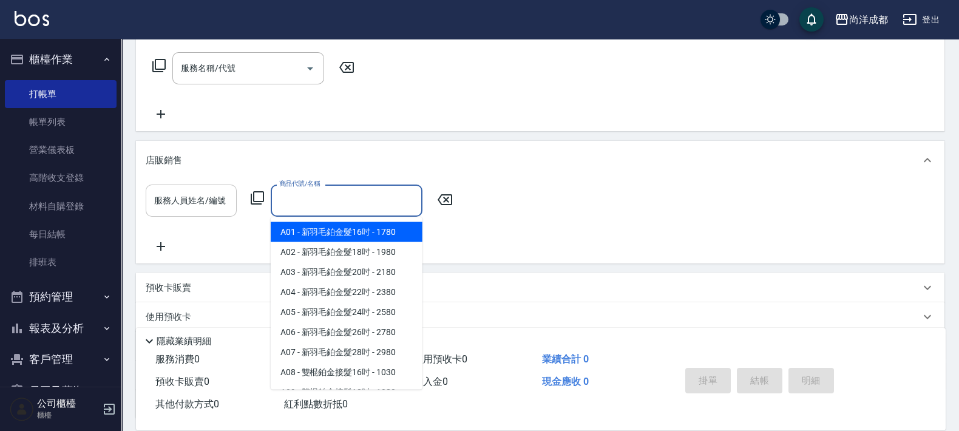
click at [220, 208] on input "服務人員姓名/編號" at bounding box center [191, 200] width 80 height 21
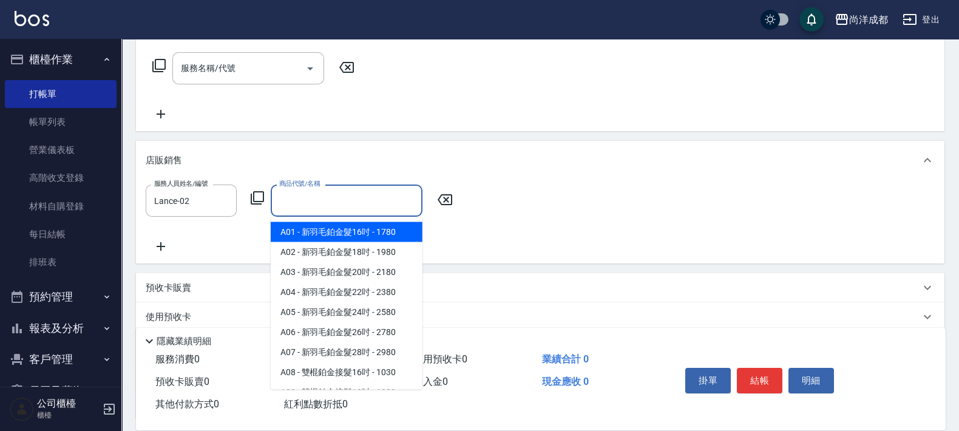
click at [306, 197] on input "商品代號/名稱" at bounding box center [346, 200] width 141 height 21
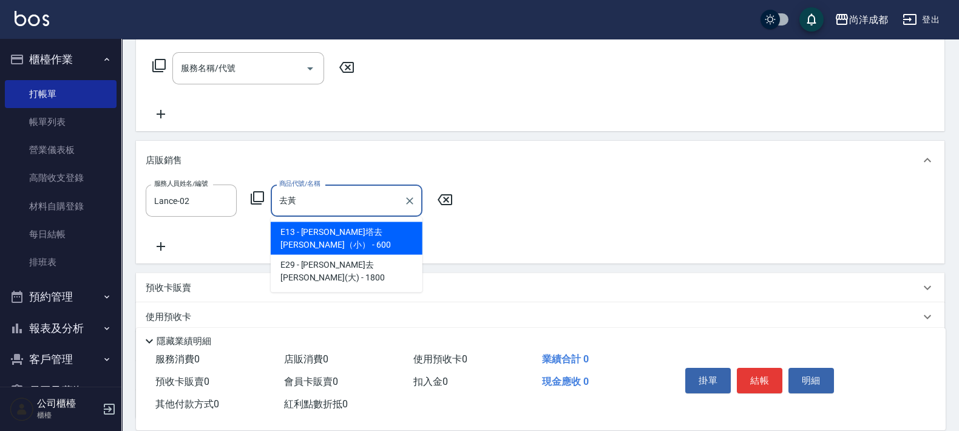
click at [328, 231] on span "E13 - 蕾娜塔去黃紫正（小） - 600" at bounding box center [347, 238] width 152 height 33
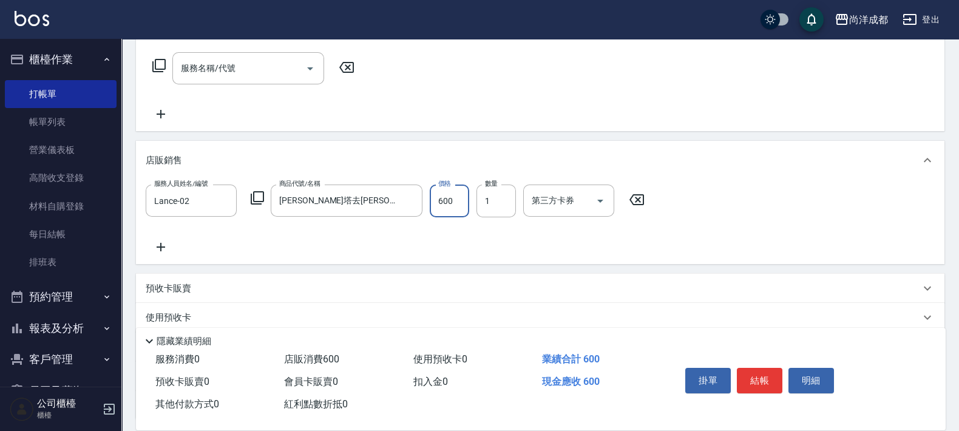
click at [439, 200] on input "600" at bounding box center [449, 200] width 39 height 33
click at [526, 242] on div "服務人員姓名/編號 Lance-02 服務人員姓名/編號 商品代號/名稱 蕾娜塔去黃紫正（小） 商品代號/名稱 價格 450 價格 數量 1 數量 第三方卡券…" at bounding box center [540, 219] width 789 height 70
click at [164, 243] on icon at bounding box center [161, 247] width 30 height 15
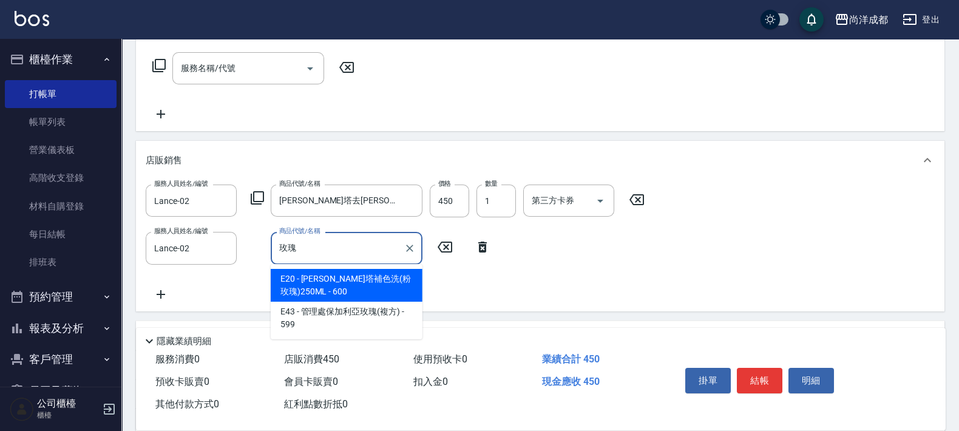
click at [364, 274] on span "E20 - 蕾娜塔補色洗(粉玫瑰)250ML - 600" at bounding box center [347, 285] width 152 height 33
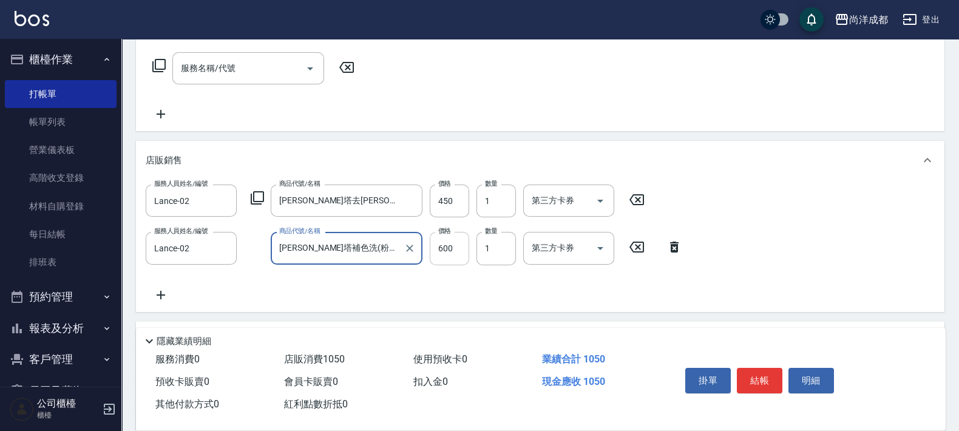
click at [439, 243] on input "600" at bounding box center [449, 248] width 39 height 33
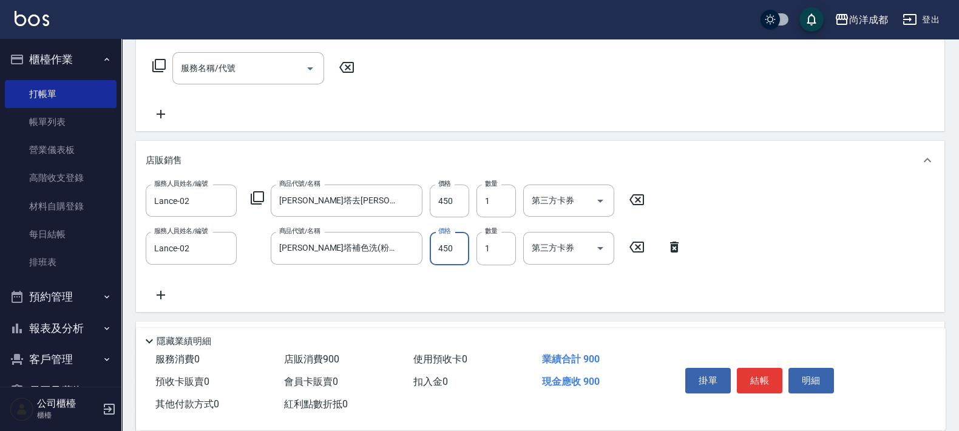
click at [649, 288] on div "服務人員姓名/編號 Lance-02 服務人員姓名/編號 商品代號/名稱 蕾娜塔去黃紫正（小） 商品代號/名稱 價格 450 價格 數量 1 數量 第三方卡券…" at bounding box center [540, 242] width 789 height 117
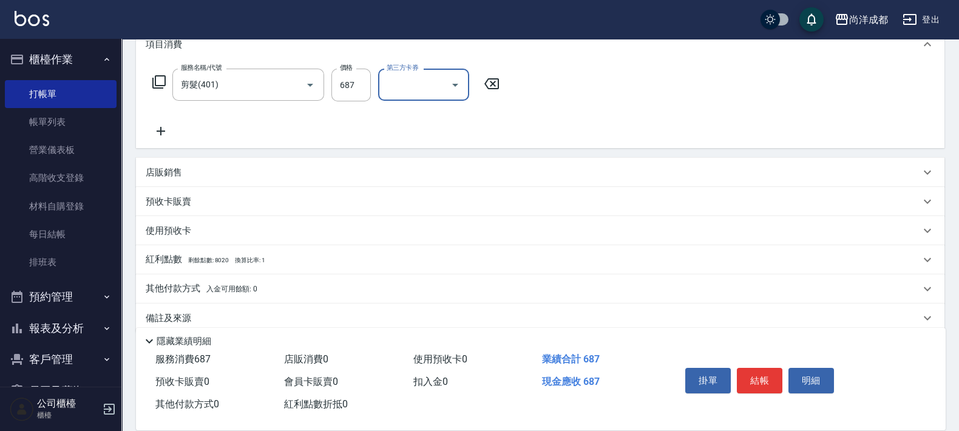
scroll to position [188, 0]
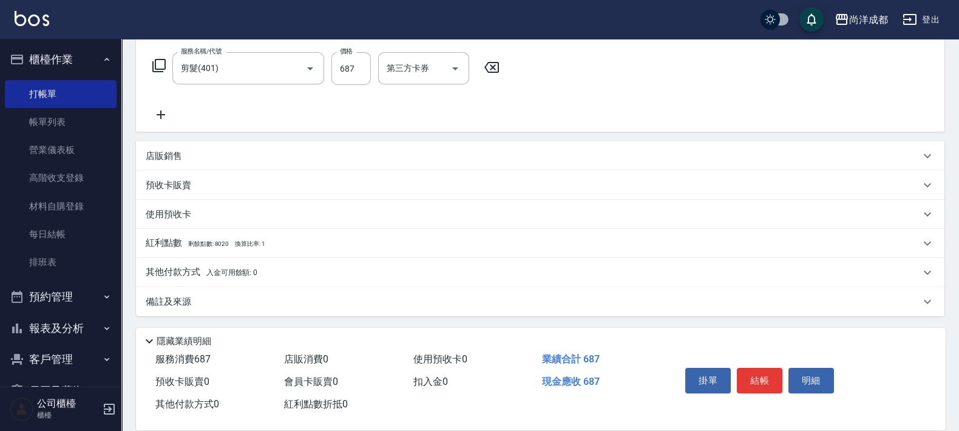
click at [173, 268] on p "其他付款方式 入金可用餘額: 0" at bounding box center [202, 272] width 112 height 13
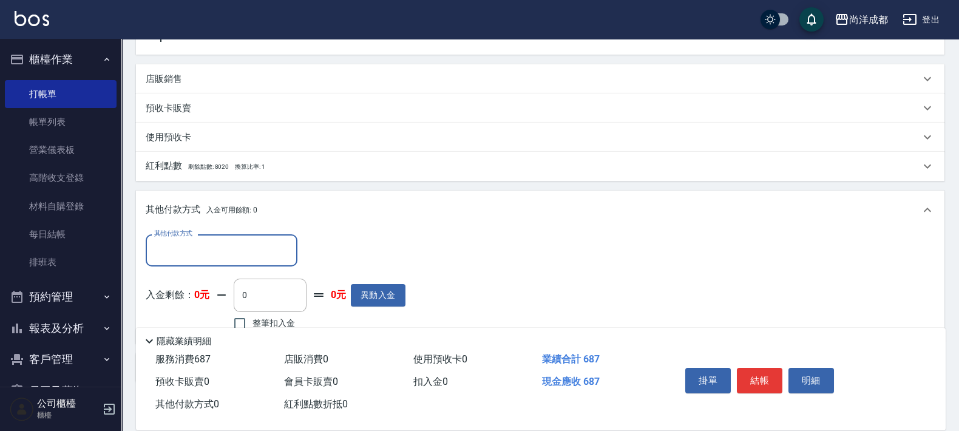
scroll to position [331, 0]
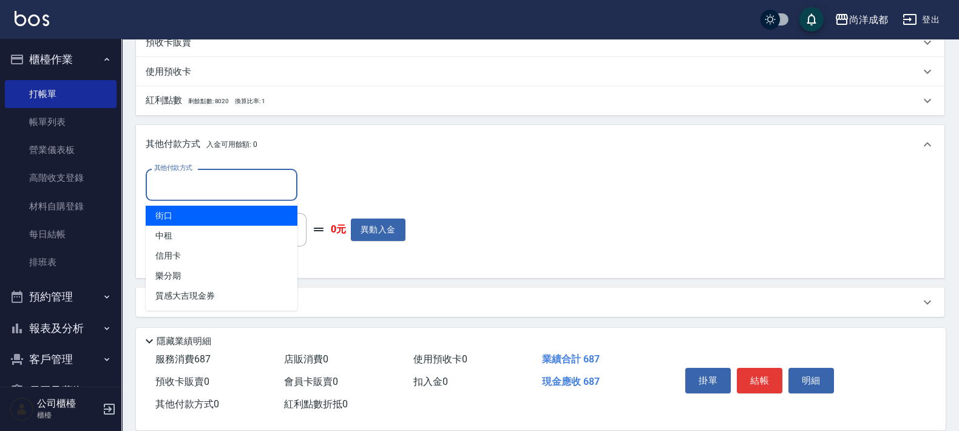
drag, startPoint x: 248, startPoint y: 181, endPoint x: 186, endPoint y: 229, distance: 77.9
click at [248, 184] on input "其他付款方式" at bounding box center [221, 184] width 141 height 21
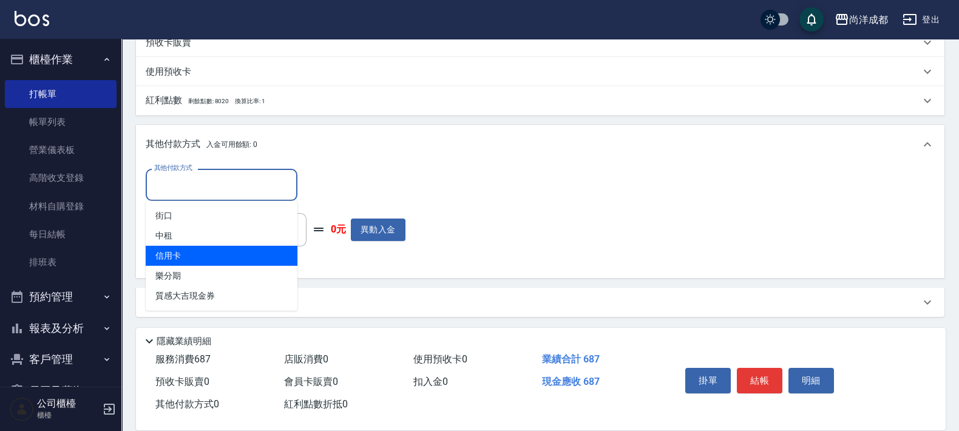
click at [179, 259] on span "信用卡" at bounding box center [222, 256] width 152 height 20
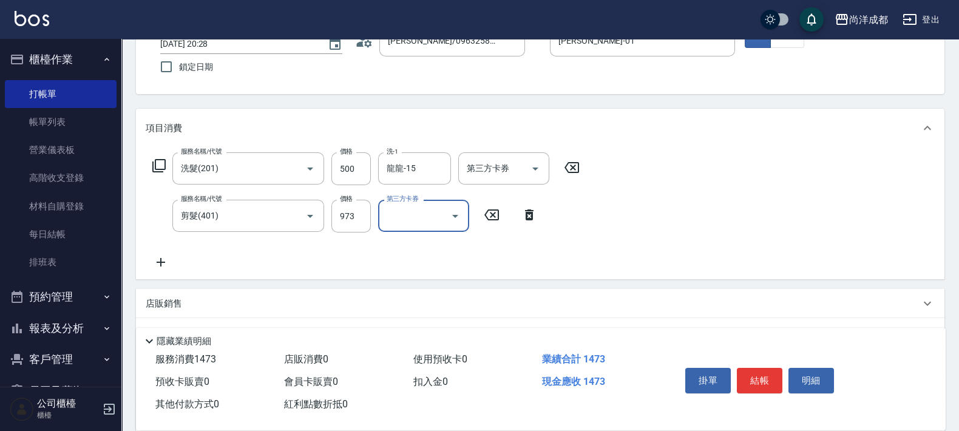
scroll to position [228, 0]
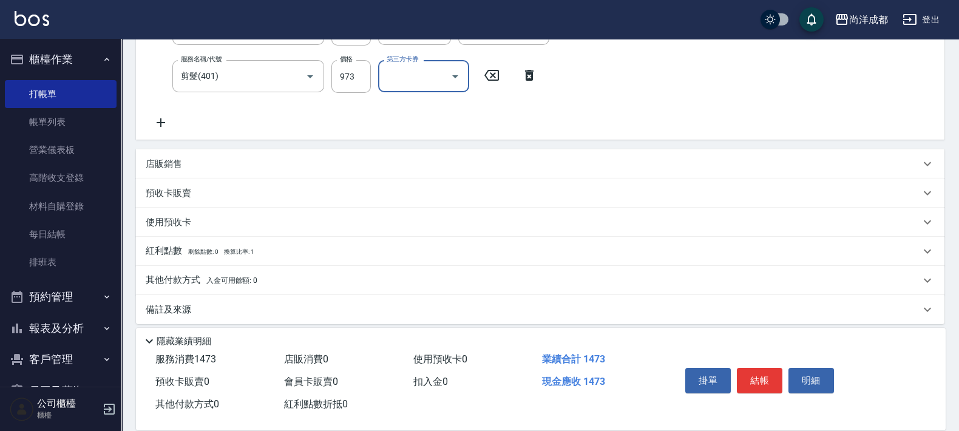
click at [177, 283] on p "其他付款方式 入金可用餘額: 0" at bounding box center [202, 280] width 112 height 13
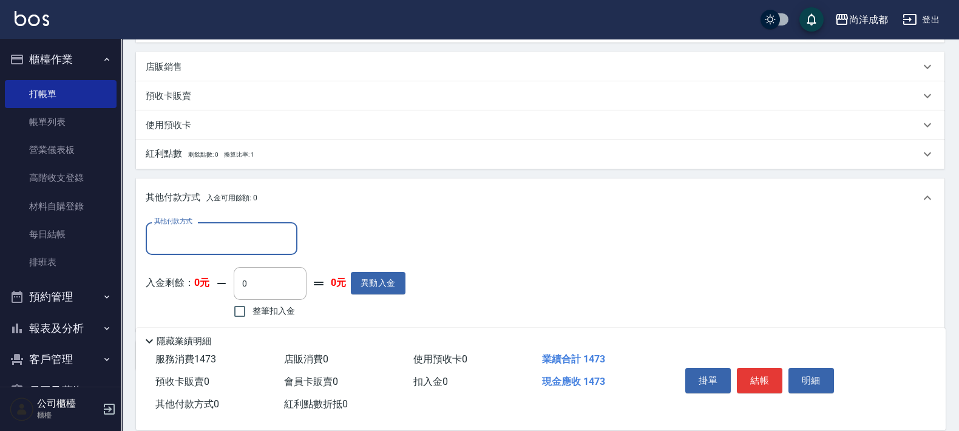
scroll to position [379, 0]
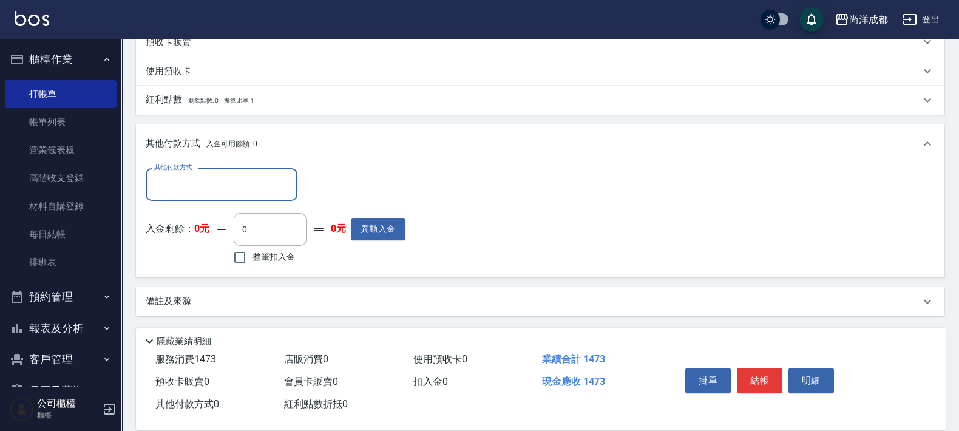
click at [239, 180] on input "其他付款方式" at bounding box center [221, 184] width 141 height 21
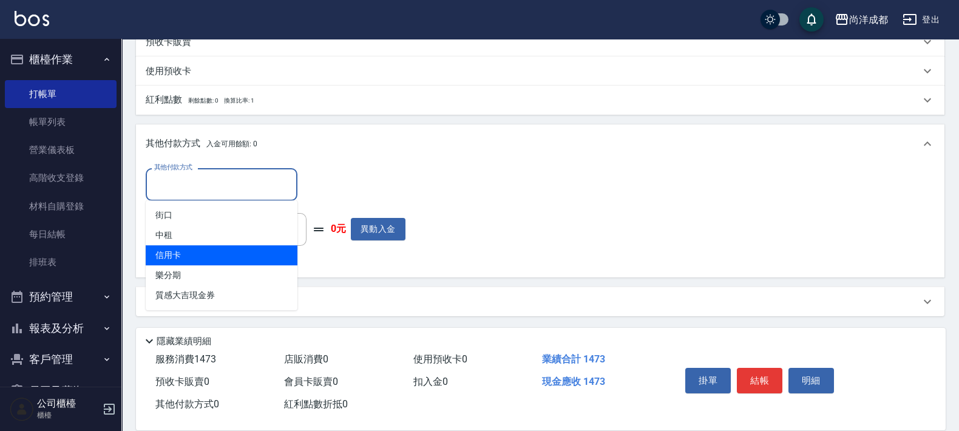
click at [197, 254] on span "信用卡" at bounding box center [222, 255] width 152 height 20
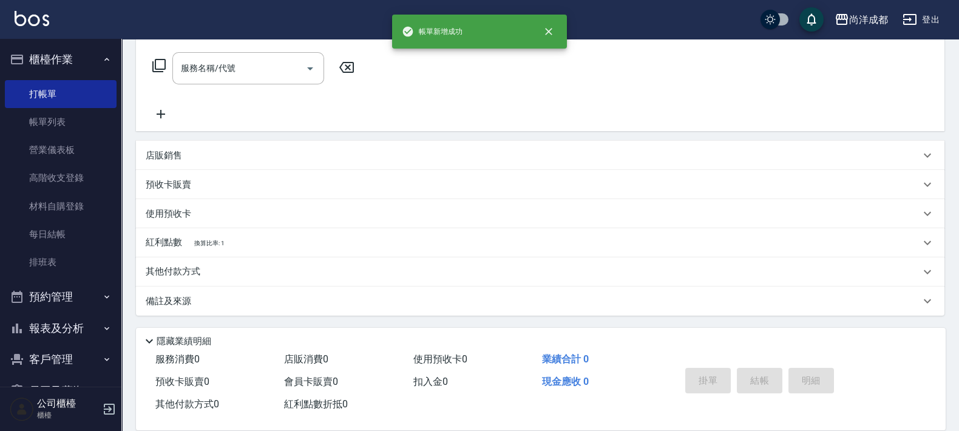
scroll to position [0, 0]
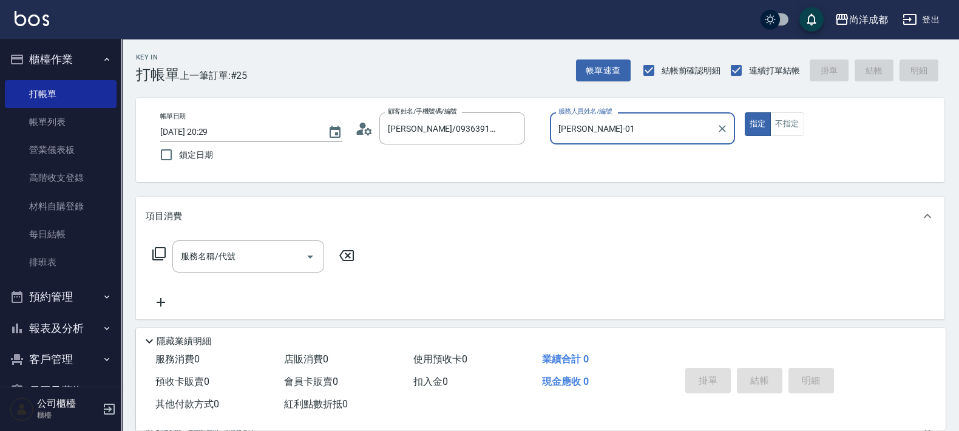
click at [745, 112] on button "指定" at bounding box center [758, 124] width 26 height 24
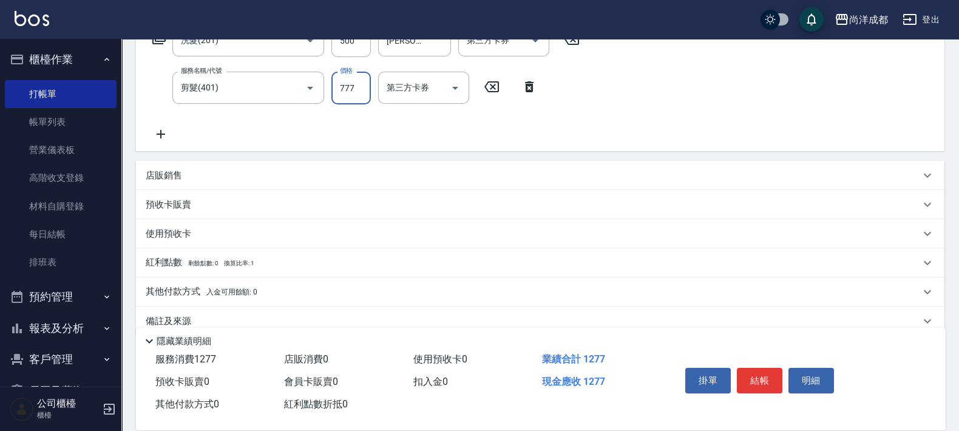
scroll to position [228, 0]
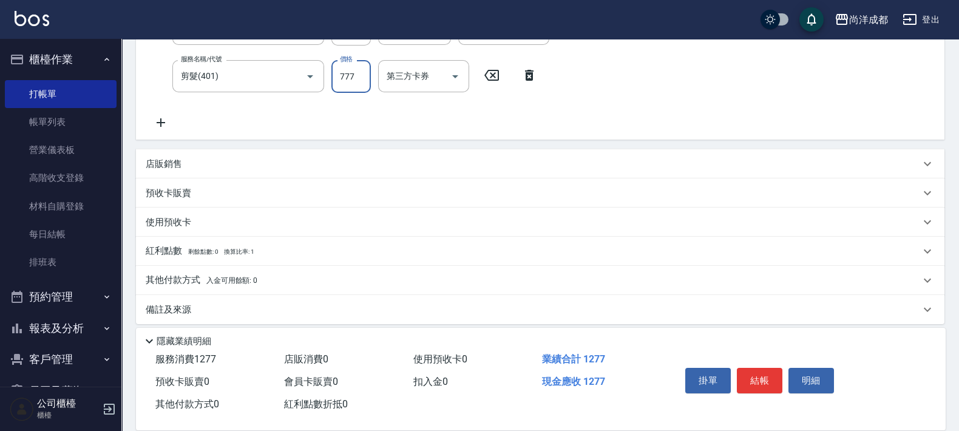
click at [174, 275] on p "其他付款方式 入金可用餘額: 0" at bounding box center [202, 280] width 112 height 13
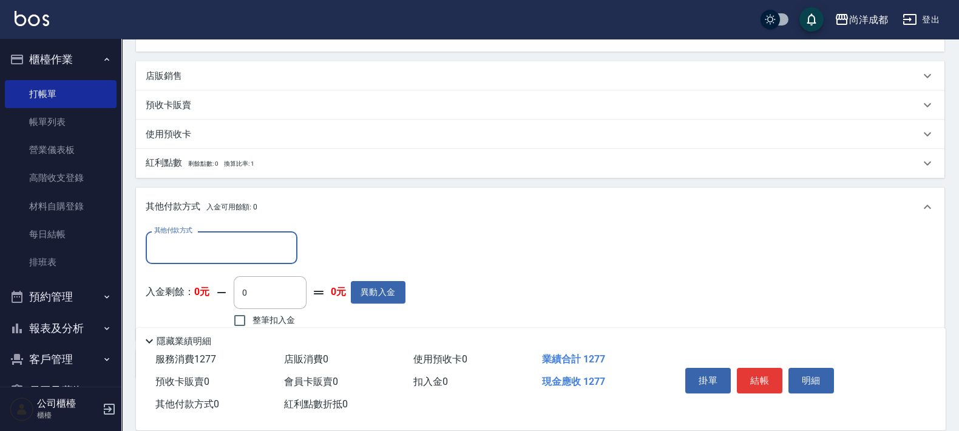
scroll to position [379, 0]
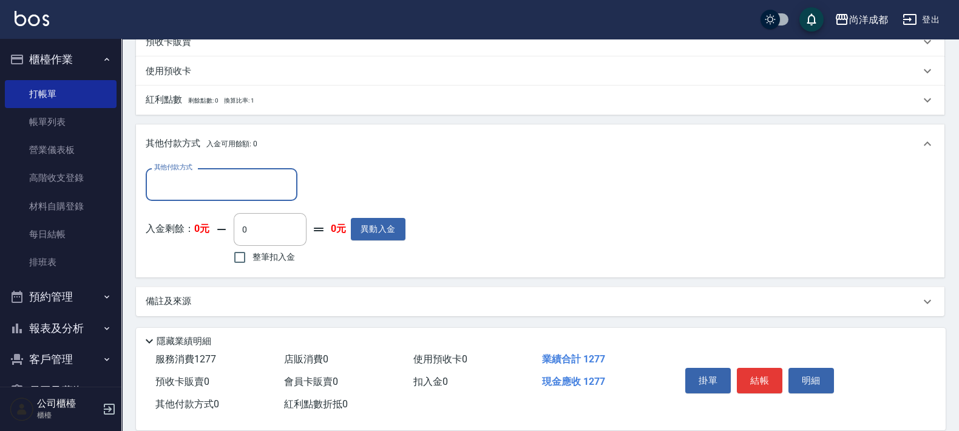
click at [242, 188] on input "其他付款方式" at bounding box center [221, 184] width 141 height 21
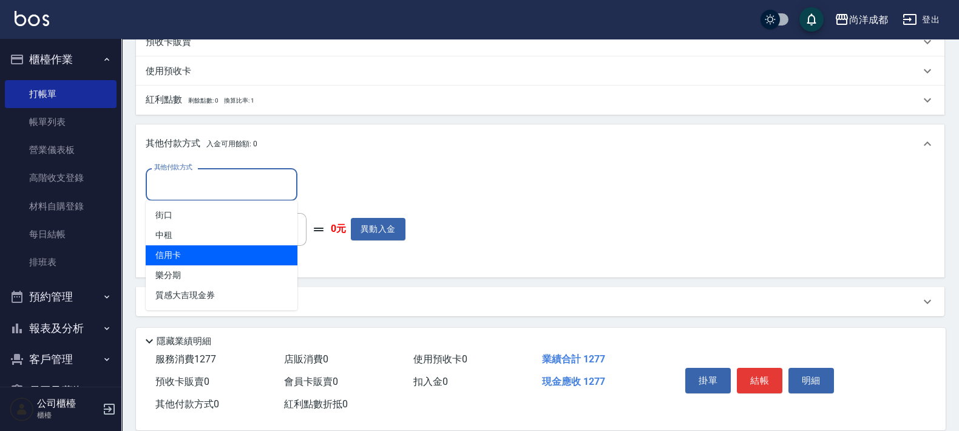
click at [179, 249] on span "信用卡" at bounding box center [222, 255] width 152 height 20
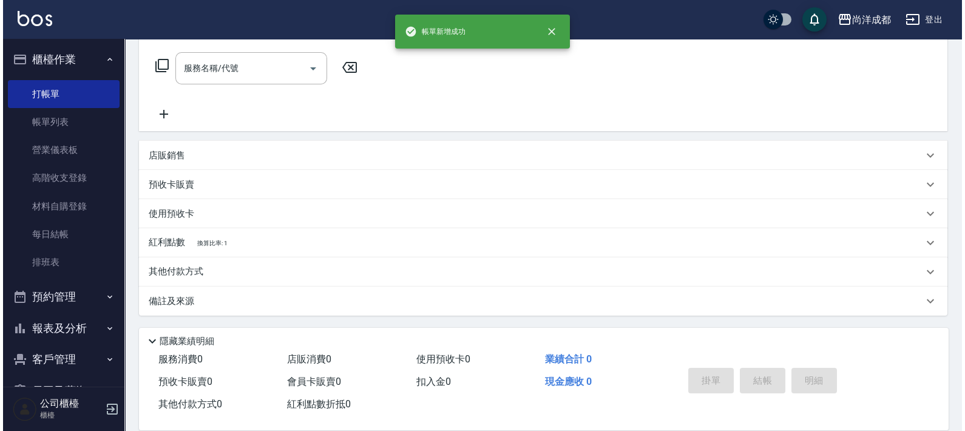
scroll to position [0, 0]
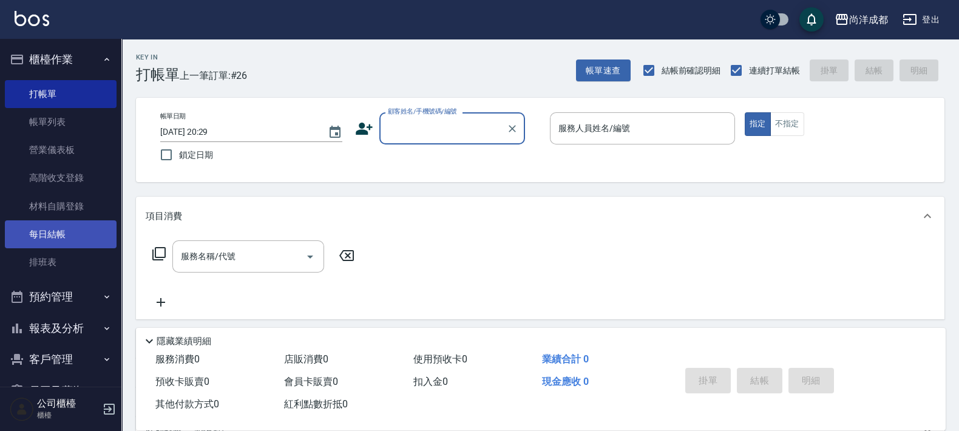
click at [50, 233] on link "每日結帳" at bounding box center [61, 234] width 112 height 28
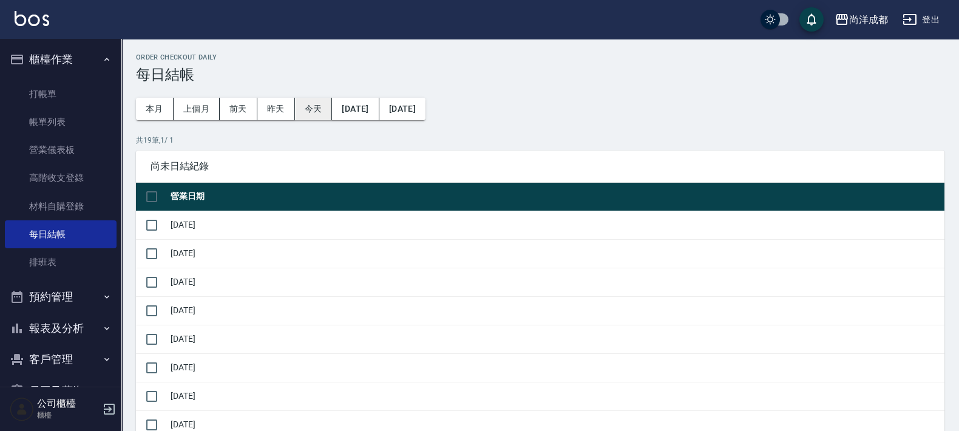
click at [316, 111] on button "今天" at bounding box center [314, 109] width 38 height 22
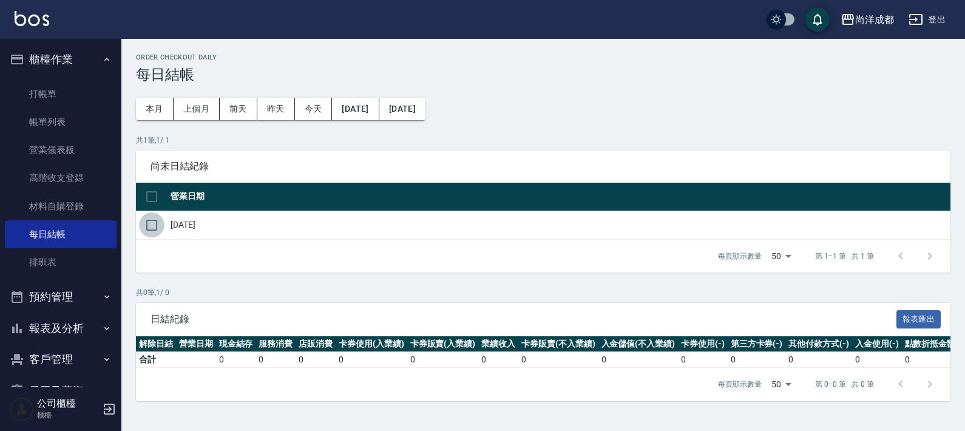
click at [158, 228] on input "checkbox" at bounding box center [151, 224] width 25 height 25
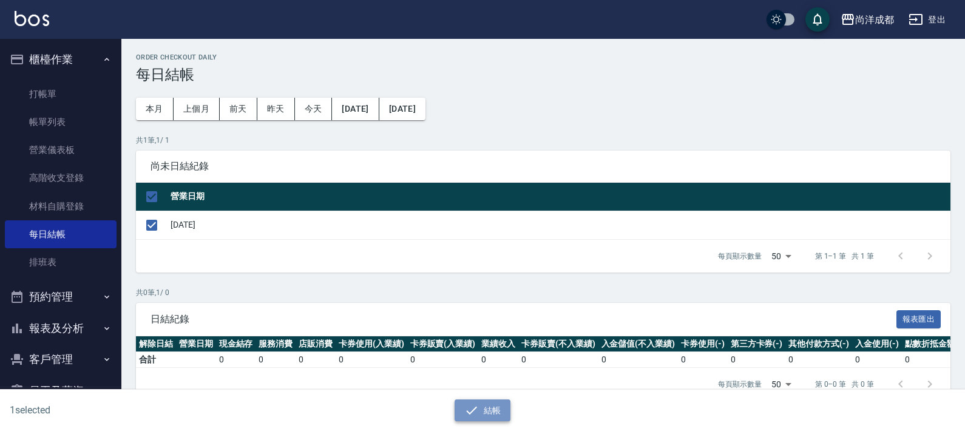
click at [484, 411] on button "結帳" at bounding box center [483, 410] width 56 height 22
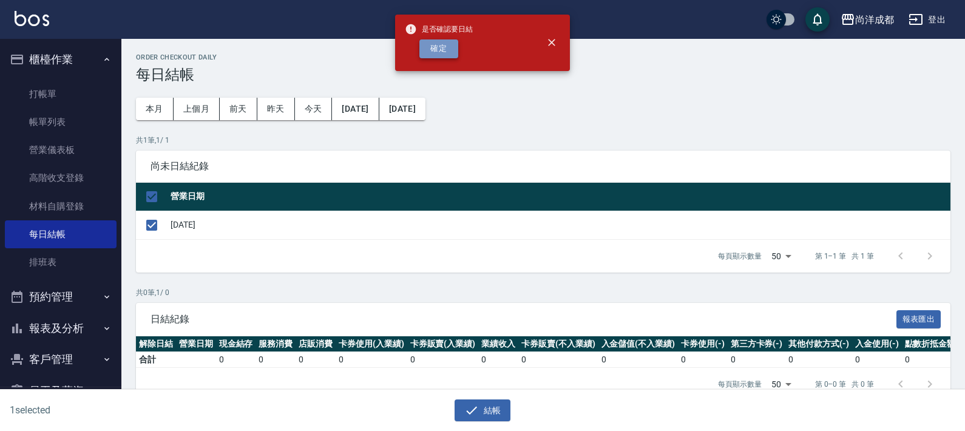
drag, startPoint x: 424, startPoint y: 45, endPoint x: 439, endPoint y: 59, distance: 21.0
click at [425, 45] on button "確定" at bounding box center [438, 48] width 39 height 19
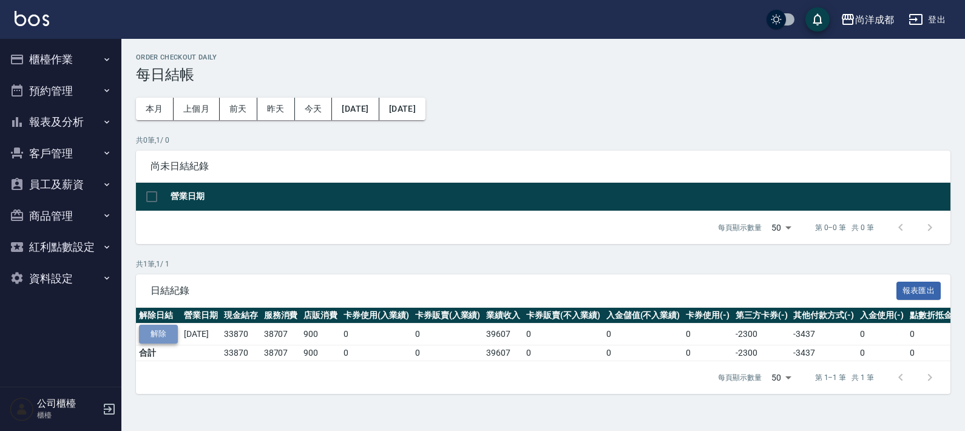
click at [161, 336] on button "解除" at bounding box center [158, 334] width 39 height 19
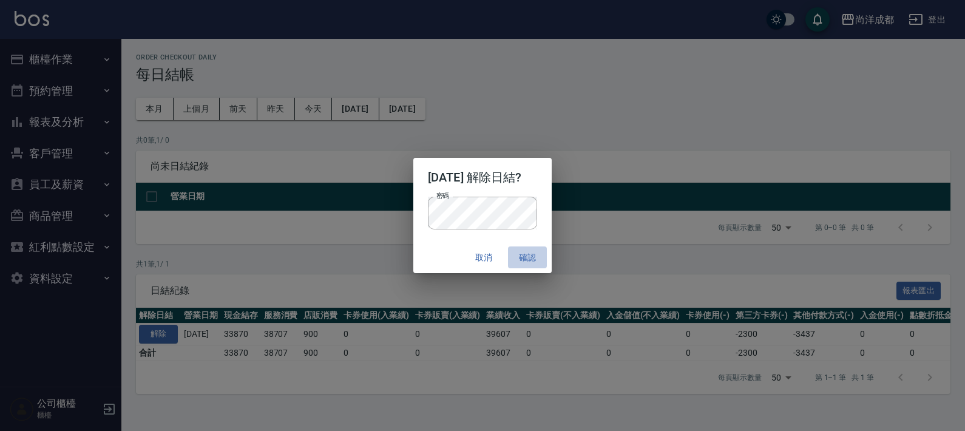
click at [539, 259] on button "確認" at bounding box center [527, 257] width 39 height 22
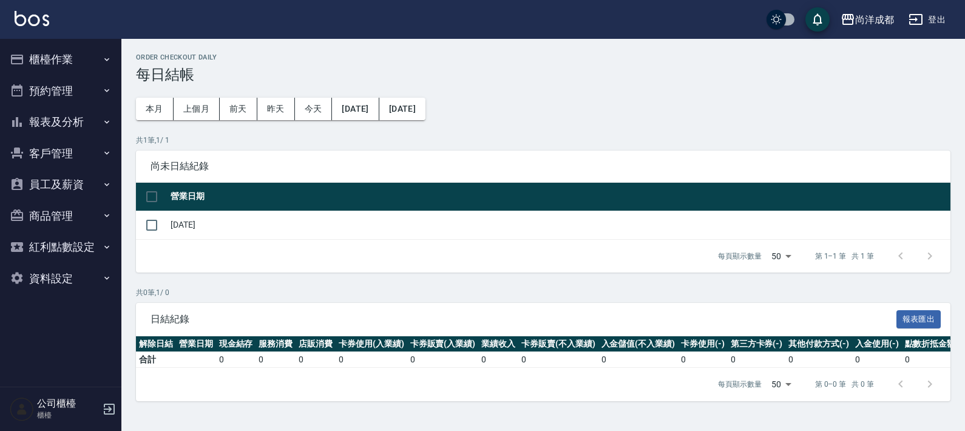
click at [55, 66] on button "櫃檯作業" at bounding box center [61, 60] width 112 height 32
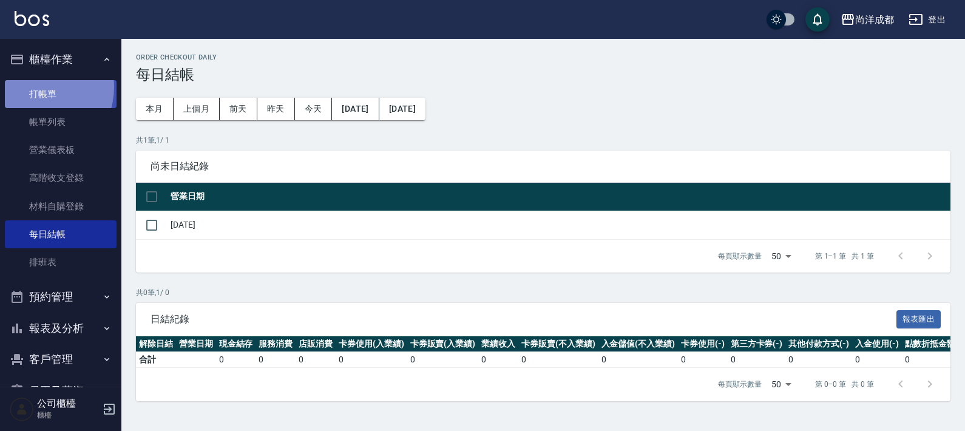
click at [35, 87] on link "打帳單" at bounding box center [61, 94] width 112 height 28
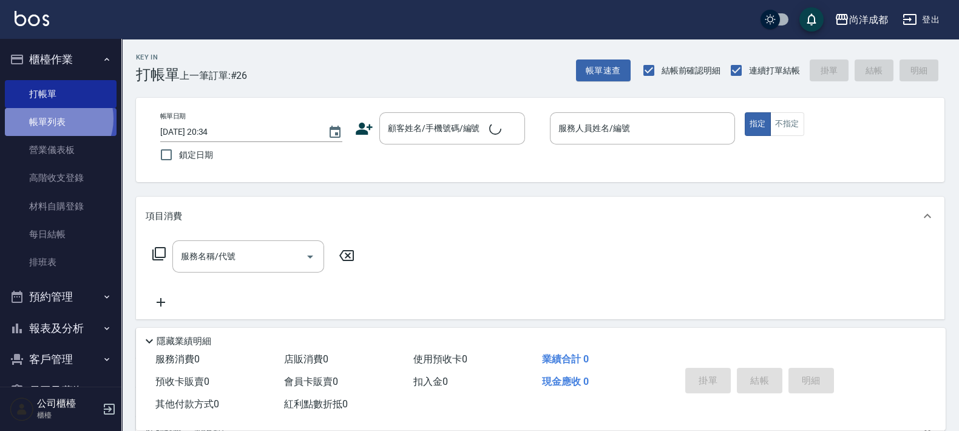
click at [54, 119] on link "帳單列表" at bounding box center [61, 122] width 112 height 28
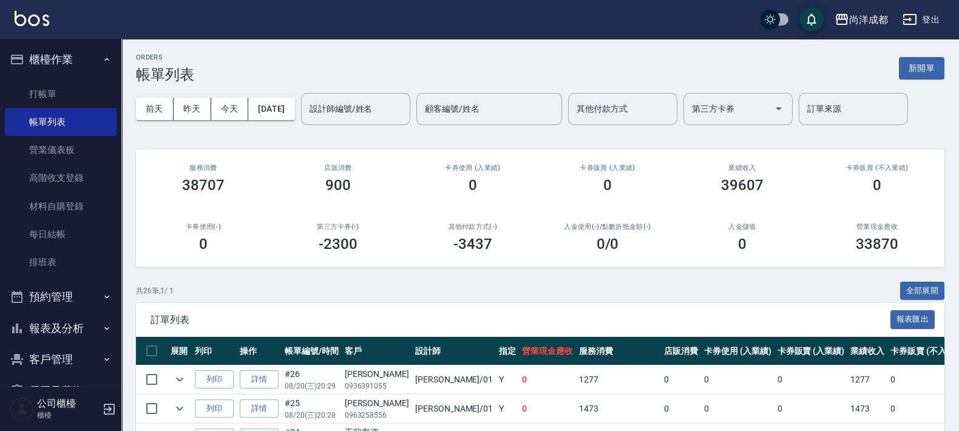
scroll to position [228, 0]
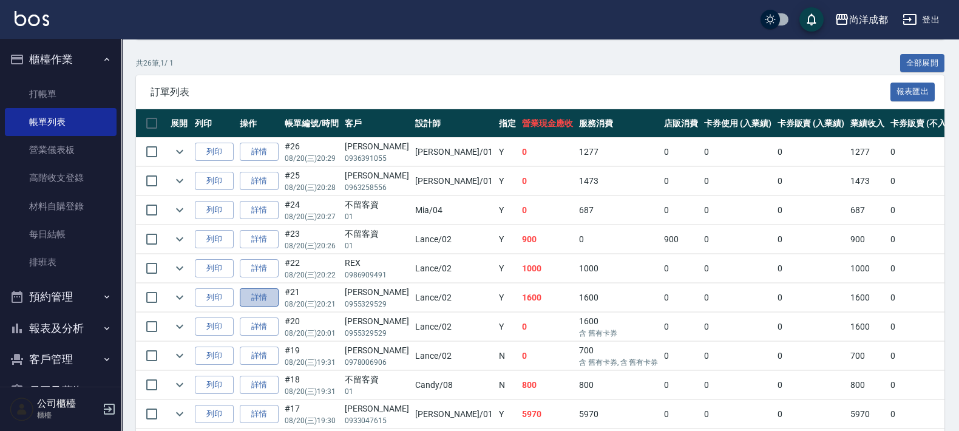
click at [259, 288] on link "詳情" at bounding box center [259, 297] width 39 height 19
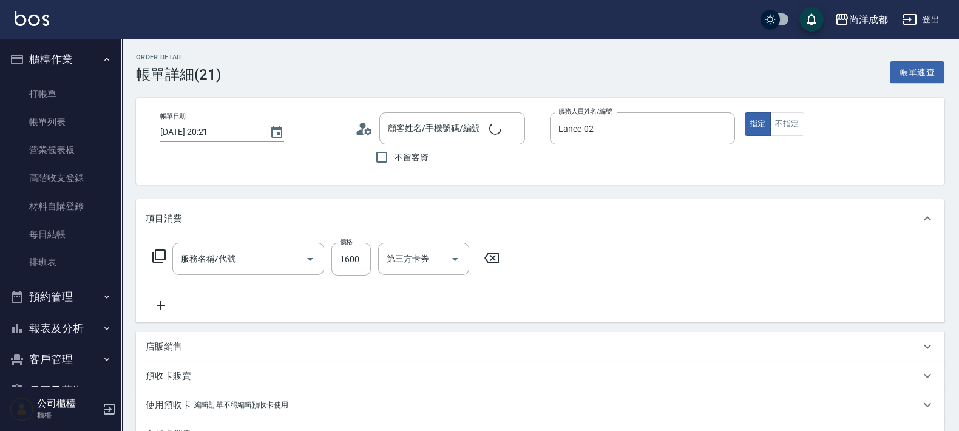
type input "2025/08/20 20:21"
type input "Lance-02"
type input "160"
type input "剪髮(401)"
type input "徐子翔/0955329529/null"
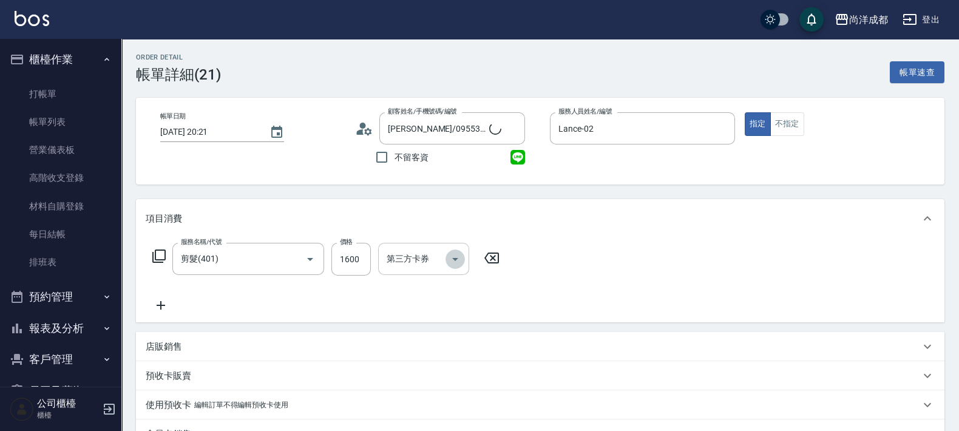
click at [448, 260] on icon "Open" at bounding box center [455, 259] width 15 height 15
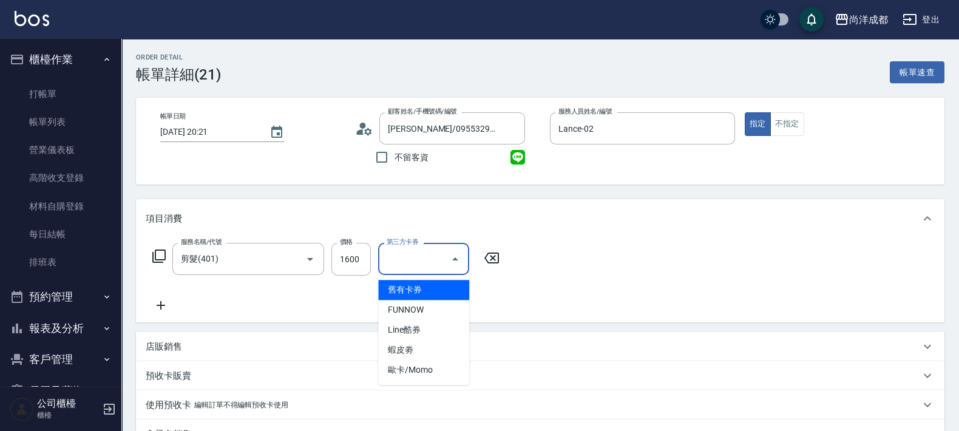
click at [419, 295] on span "舊有卡券" at bounding box center [423, 290] width 91 height 20
type input "0"
type input "舊有卡券"
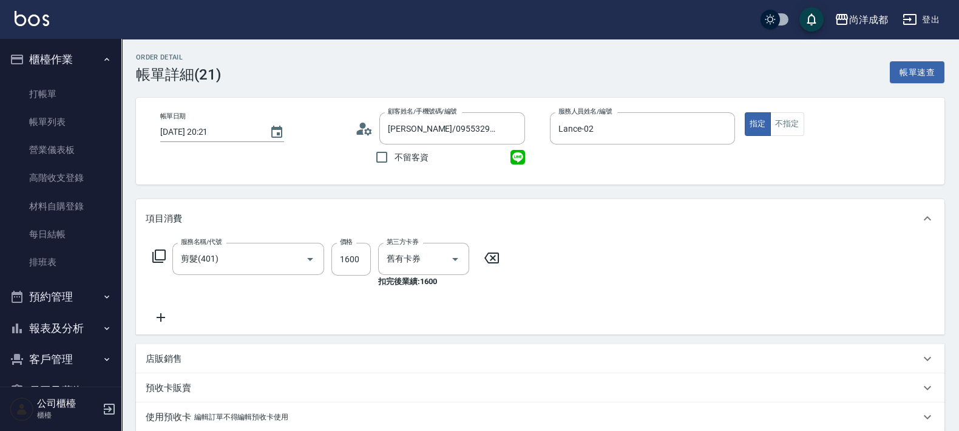
click at [567, 291] on div "服務名稱/代號 剪髮(401) 服務名稱/代號 價格 1600 價格 第三方卡券 舊有卡券 第三方卡券 扣完後業績: 1600" at bounding box center [540, 286] width 808 height 96
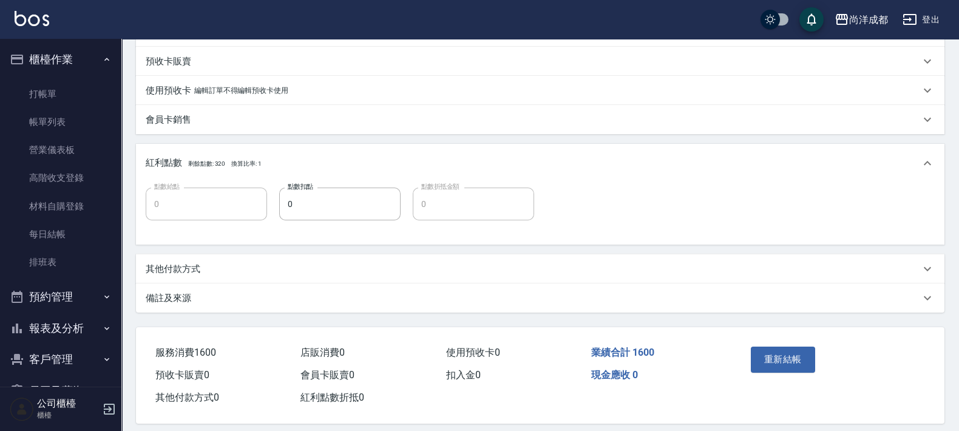
scroll to position [338, 0]
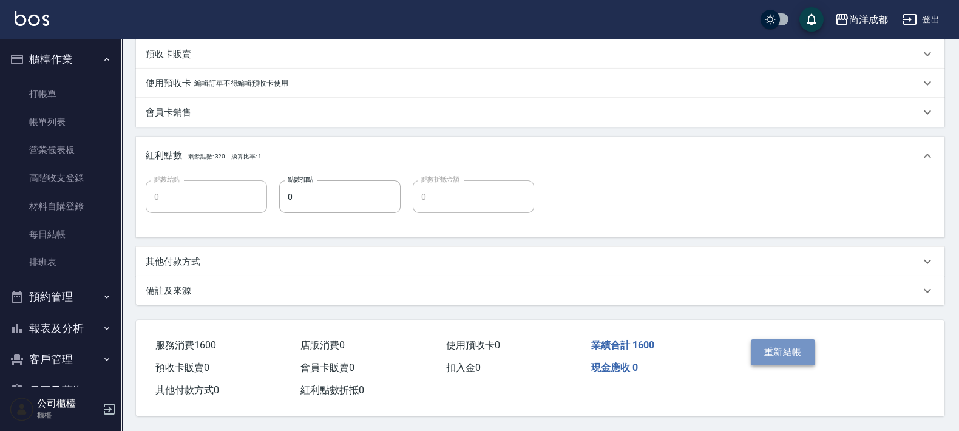
click at [792, 344] on button "重新結帳" at bounding box center [783, 351] width 64 height 25
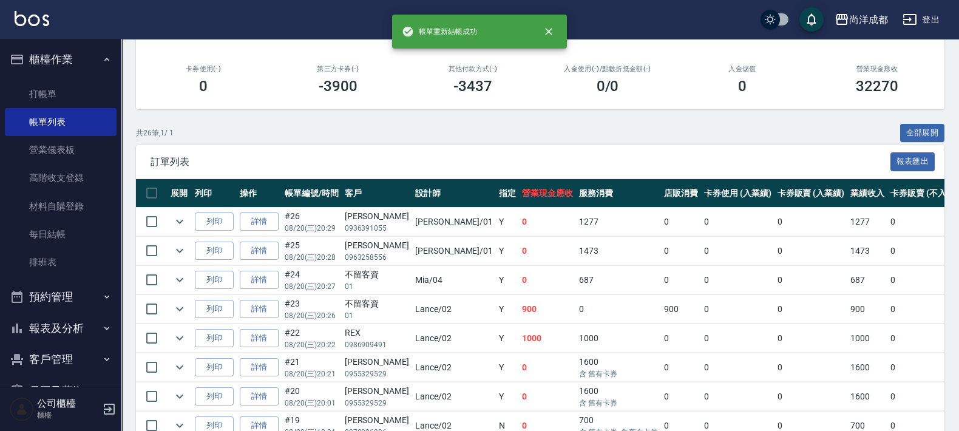
scroll to position [228, 0]
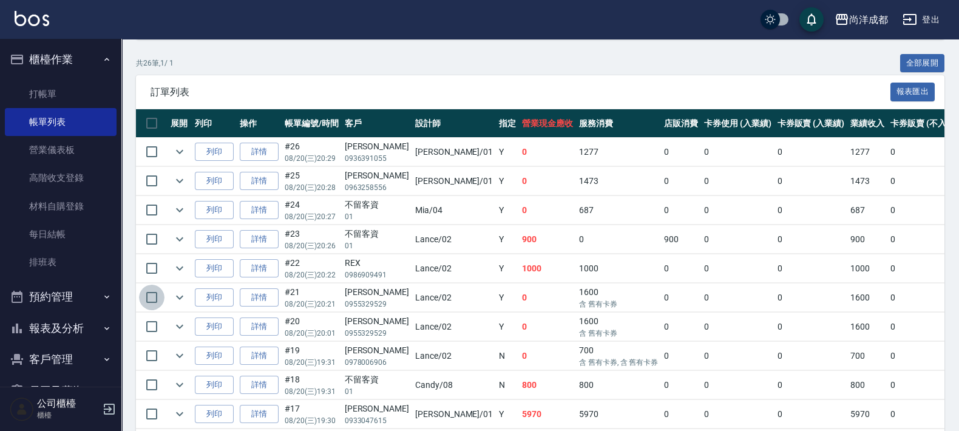
click at [150, 297] on input "checkbox" at bounding box center [151, 297] width 25 height 25
checkbox input "true"
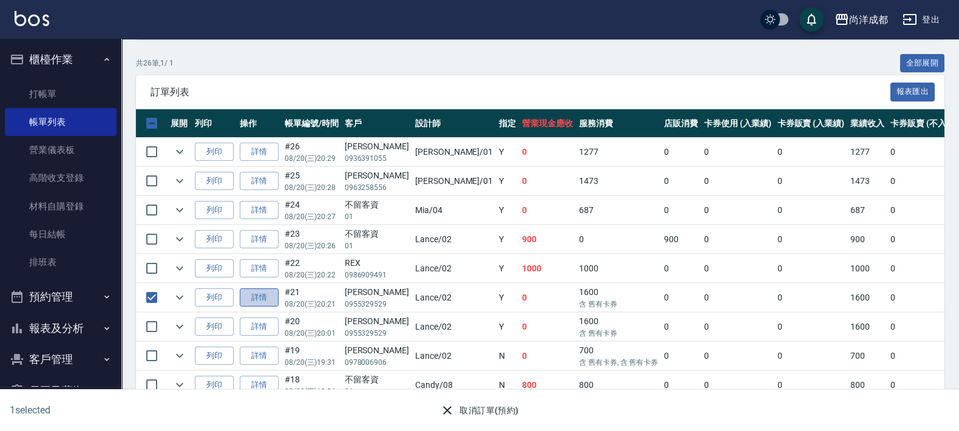
click at [257, 293] on link "詳情" at bounding box center [259, 297] width 39 height 19
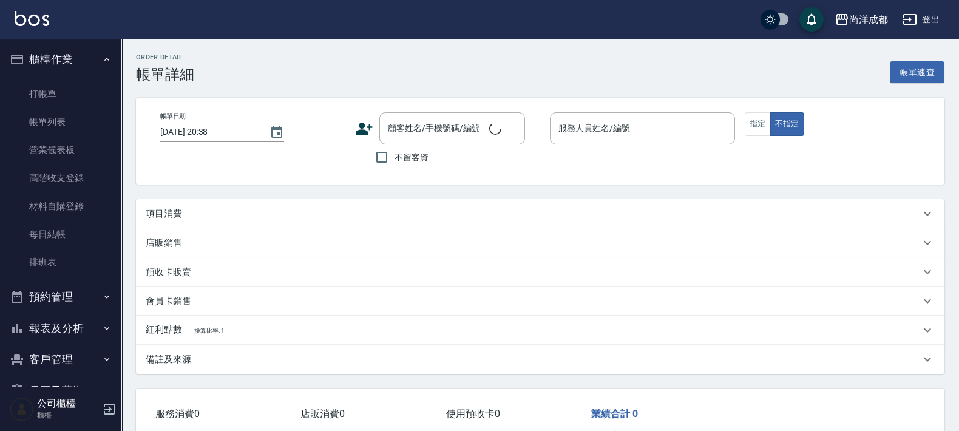
type input "2025/08/20 20:21"
type input "Lance-02"
type input "0"
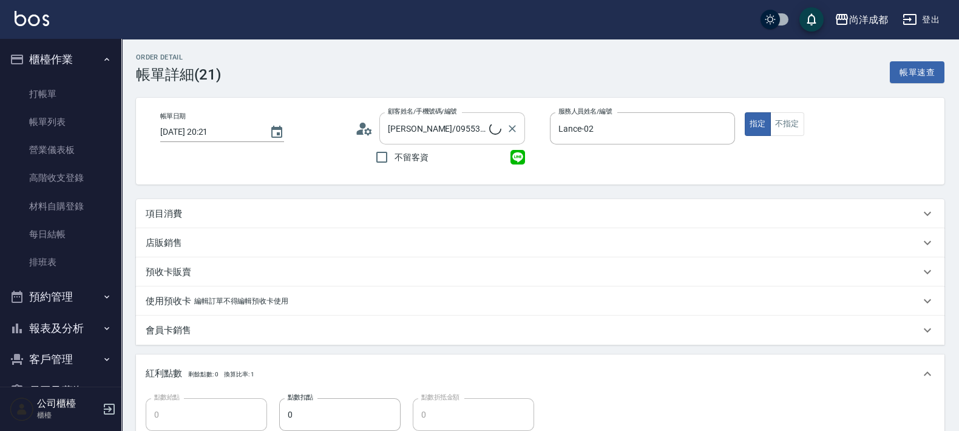
type input "徐子翔/0955329529/null"
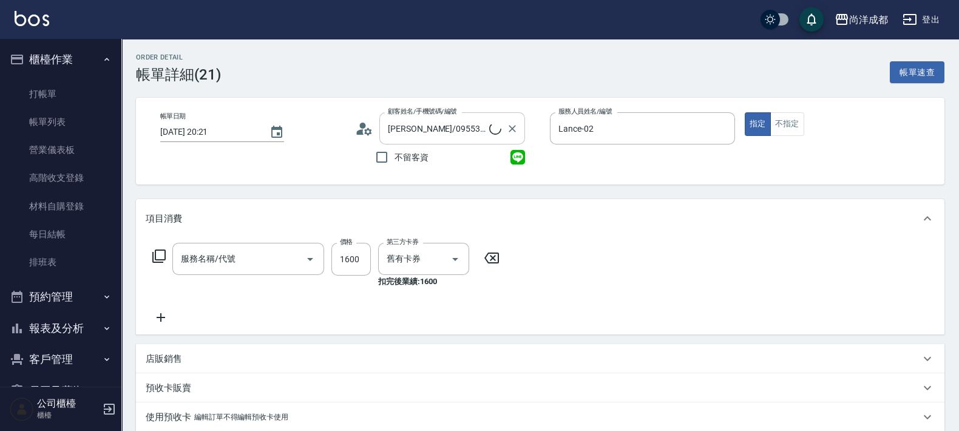
type input "剪髮(401)"
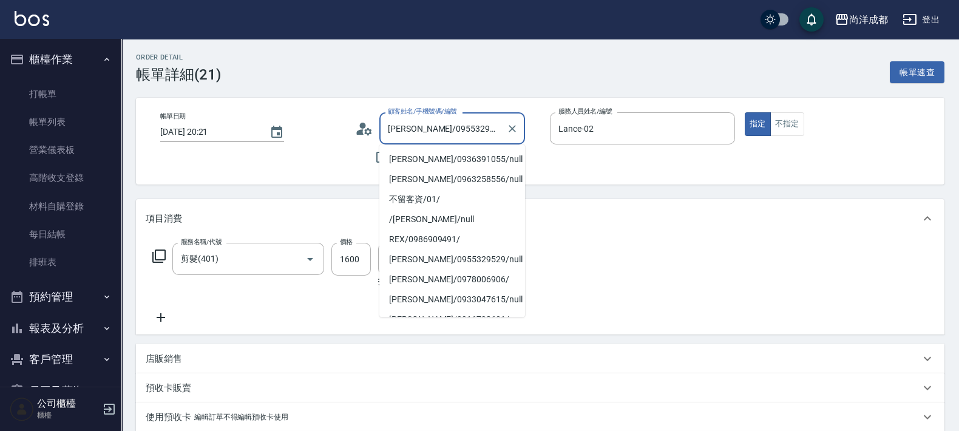
click at [470, 130] on input "徐子翔/0955329529/null" at bounding box center [443, 128] width 117 height 21
click at [513, 130] on icon "Clear" at bounding box center [512, 128] width 7 height 7
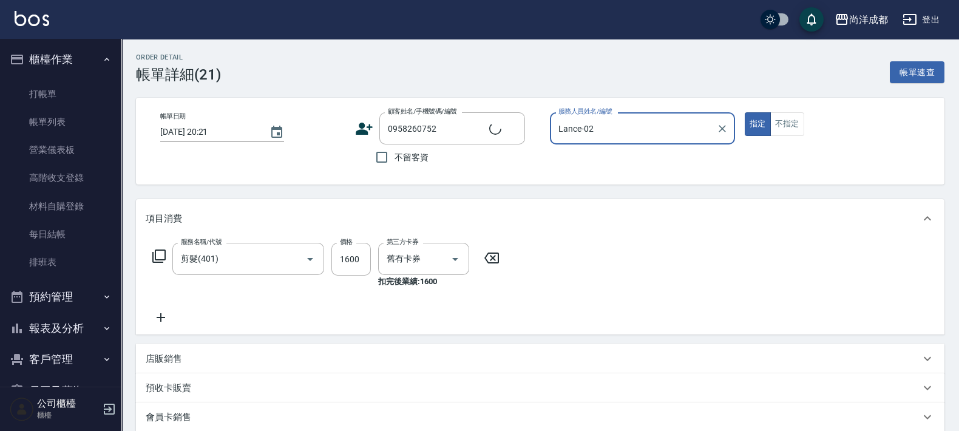
type input "許桂禎/0958260752/"
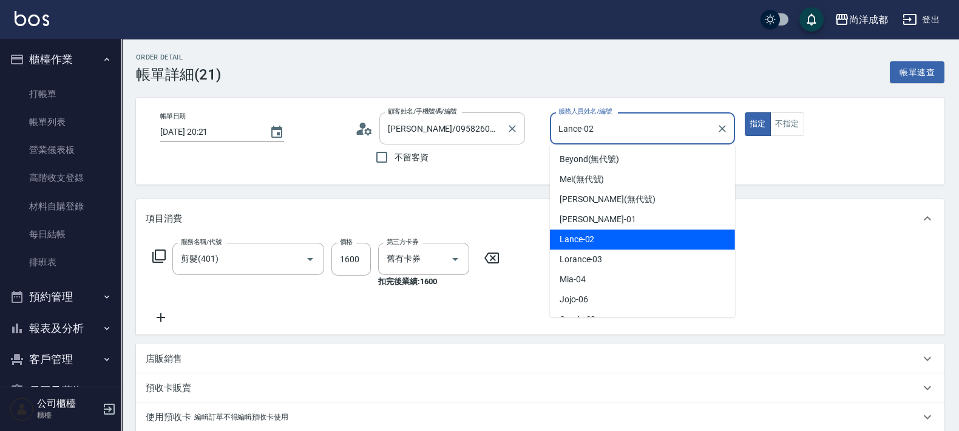
drag, startPoint x: 686, startPoint y: 134, endPoint x: 513, endPoint y: 143, distance: 173.2
click at [513, 143] on div "帳單日期 2025/08/20 20:21 顧客姓名/手機號碼/編號 許桂禎/0958260752/ 顧客姓名/手機號碼/編號 不留客資 服務人員姓名/編號 …" at bounding box center [540, 141] width 779 height 58
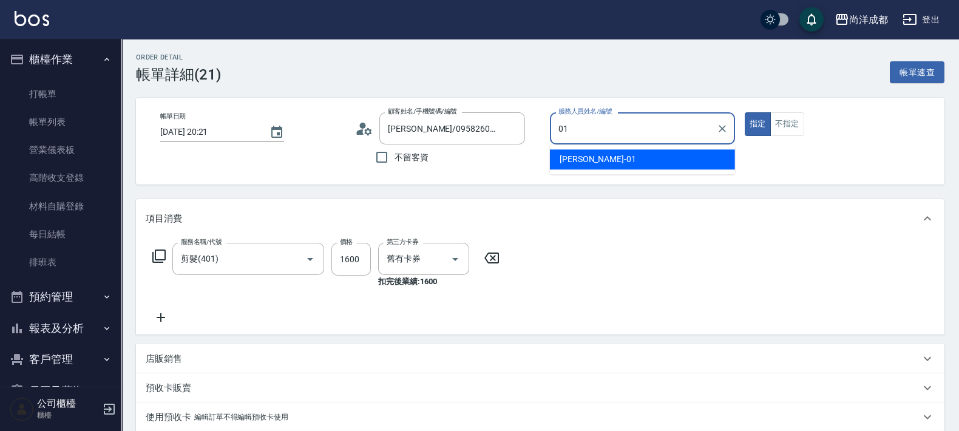
type input "Benny-01"
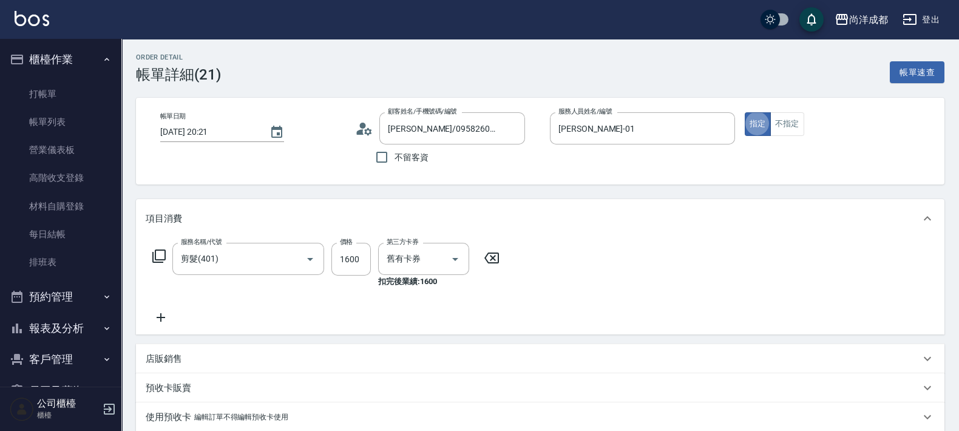
type button "true"
click at [364, 133] on icon at bounding box center [367, 130] width 7 height 7
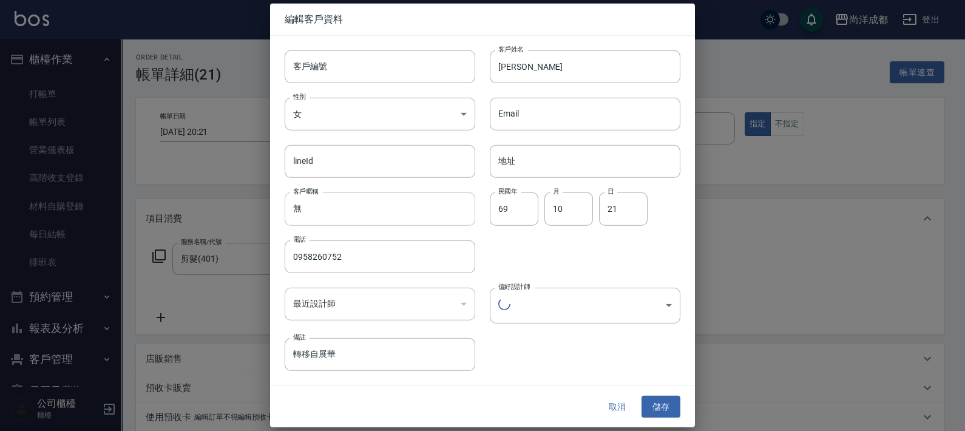
type input "0b892fff-a0db-4890-b95e-7171434e7389"
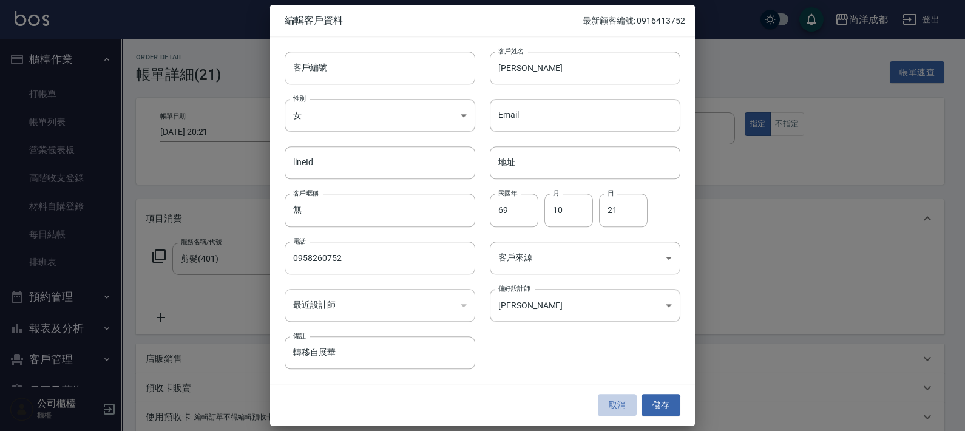
click at [626, 399] on button "取消" at bounding box center [617, 405] width 39 height 22
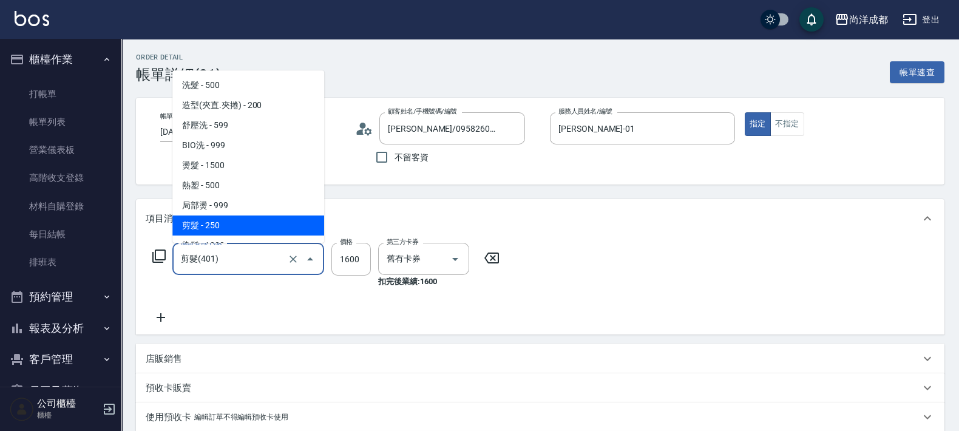
click at [248, 256] on input "剪髮(401)" at bounding box center [231, 258] width 107 height 21
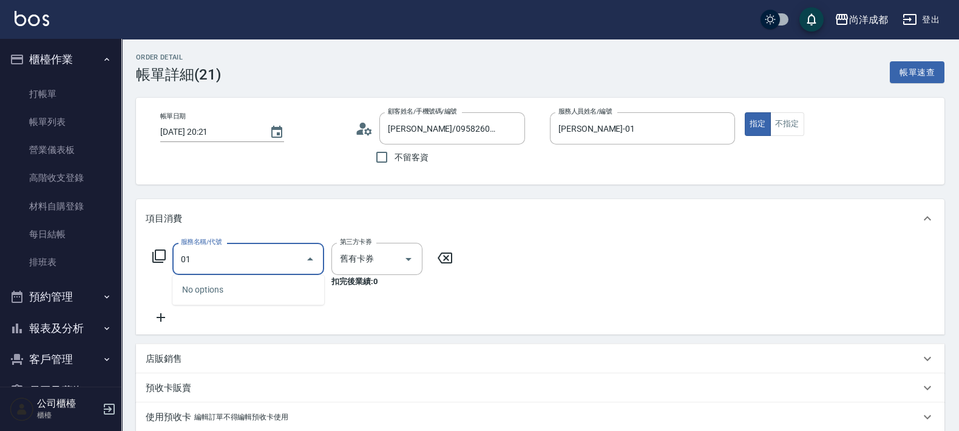
click at [289, 258] on input "01" at bounding box center [239, 258] width 123 height 21
drag, startPoint x: 220, startPoint y: 254, endPoint x: 163, endPoint y: 257, distance: 57.1
click at [163, 257] on div "服務名稱/代號 01 服務名稱/代號 第三方卡券 舊有卡券 第三方卡券 扣完後業績: 0" at bounding box center [303, 265] width 314 height 45
type input "501"
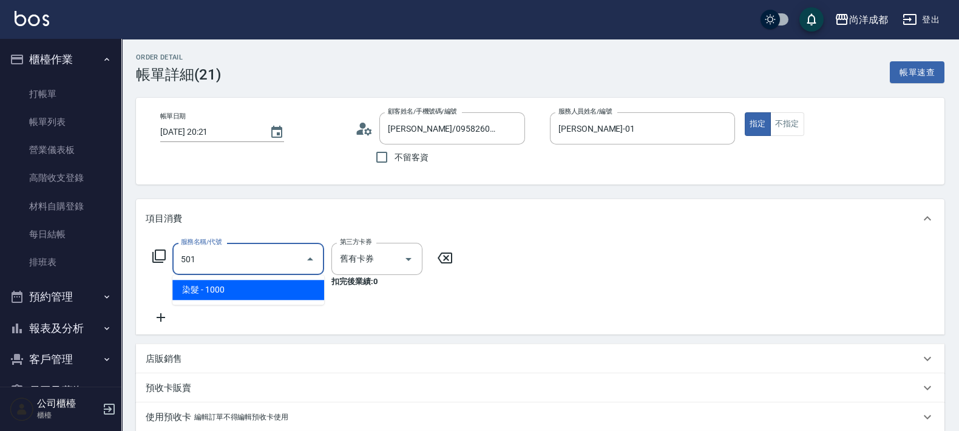
type input "100"
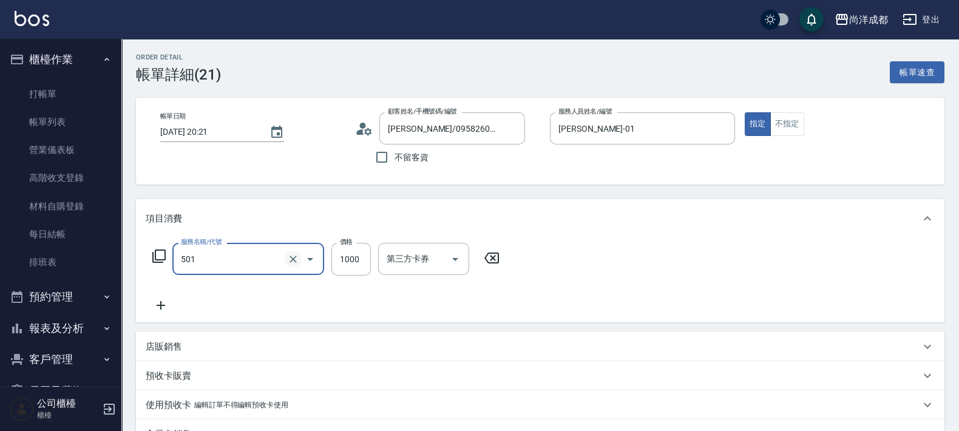
type input "染髮(501)"
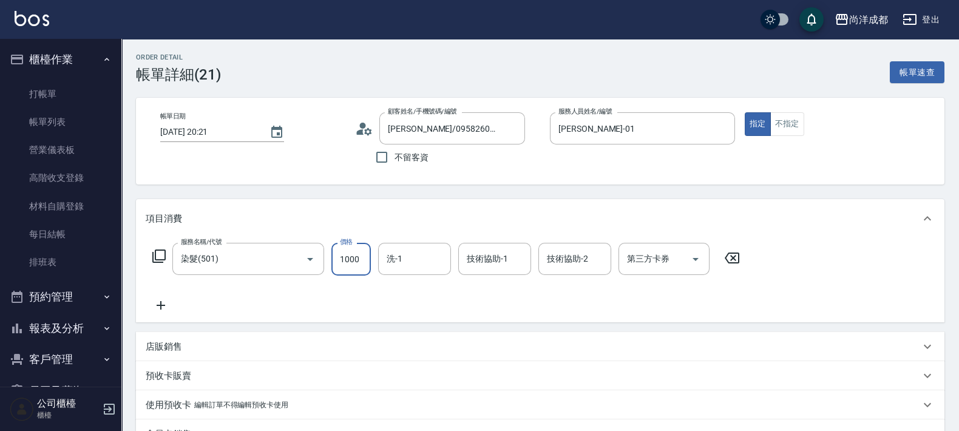
type input "0"
type input "25"
type input "20"
type input "255"
type input "250"
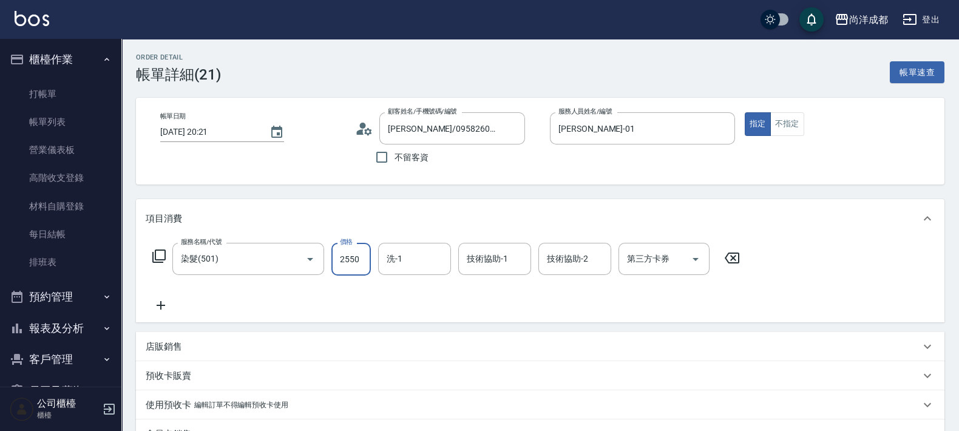
type input "2550"
type input "Peggy-13"
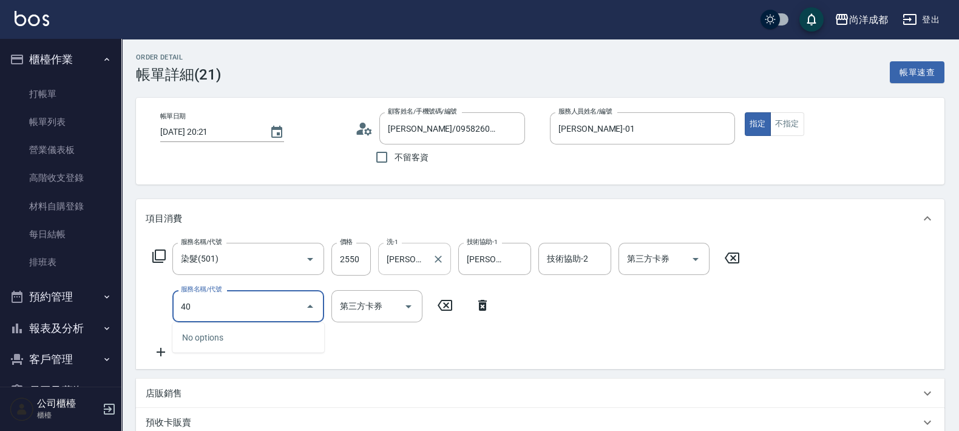
type input "401"
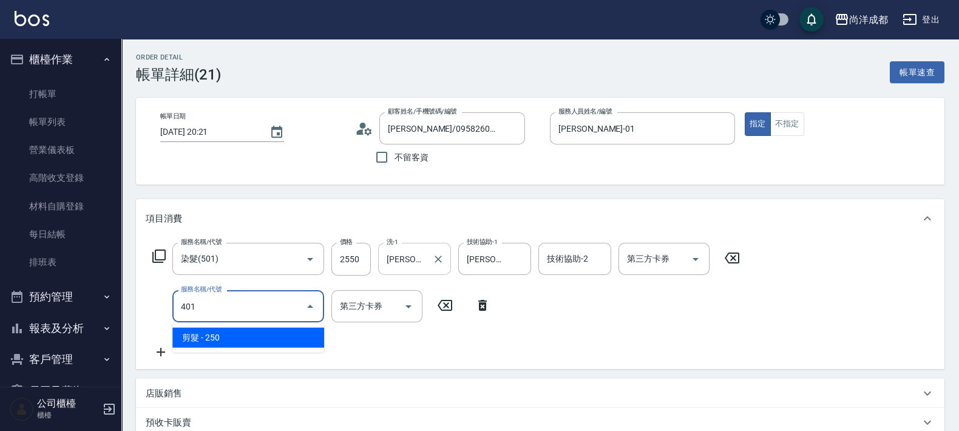
type input "280"
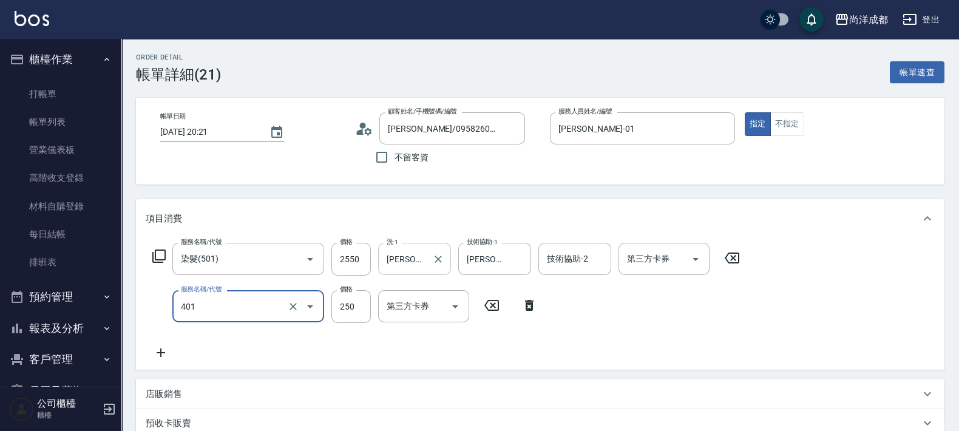
type input "剪髮(401)"
type input "250"
type input "15"
type input "270"
type input "150"
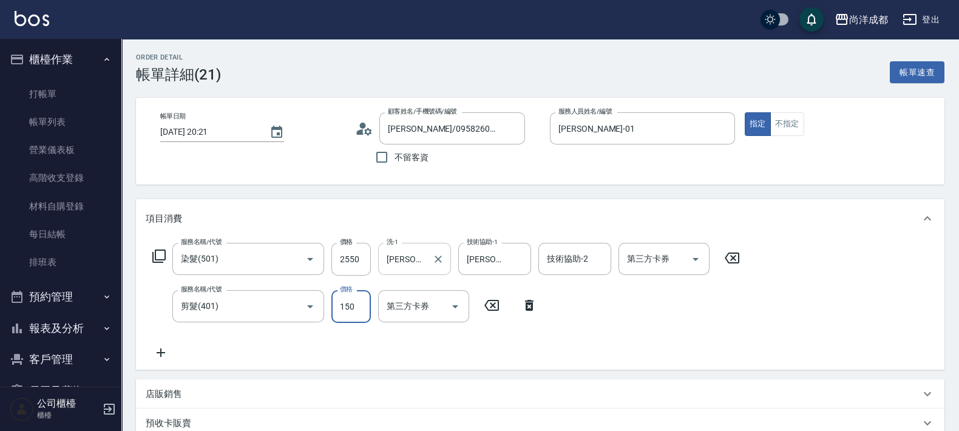
type input "400"
type input "1500"
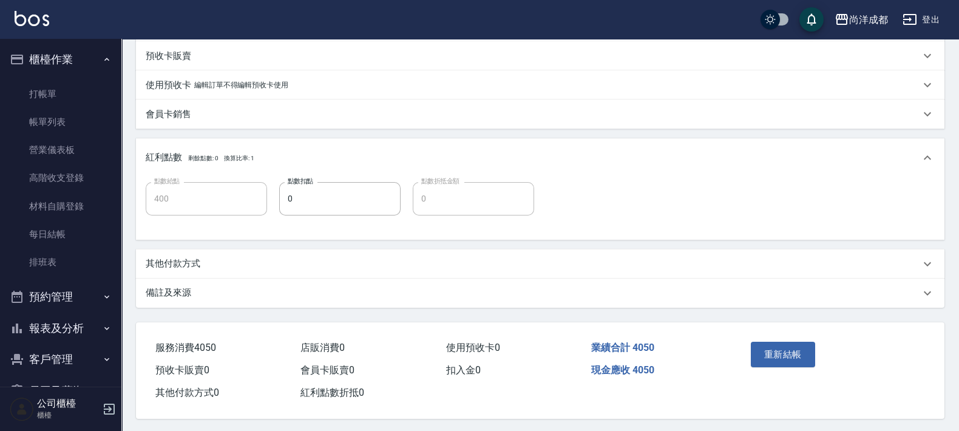
scroll to position [373, 0]
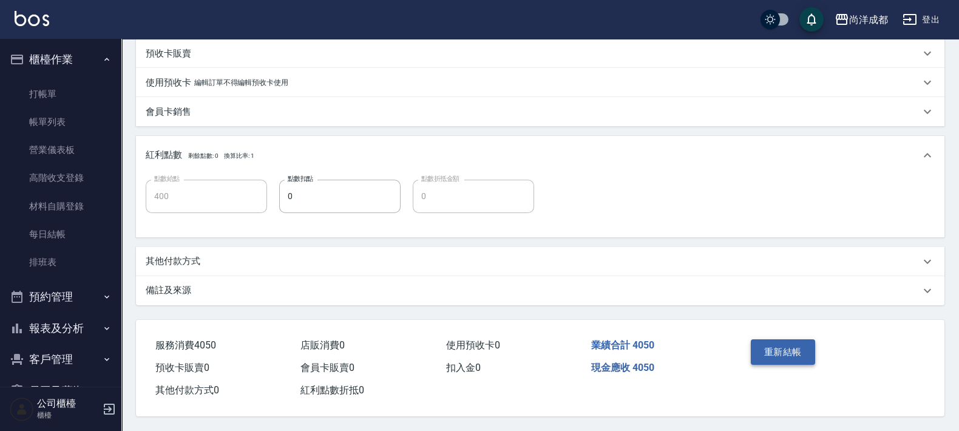
click at [785, 343] on button "重新結帳" at bounding box center [783, 351] width 64 height 25
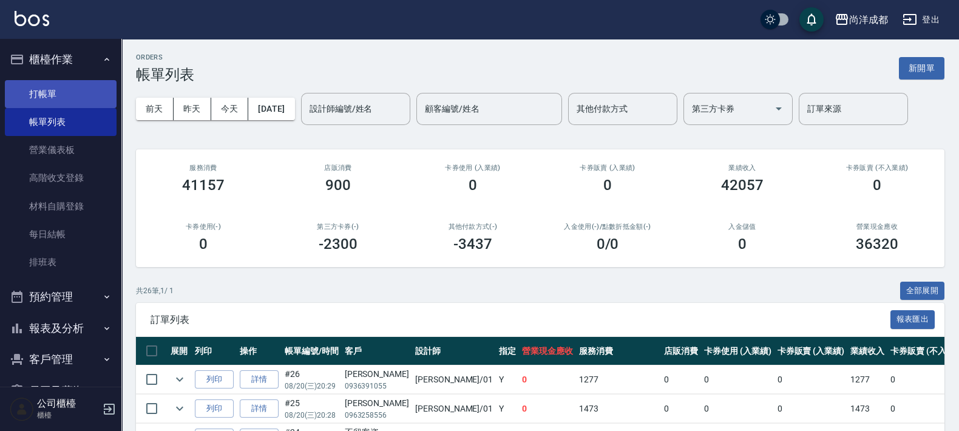
click at [43, 84] on link "打帳單" at bounding box center [61, 94] width 112 height 28
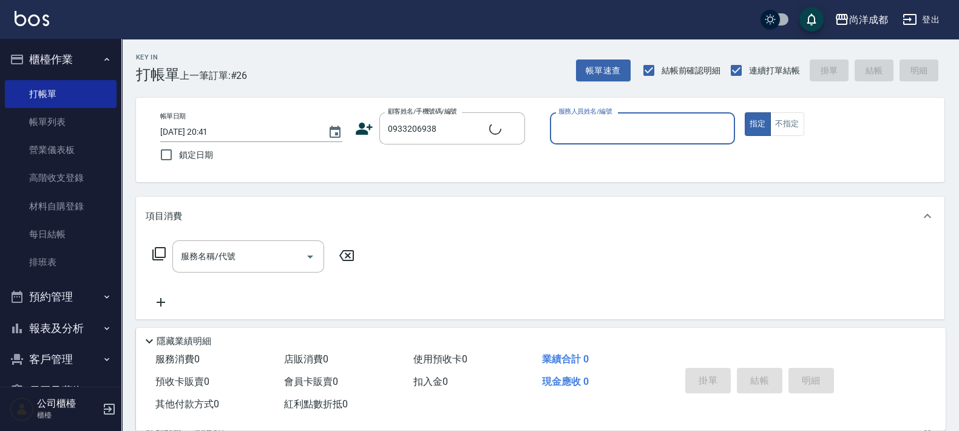
type input "劉人豪/0933206938/null"
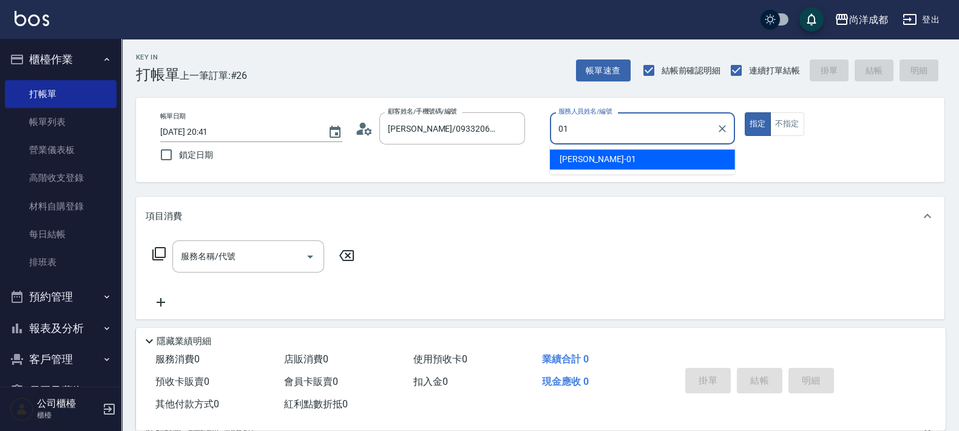
type input "Benny-01"
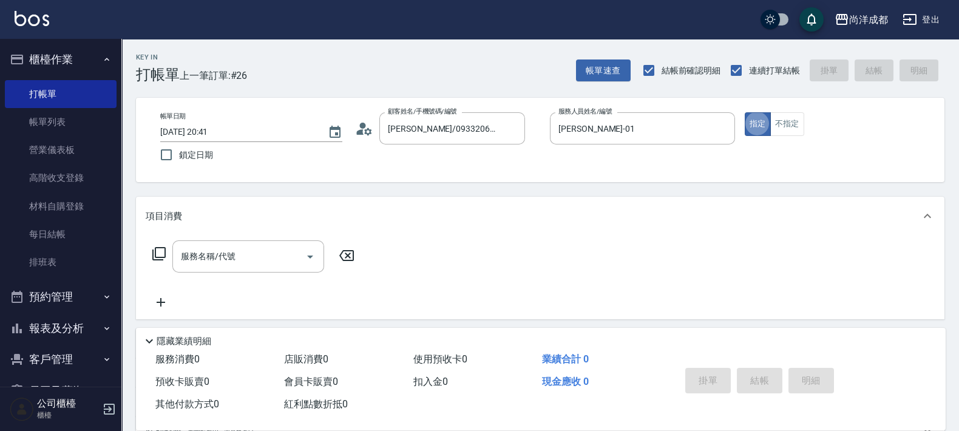
type button "true"
click at [359, 131] on icon at bounding box center [360, 131] width 7 height 5
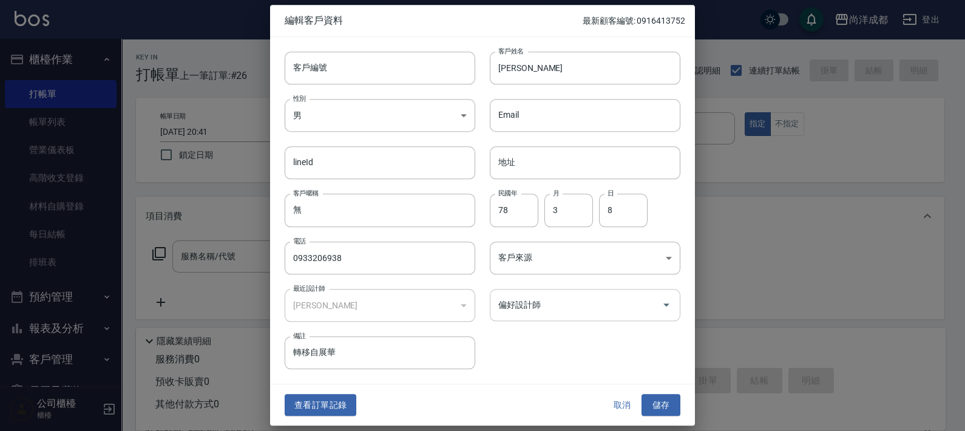
click at [510, 310] on input "偏好設計師" at bounding box center [575, 304] width 161 height 21
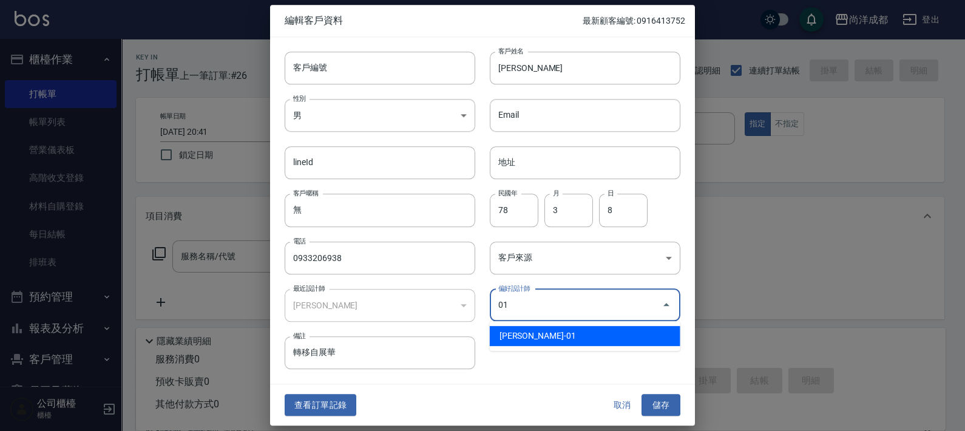
type input "Benny"
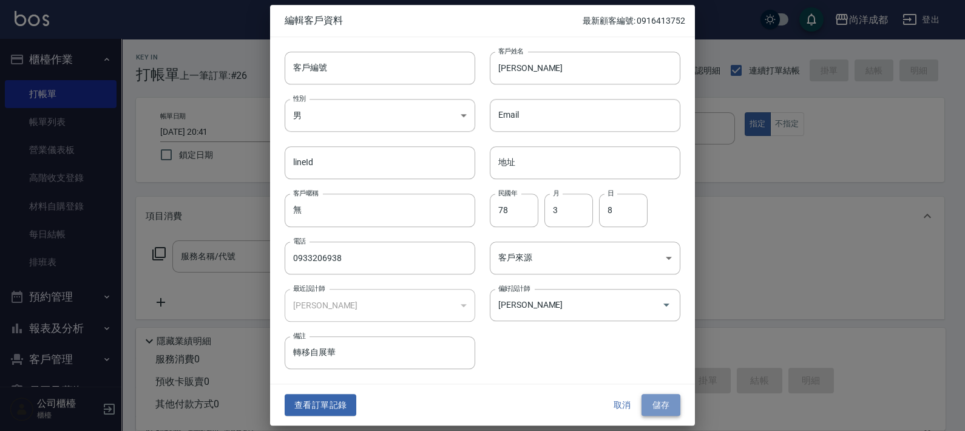
click at [655, 410] on button "儲存" at bounding box center [660, 405] width 39 height 22
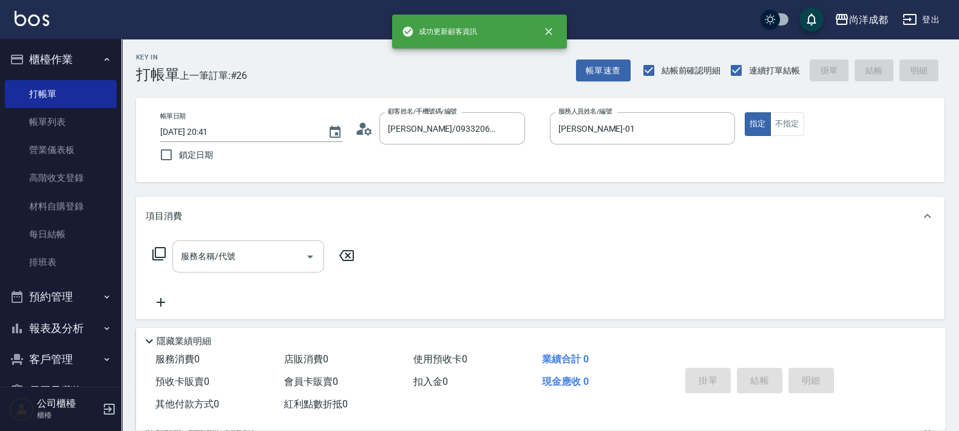
click at [211, 264] on input "服務名稱/代號" at bounding box center [239, 256] width 123 height 21
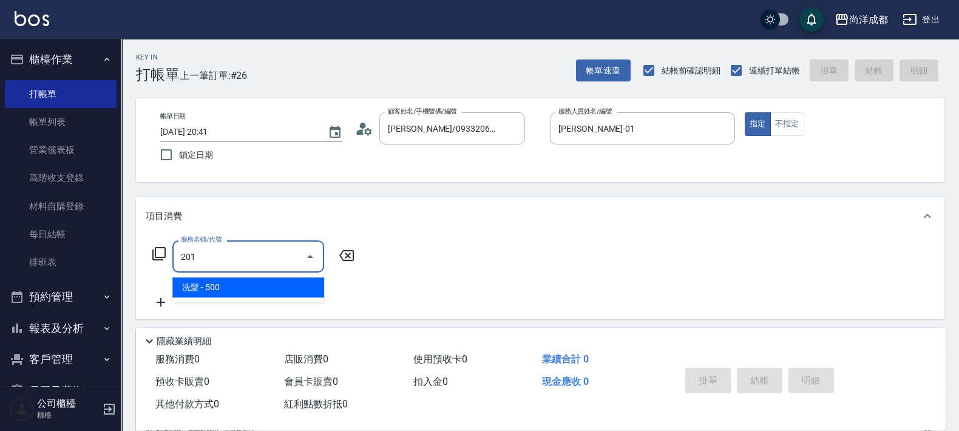
drag, startPoint x: 172, startPoint y: 261, endPoint x: 115, endPoint y: 274, distance: 59.2
click at [115, 274] on div "尚洋成都 登出 櫃檯作業 打帳單 帳單列表 營業儀表板 高階收支登錄 材料自購登錄 每日結帳 排班表 預約管理 預約管理 單日預約紀錄 單週預約紀錄 報表及分…" at bounding box center [479, 309] width 959 height 619
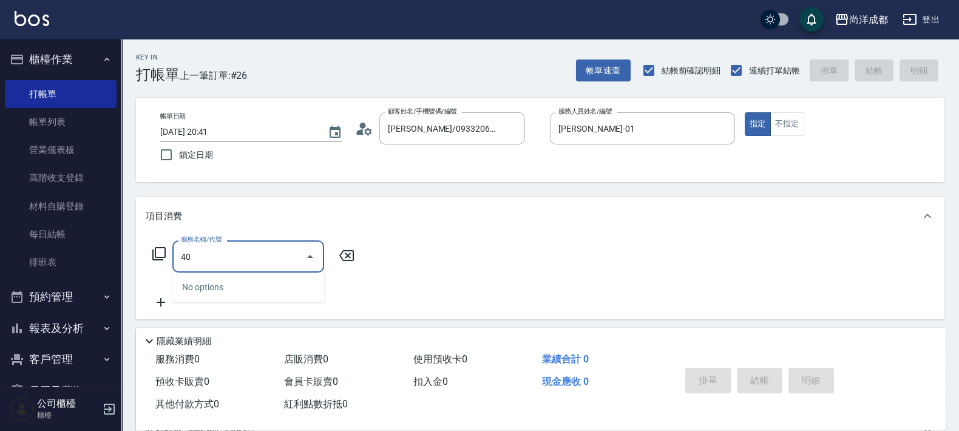
type input "401"
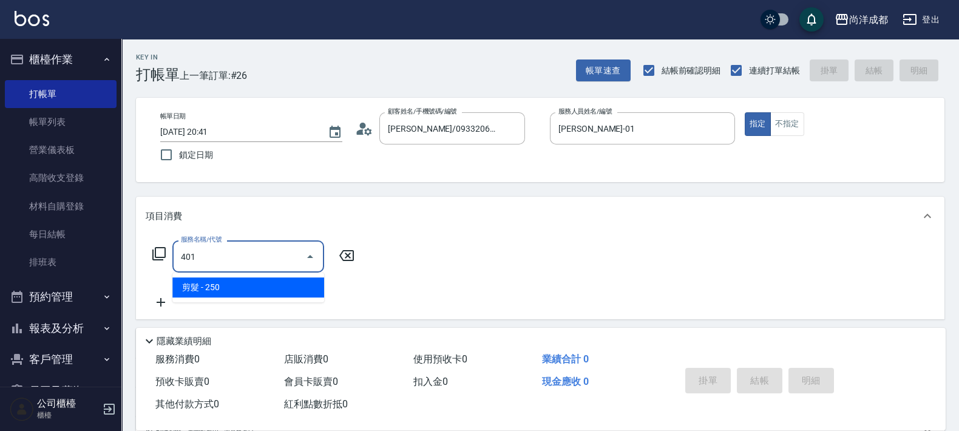
type input "20"
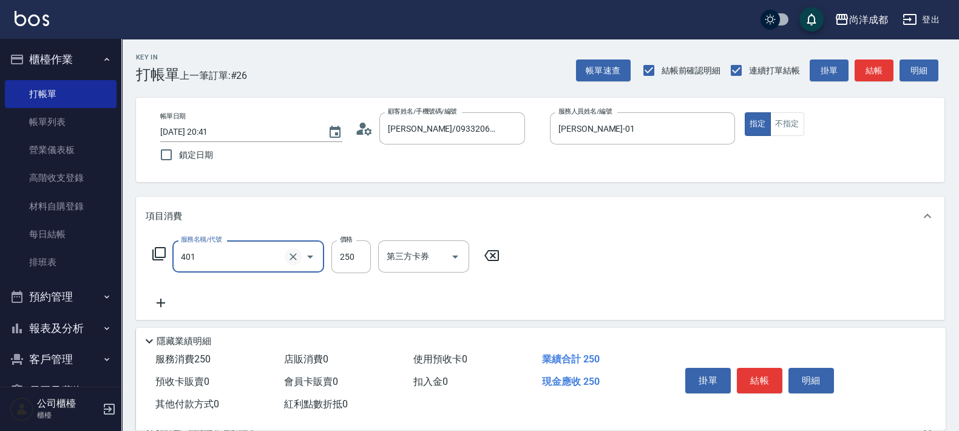
type input "剪髮(401)"
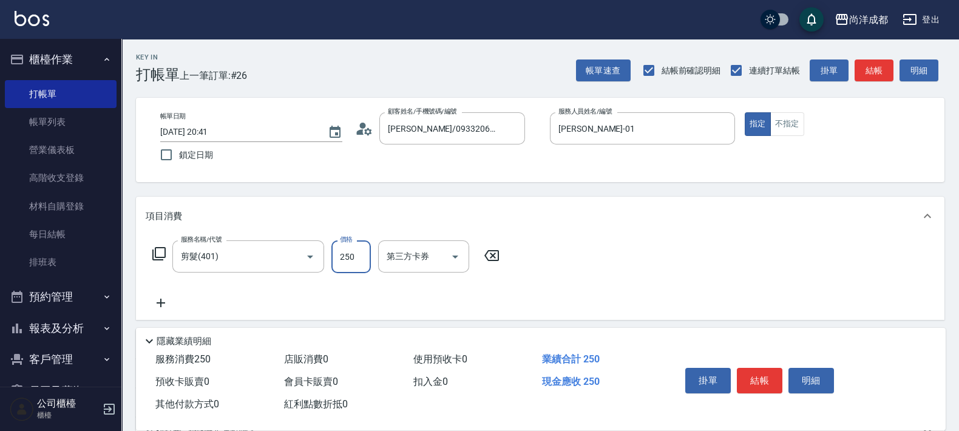
type input "0"
type input "15"
type input "10"
type input "150"
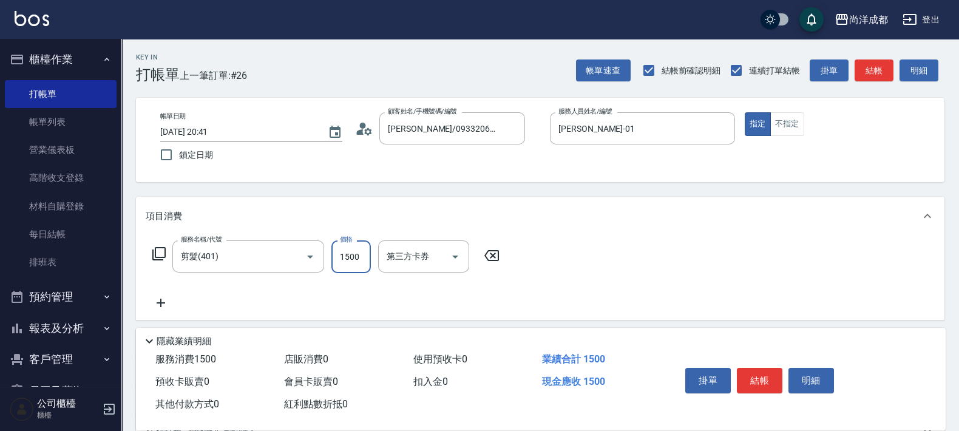
type input "1500"
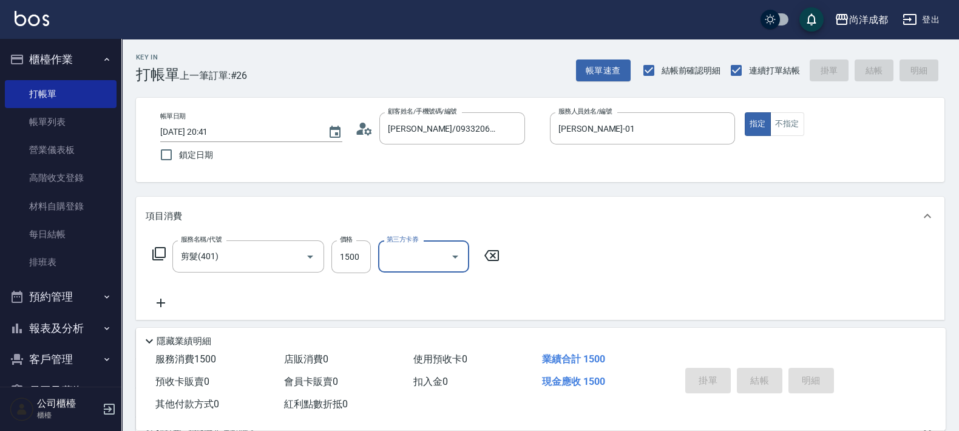
type input "0"
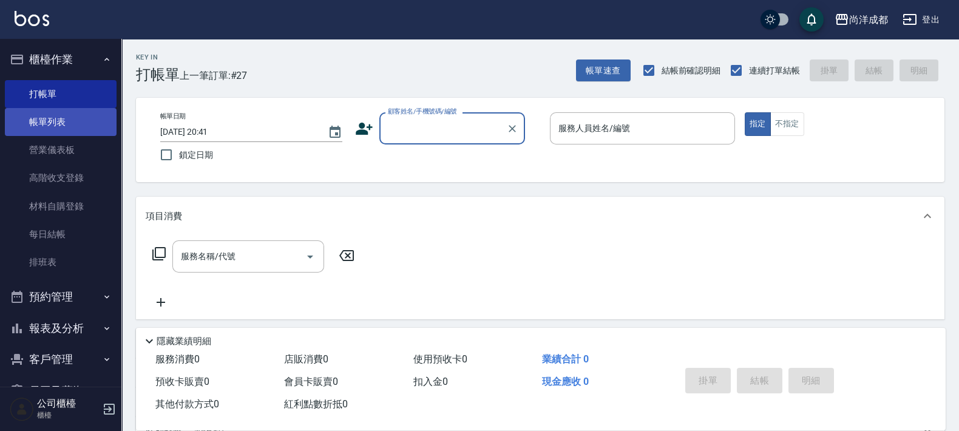
drag, startPoint x: 46, startPoint y: 113, endPoint x: 65, endPoint y: 125, distance: 22.1
click at [46, 112] on link "帳單列表" at bounding box center [61, 122] width 112 height 28
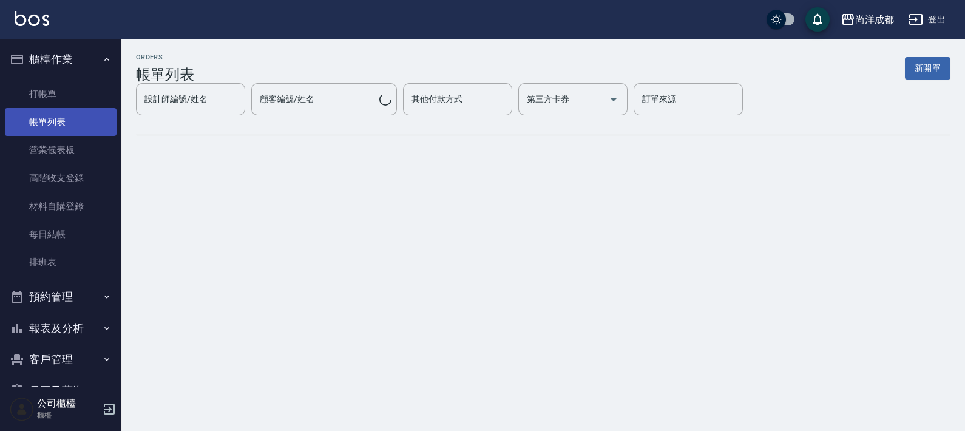
click at [65, 125] on link "帳單列表" at bounding box center [61, 122] width 112 height 28
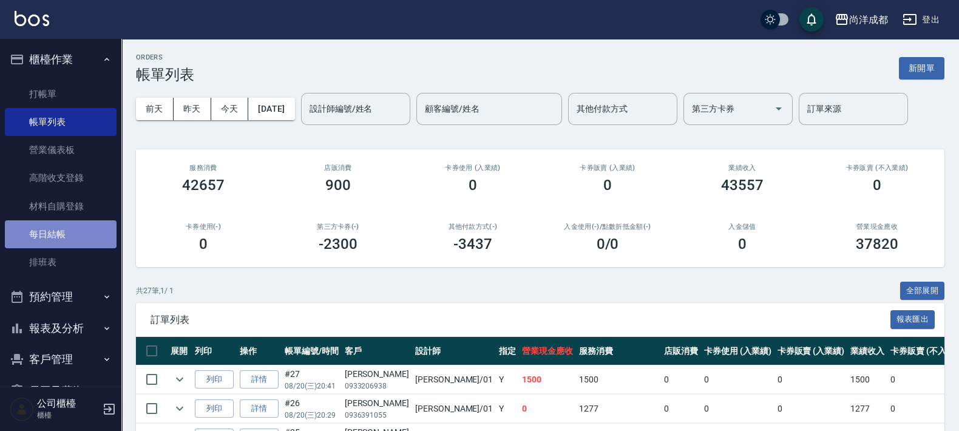
click at [67, 220] on link "每日結帳" at bounding box center [61, 234] width 112 height 28
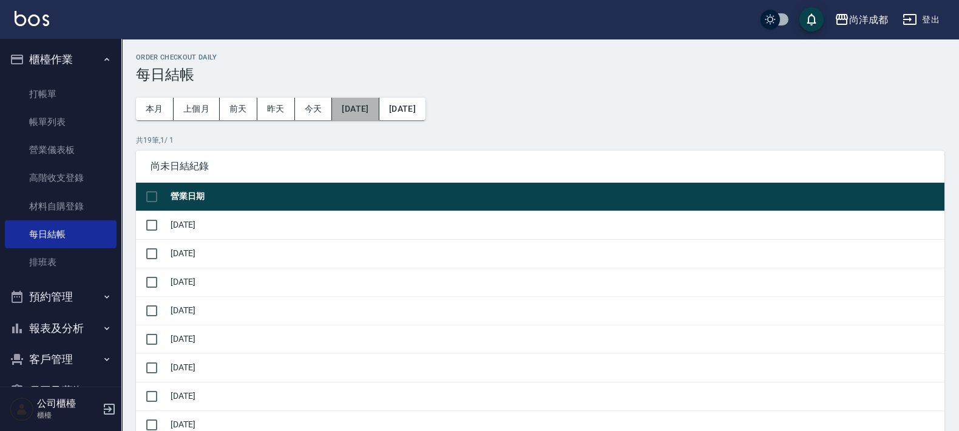
drag, startPoint x: 370, startPoint y: 105, endPoint x: 386, endPoint y: 104, distance: 15.8
click at [379, 104] on button "2025/07/20" at bounding box center [355, 109] width 47 height 22
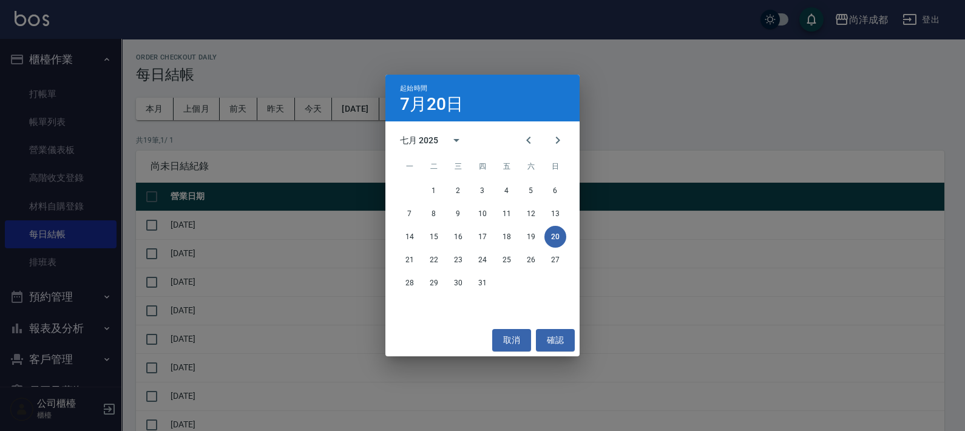
click at [325, 109] on div "起始時間 7月20日 七月 2025 一 二 三 四 五 六 日 1 2 3 4 5 6 7 8 9 10 11 12 13 14 15 16 17 18 1…" at bounding box center [482, 215] width 965 height 431
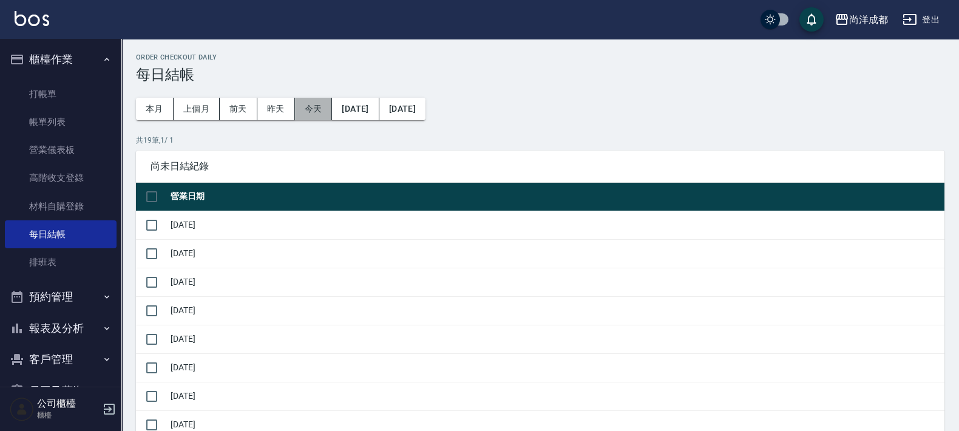
click at [303, 109] on button "今天" at bounding box center [314, 109] width 38 height 22
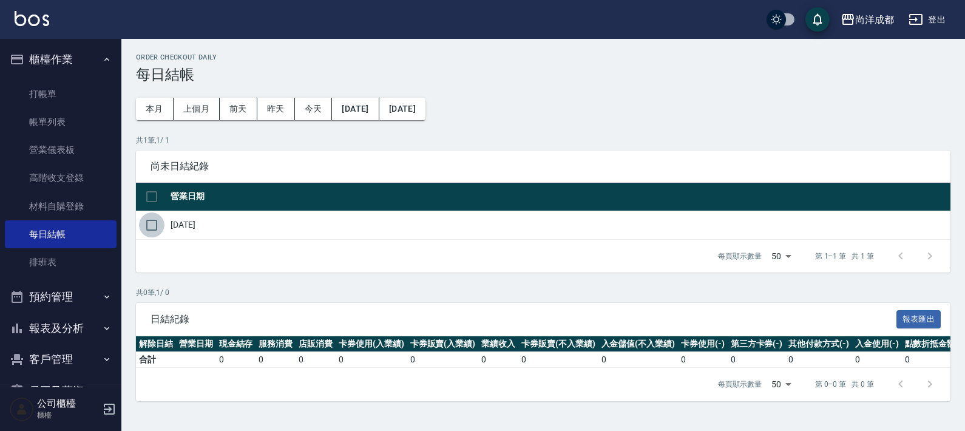
click at [152, 225] on input "checkbox" at bounding box center [151, 224] width 25 height 25
checkbox input "true"
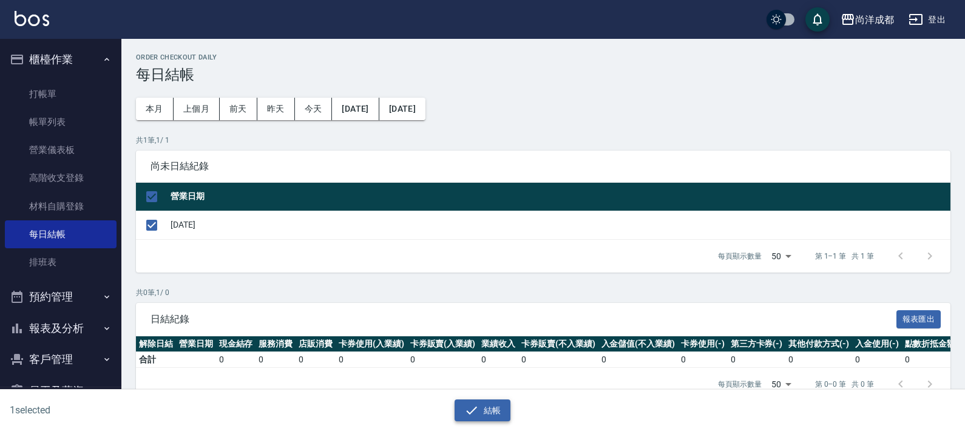
click at [486, 404] on button "結帳" at bounding box center [483, 410] width 56 height 22
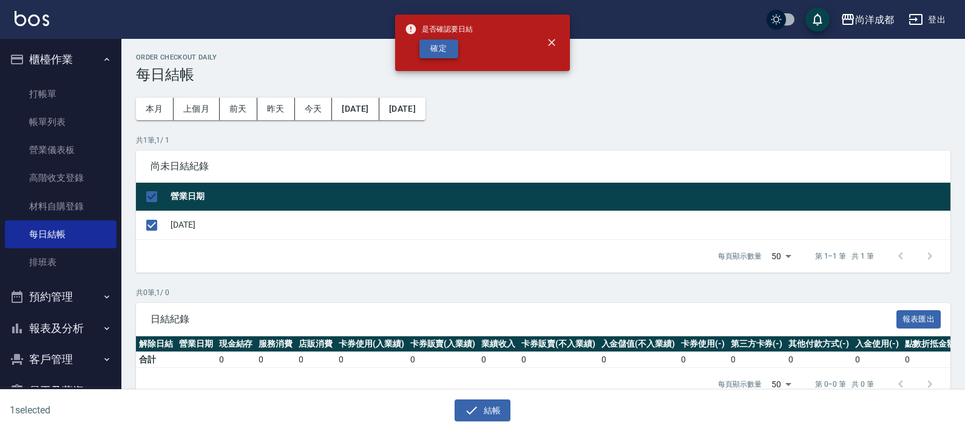
click at [430, 50] on button "確定" at bounding box center [438, 48] width 39 height 19
checkbox input "false"
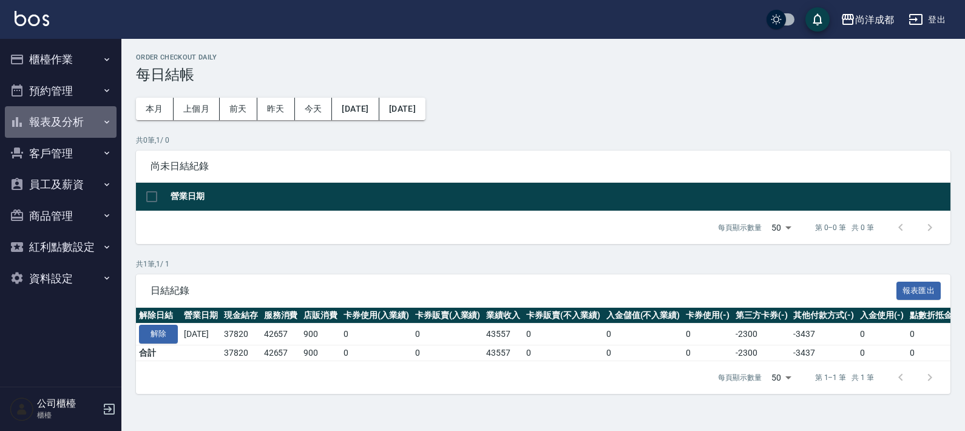
drag, startPoint x: 98, startPoint y: 117, endPoint x: 87, endPoint y: 121, distance: 11.2
click at [94, 120] on button "報表及分析" at bounding box center [61, 122] width 112 height 32
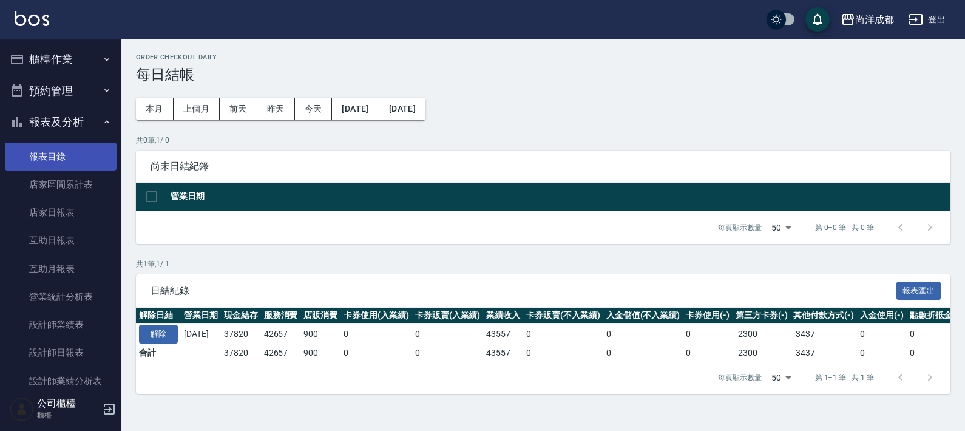
click at [48, 158] on link "報表目錄" at bounding box center [61, 157] width 112 height 28
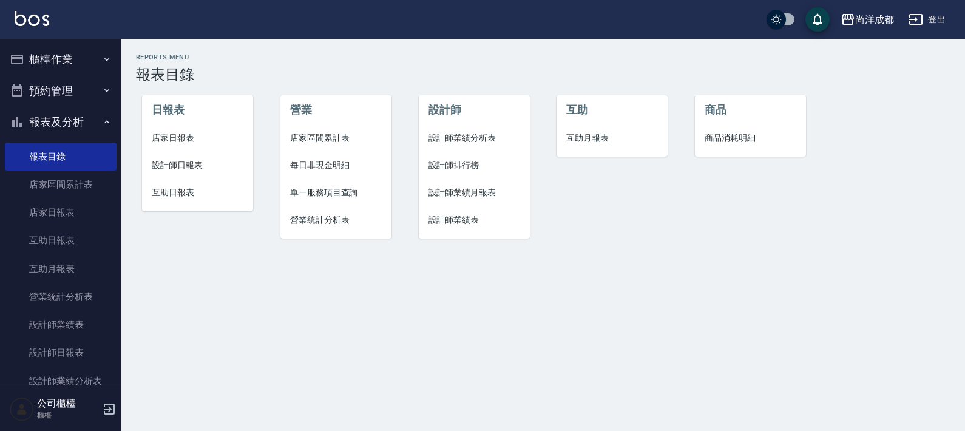
click at [188, 158] on li "設計師日報表" at bounding box center [197, 165] width 111 height 27
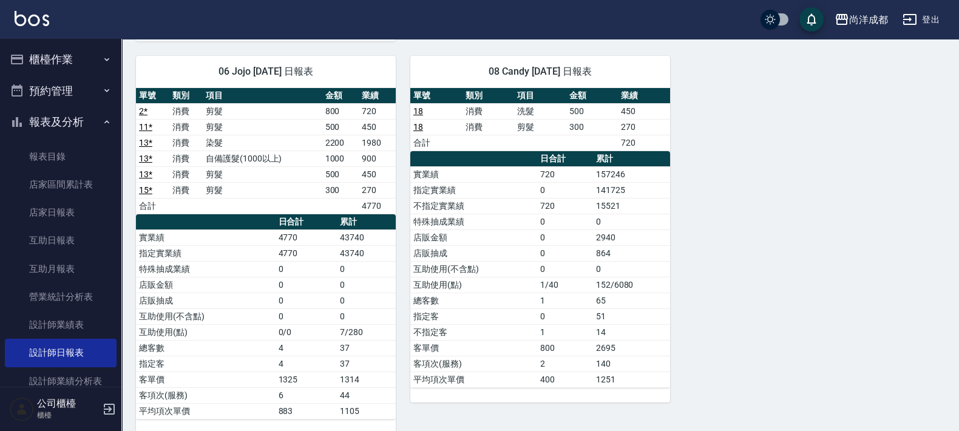
scroll to position [734, 0]
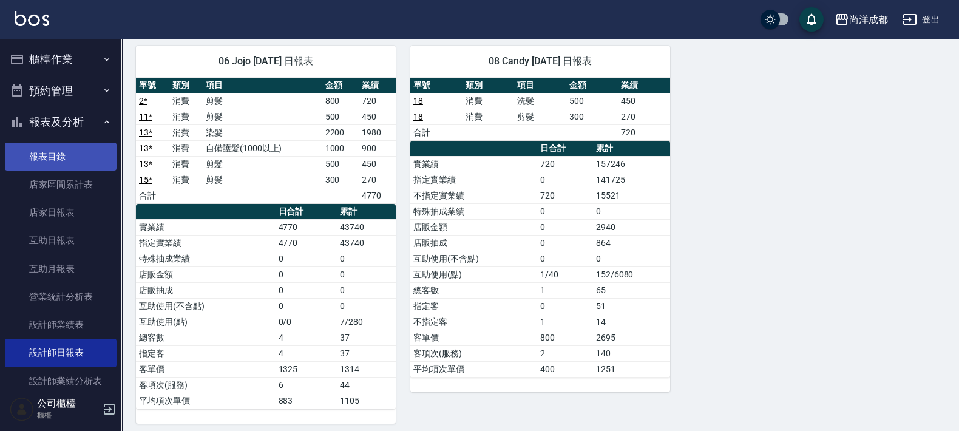
click at [67, 149] on link "報表目錄" at bounding box center [61, 157] width 112 height 28
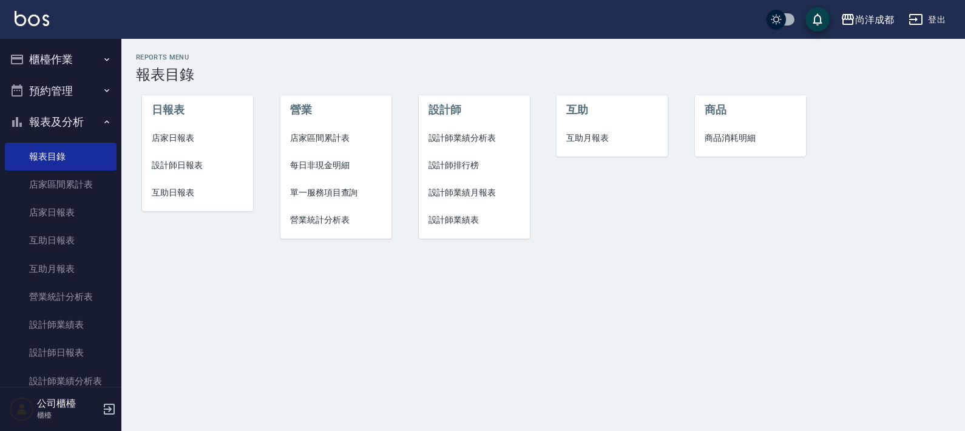
click at [176, 194] on span "互助日報表" at bounding box center [198, 192] width 92 height 13
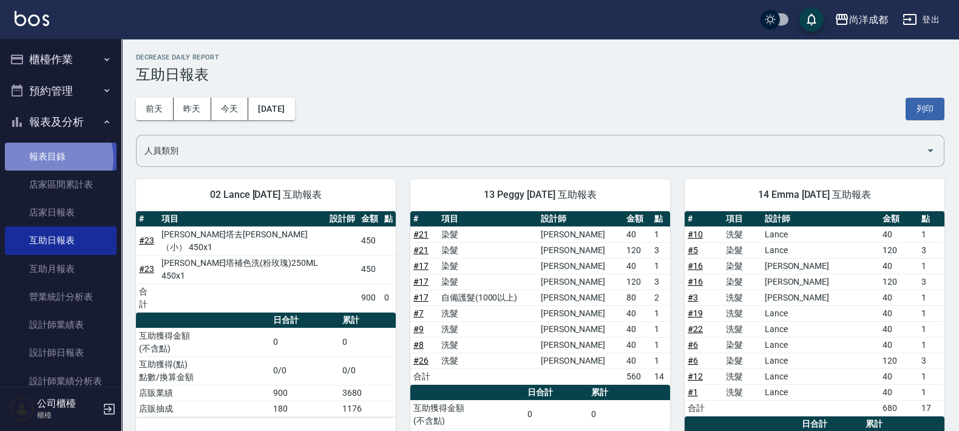
click at [52, 158] on link "報表目錄" at bounding box center [61, 157] width 112 height 28
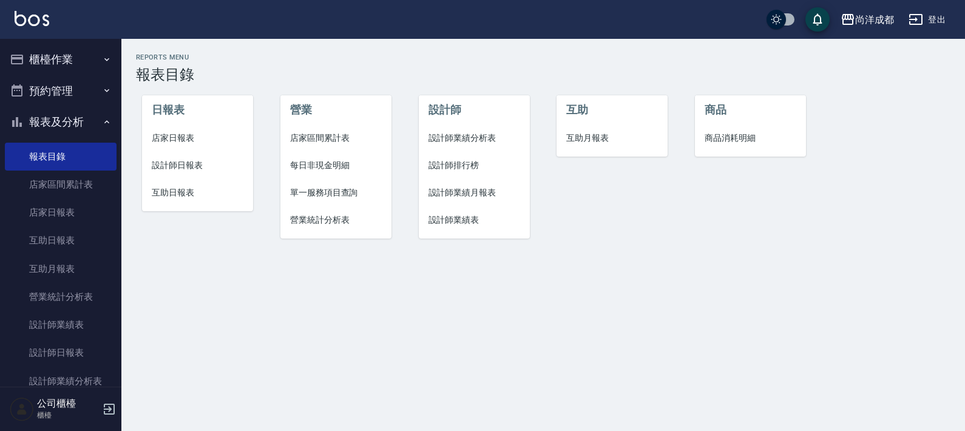
click at [163, 143] on span "店家日報表" at bounding box center [198, 138] width 92 height 13
